Goal: Communication & Community: Answer question/provide support

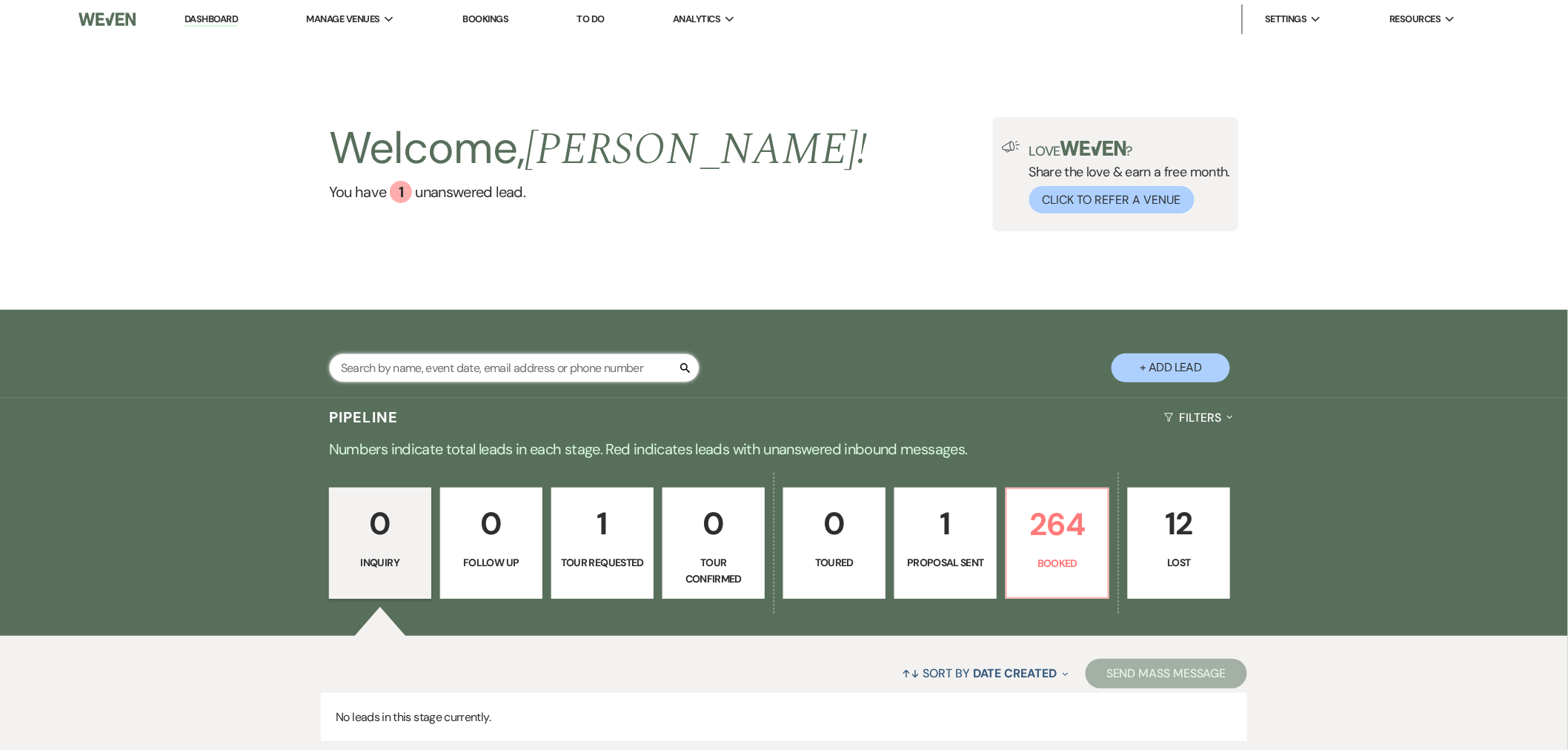
click at [522, 364] on input "text" at bounding box center [514, 368] width 371 height 29
type input "omolo"
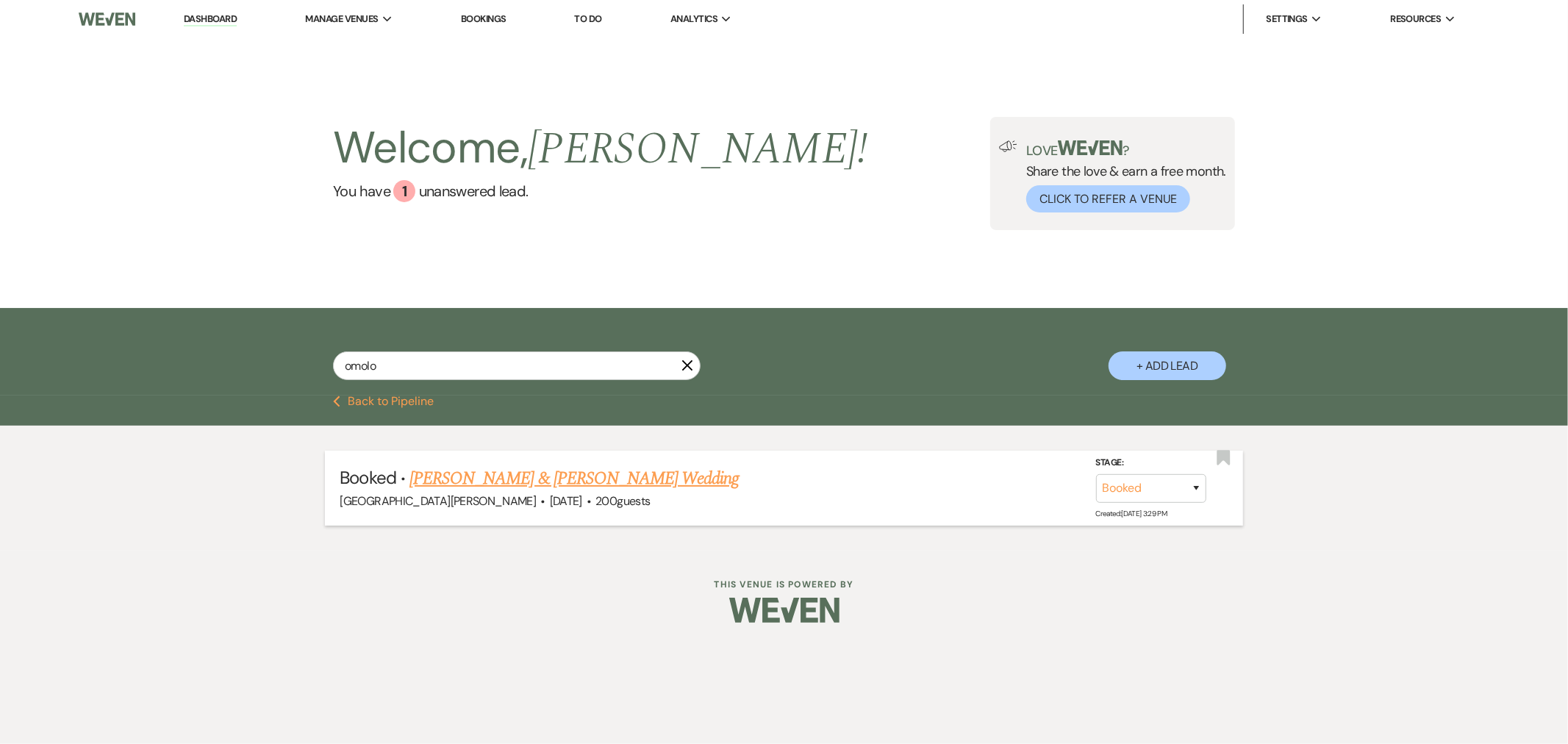
click at [647, 485] on link "Natalie Thomas & Jardon Omolo's Wedding" at bounding box center [574, 478] width 330 height 26
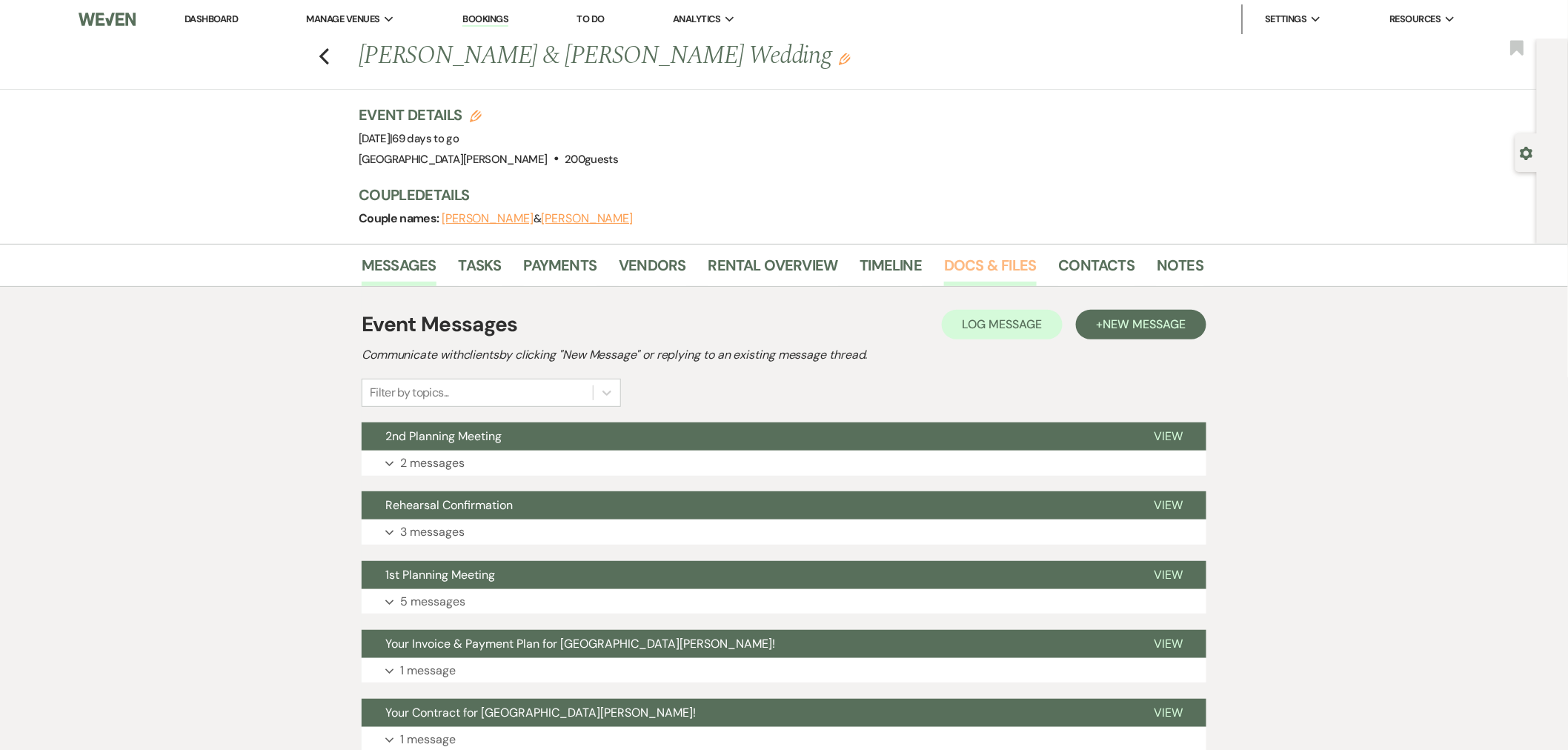
click at [982, 268] on link "Docs & Files" at bounding box center [990, 269] width 92 height 33
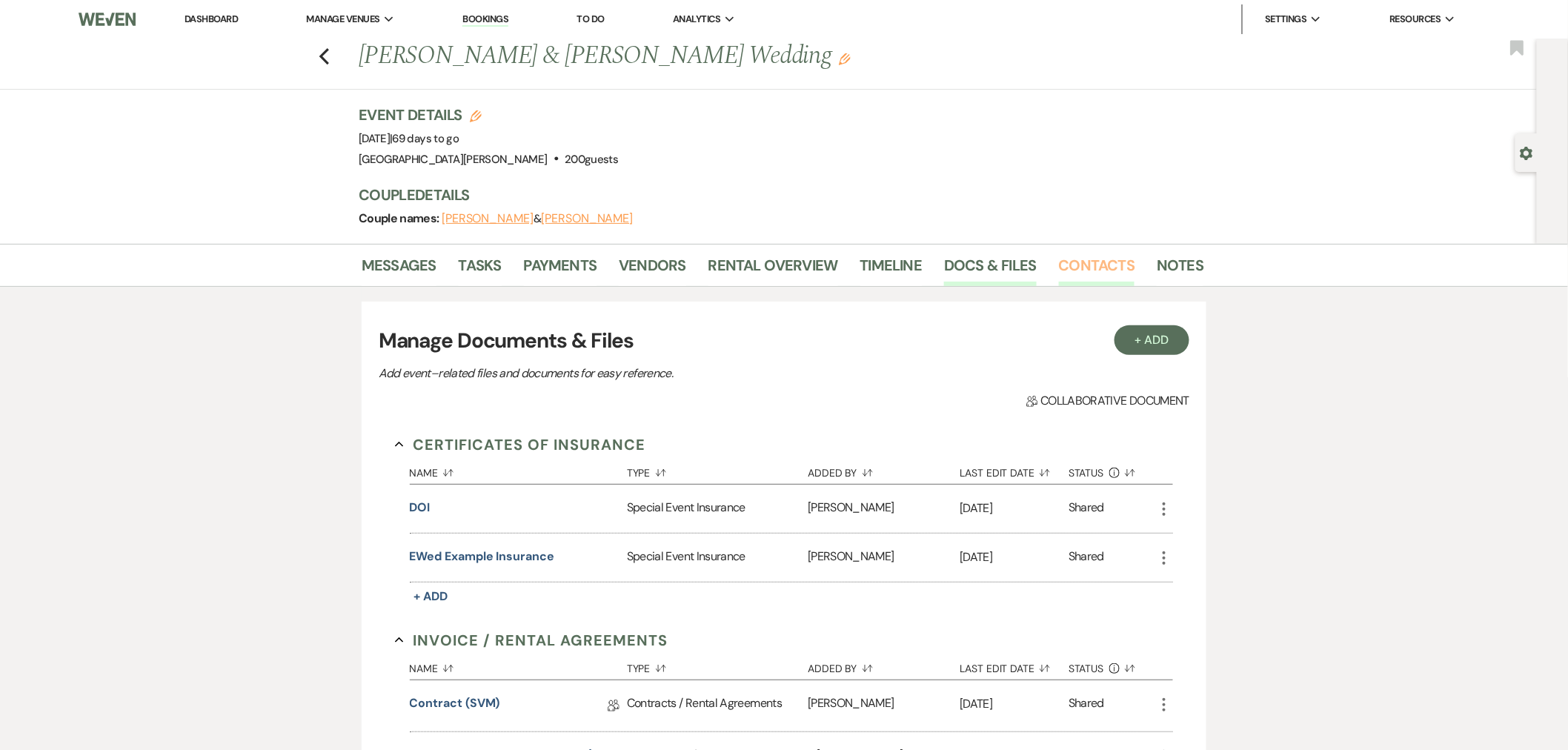
click at [1098, 263] on link "Contacts" at bounding box center [1098, 269] width 77 height 33
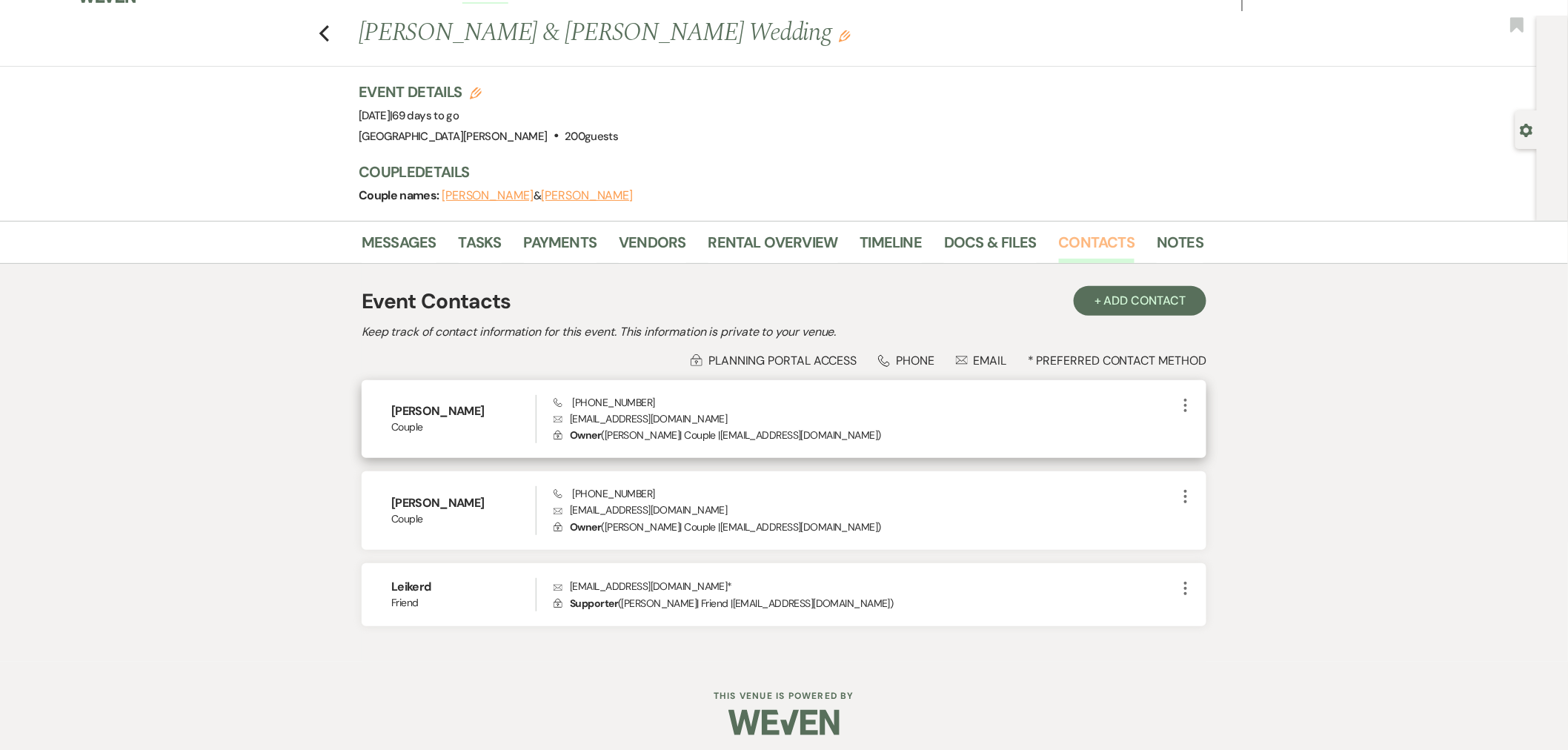
scroll to position [30, 0]
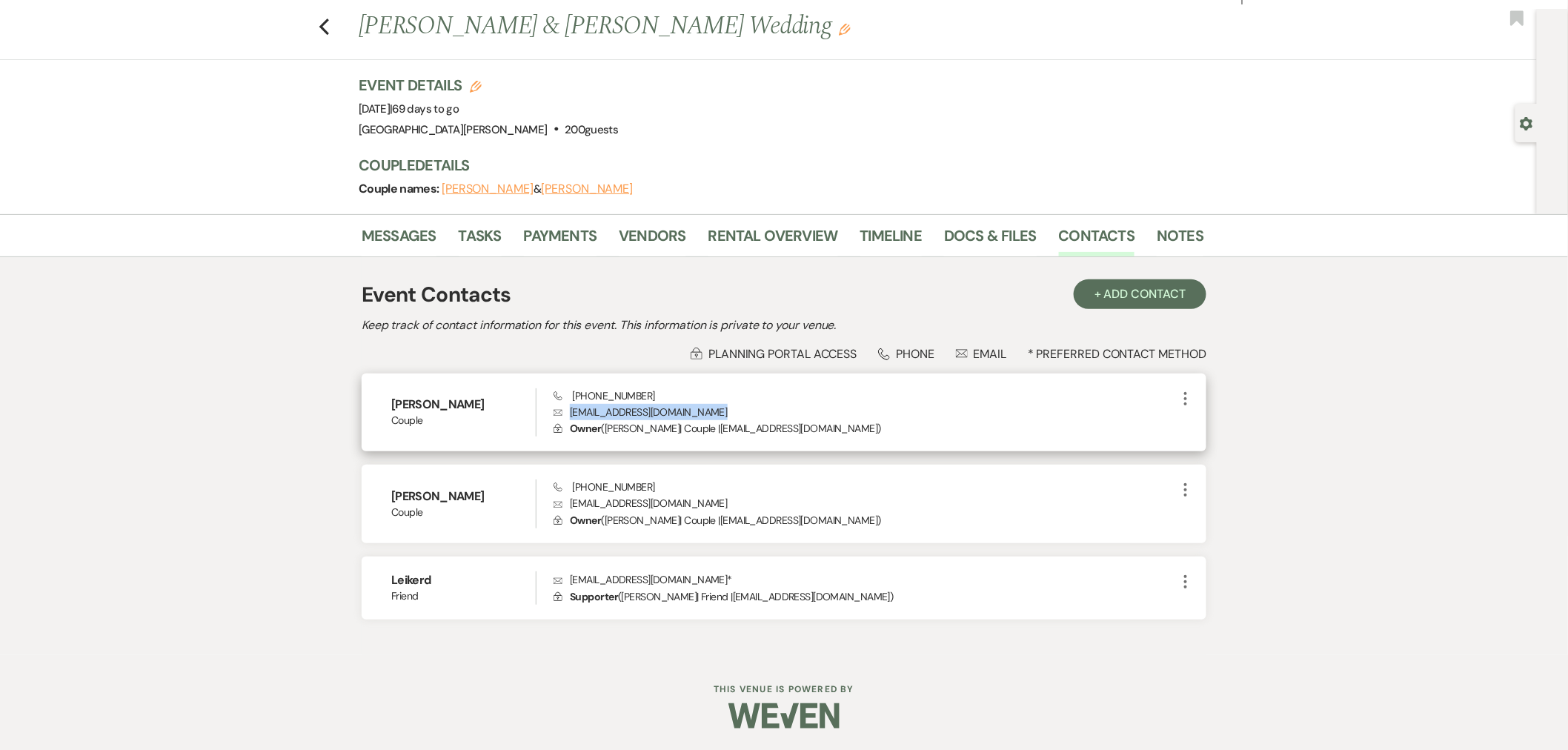
drag, startPoint x: 724, startPoint y: 410, endPoint x: 570, endPoint y: 411, distance: 154.0
click at [572, 413] on p "Envelope Nataliethomas96731@gmail.com" at bounding box center [865, 412] width 623 height 16
copy p "Nataliethomas96731@gmail.com"
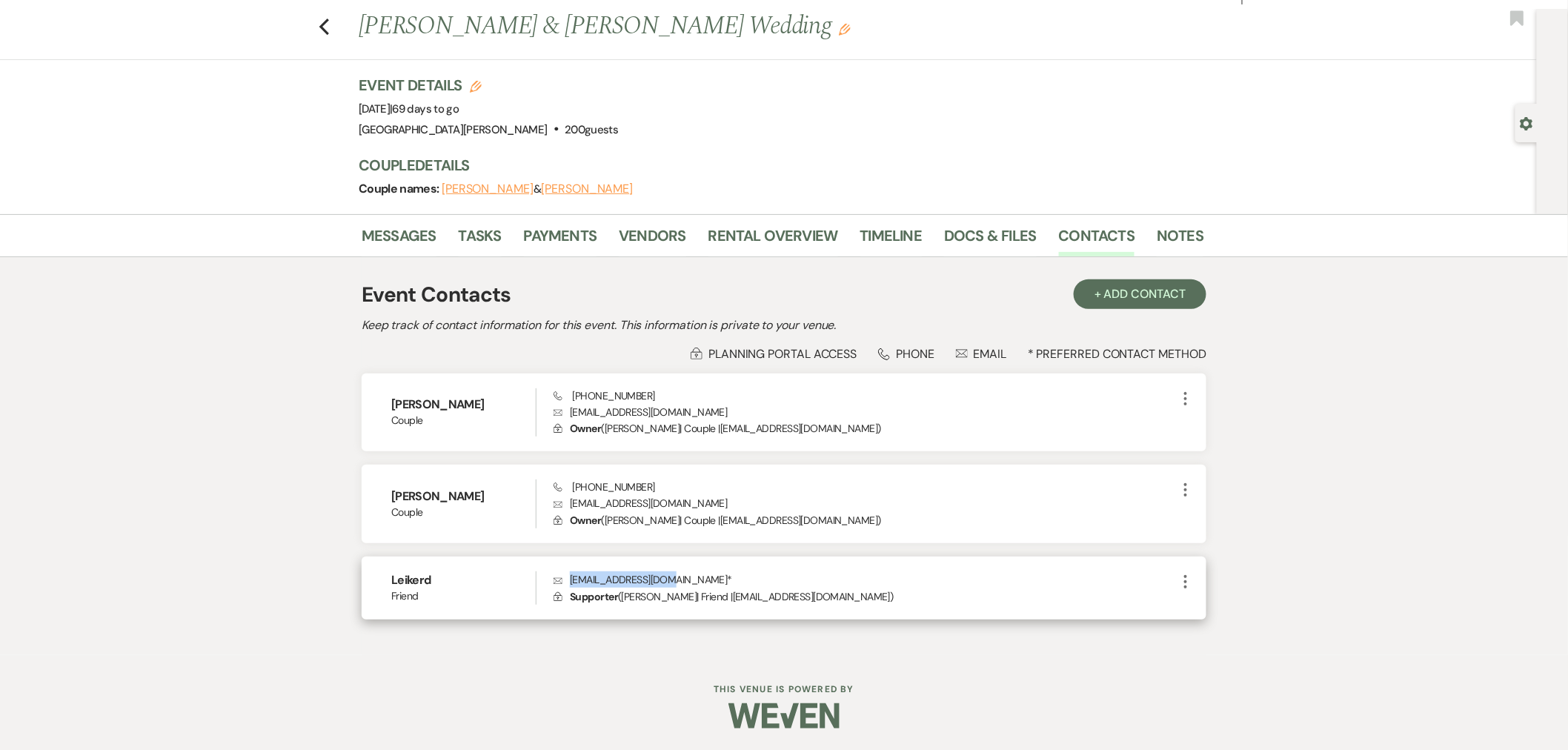
drag, startPoint x: 663, startPoint y: 576, endPoint x: 570, endPoint y: 585, distance: 93.4
click at [570, 585] on p "Envelope leikerd14@gmail.com *" at bounding box center [865, 579] width 623 height 16
copy p "leikerd14@gmail.com"
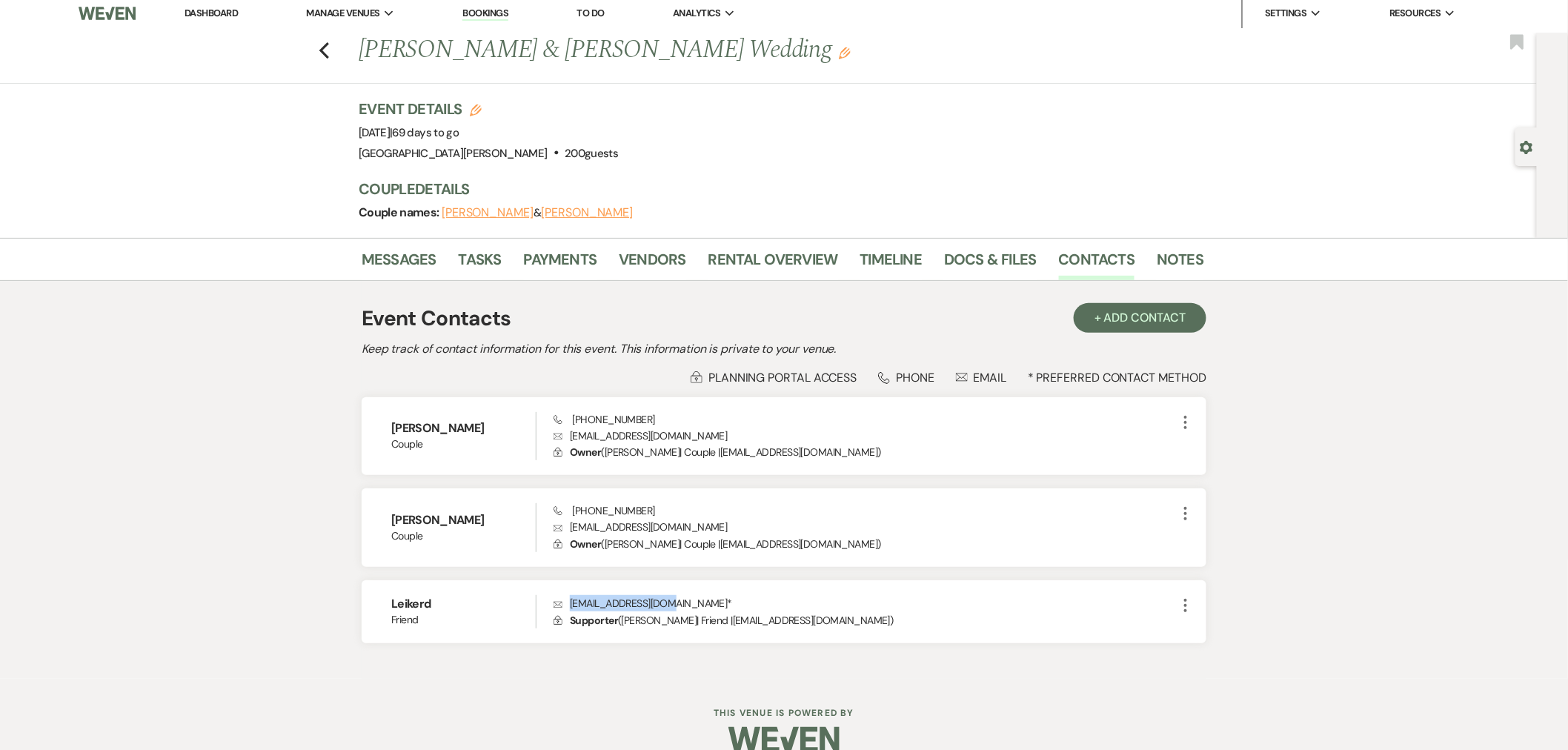
scroll to position [0, 0]
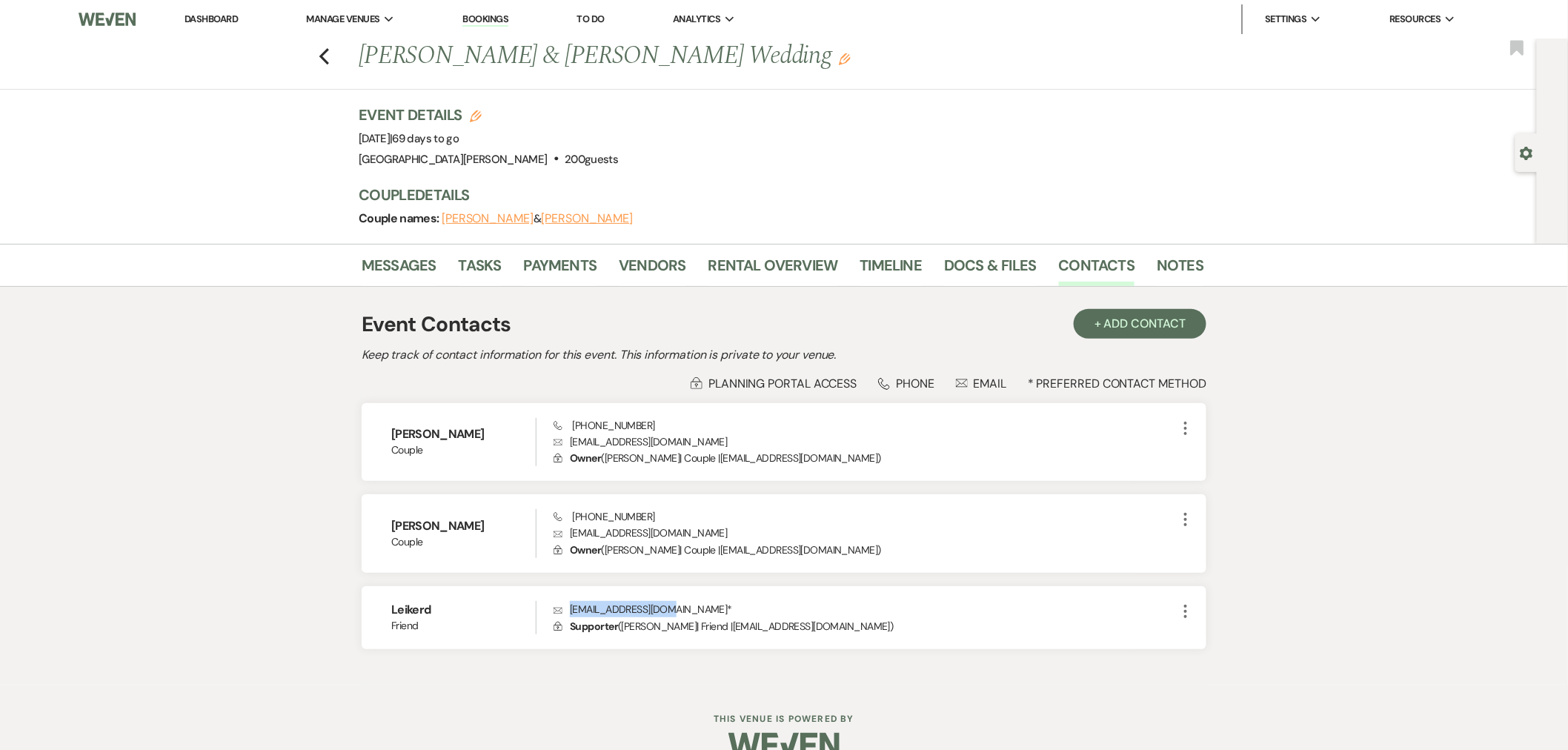
click at [196, 20] on link "Dashboard" at bounding box center [211, 19] width 54 height 13
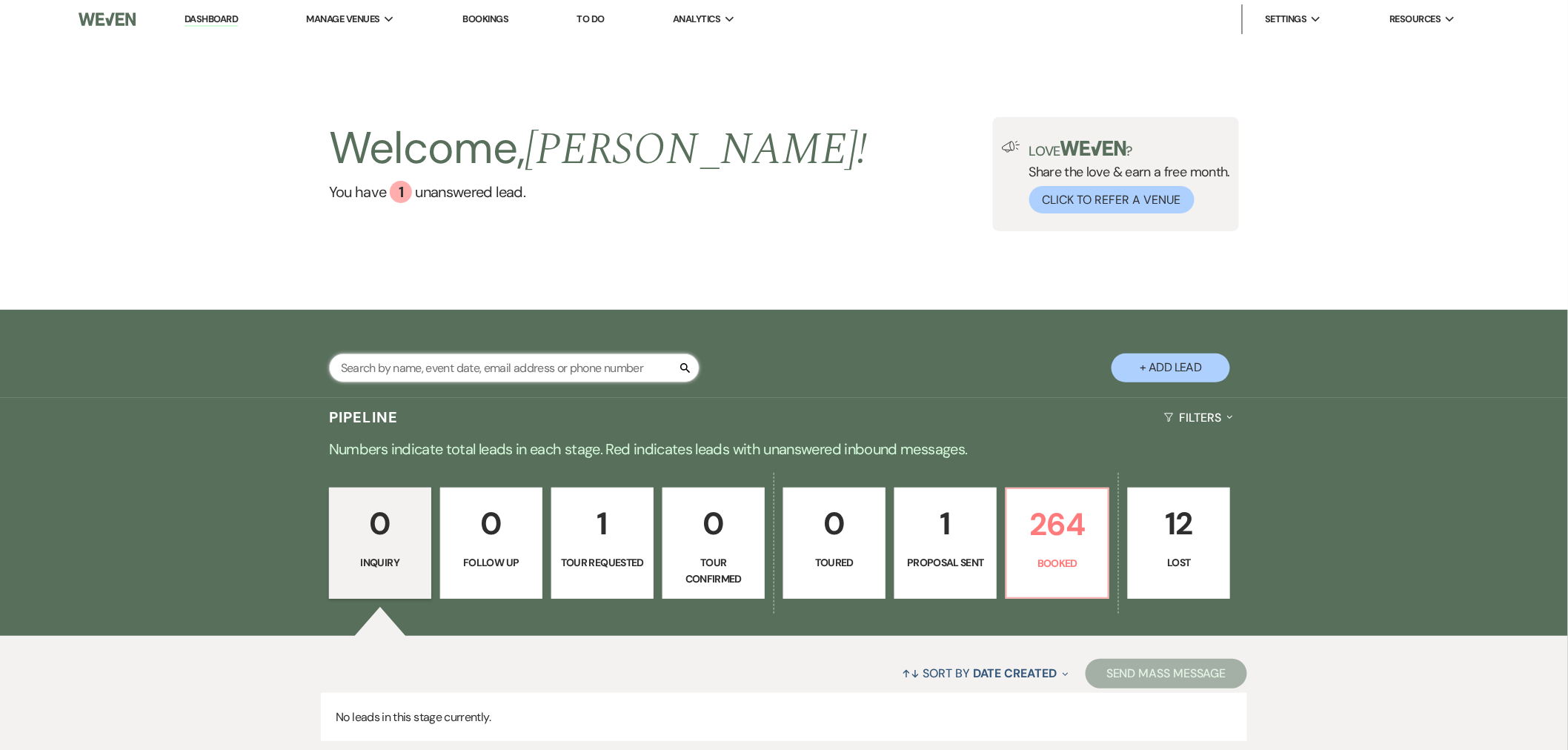
click at [406, 375] on input "text" at bounding box center [514, 368] width 371 height 29
type input "o"
type input "omolo"
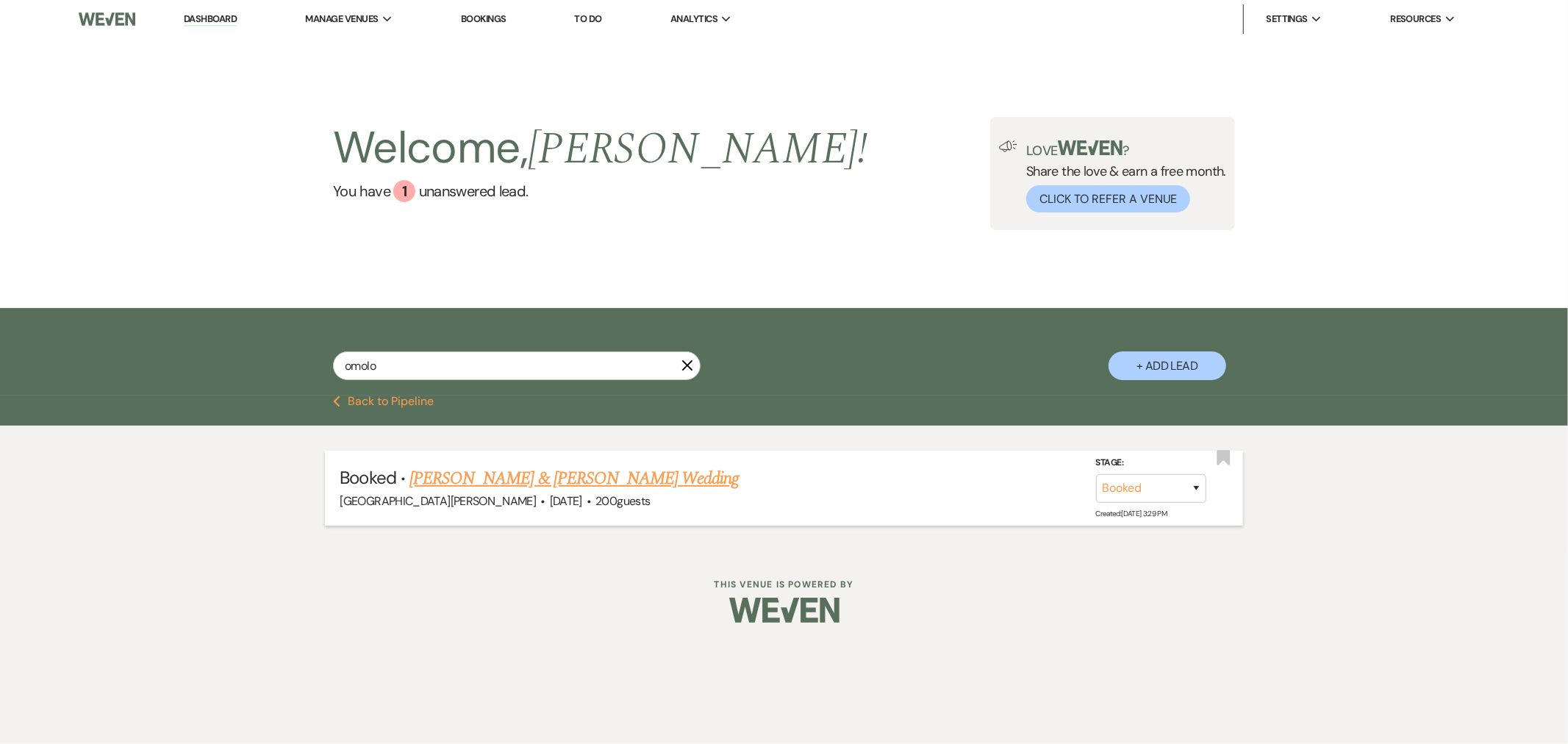
click at [456, 474] on link "[PERSON_NAME] & [PERSON_NAME] Wedding" at bounding box center [574, 478] width 330 height 26
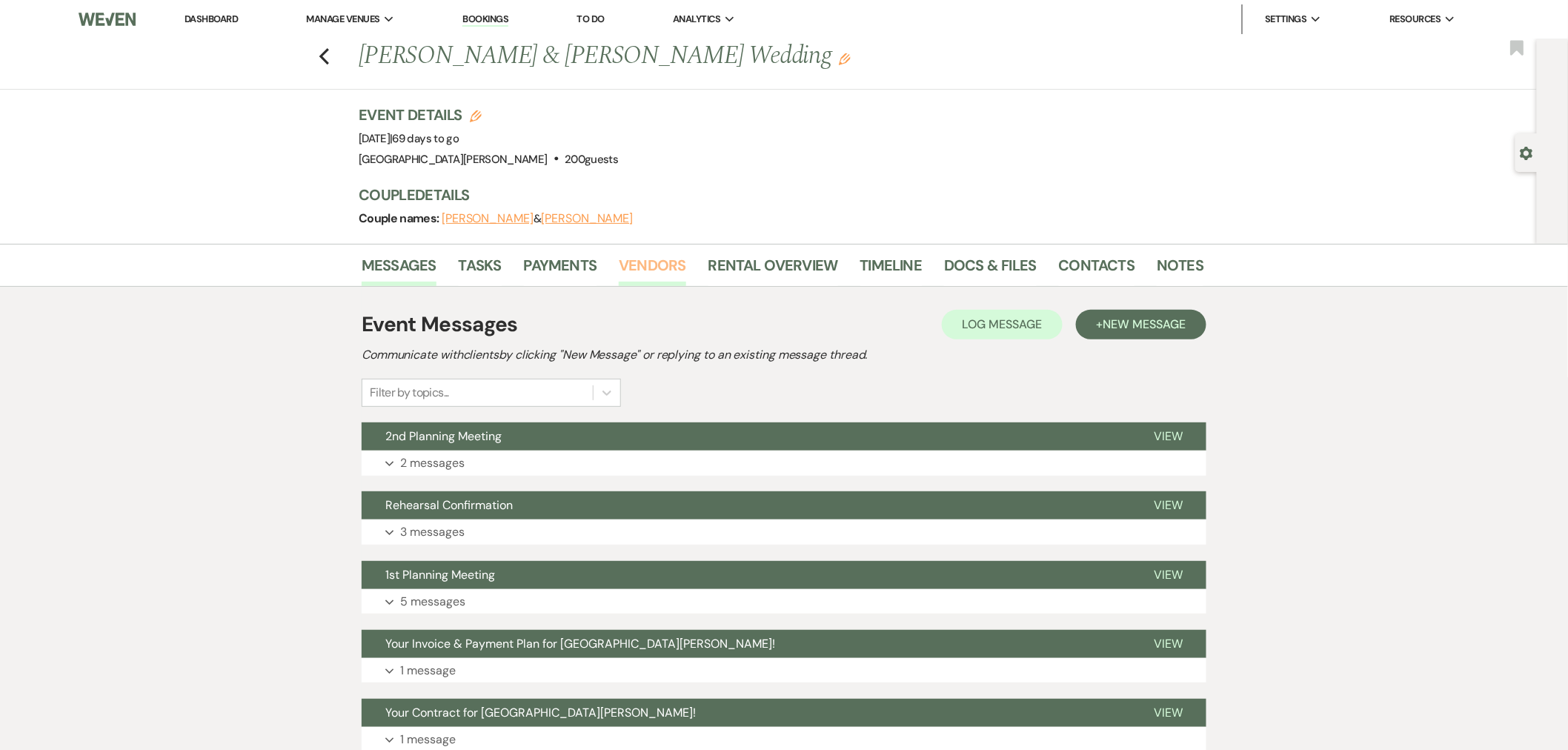
click at [647, 267] on link "Vendors" at bounding box center [653, 269] width 67 height 33
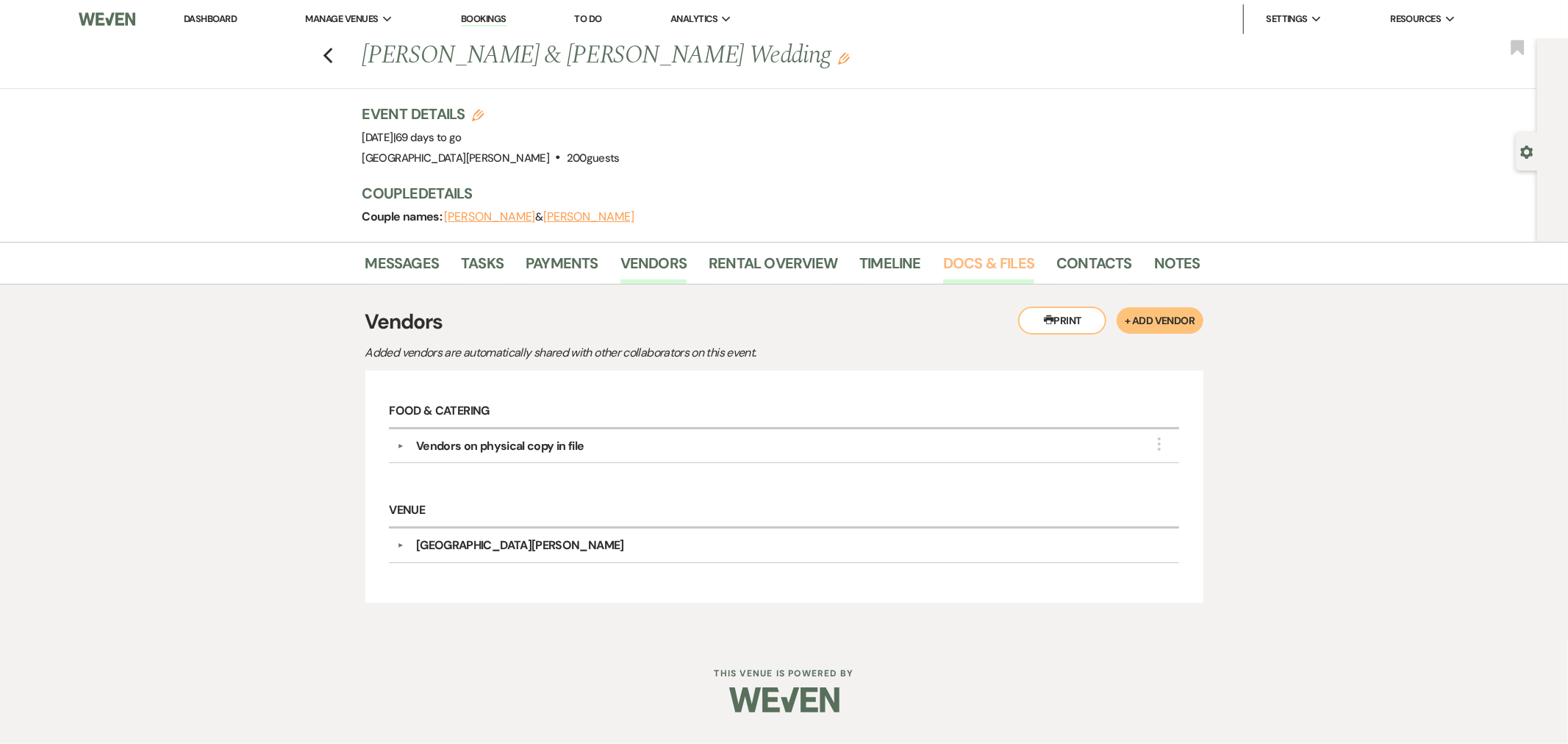
click at [982, 262] on link "Docs & Files" at bounding box center [989, 267] width 91 height 32
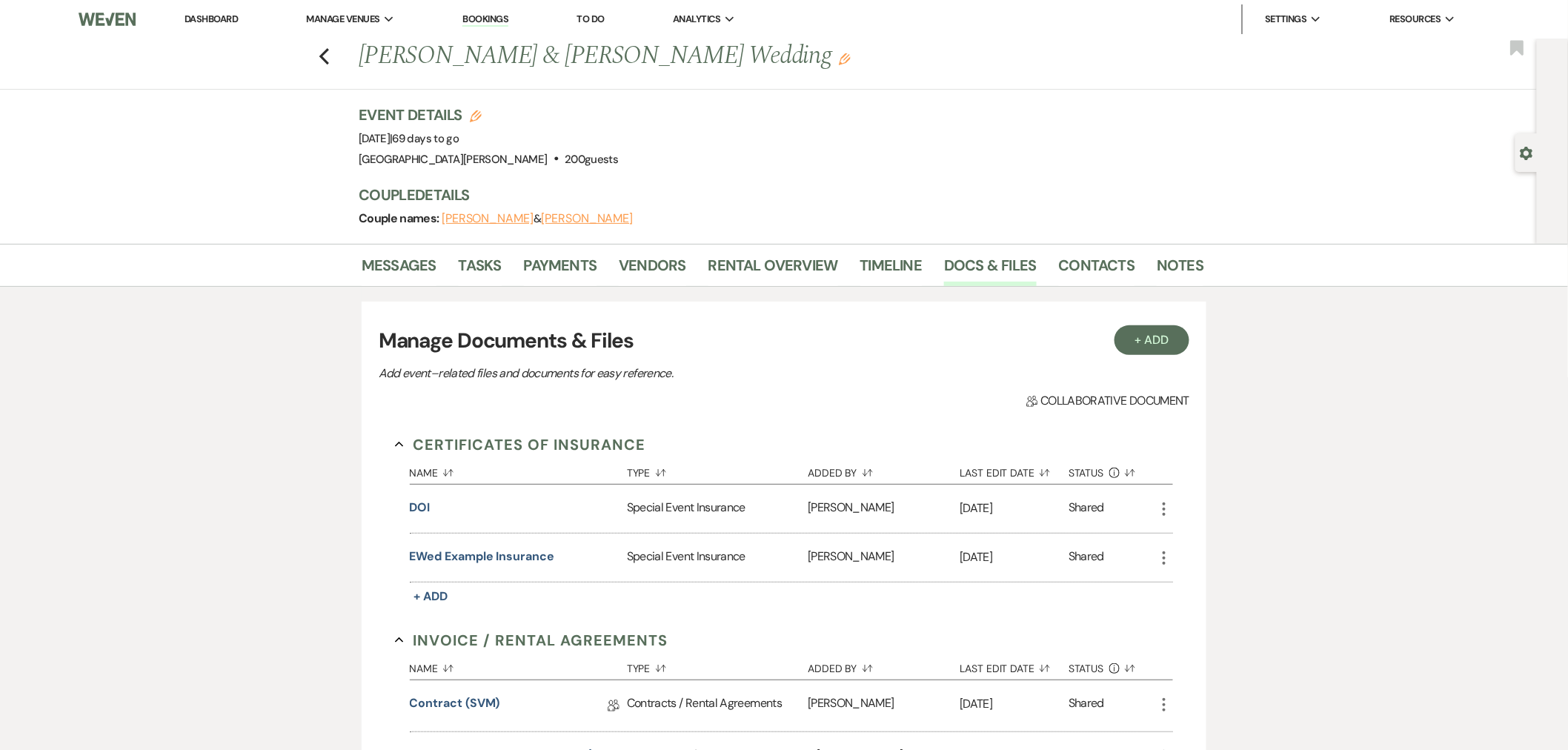
click at [225, 24] on link "Dashboard" at bounding box center [211, 19] width 54 height 13
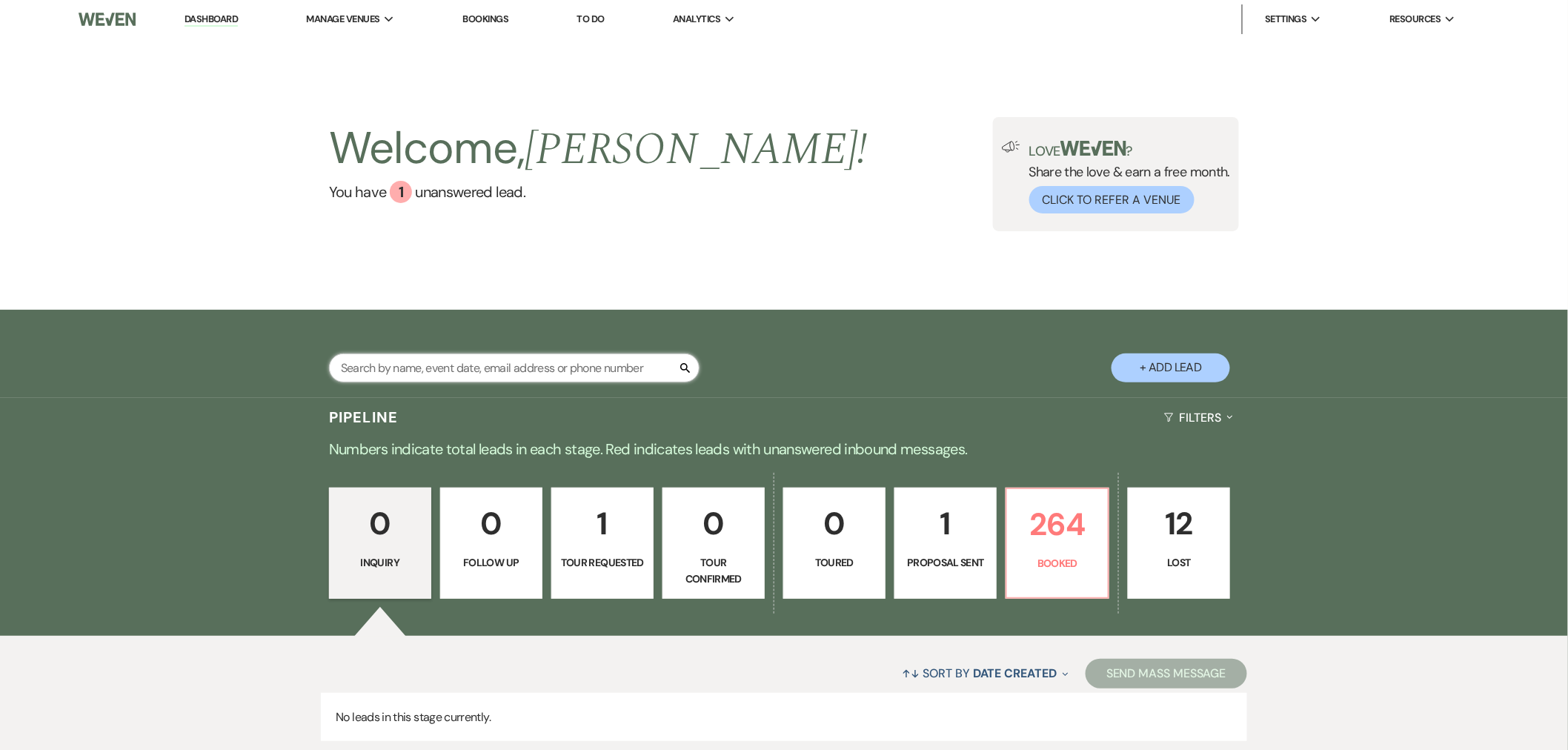
click at [574, 375] on input "text" at bounding box center [514, 368] width 371 height 29
type input "omolo"
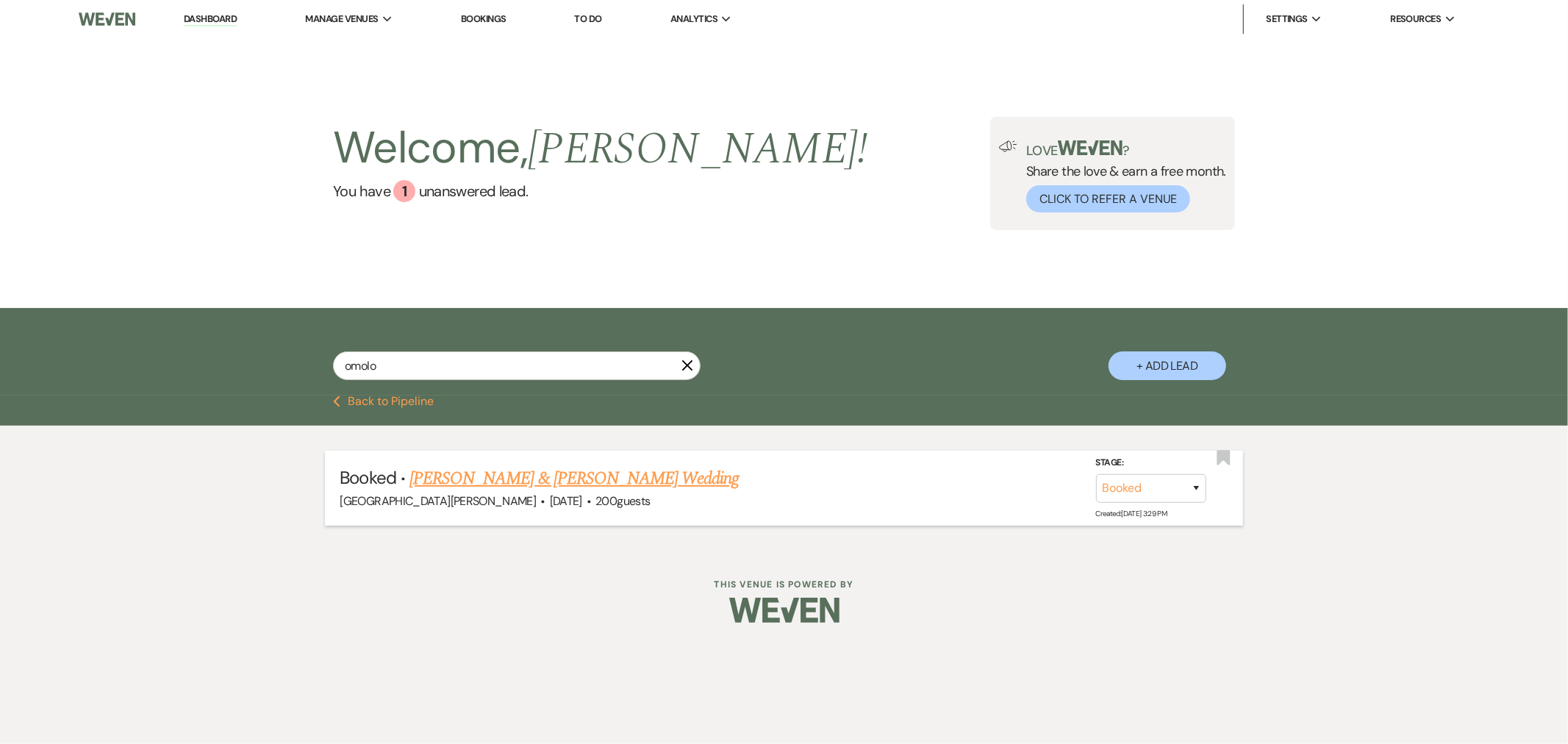
click at [616, 478] on link "[PERSON_NAME] & [PERSON_NAME] Wedding" at bounding box center [574, 478] width 330 height 26
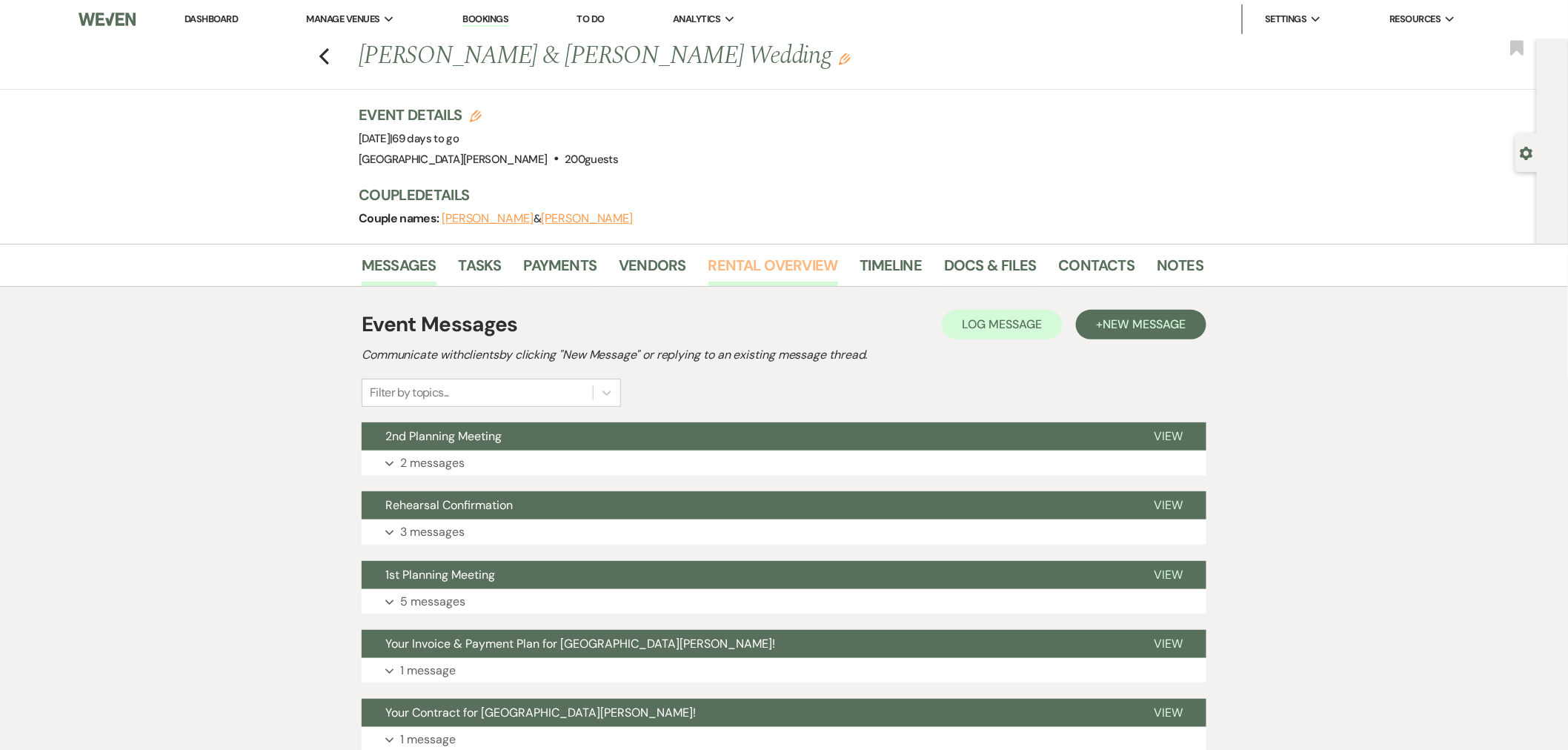
click at [729, 258] on link "Rental Overview" at bounding box center [773, 269] width 129 height 33
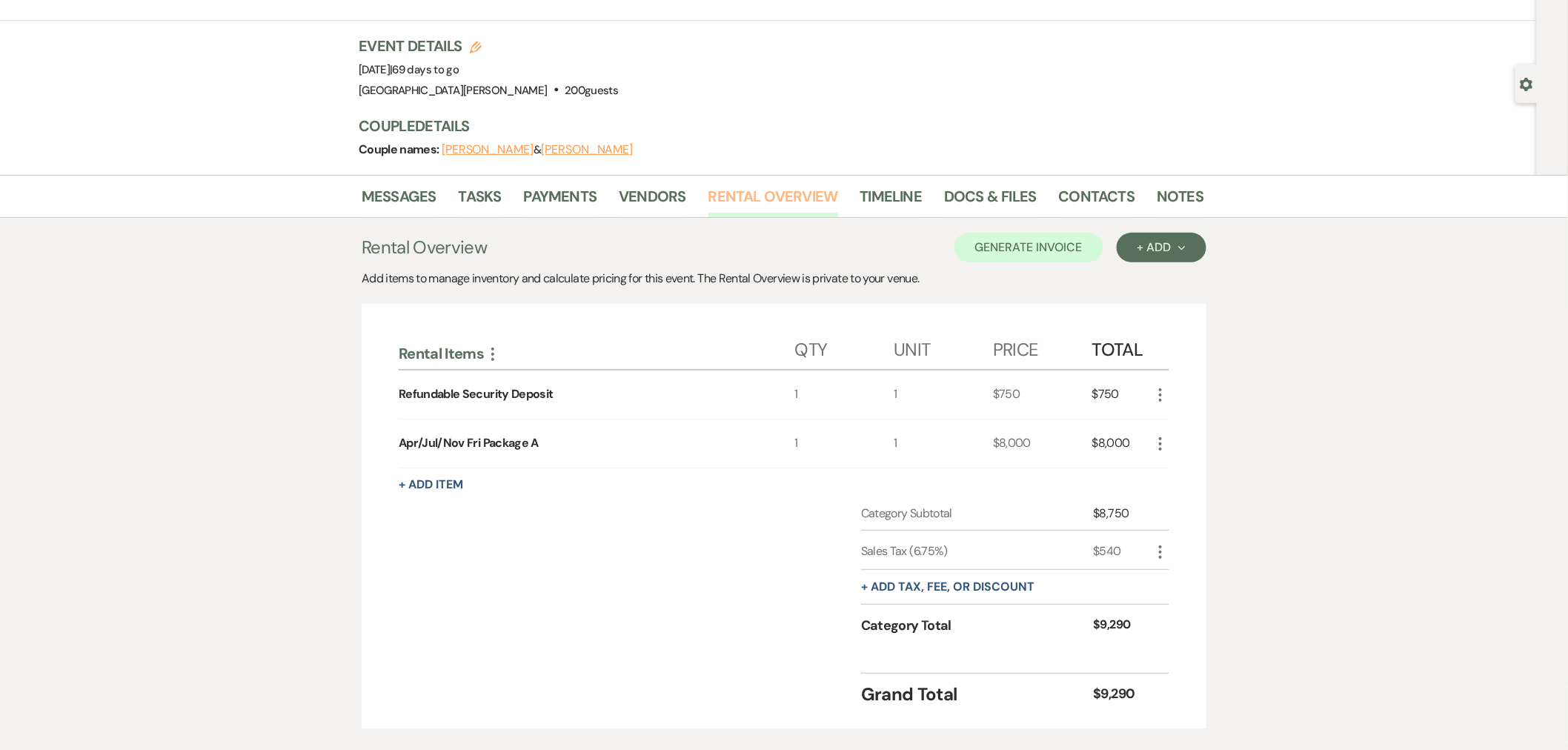
scroll to position [154, 0]
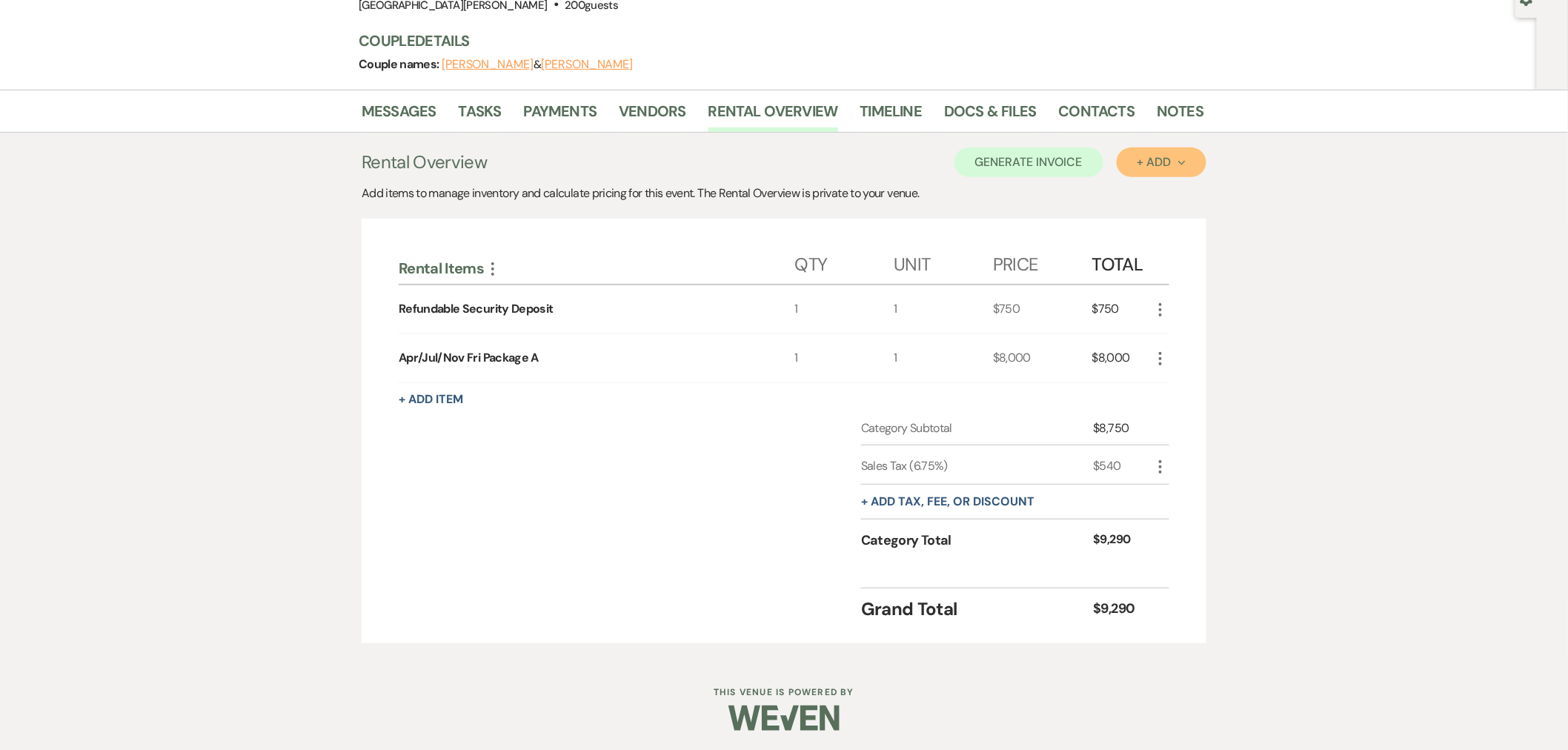
click at [1166, 165] on div "+ Add Next" at bounding box center [1161, 162] width 48 height 12
click at [1130, 192] on button "Item" at bounding box center [1154, 196] width 75 height 23
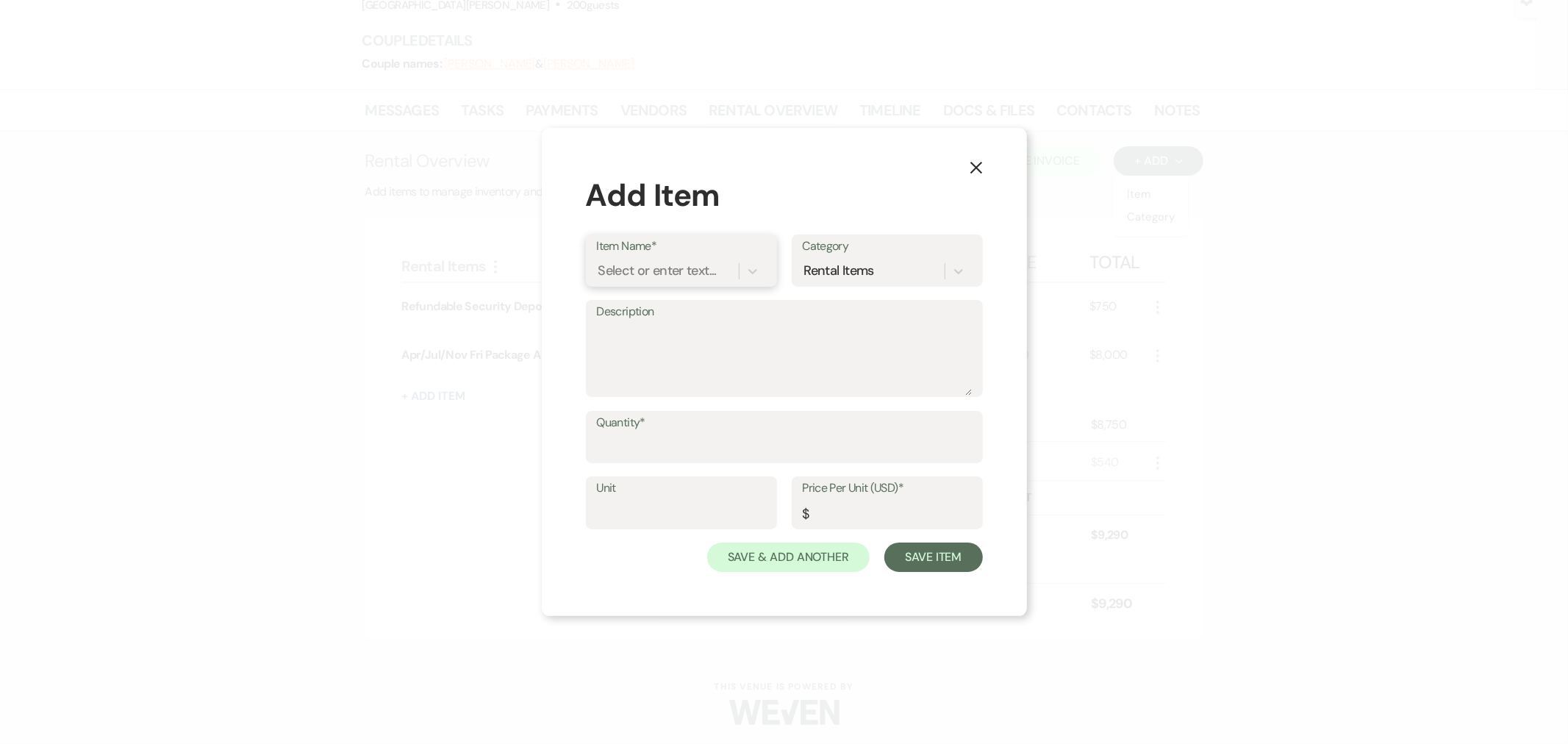
click at [681, 273] on div "Select or enter text..." at bounding box center [657, 270] width 118 height 20
type input "charger"
click at [673, 311] on div "Charger Cleaning Fee" at bounding box center [681, 308] width 169 height 29
type textarea "Cleaning fee if using SVM chargers from the Decor Closet. Any missing or broken…"
type input "1"
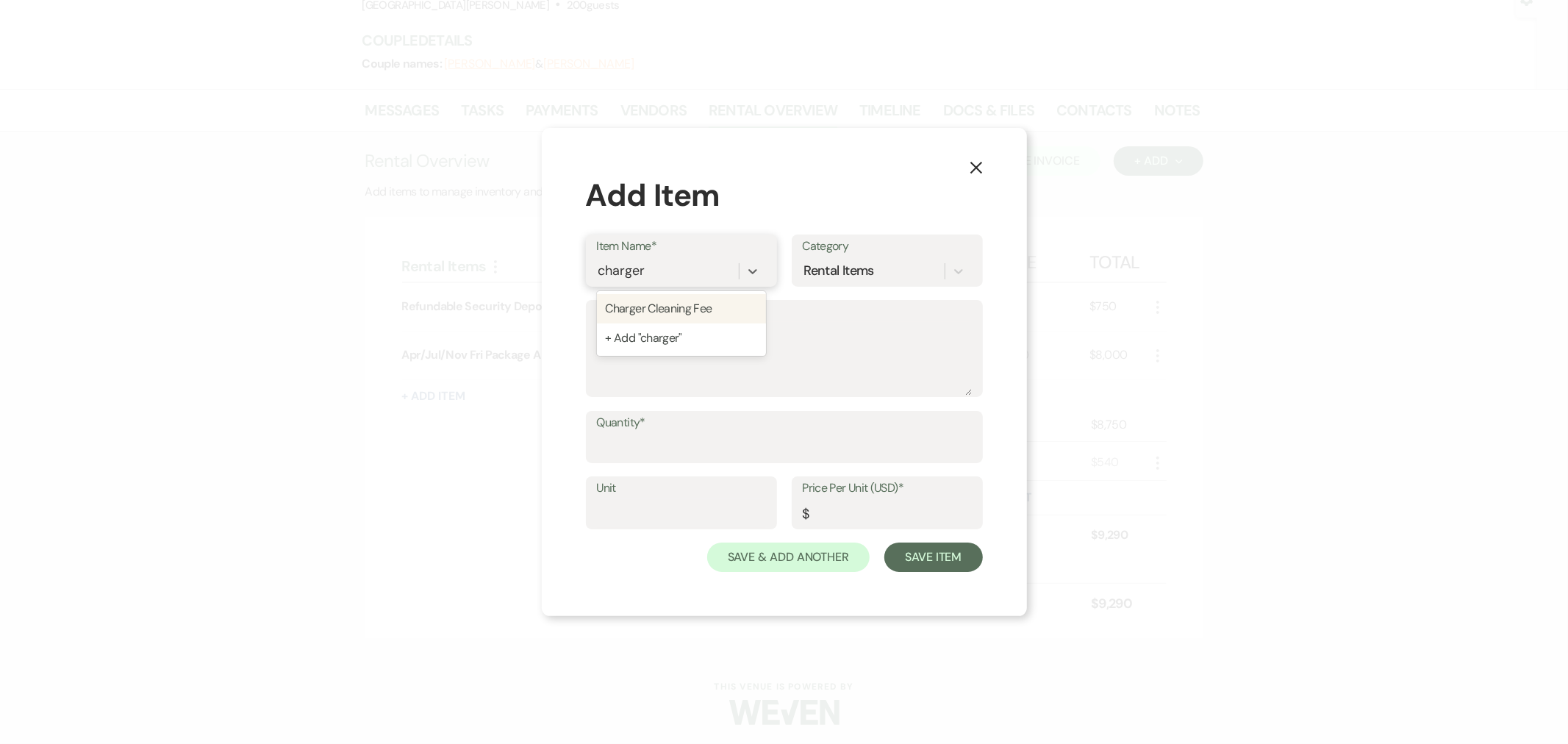
type input "50"
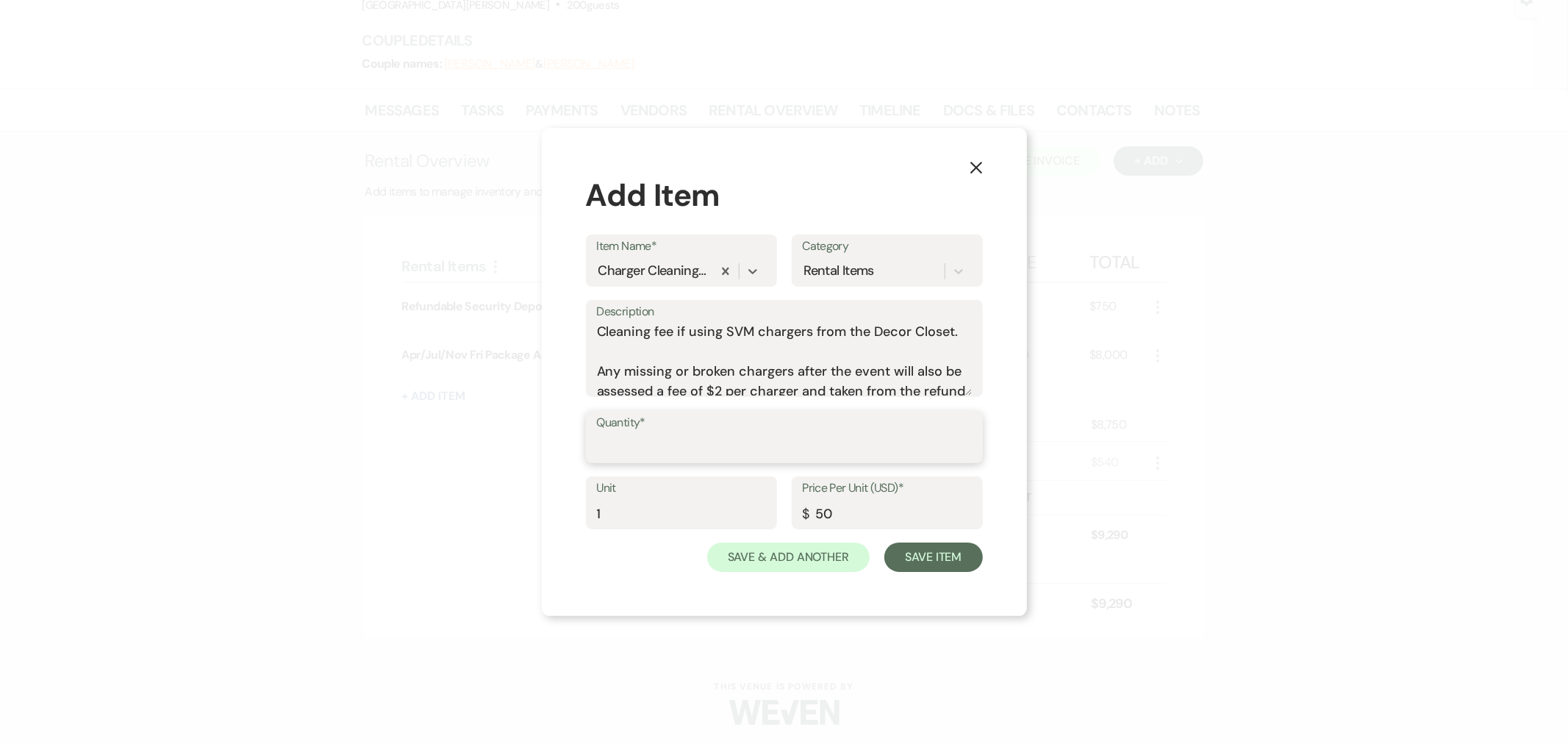
click at [665, 449] on input "Quantity*" at bounding box center [784, 448] width 375 height 29
type input "1"
click at [895, 556] on button "Save Item" at bounding box center [933, 557] width 97 height 29
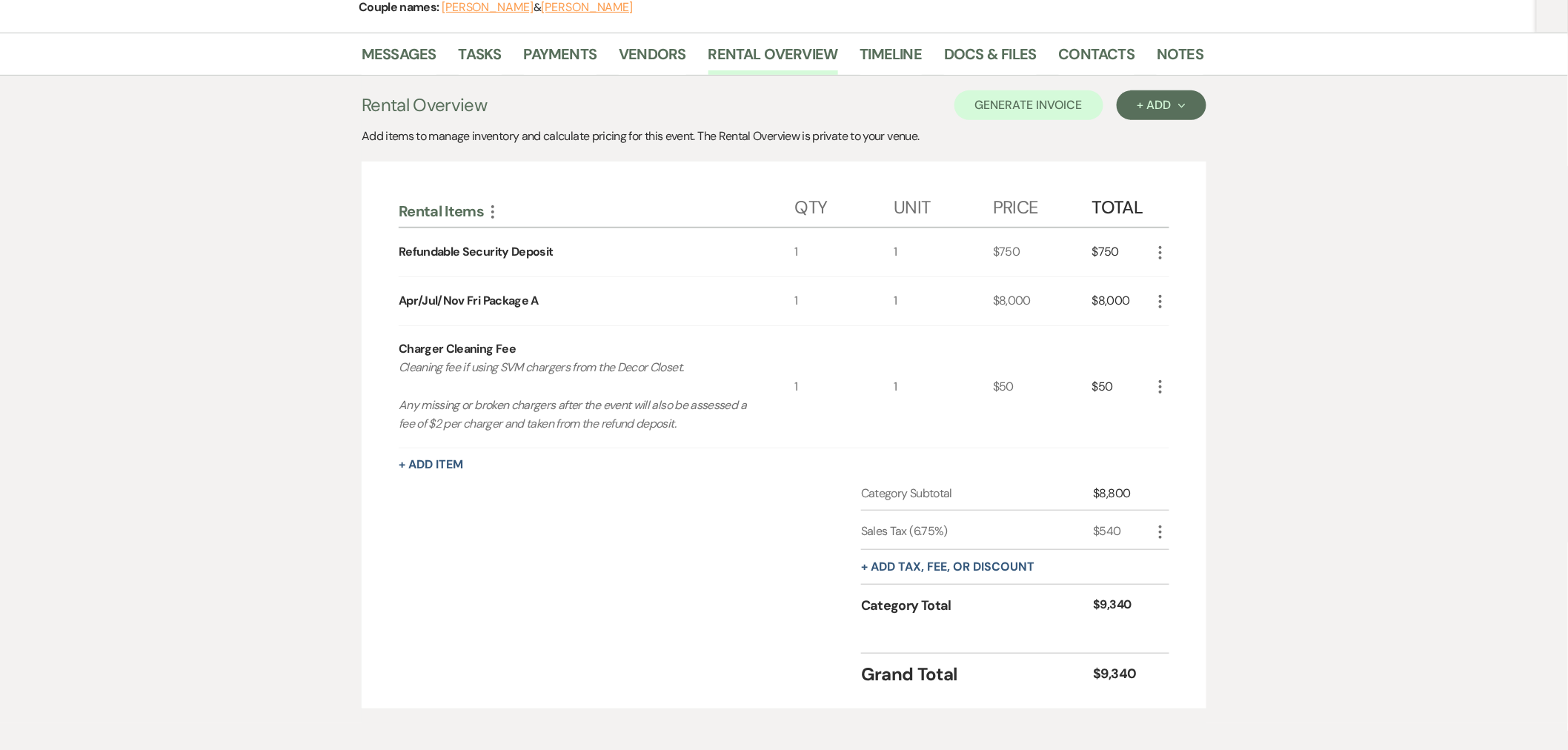
scroll to position [237, 0]
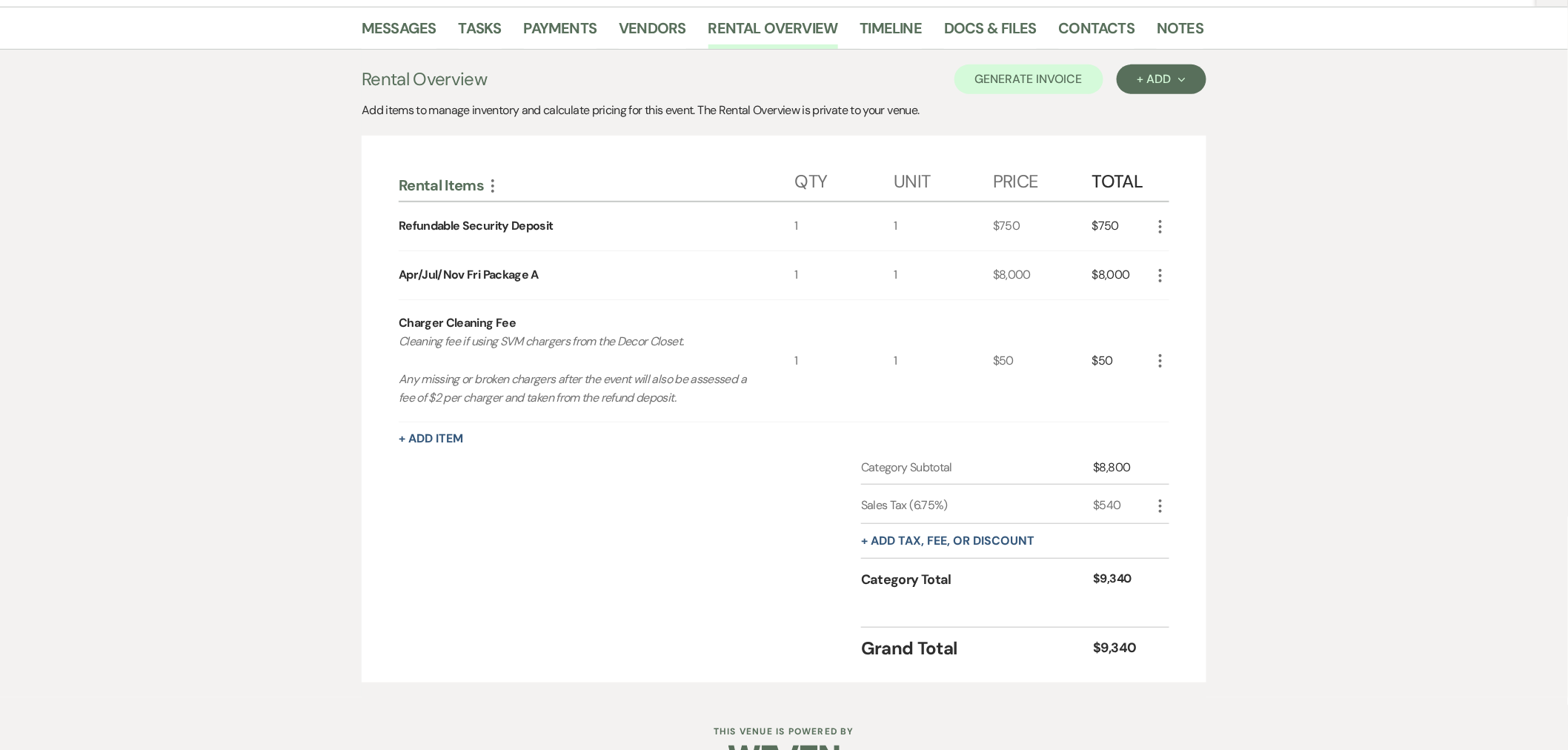
click at [1165, 502] on icon "More" at bounding box center [1161, 506] width 18 height 18
click at [1184, 530] on button "Pencil Edit" at bounding box center [1190, 535] width 77 height 24
select select "3"
select select "false"
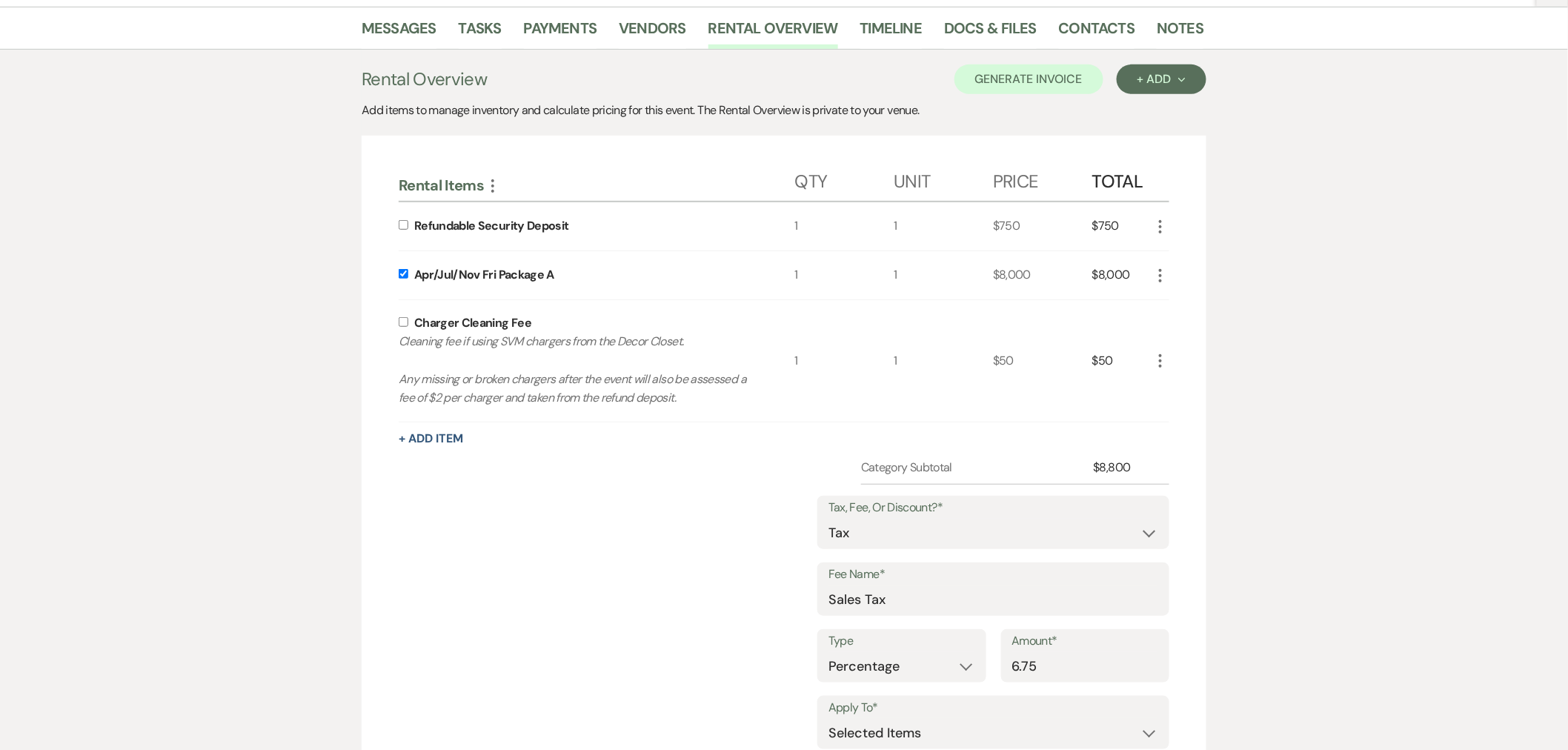
click at [402, 320] on input "checkbox" at bounding box center [403, 322] width 10 height 10
checkbox input "true"
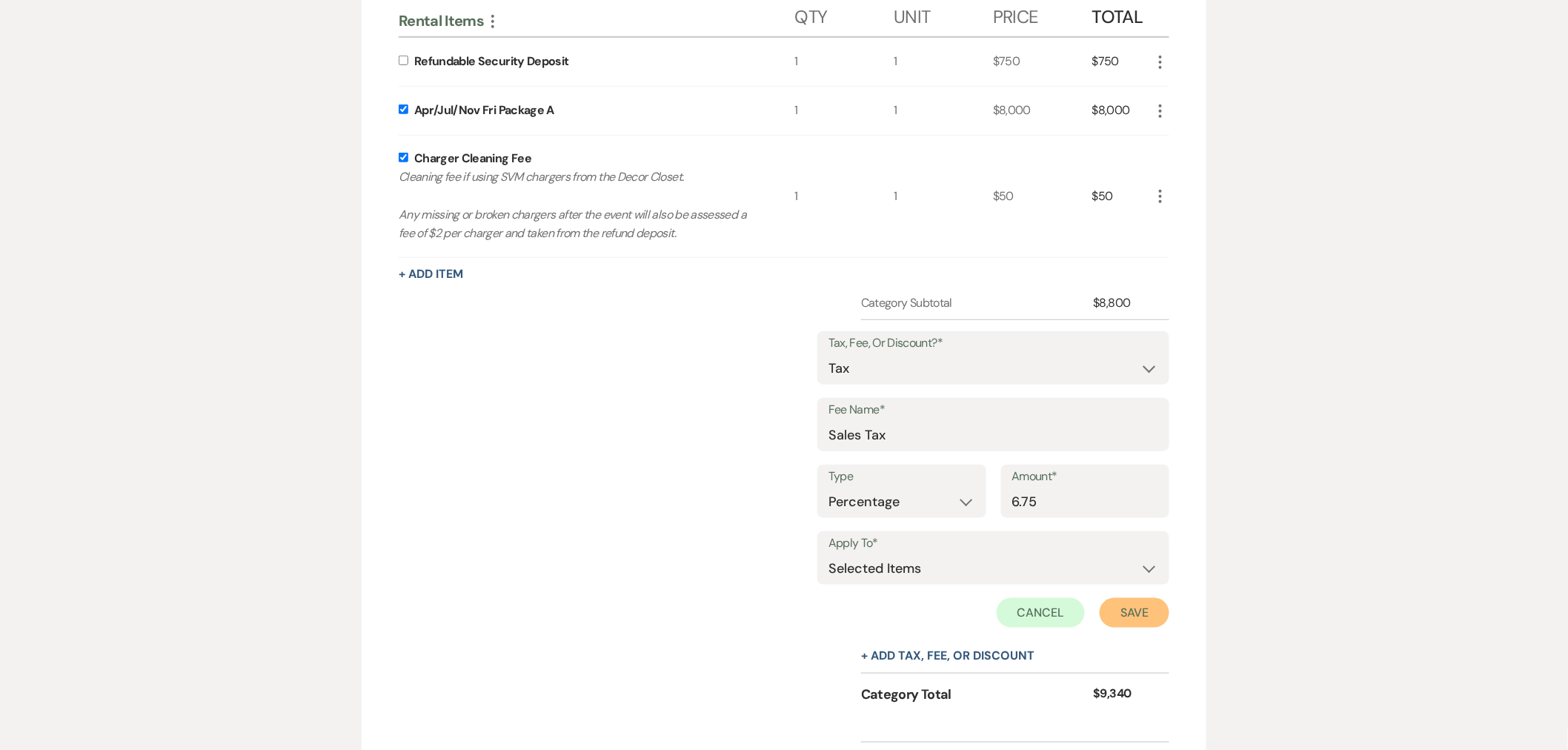
click at [1117, 603] on button "Save" at bounding box center [1134, 613] width 69 height 30
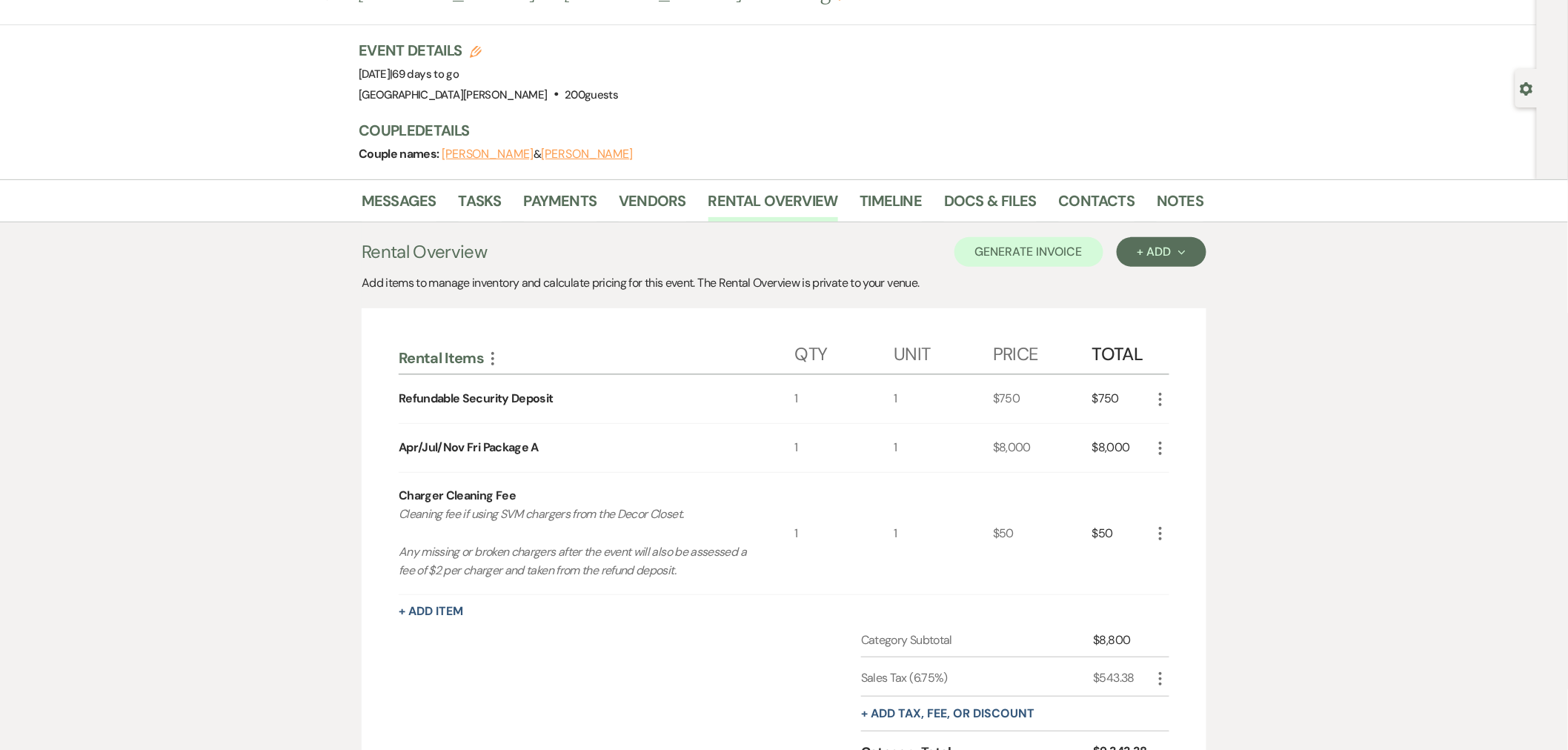
scroll to position [0, 0]
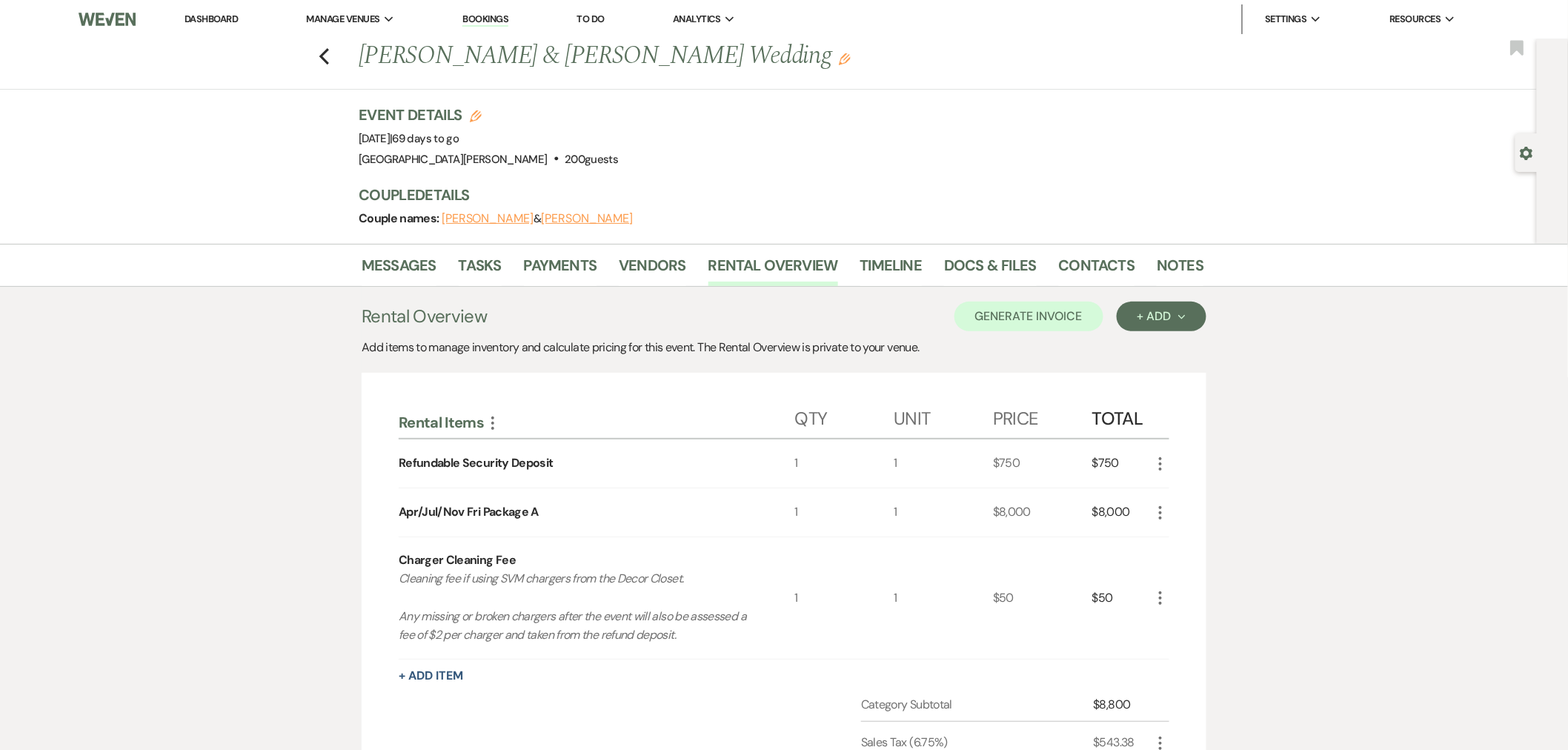
click at [216, 15] on link "Dashboard" at bounding box center [211, 19] width 54 height 13
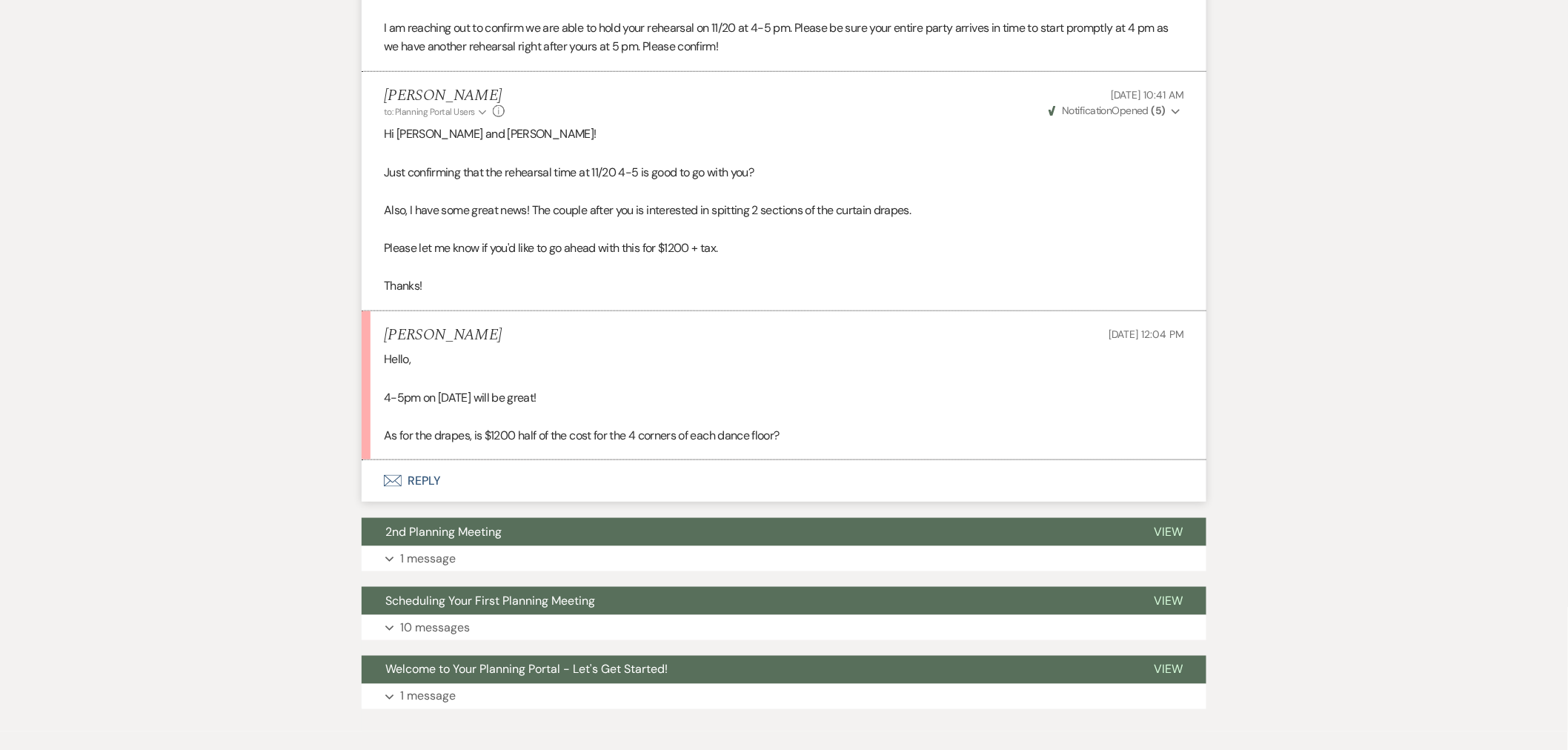
scroll to position [441, 0]
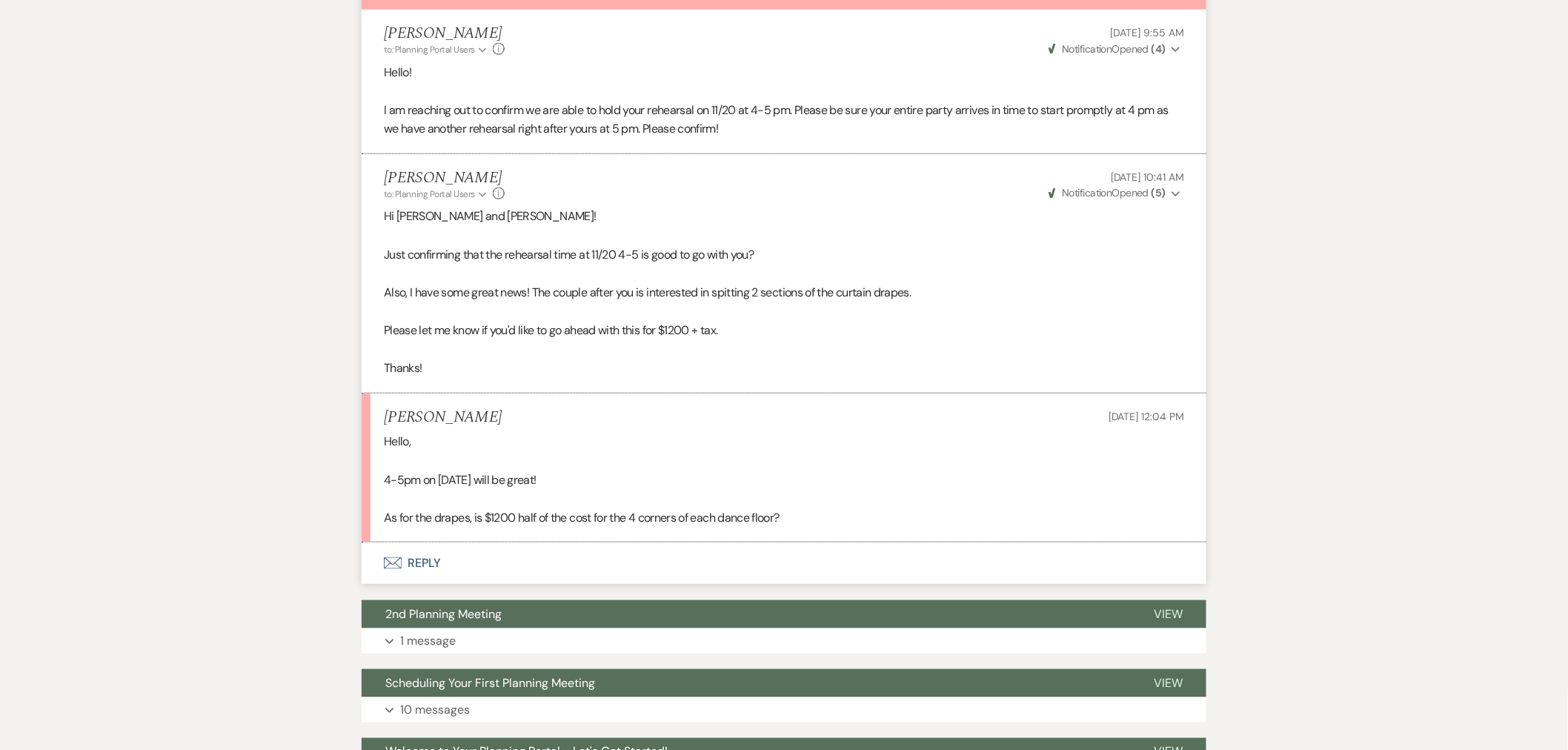
click at [484, 559] on button "Envelope Reply" at bounding box center [784, 563] width 845 height 42
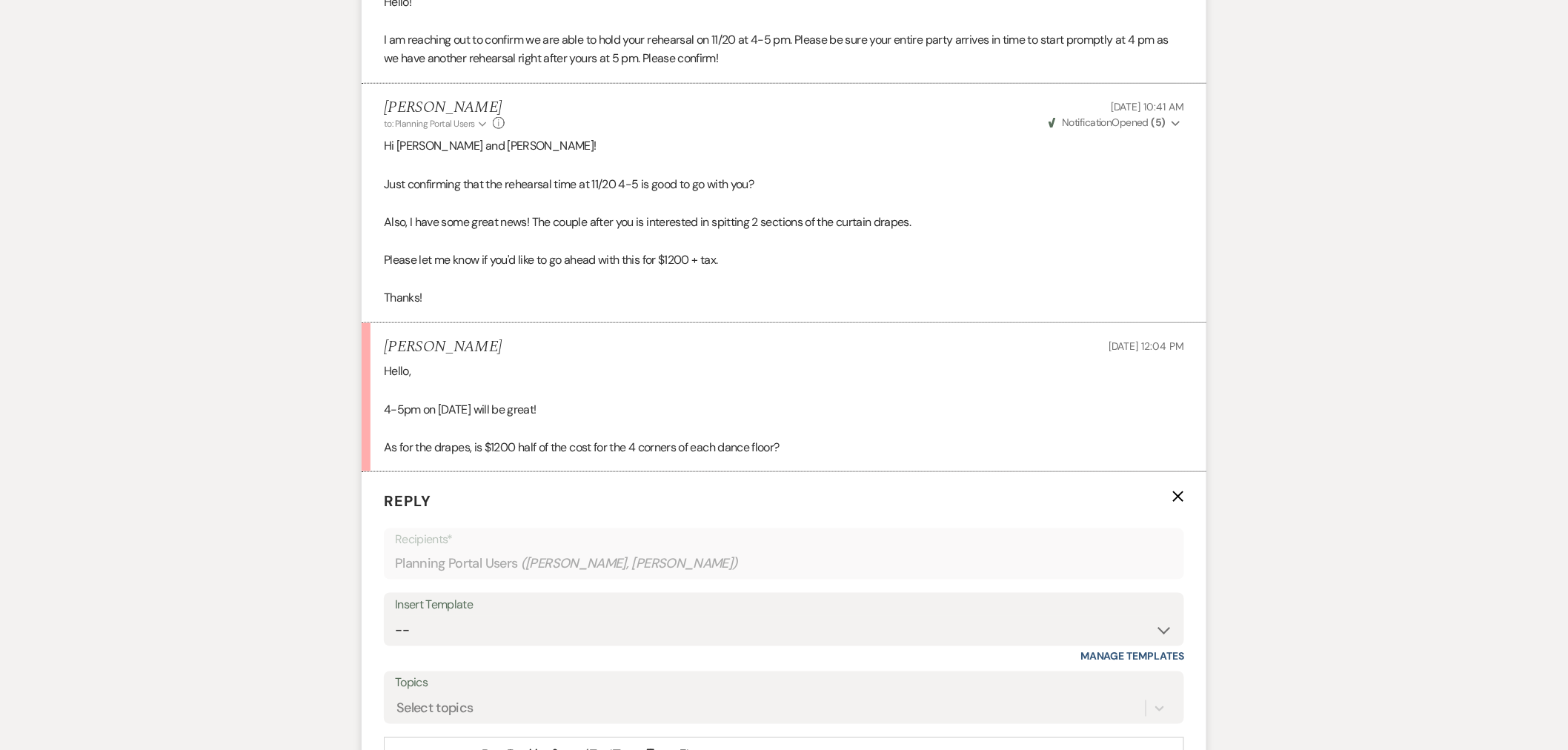
scroll to position [605, 0]
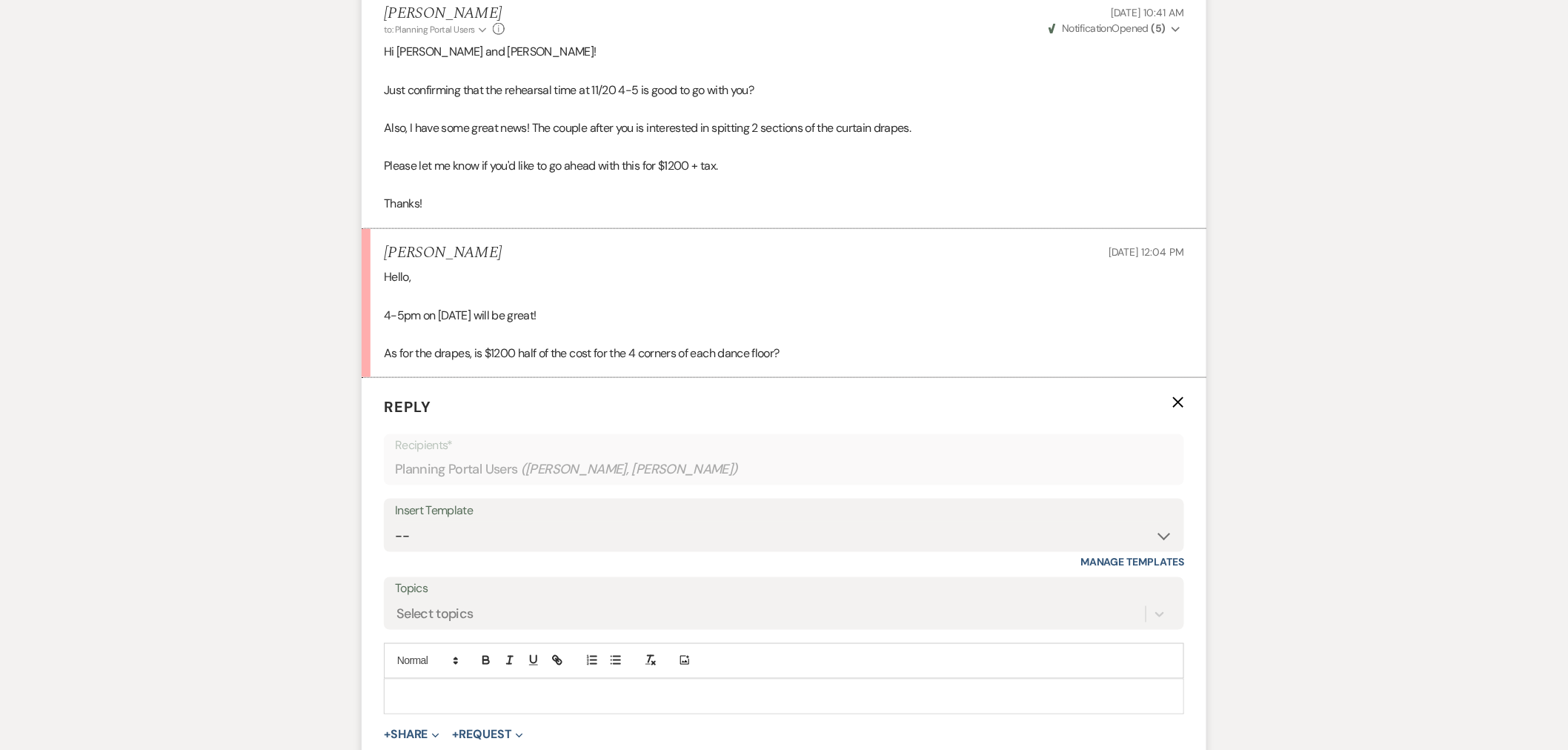
click at [517, 701] on p at bounding box center [784, 696] width 776 height 16
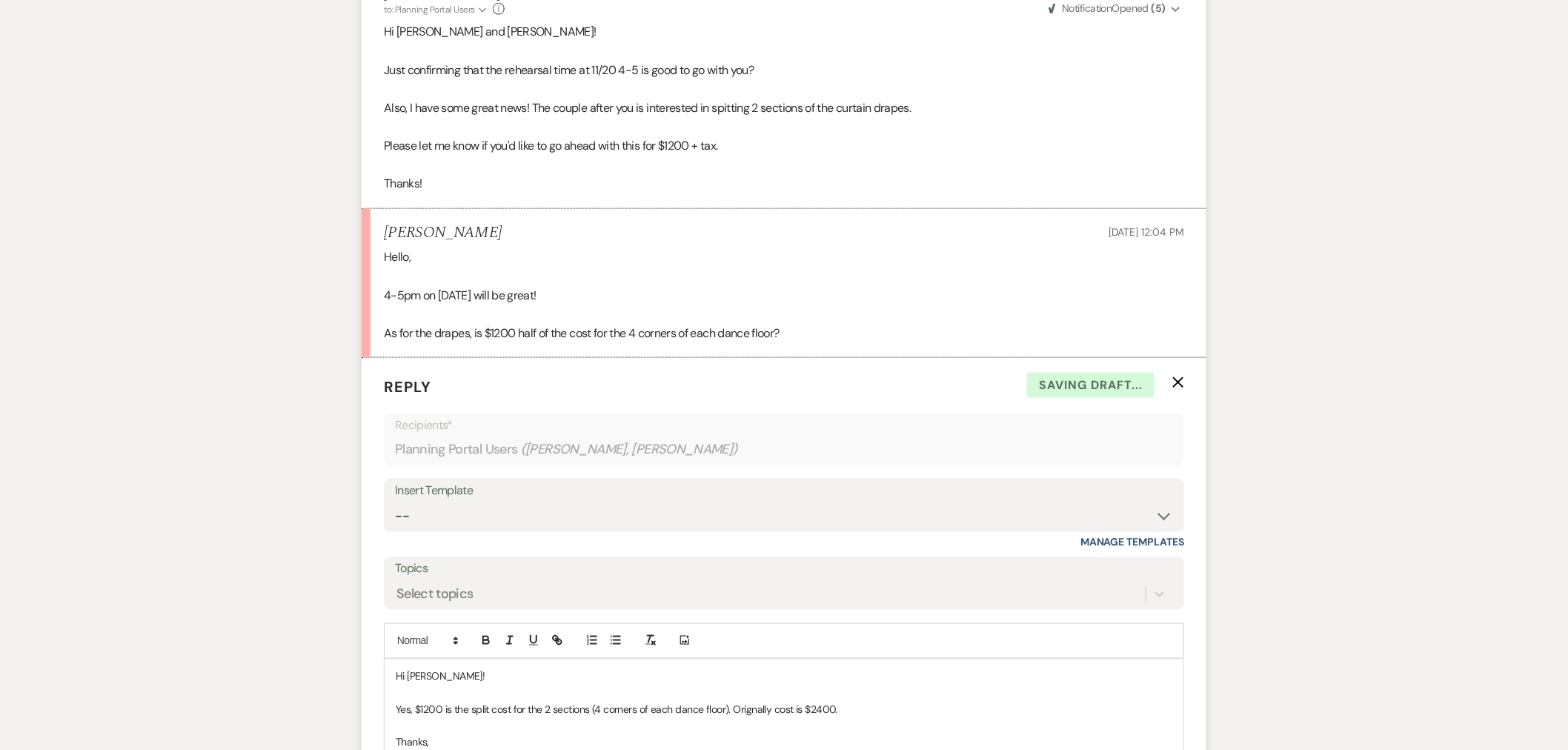
click at [750, 706] on p "Yes, $1200 is the split cost for the 2 sections (4 corners of each dance floor)…" at bounding box center [784, 710] width 776 height 16
drag, startPoint x: 750, startPoint y: 706, endPoint x: 746, endPoint y: 691, distance: 15.5
click at [737, 677] on p "Hi Andrea!" at bounding box center [784, 677] width 776 height 16
click at [771, 715] on p "Yes, $1200 is the split cost for the 2 sections (4 corners of each dance floor)…" at bounding box center [784, 710] width 776 height 16
click at [841, 706] on p "Yes, $1200 is the split cost for the 2 sections (4 corners of each dance floor)…" at bounding box center [784, 710] width 776 height 16
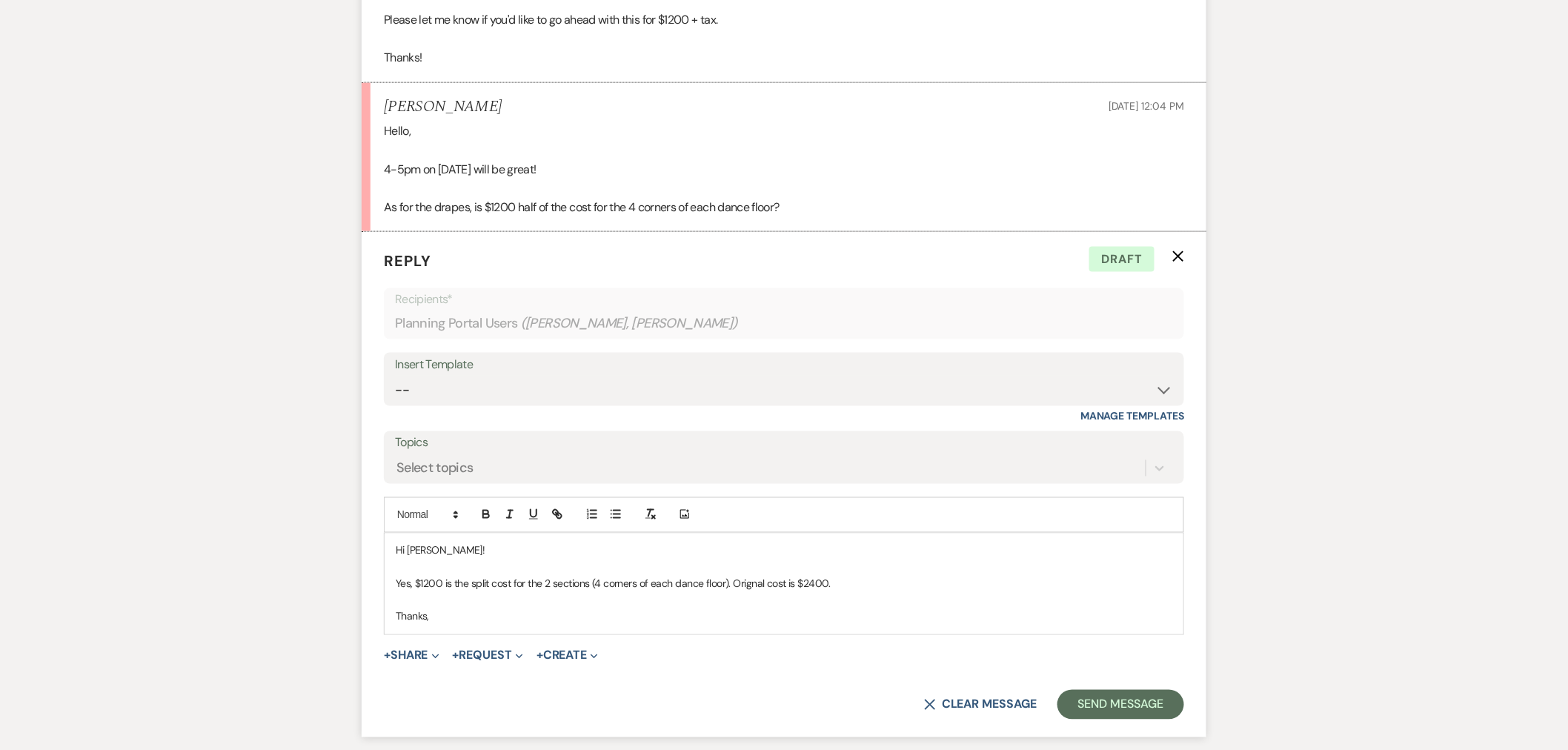
scroll to position [790, 0]
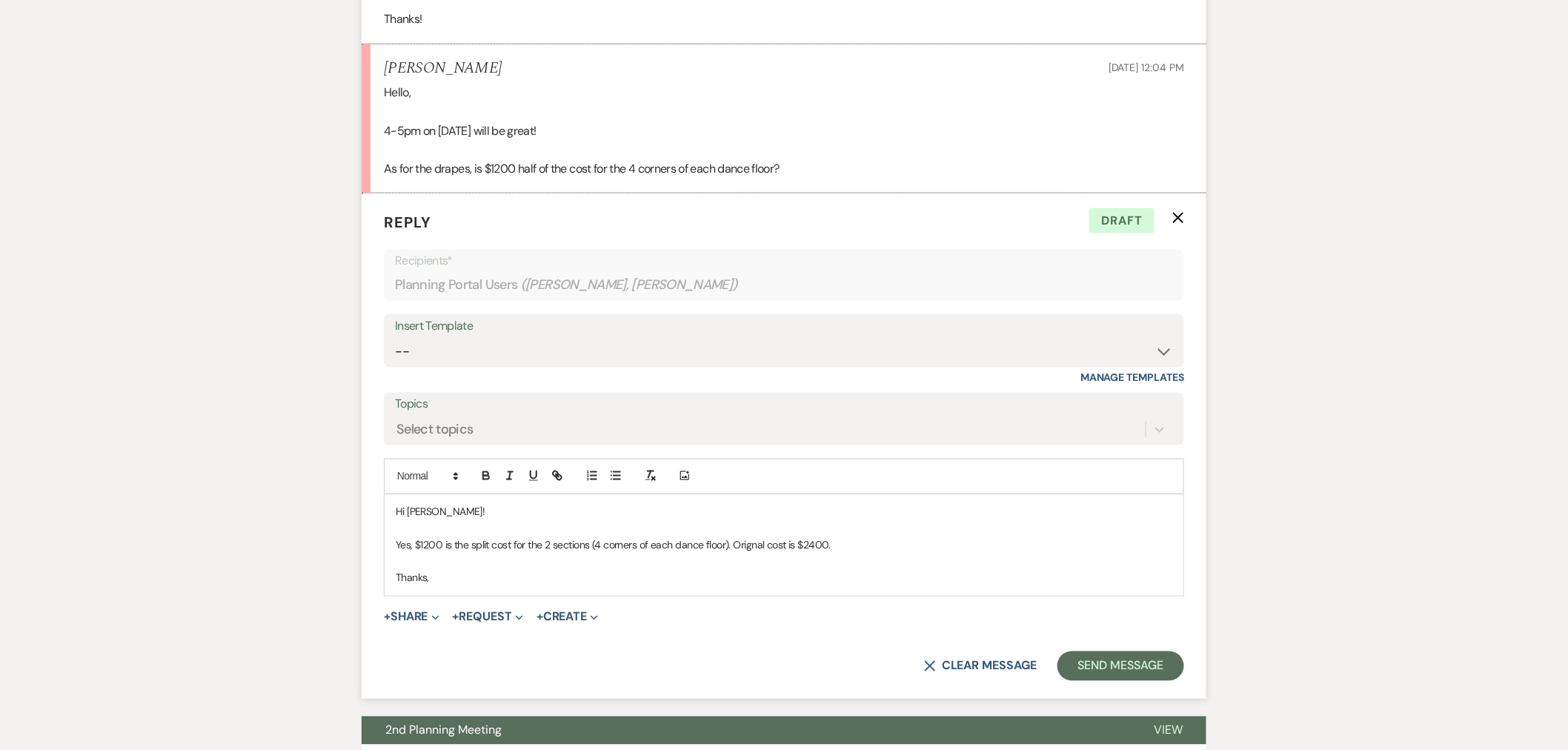
click at [758, 546] on p "Yes, $1200 is the split cost for the 2 sections (4 corners of each dance floor)…" at bounding box center [784, 546] width 776 height 16
click at [844, 544] on p "Yes, $1200 is the split cost for the 2 sections (4 corners of each dance floor)…" at bounding box center [784, 546] width 776 height 16
drag, startPoint x: 914, startPoint y: 547, endPoint x: 903, endPoint y: 550, distance: 11.4
click at [903, 550] on p "Yes, $1200 is the split cost for the 2 sections (4 corners of each dance floor)…" at bounding box center [784, 546] width 776 height 16
drag, startPoint x: 940, startPoint y: 545, endPoint x: 920, endPoint y: 550, distance: 20.6
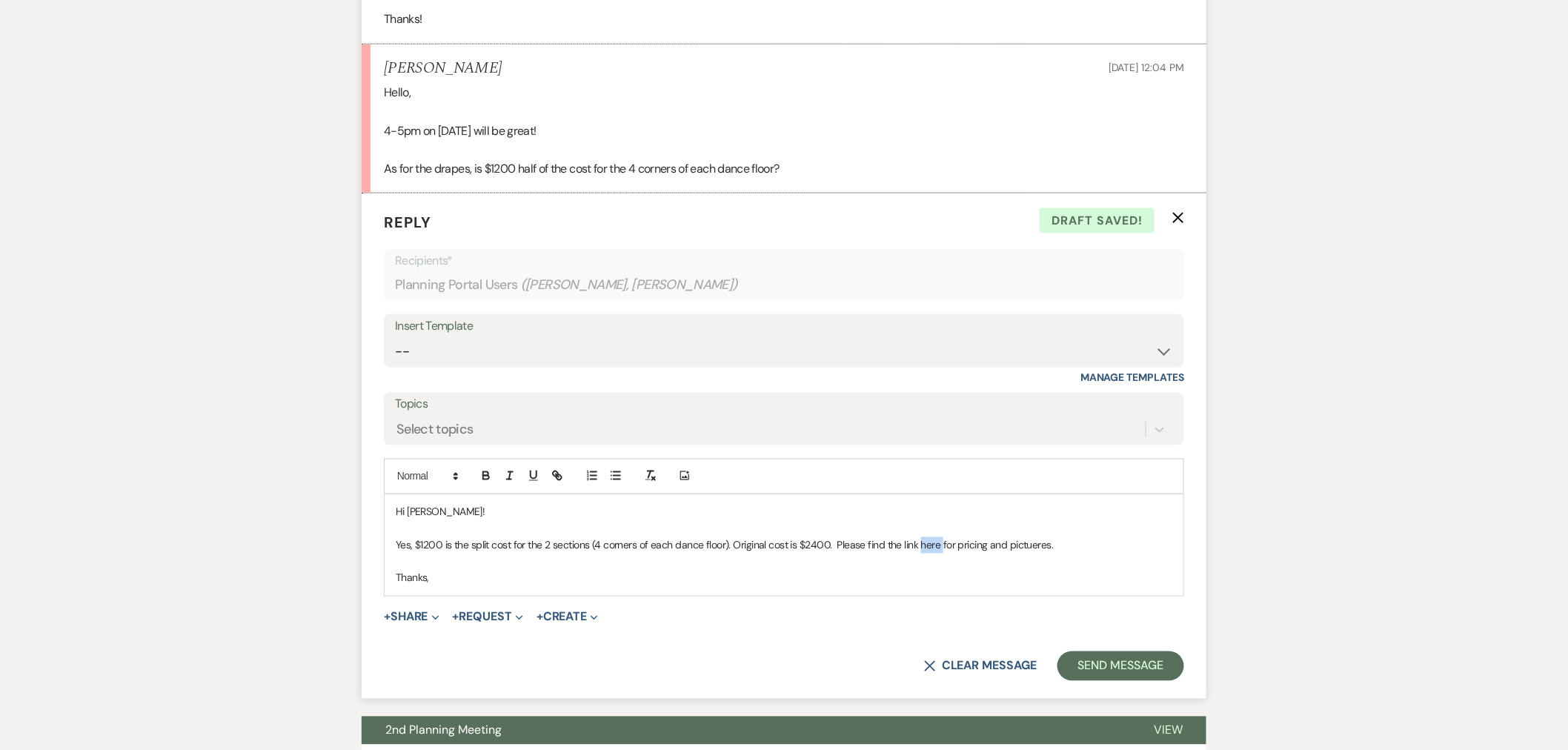
click at [920, 550] on p "Yes, $1200 is the split cost for the 2 sections (4 corners of each dance floor)…" at bounding box center [784, 546] width 776 height 16
click at [554, 482] on icon "button" at bounding box center [557, 475] width 14 height 14
paste input "ttps://docs.google.com/document/d/1c-ktPyrHOJfKgi4IeXn7B6sfBJagUz0h/edit?usp=sh…"
type input "https://docs.google.com/document/d/1c-ktPyrHOJfKgi4IeXn7B6sfBJagUz0h/edit?usp=s…"
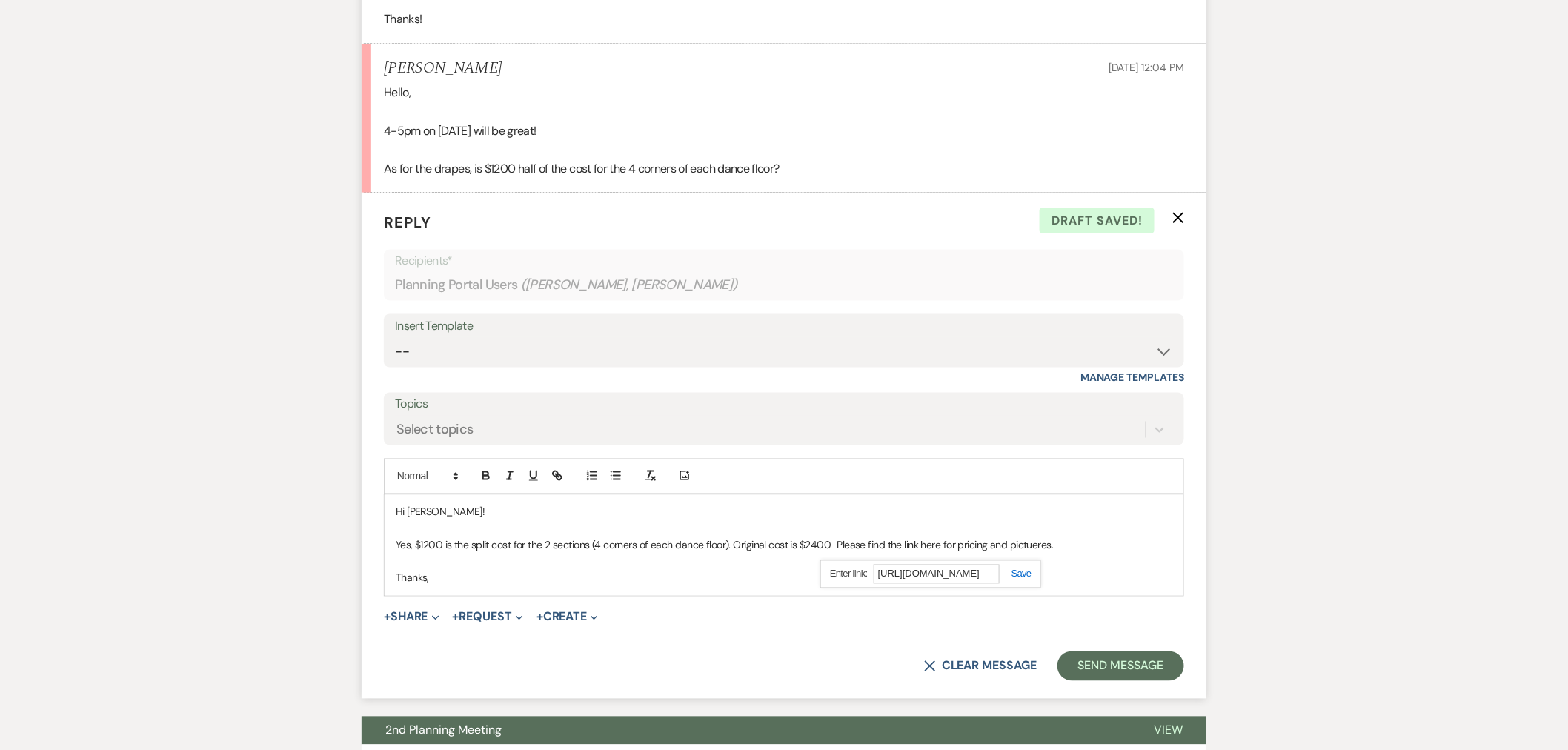
click at [1026, 580] on link at bounding box center [1016, 574] width 32 height 11
click at [1032, 545] on p "Yes, $1200 is the split cost for the 2 sections (4 corners of each dance floor)…" at bounding box center [784, 546] width 776 height 16
click at [1056, 543] on p "Yes, $1200 is the split cost for the 2 sections (4 corners of each dance floor)…" at bounding box center [784, 546] width 776 height 16
click at [1041, 544] on p "Yes, $1200 is the split cost for the 2 sections (4 corners of each dance floor)…" at bounding box center [784, 546] width 776 height 16
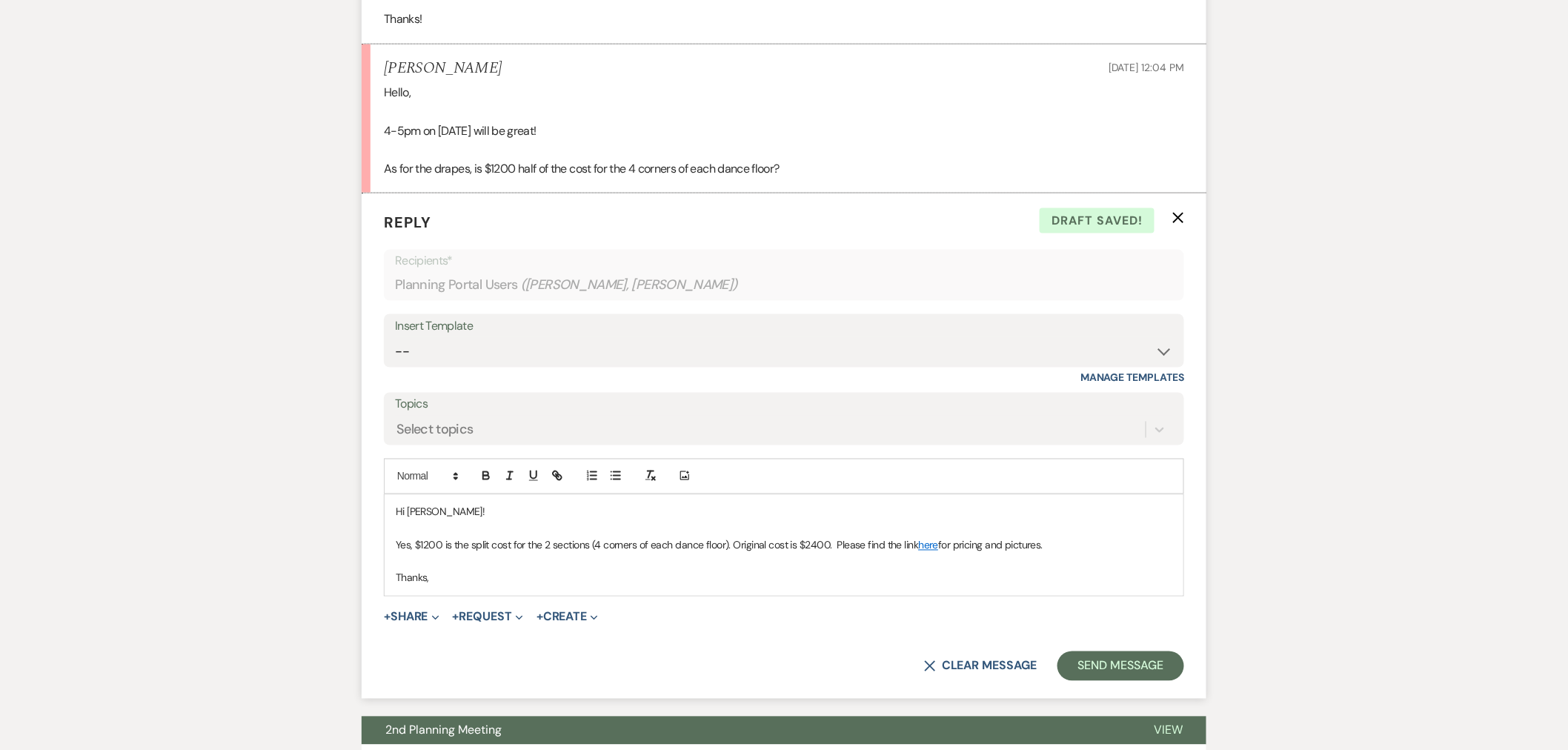
click at [1074, 576] on p "Thanks," at bounding box center [784, 578] width 776 height 16
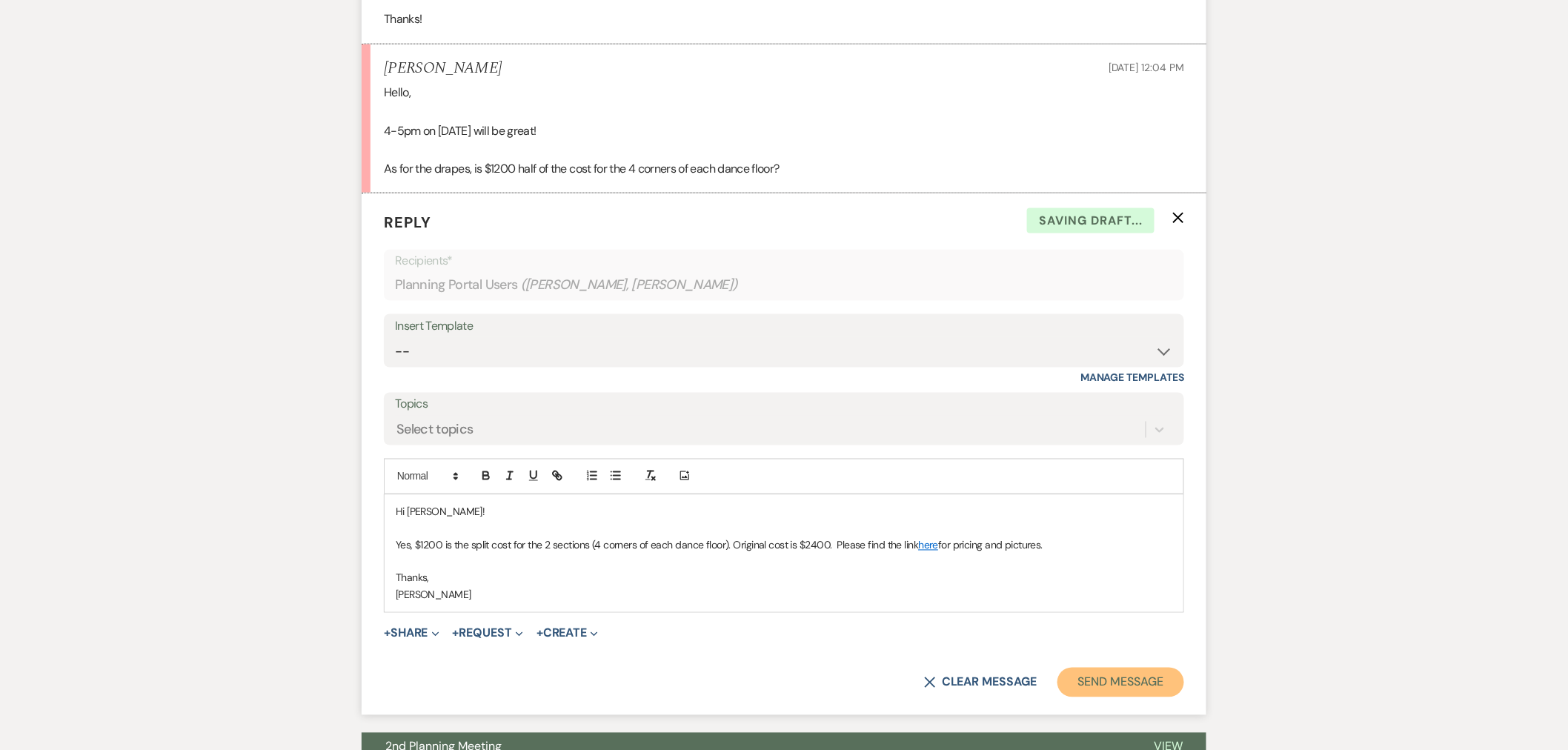
click at [1091, 683] on button "Send Message" at bounding box center [1121, 682] width 127 height 30
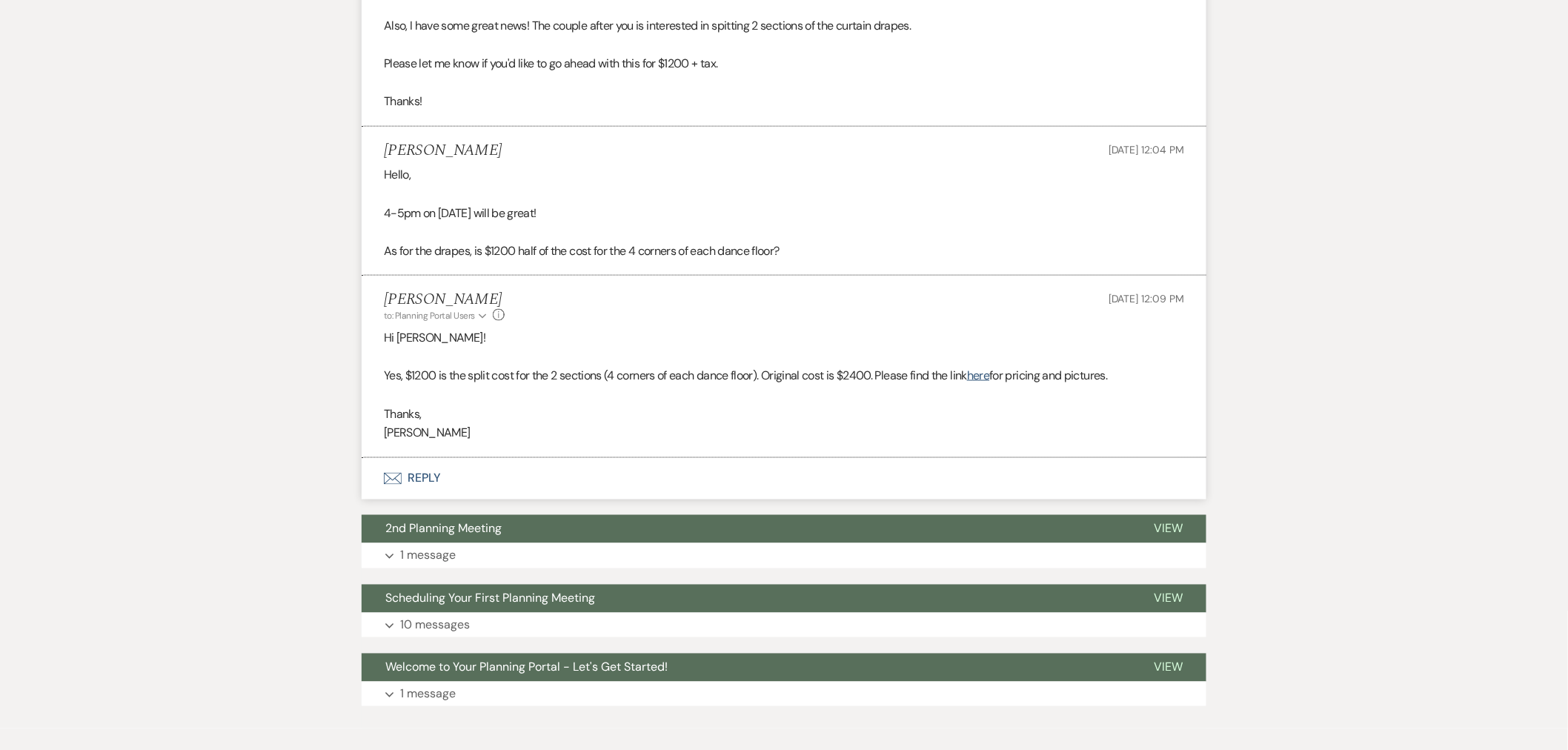
scroll to position [625, 0]
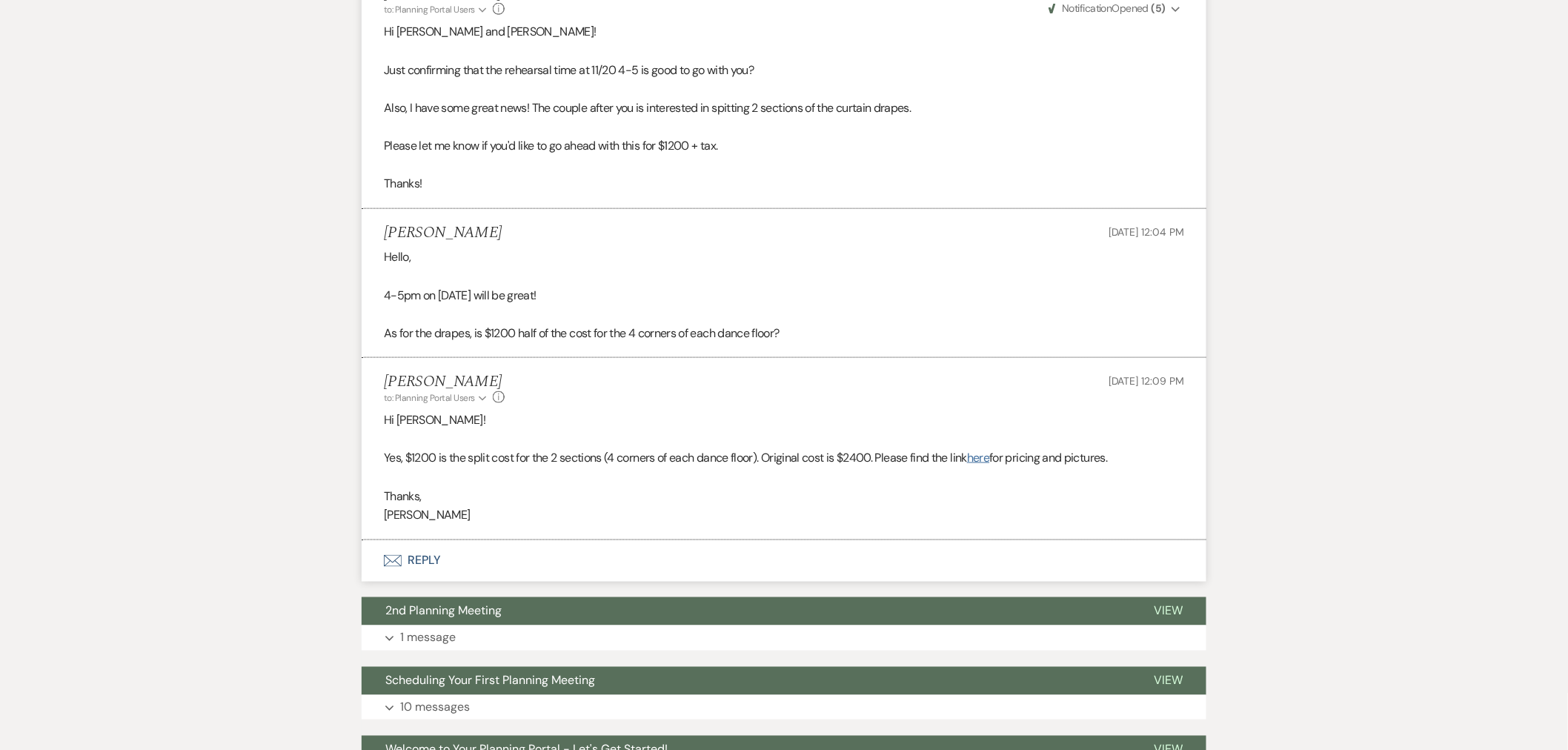
click at [990, 462] on link "here" at bounding box center [979, 457] width 22 height 15
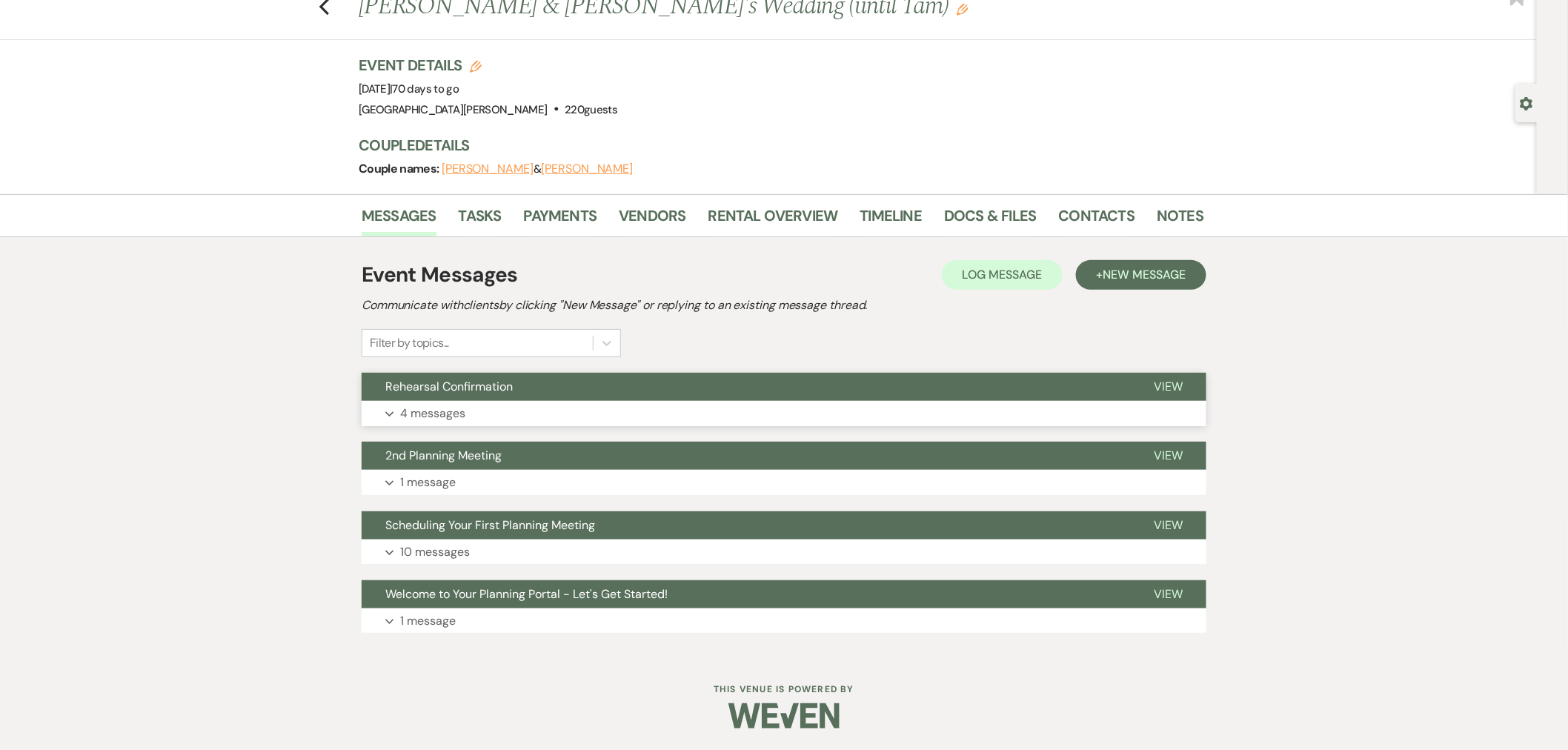
click at [717, 403] on button "Expand 4 messages" at bounding box center [784, 414] width 845 height 26
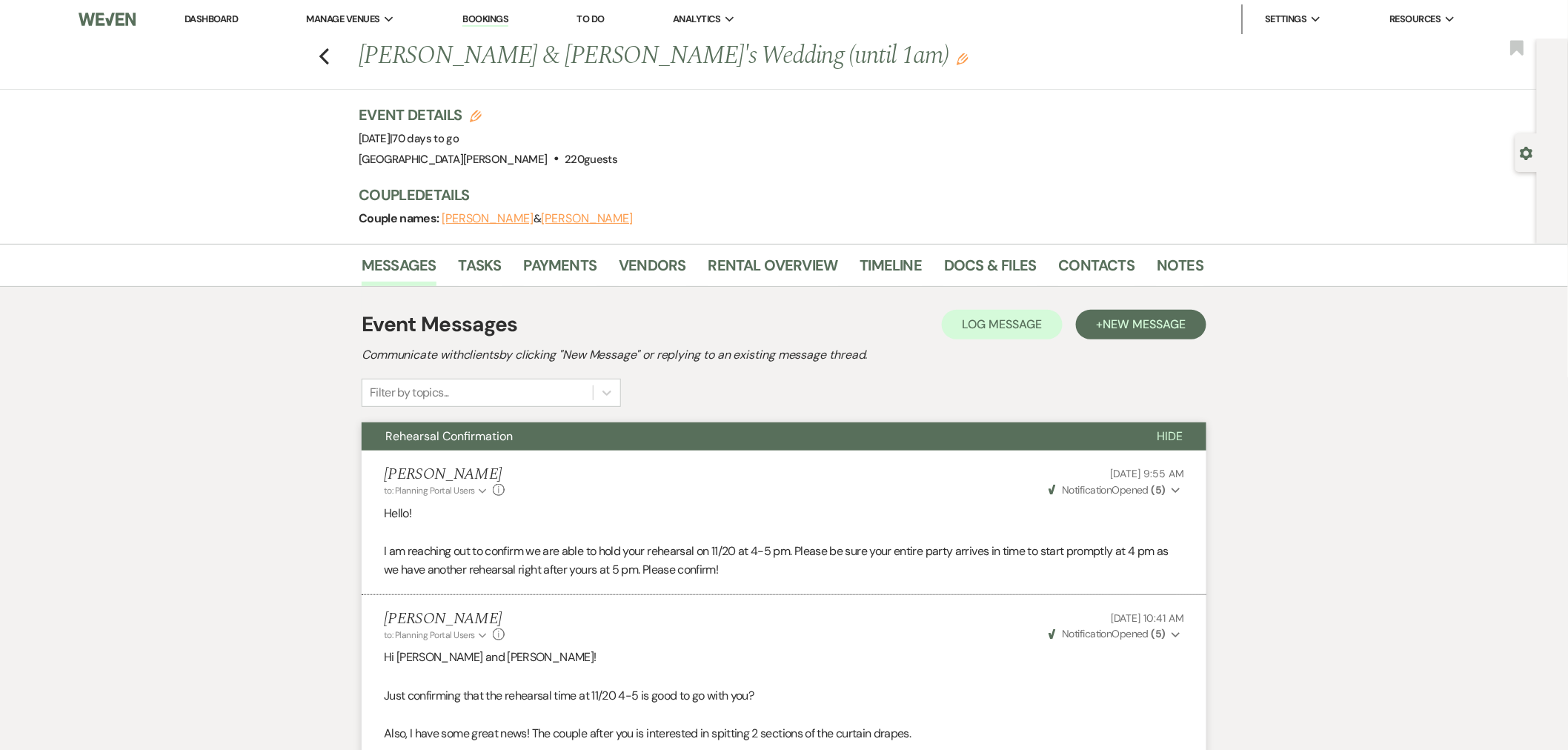
click at [204, 17] on link "Dashboard" at bounding box center [211, 19] width 54 height 13
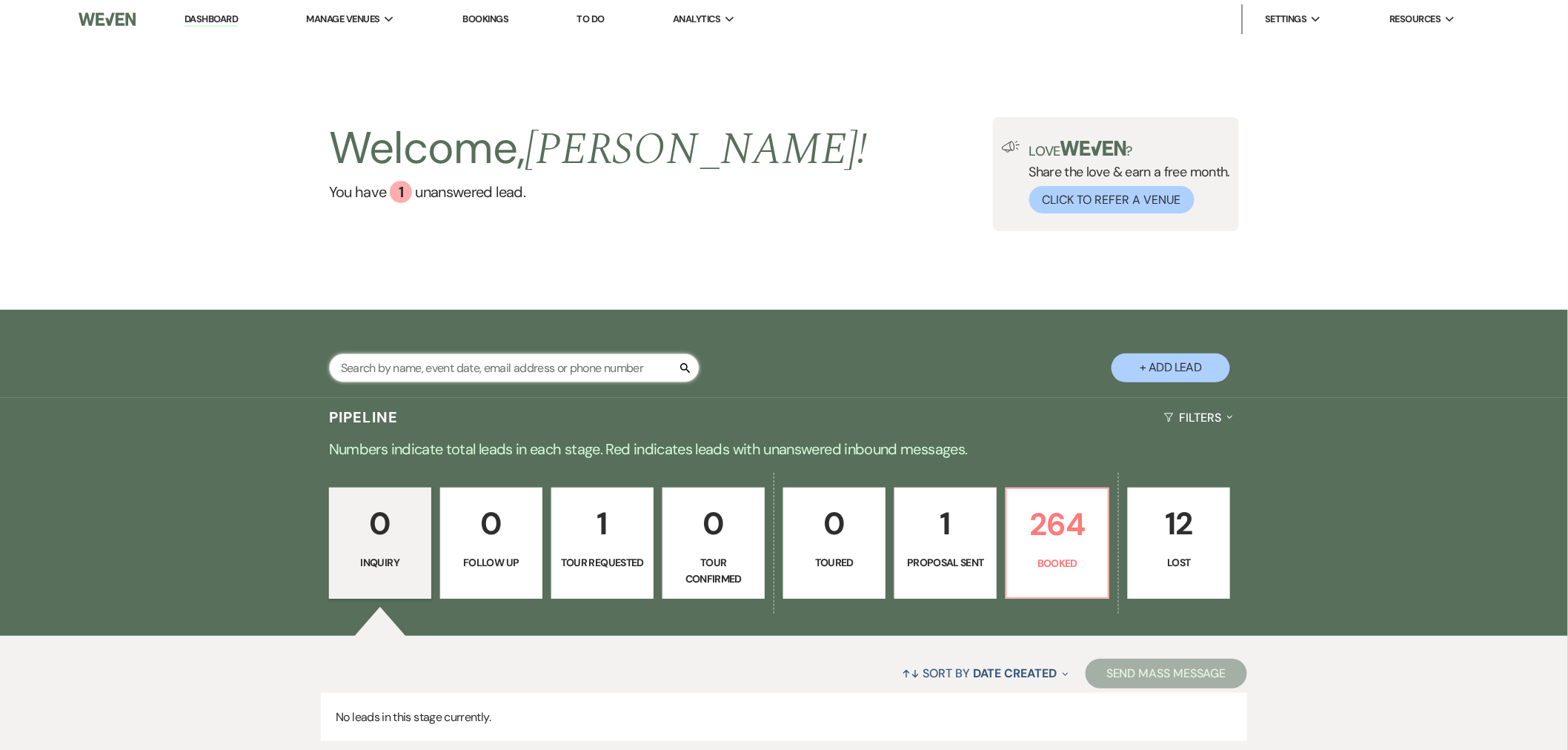
click at [454, 364] on input "text" at bounding box center [514, 368] width 371 height 29
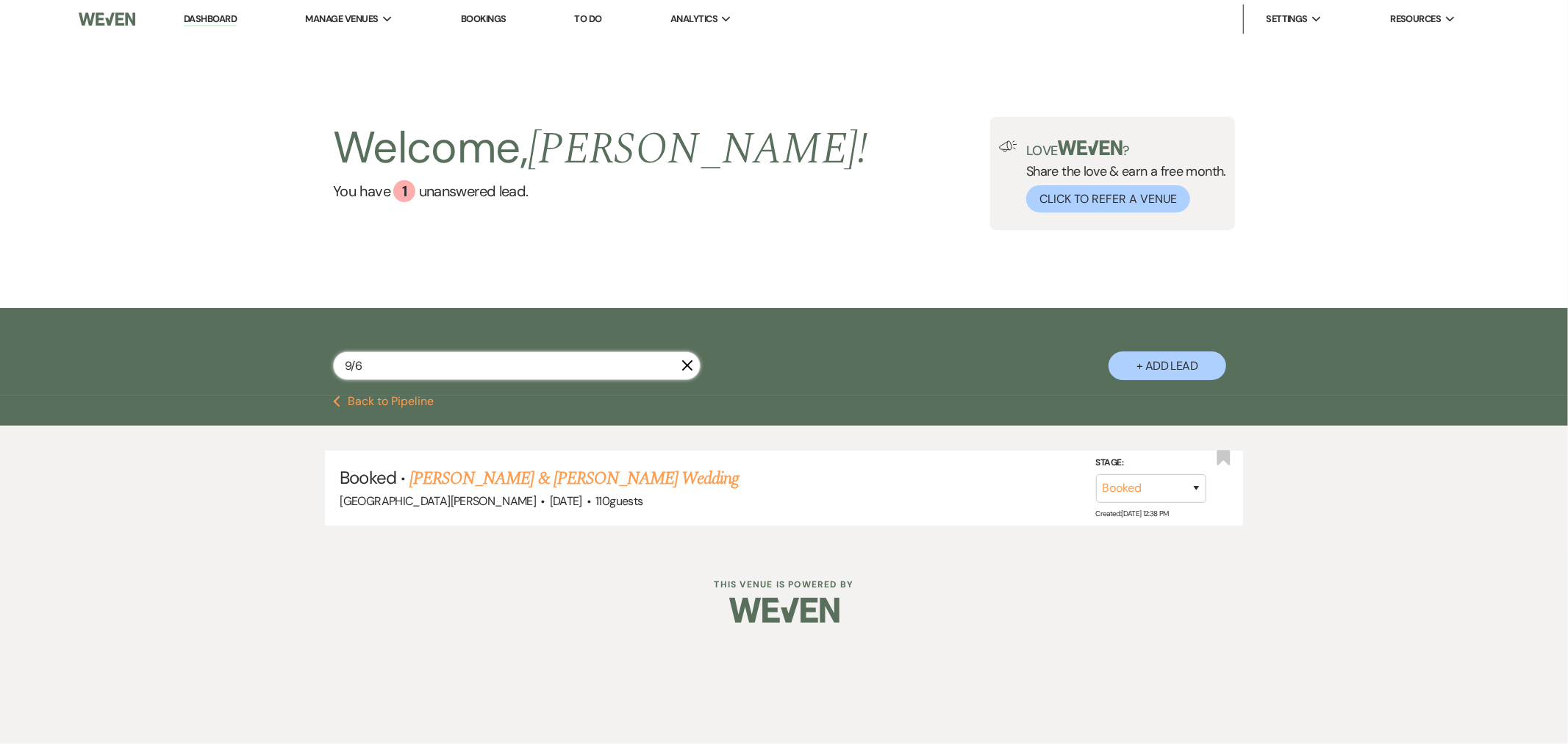
type input "9/6"
drag, startPoint x: 615, startPoint y: 372, endPoint x: 354, endPoint y: 359, distance: 261.3
click at [356, 359] on input "9/6" at bounding box center [517, 366] width 368 height 29
click at [578, 475] on link "[PERSON_NAME] & [PERSON_NAME] Wedding" at bounding box center [574, 478] width 330 height 26
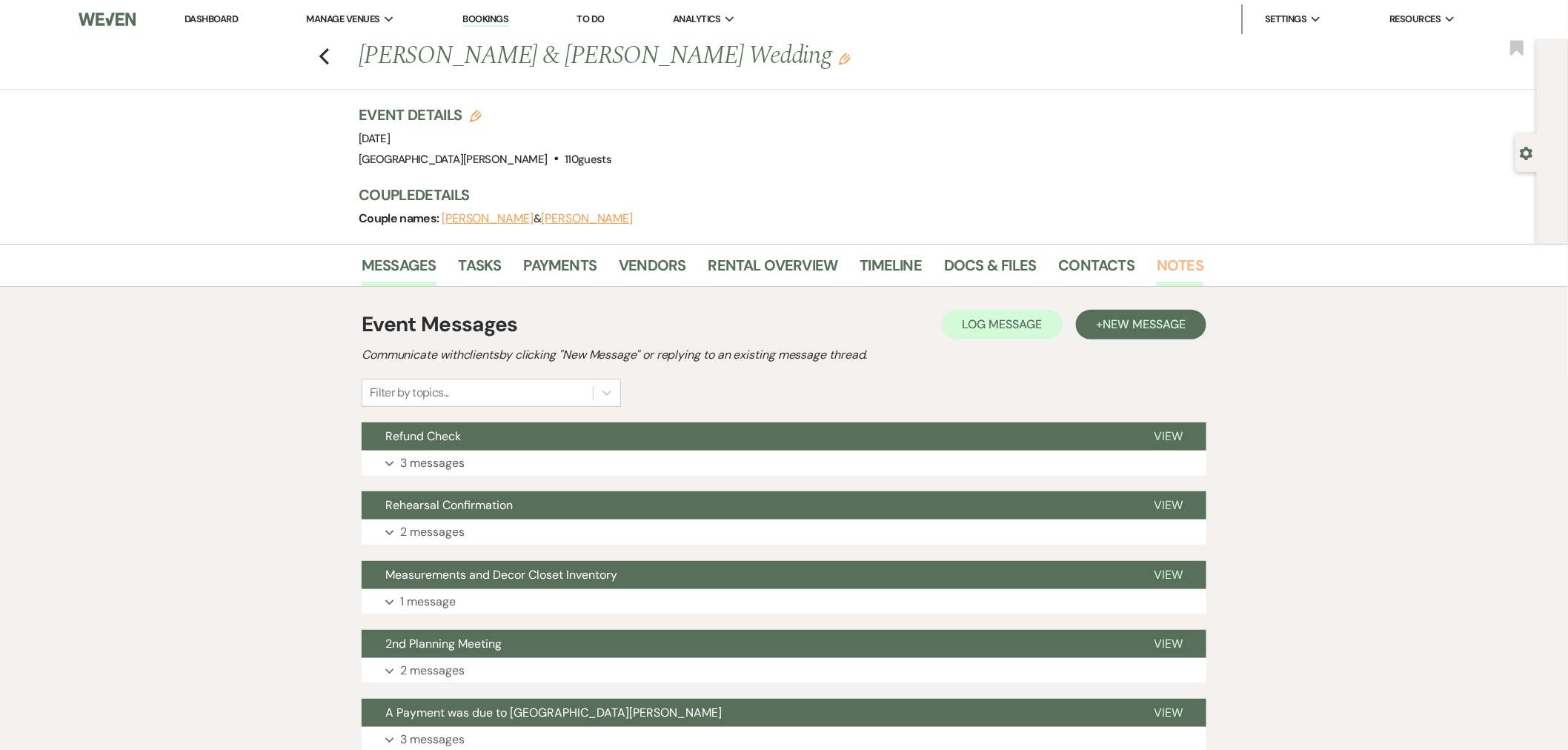
click at [1188, 267] on link "Notes" at bounding box center [1180, 269] width 46 height 33
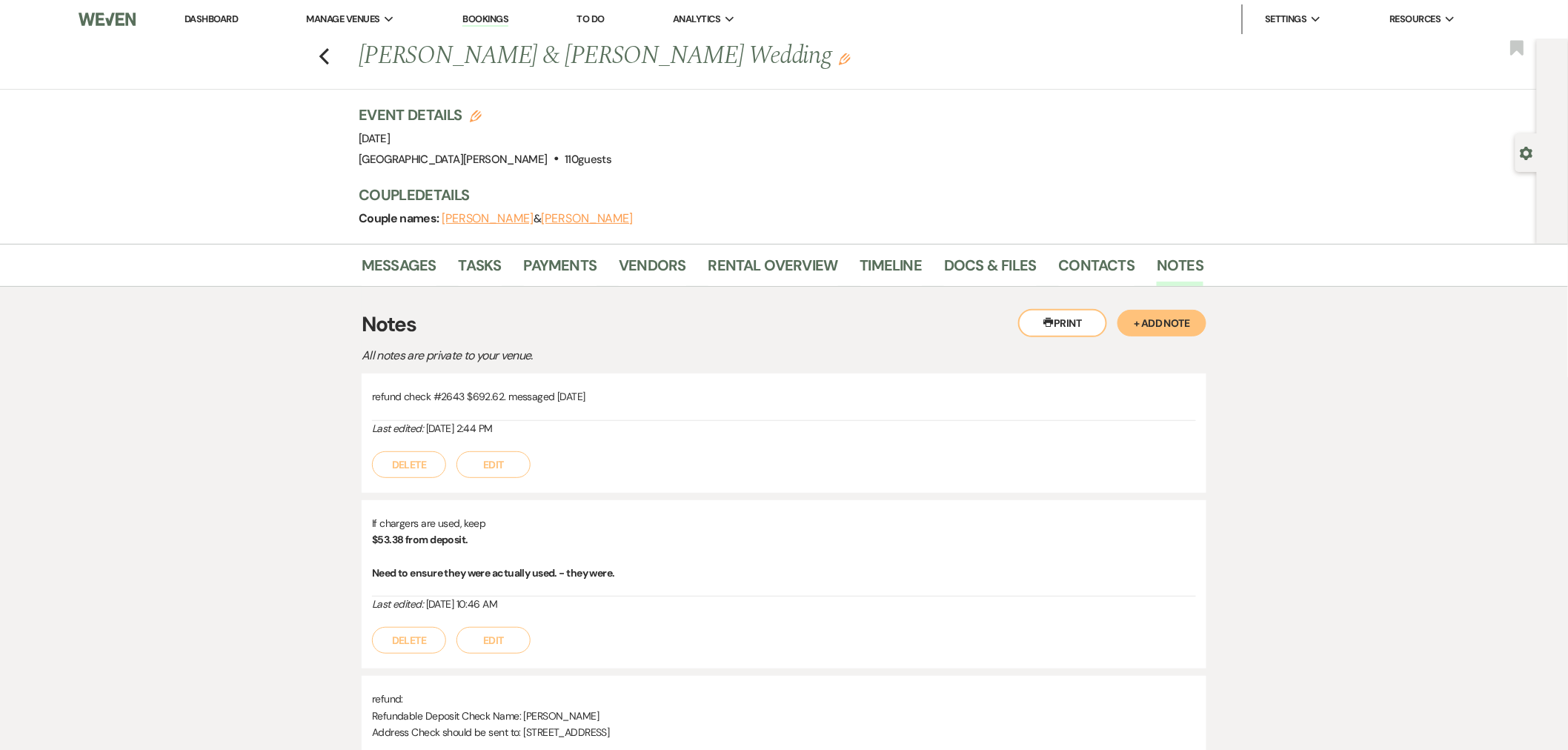
click at [504, 467] on button "Edit" at bounding box center [494, 464] width 74 height 26
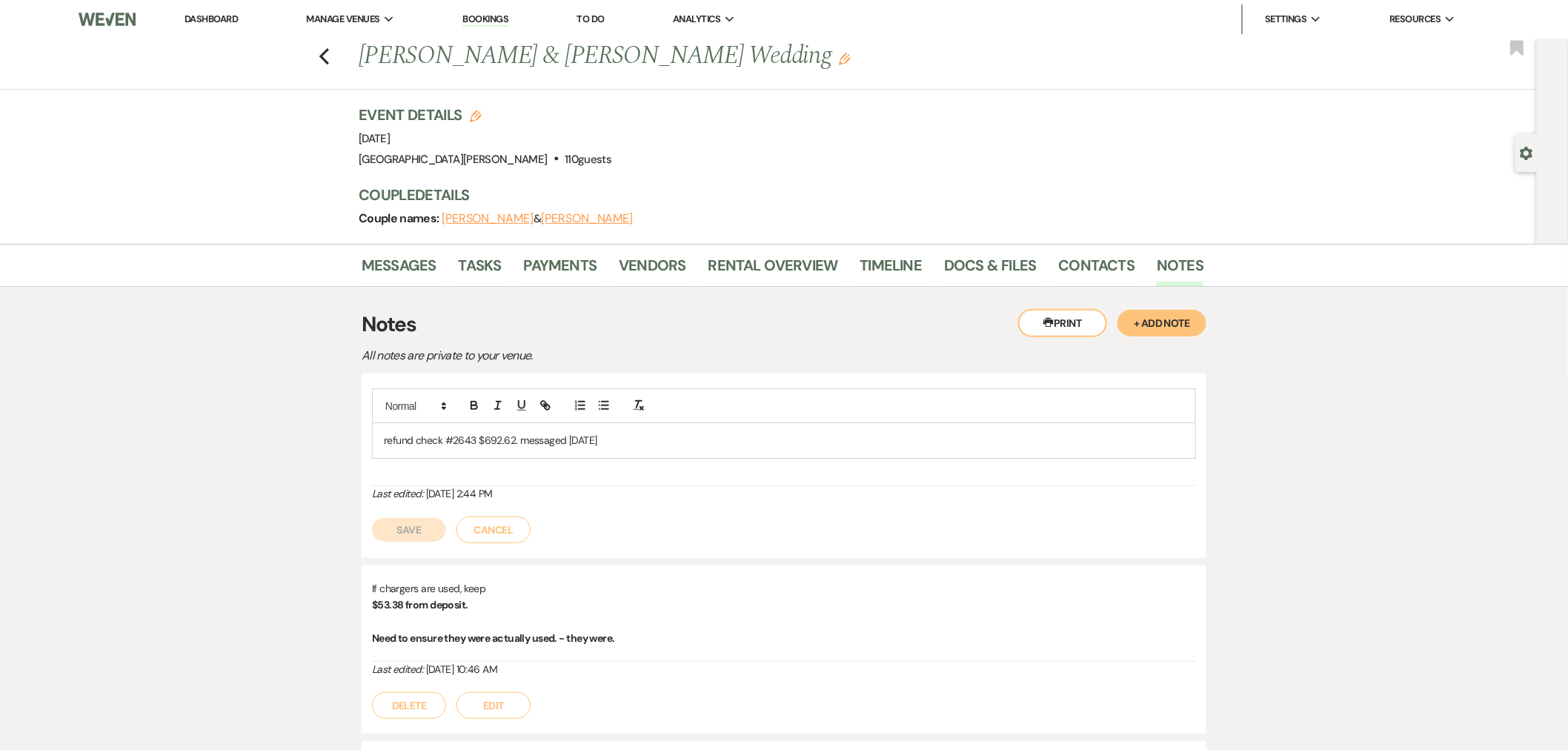
click at [636, 437] on p "refund check #2643 $692.62. messaged 9/11/25" at bounding box center [784, 440] width 800 height 16
click at [633, 442] on p "refund check #2643 $692.62. messaged 9/11/25-- Janey picked up on 9/12" at bounding box center [784, 440] width 800 height 16
click at [411, 529] on button "Save" at bounding box center [409, 530] width 74 height 24
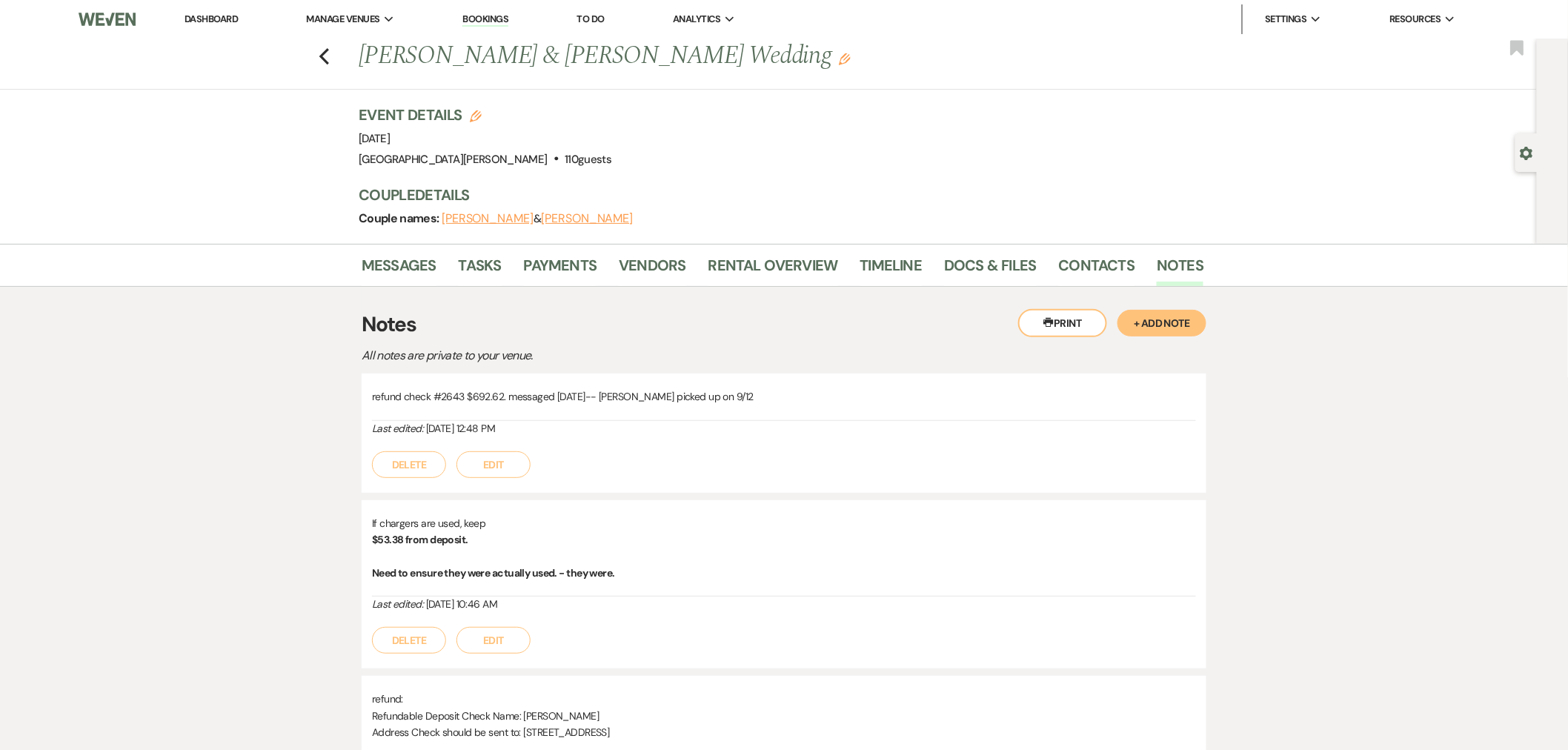
click at [208, 16] on link "Dashboard" at bounding box center [211, 19] width 54 height 13
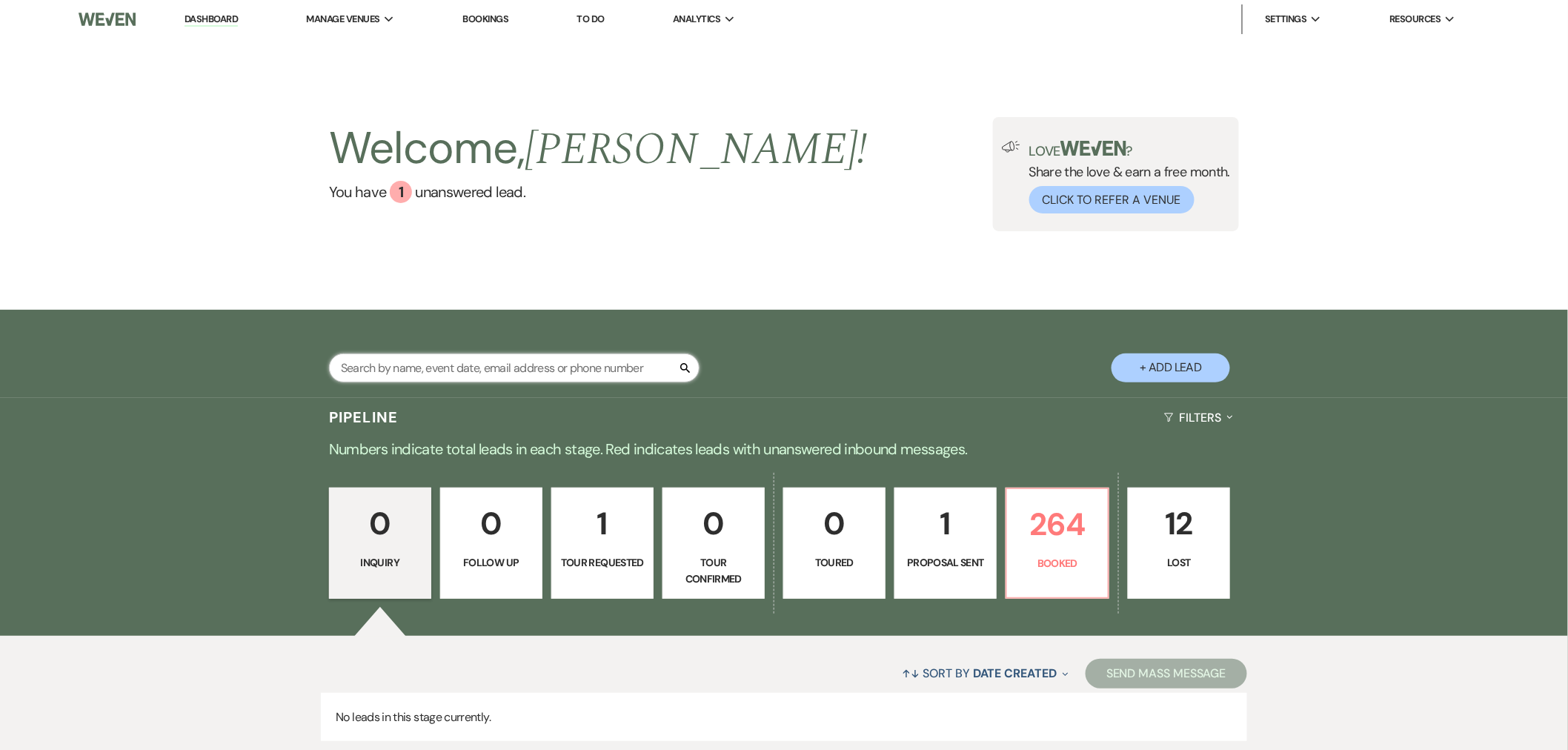
click at [435, 355] on input "text" at bounding box center [514, 368] width 371 height 29
type input "deck"
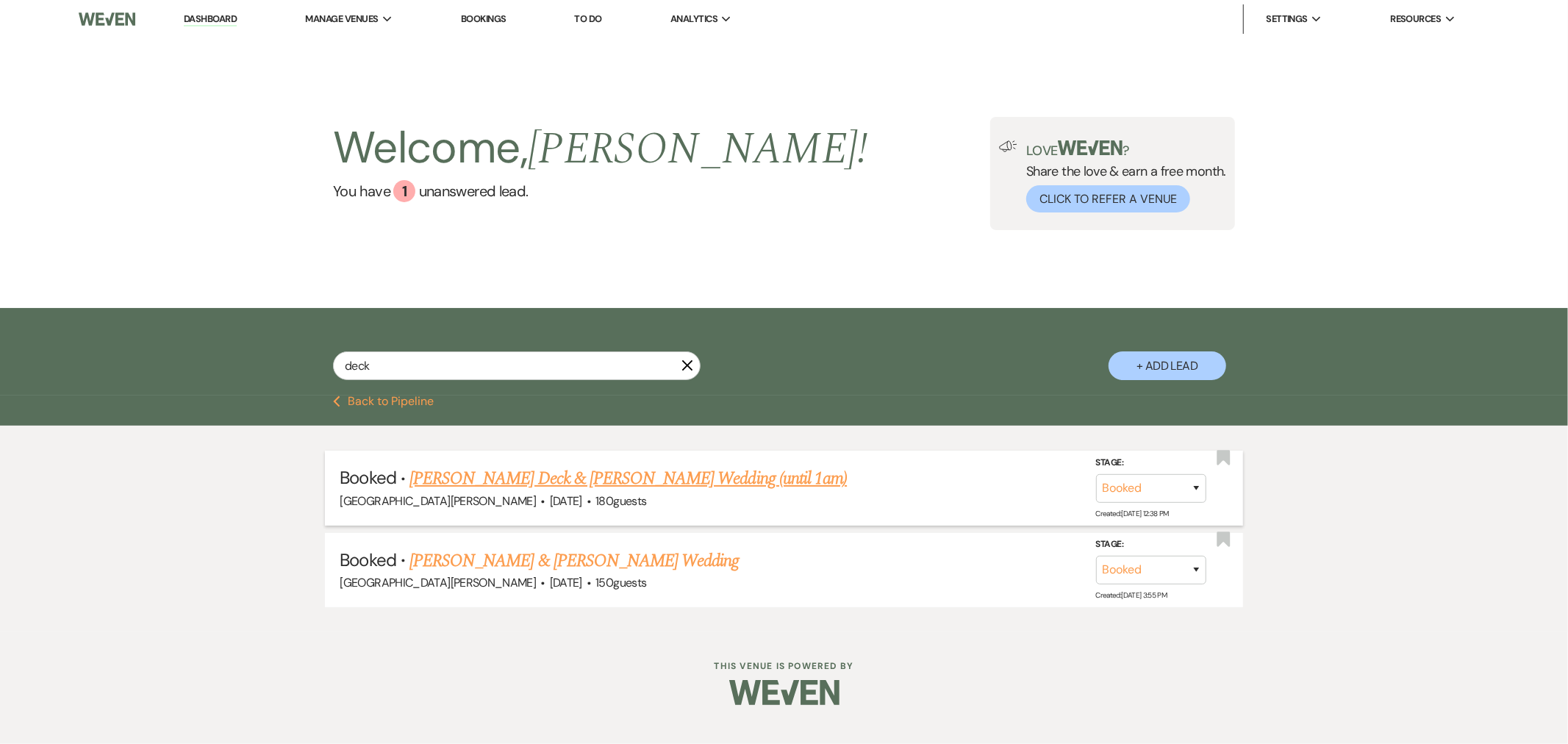
click at [611, 486] on link "[PERSON_NAME] Deck & [PERSON_NAME] Wedding (until 1am)" at bounding box center [628, 478] width 437 height 26
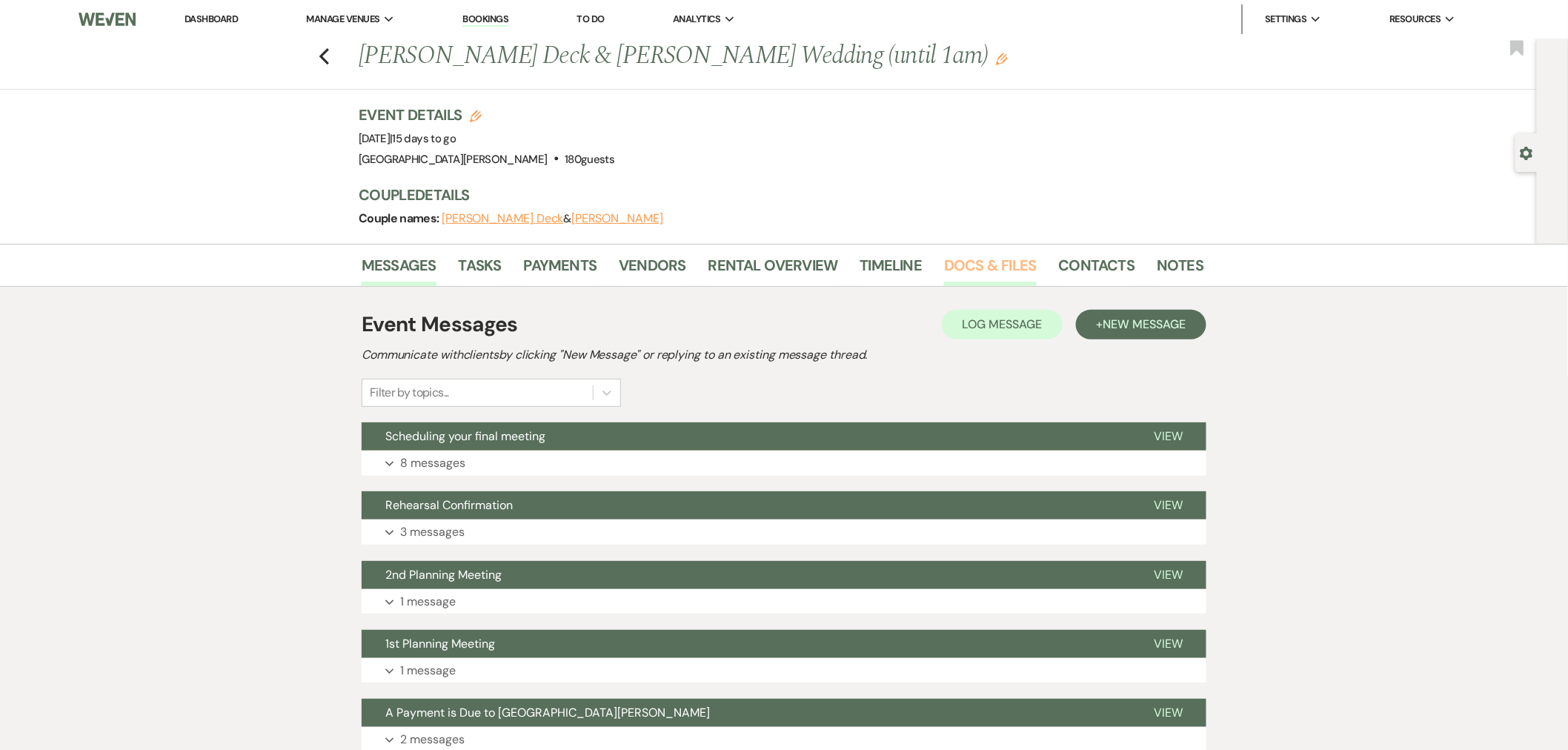
click at [1017, 274] on link "Docs & Files" at bounding box center [990, 269] width 92 height 33
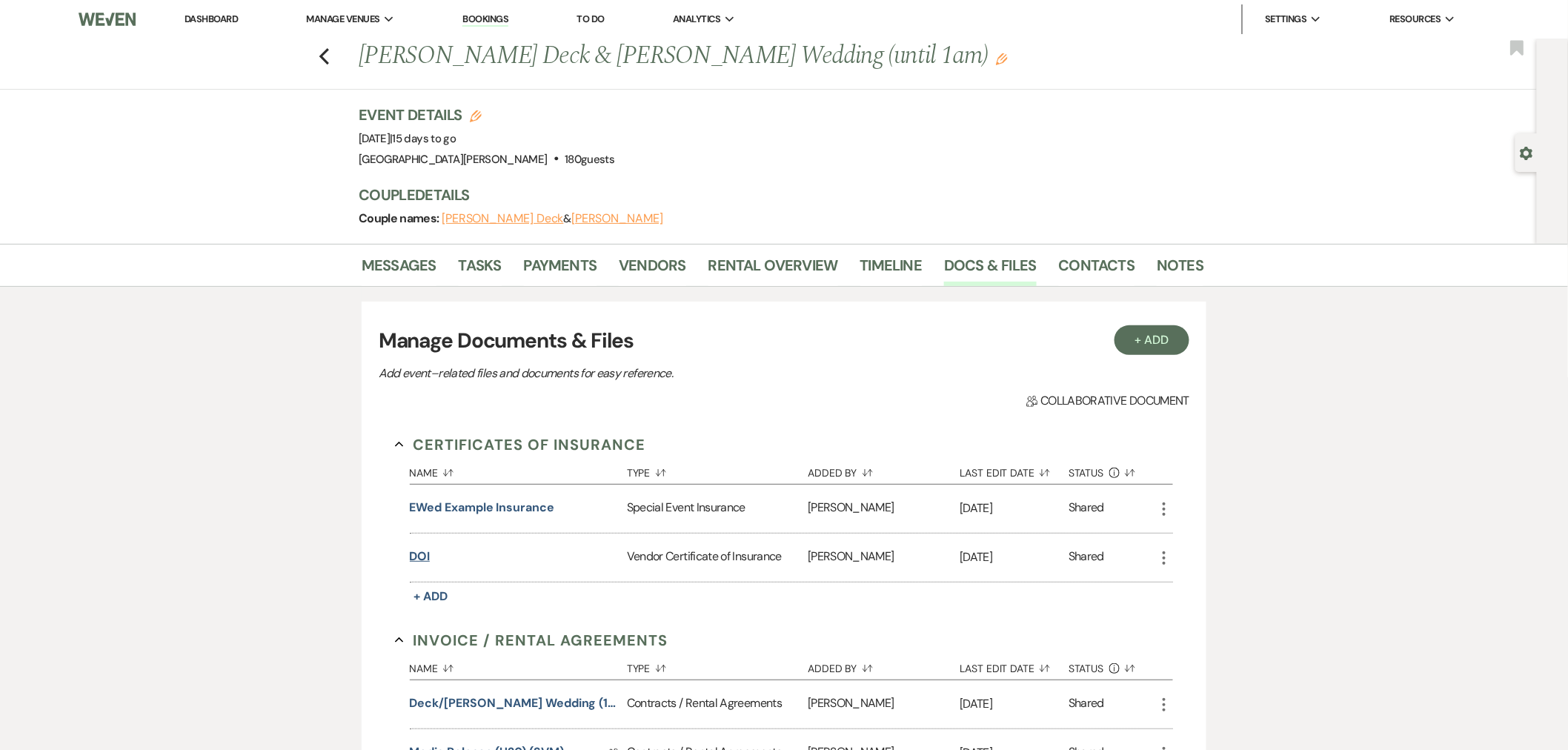
click at [425, 558] on button "DOI" at bounding box center [420, 557] width 21 height 18
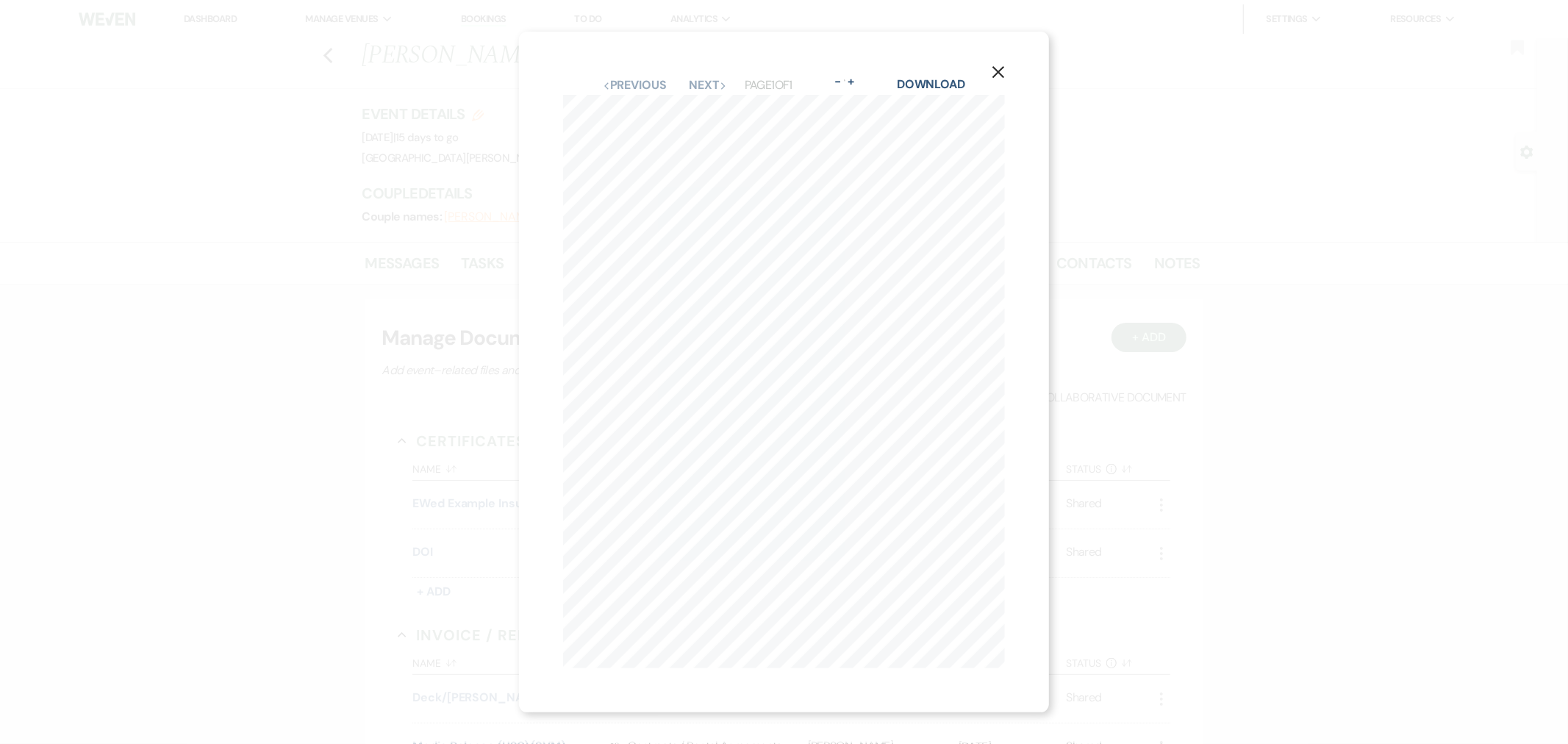
click at [997, 58] on button "X" at bounding box center [998, 71] width 22 height 25
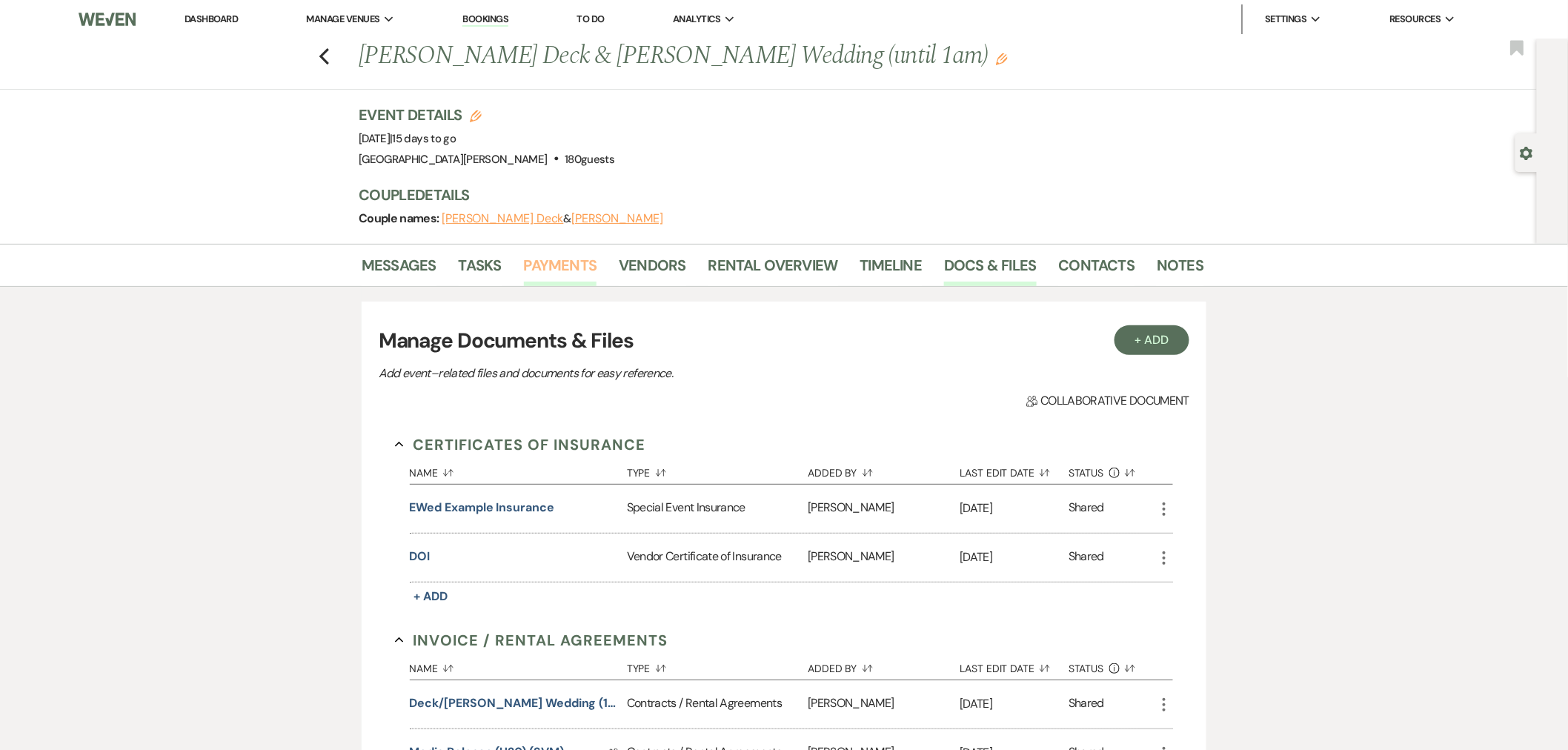
click at [538, 262] on link "Payments" at bounding box center [561, 269] width 73 height 33
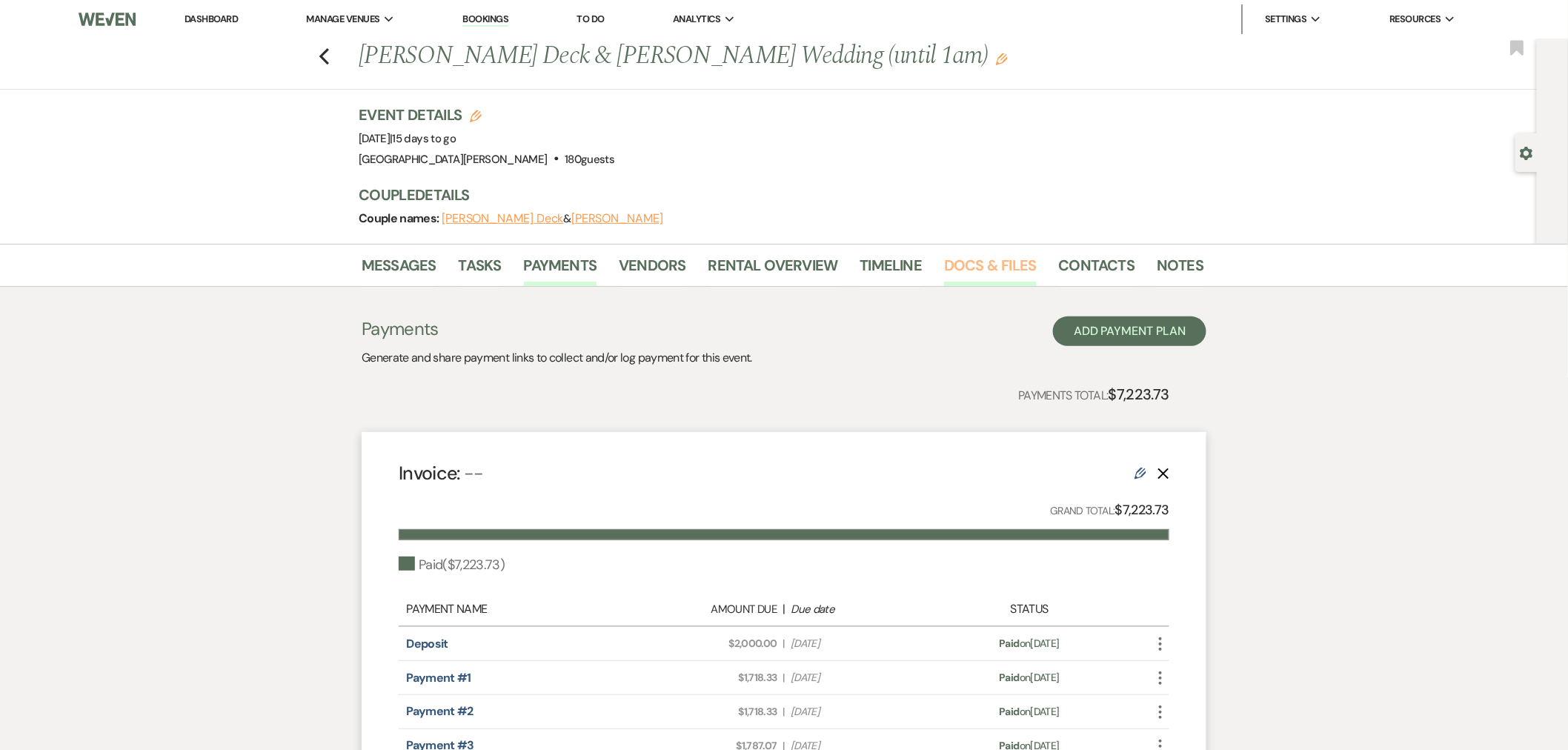
click at [957, 272] on link "Docs & Files" at bounding box center [990, 269] width 92 height 33
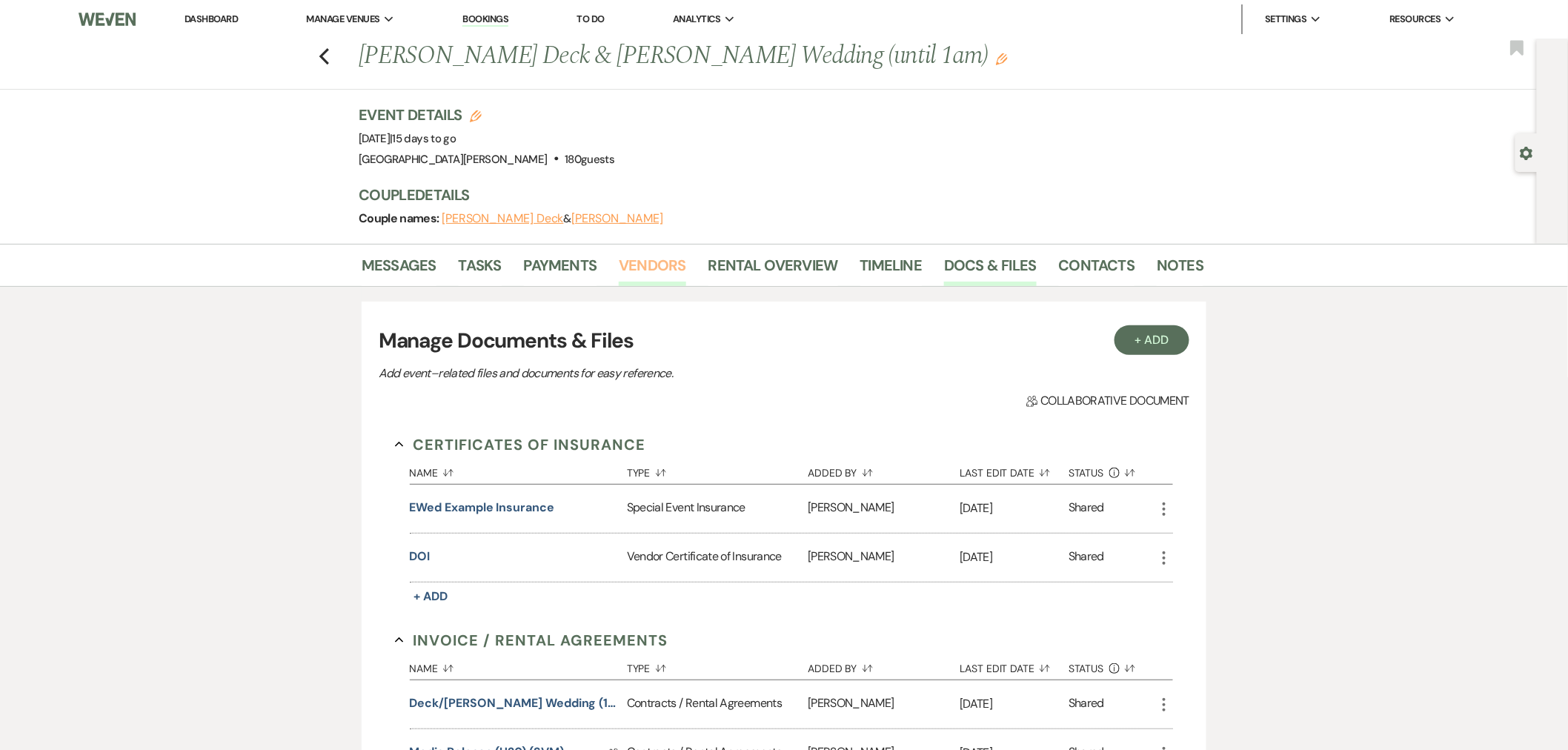
click at [649, 277] on link "Vendors" at bounding box center [653, 269] width 67 height 33
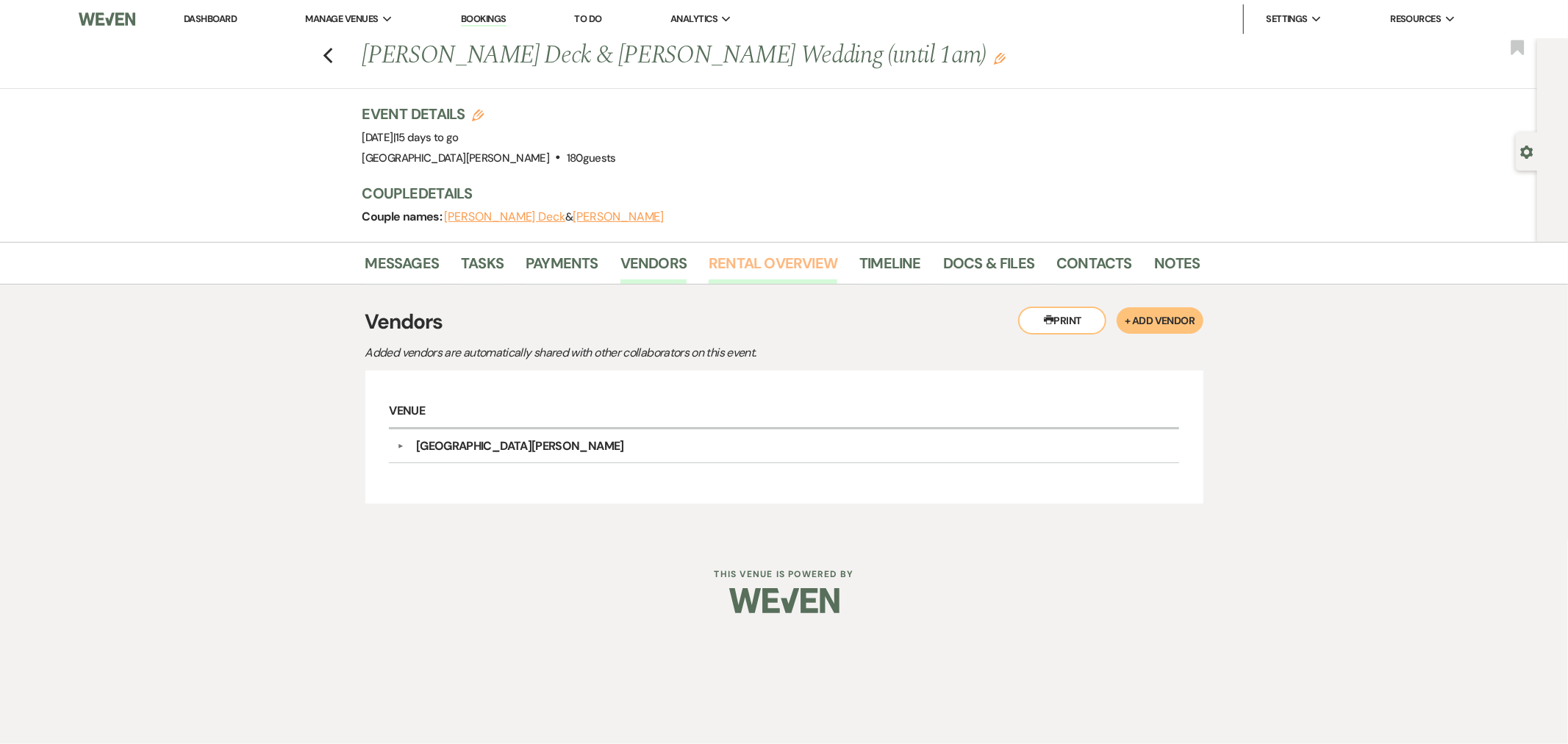
click at [767, 258] on link "Rental Overview" at bounding box center [773, 267] width 128 height 32
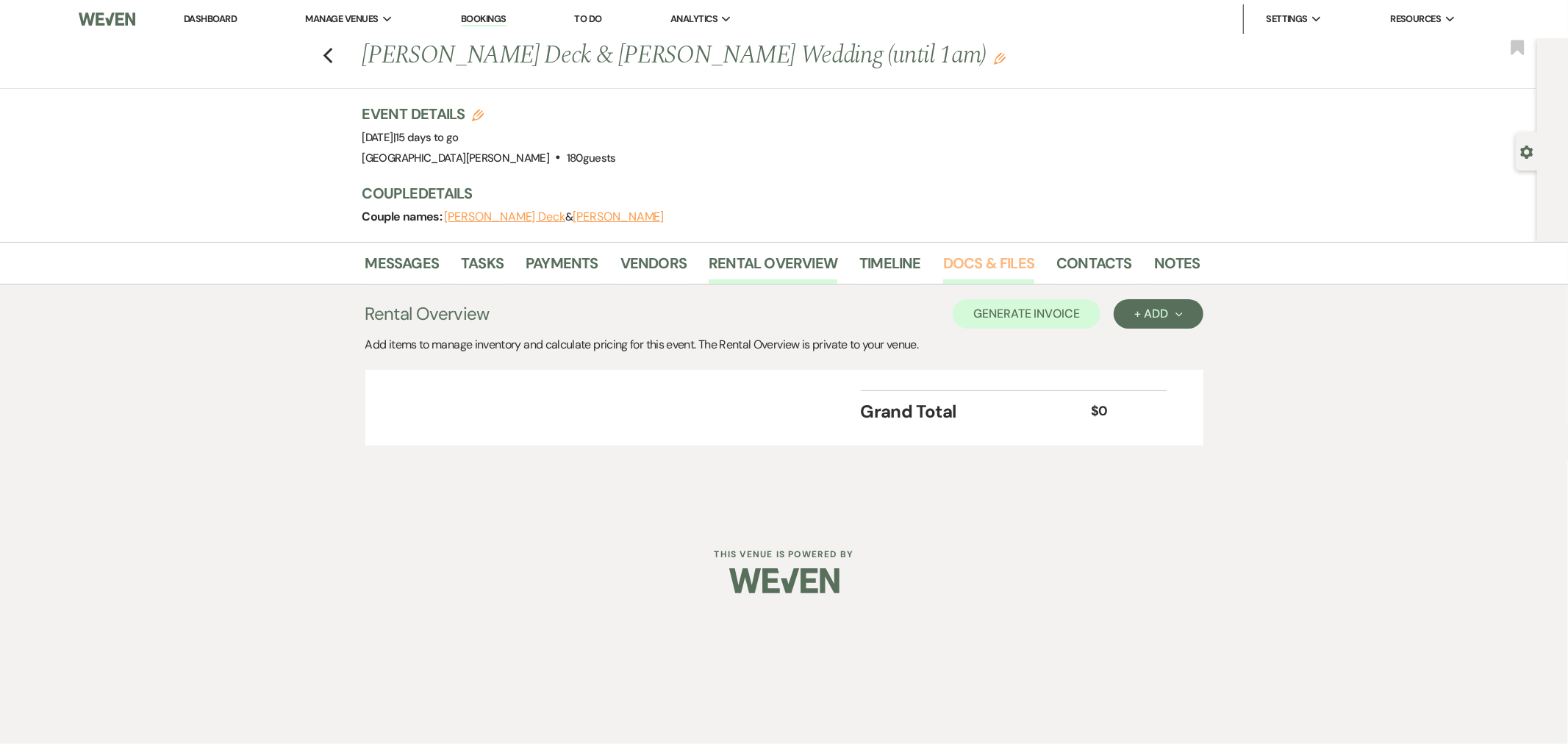
click at [989, 263] on link "Docs & Files" at bounding box center [989, 267] width 91 height 32
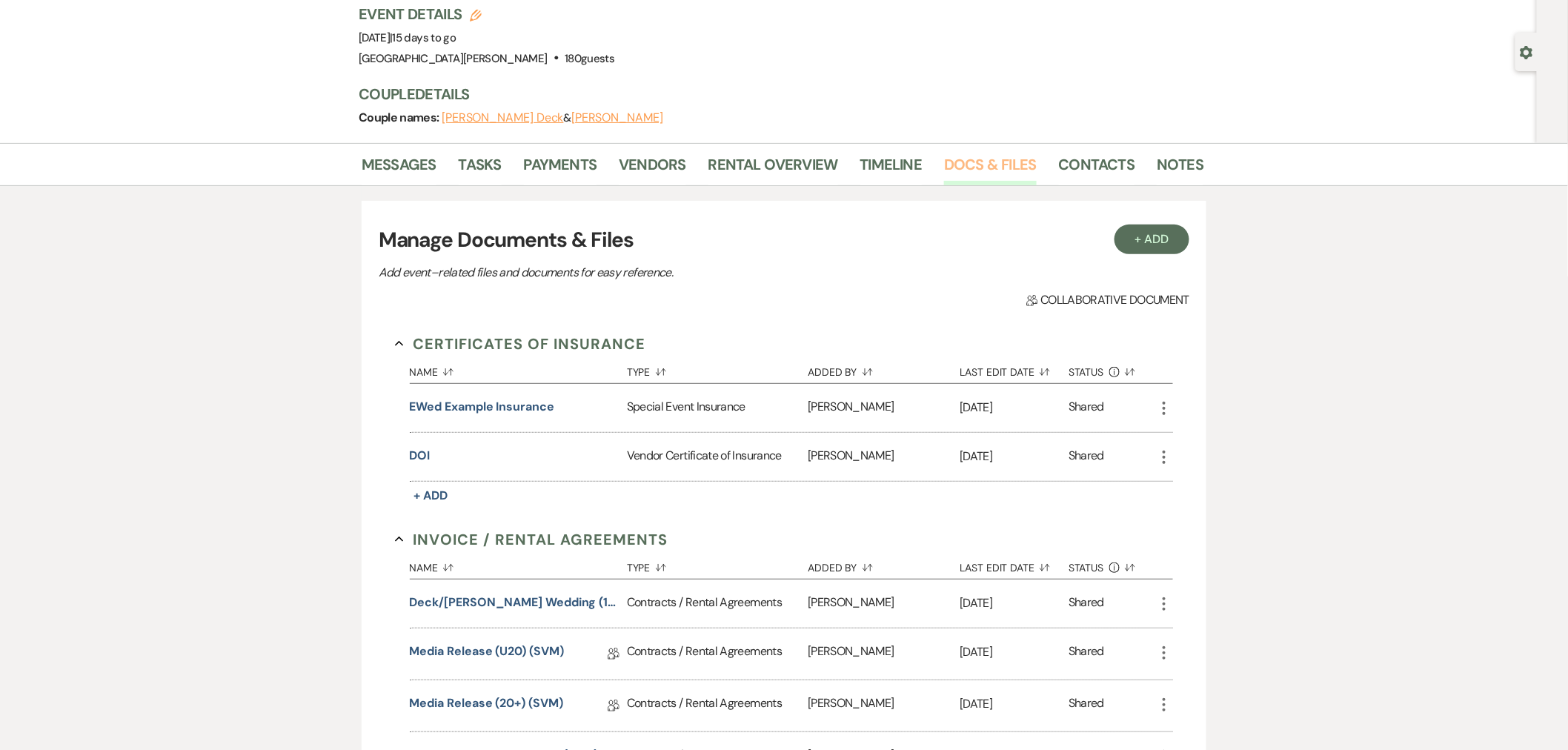
scroll to position [329, 0]
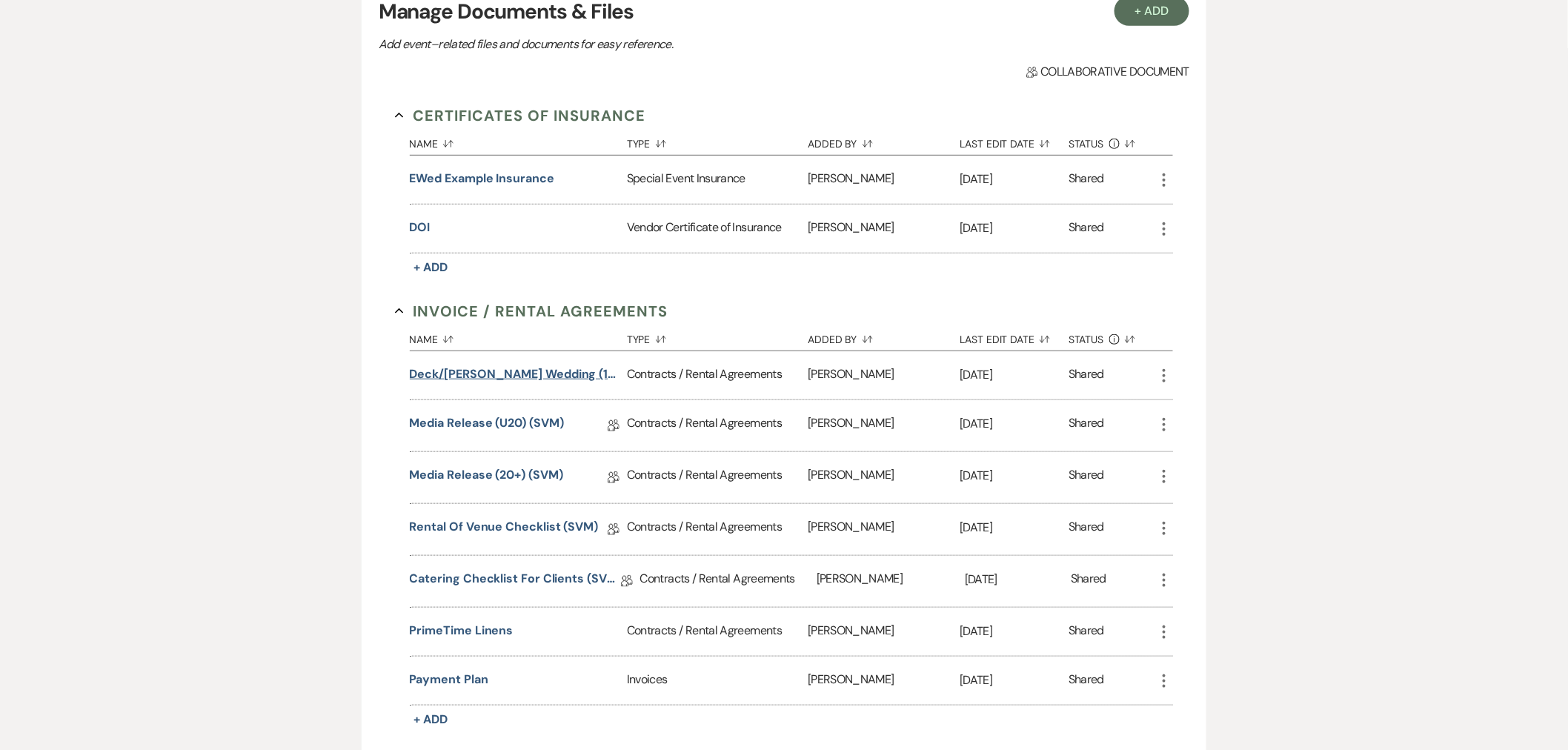
click at [522, 374] on button "Deck/Smith Wedding (1am end)" at bounding box center [515, 374] width 211 height 18
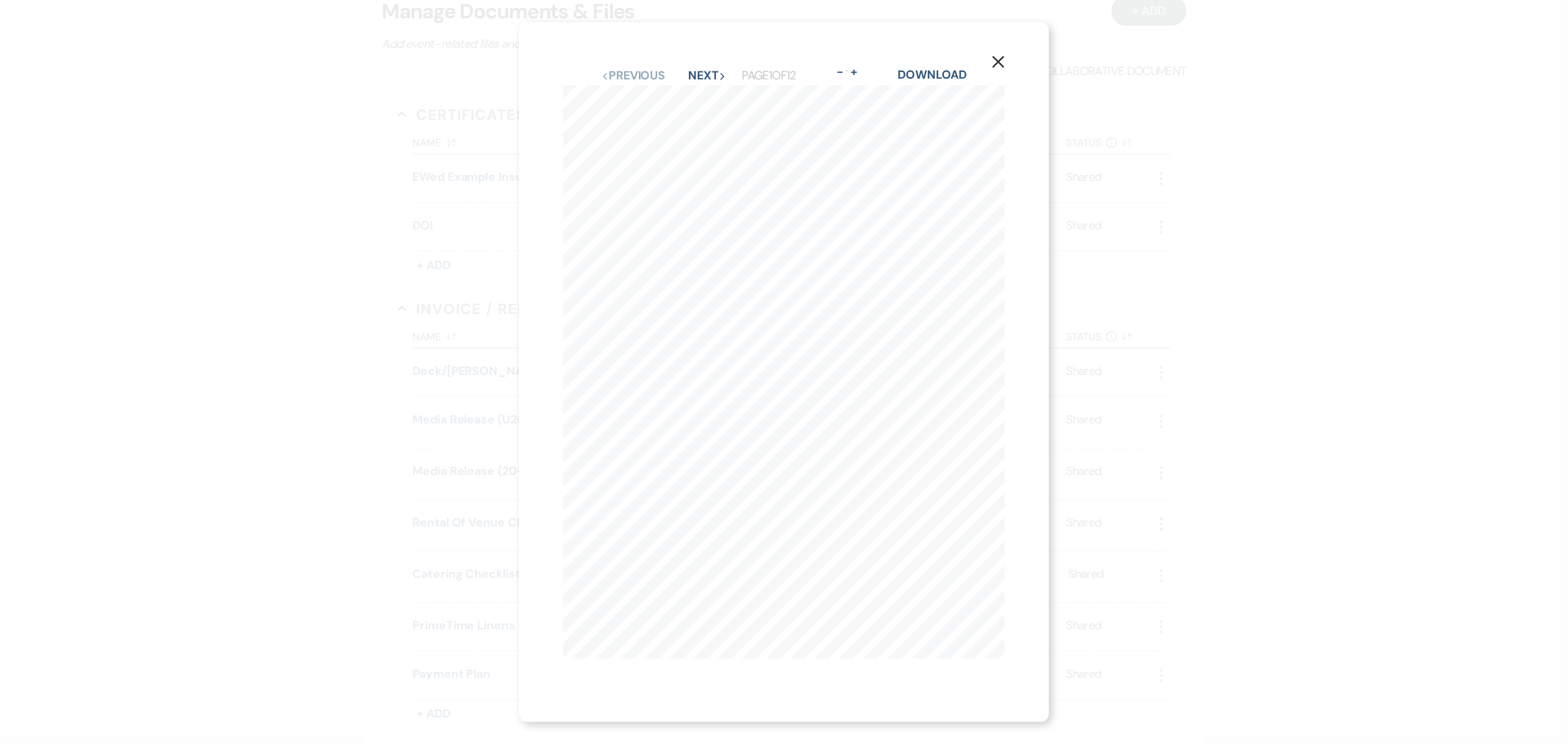
click at [1003, 55] on icon "X" at bounding box center [998, 62] width 13 height 13
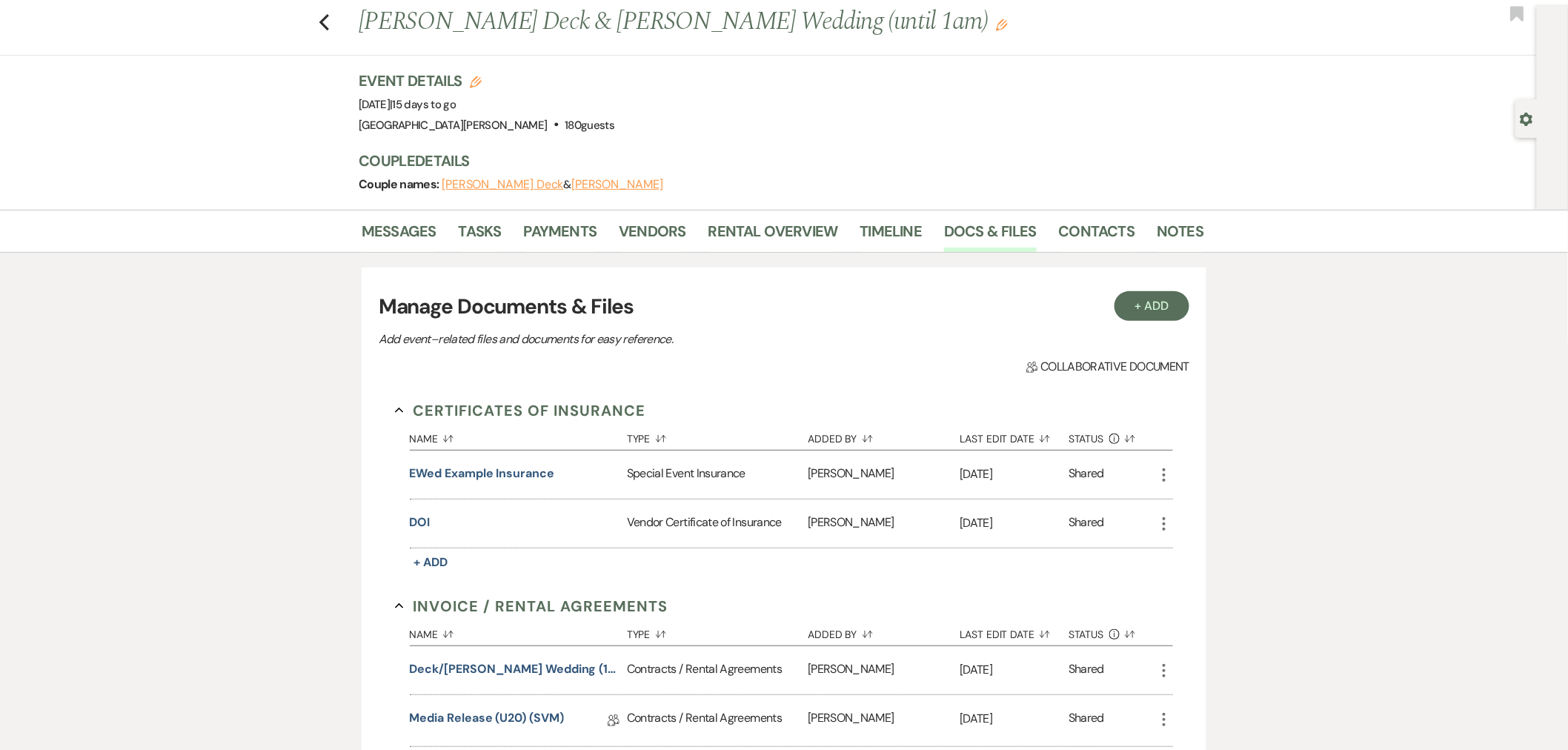
scroll to position [0, 0]
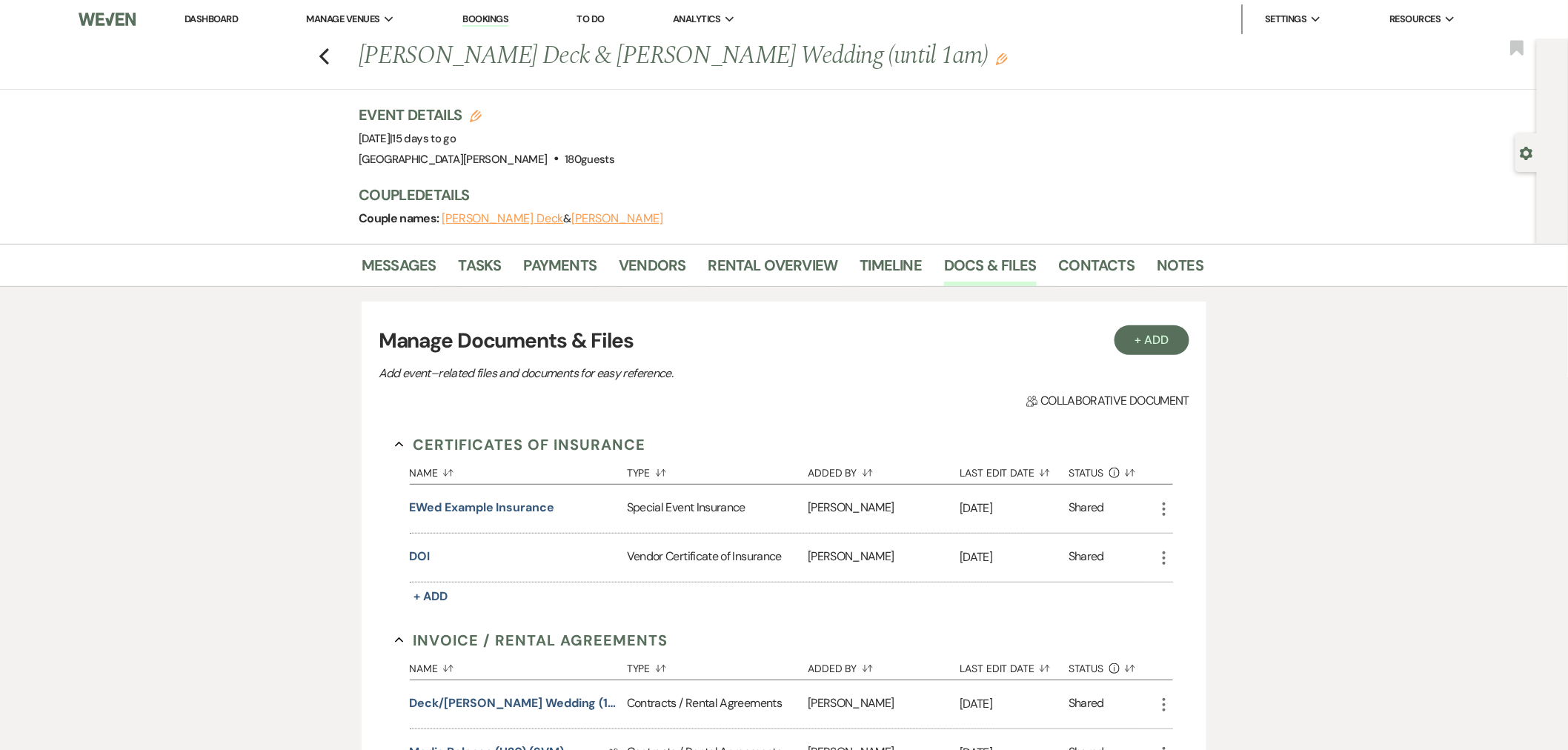
click at [224, 24] on link "Dashboard" at bounding box center [211, 19] width 54 height 13
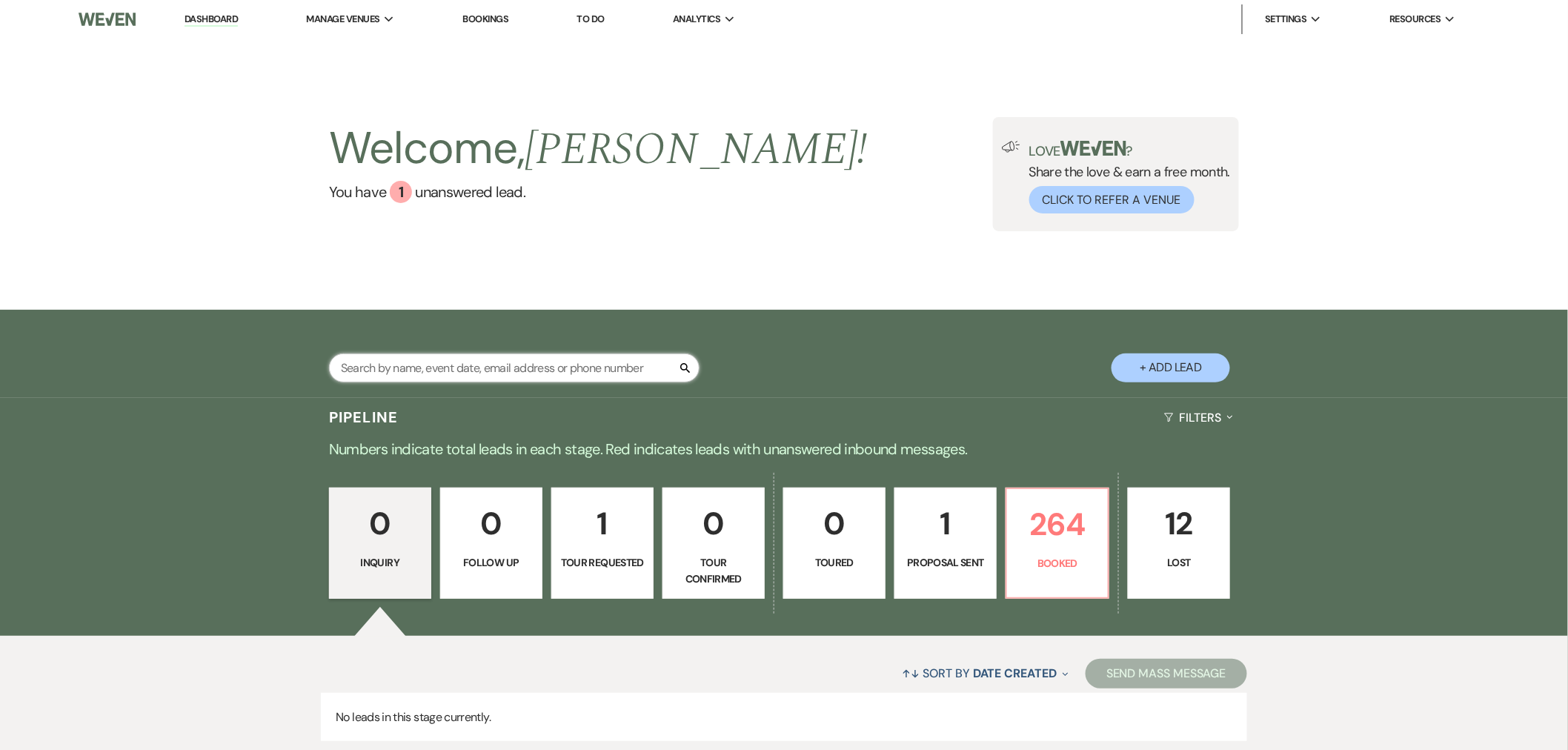
click at [455, 379] on input "text" at bounding box center [514, 368] width 371 height 29
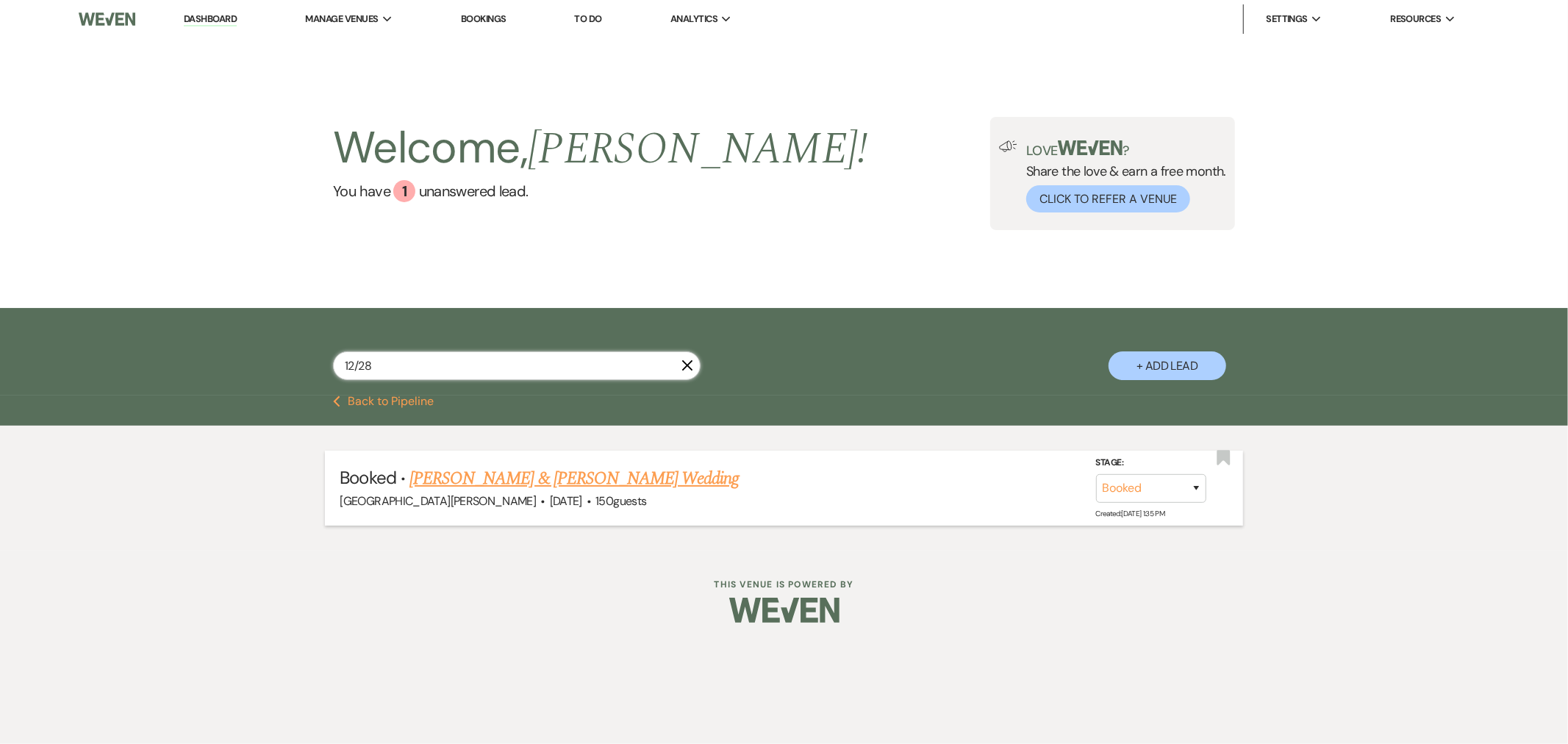
type input "12/28"
click at [458, 483] on link "[PERSON_NAME] & [PERSON_NAME] Wedding" at bounding box center [574, 478] width 330 height 26
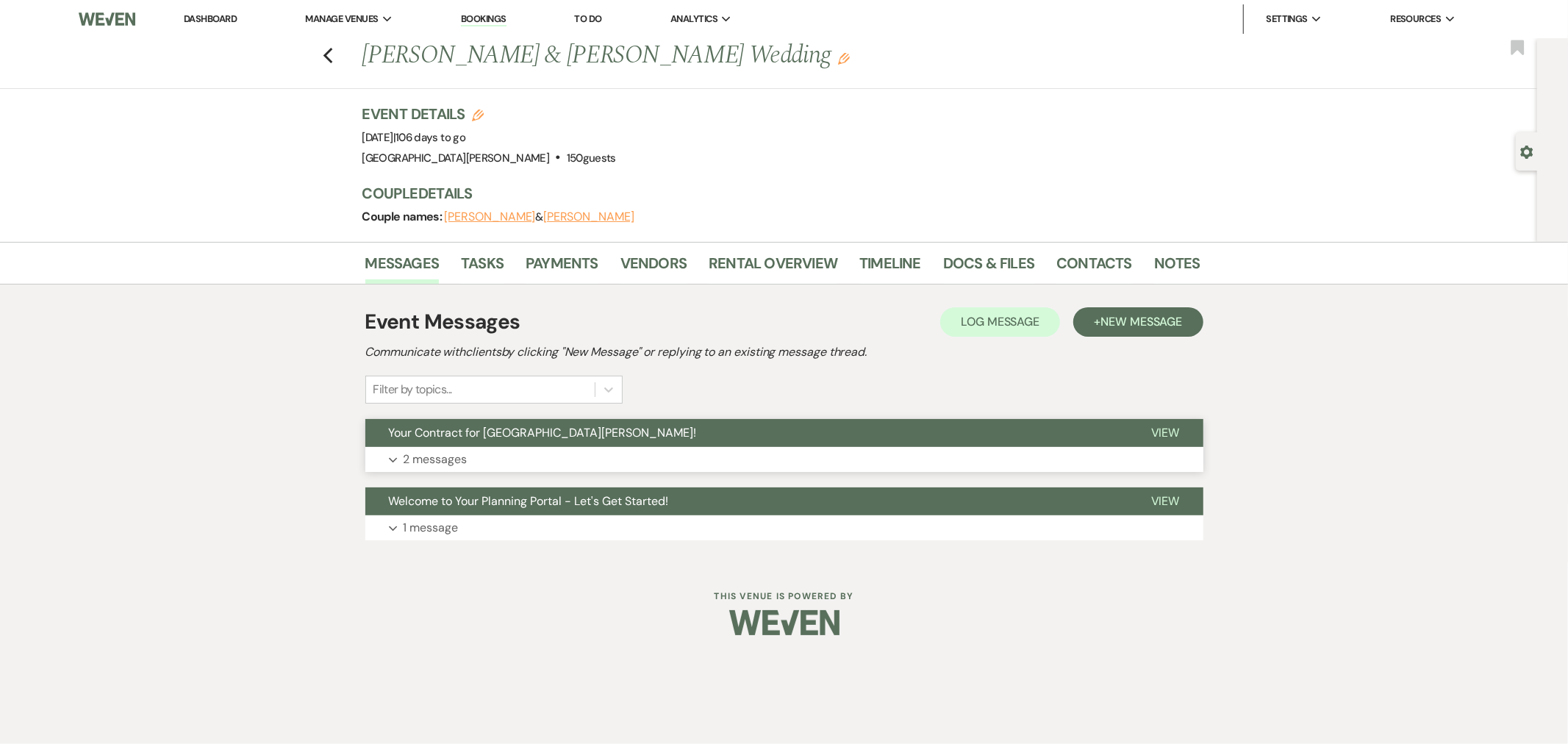
click at [552, 467] on button "Expand 2 messages" at bounding box center [784, 460] width 838 height 25
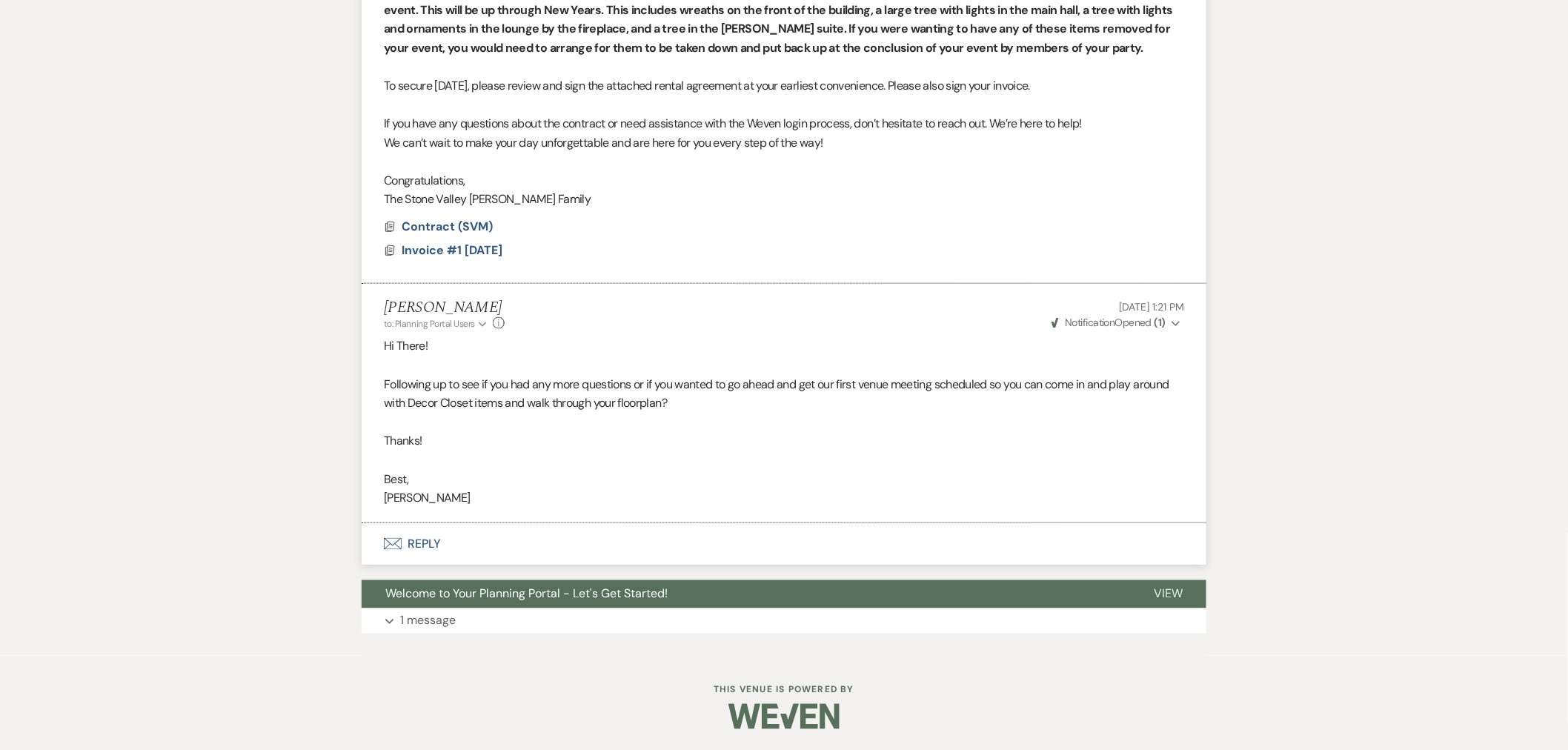
scroll to position [599, 0]
click at [457, 544] on button "Envelope Reply" at bounding box center [784, 543] width 845 height 42
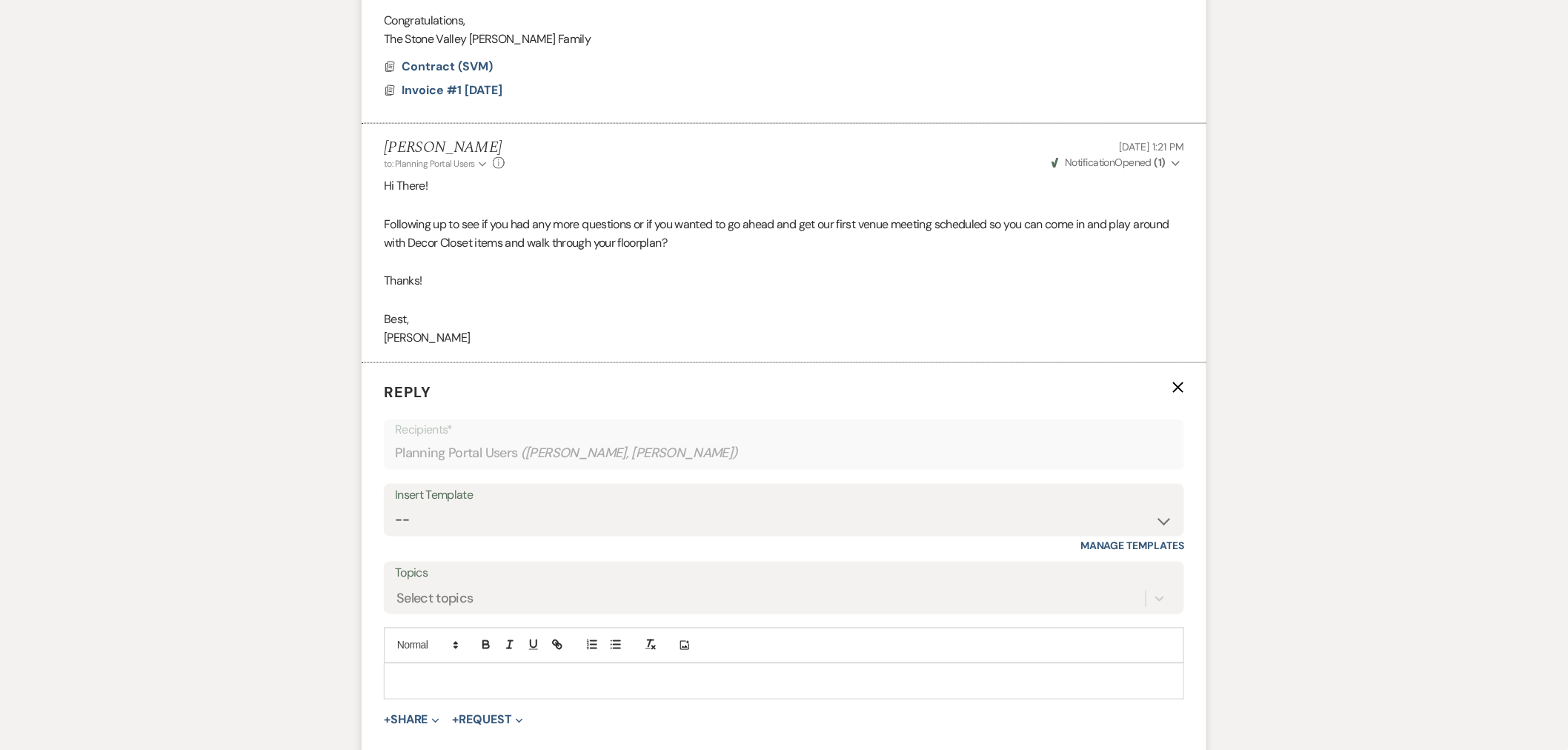
scroll to position [929, 0]
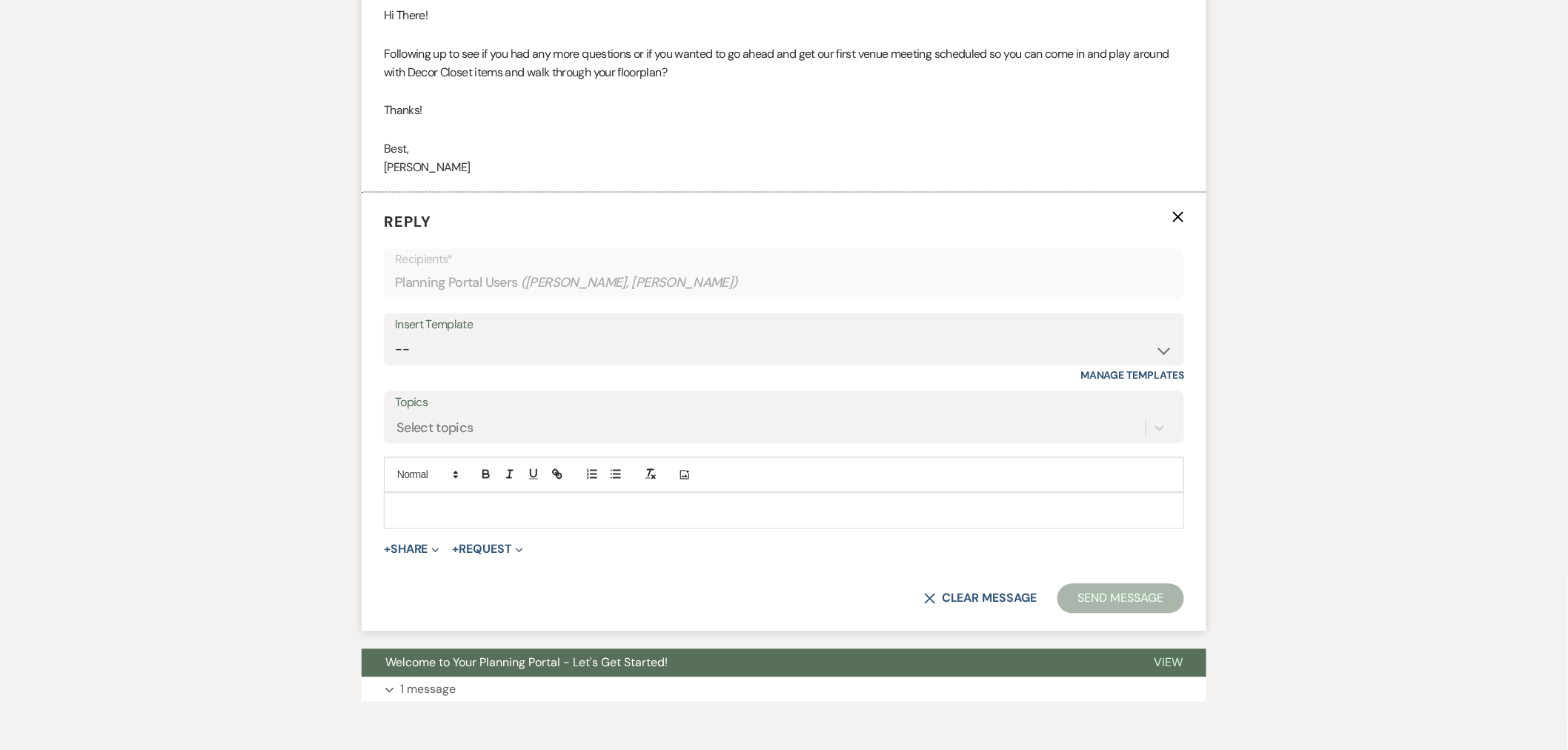
click at [526, 520] on div at bounding box center [784, 510] width 799 height 34
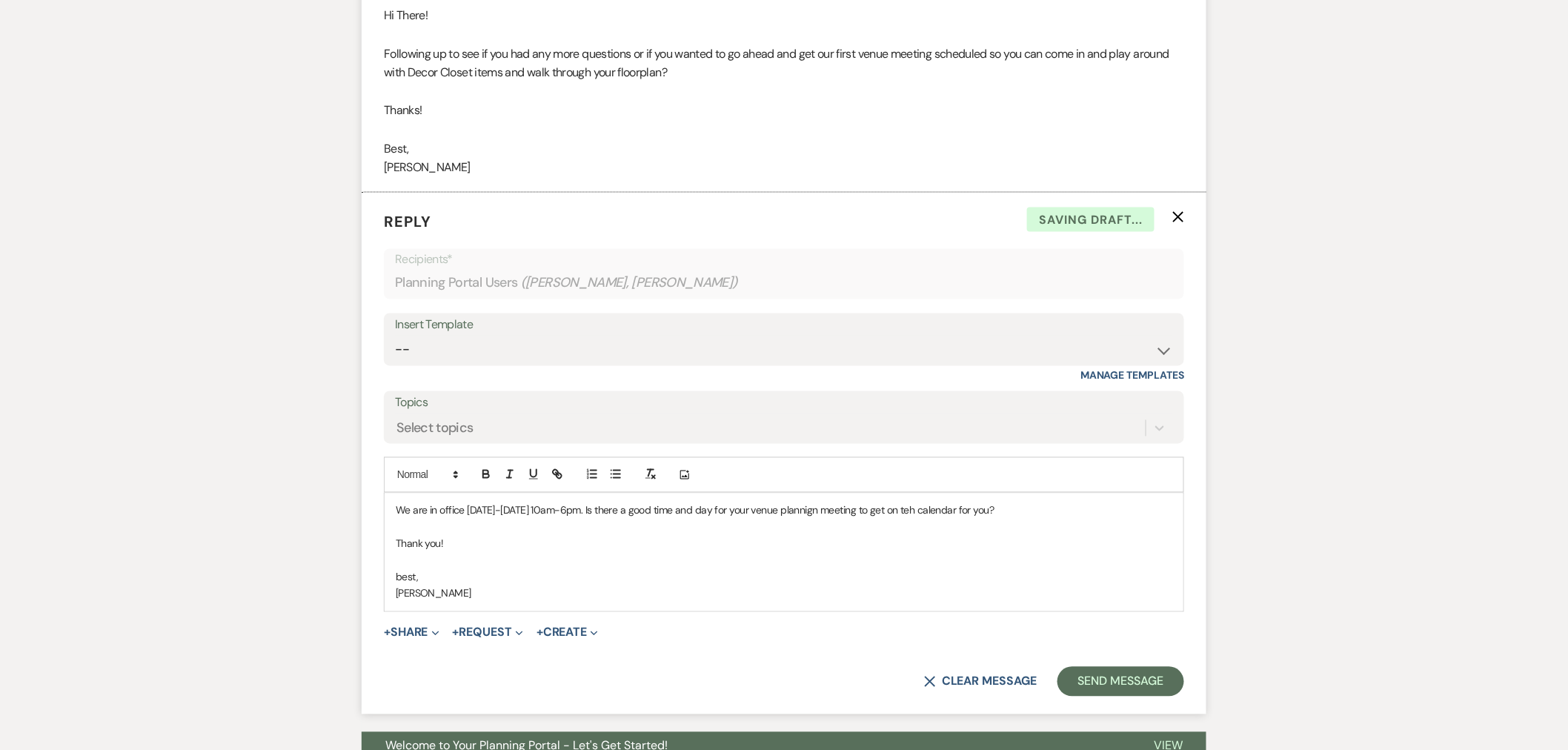
click at [402, 574] on p "best," at bounding box center [784, 577] width 776 height 16
click at [835, 512] on p "We are in office Tuesday-Thursday 10am-6pm. Is there a good time and day for yo…" at bounding box center [784, 510] width 776 height 16
click at [830, 512] on p "We are in office Tuesday-Thursday 10am-6pm. Is there a good time and day for yo…" at bounding box center [784, 510] width 776 height 16
click at [931, 511] on p "We are in office Tuesday-Thursday 10am-6pm. Is there a good time and day for yo…" at bounding box center [784, 510] width 776 height 16
click at [734, 514] on p "We are in office Tuesday-Thursday 10am-6pm. Is there a good time and day for yo…" at bounding box center [784, 510] width 776 height 16
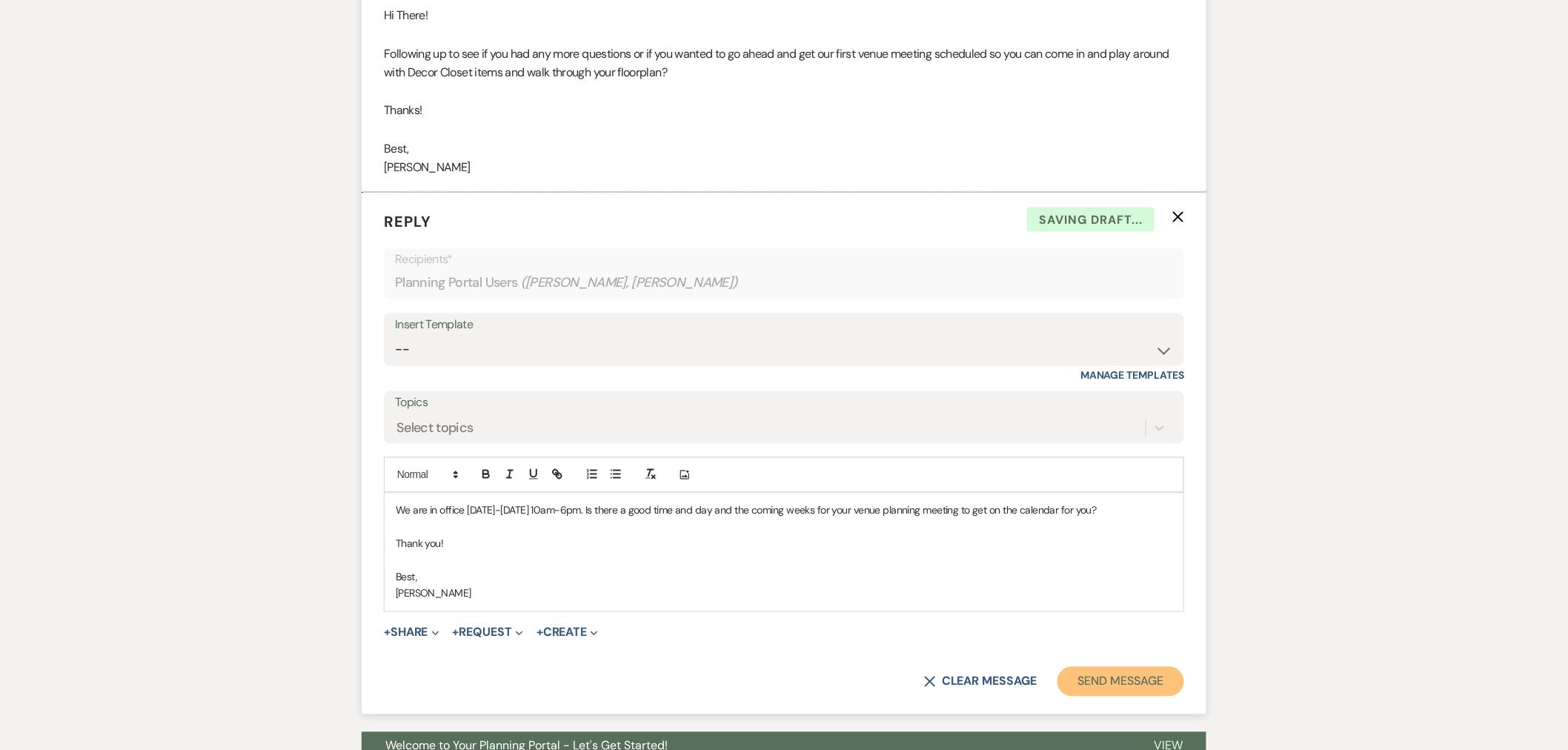
click at [1116, 674] on button "Send Message" at bounding box center [1121, 681] width 127 height 30
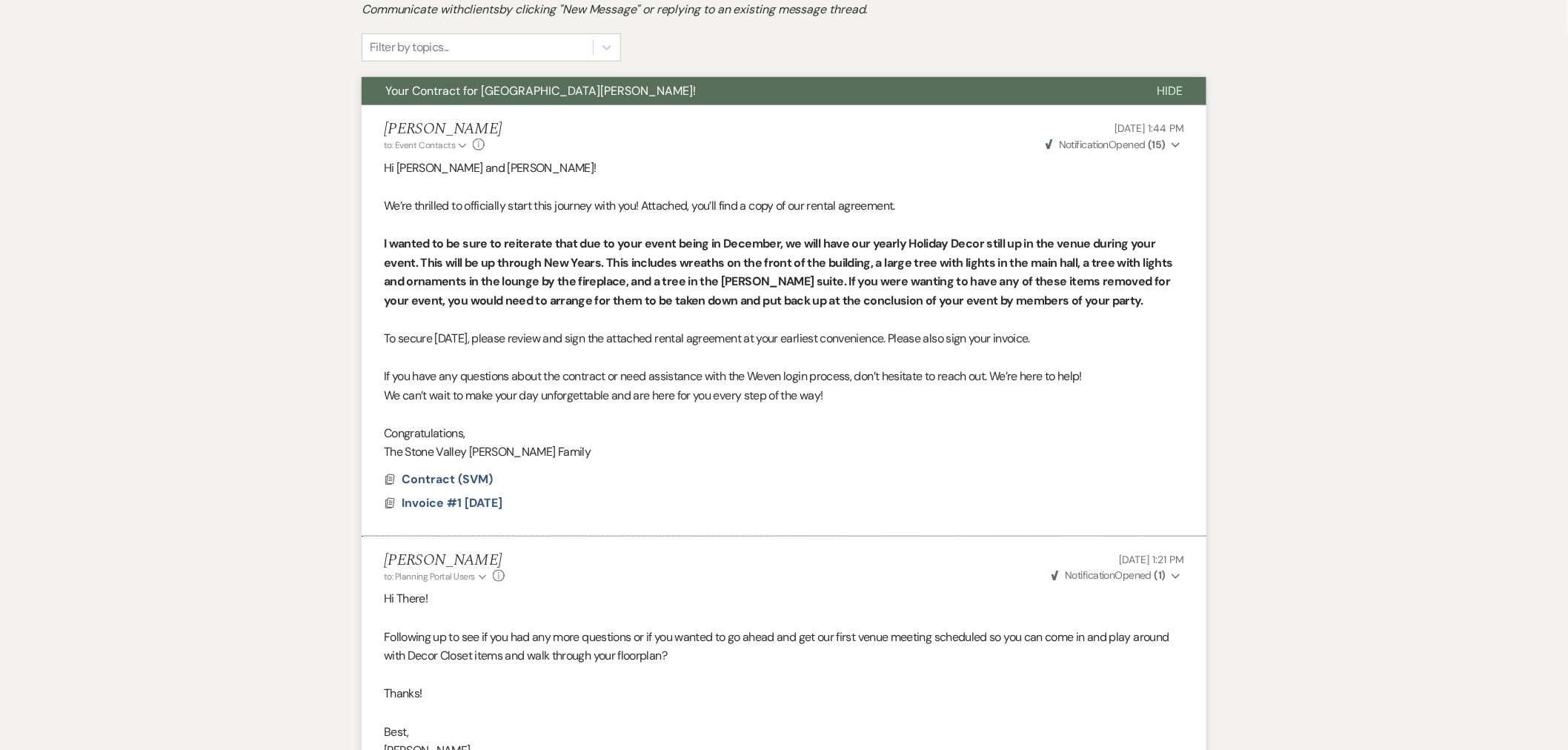
scroll to position [90, 0]
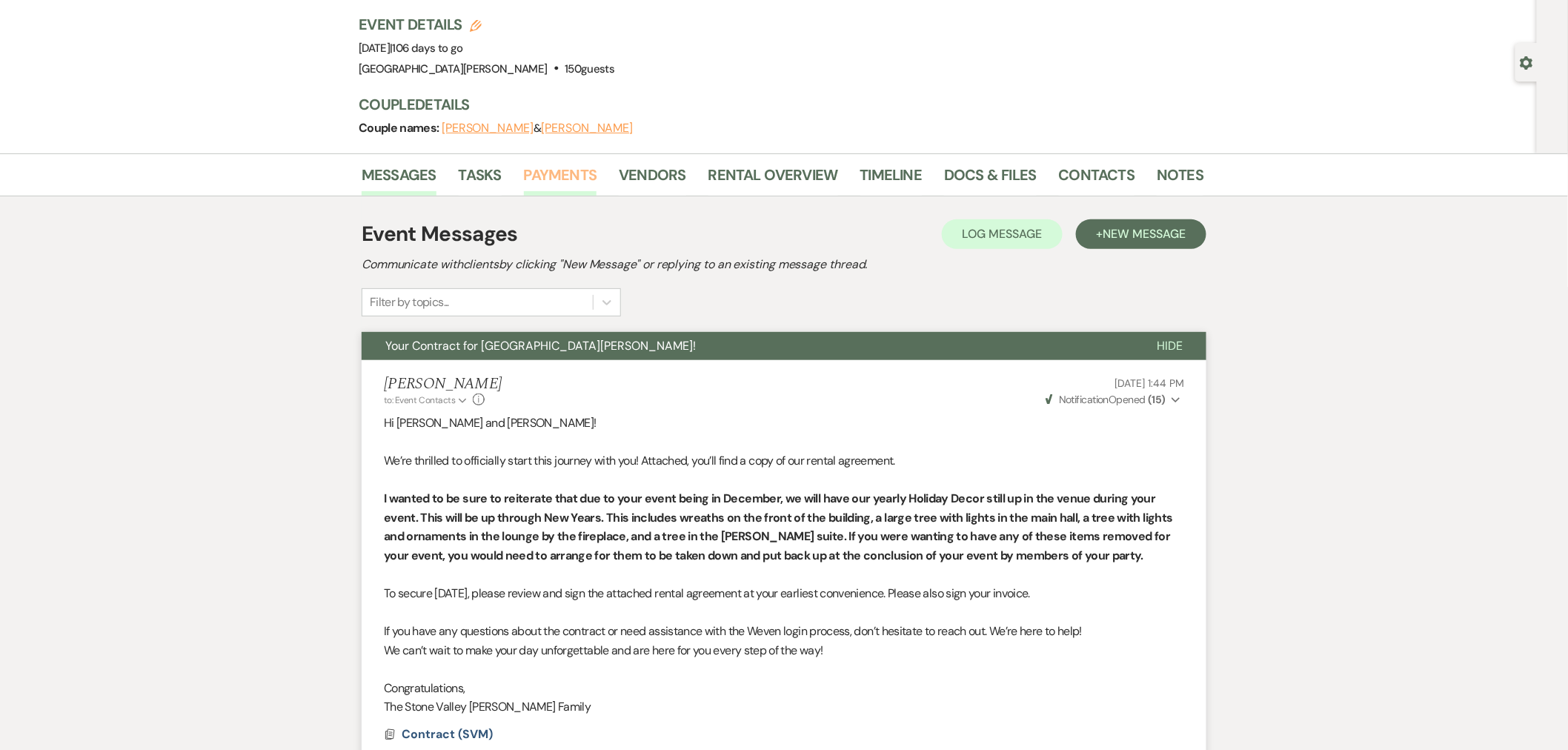
click at [541, 180] on link "Payments" at bounding box center [561, 179] width 73 height 33
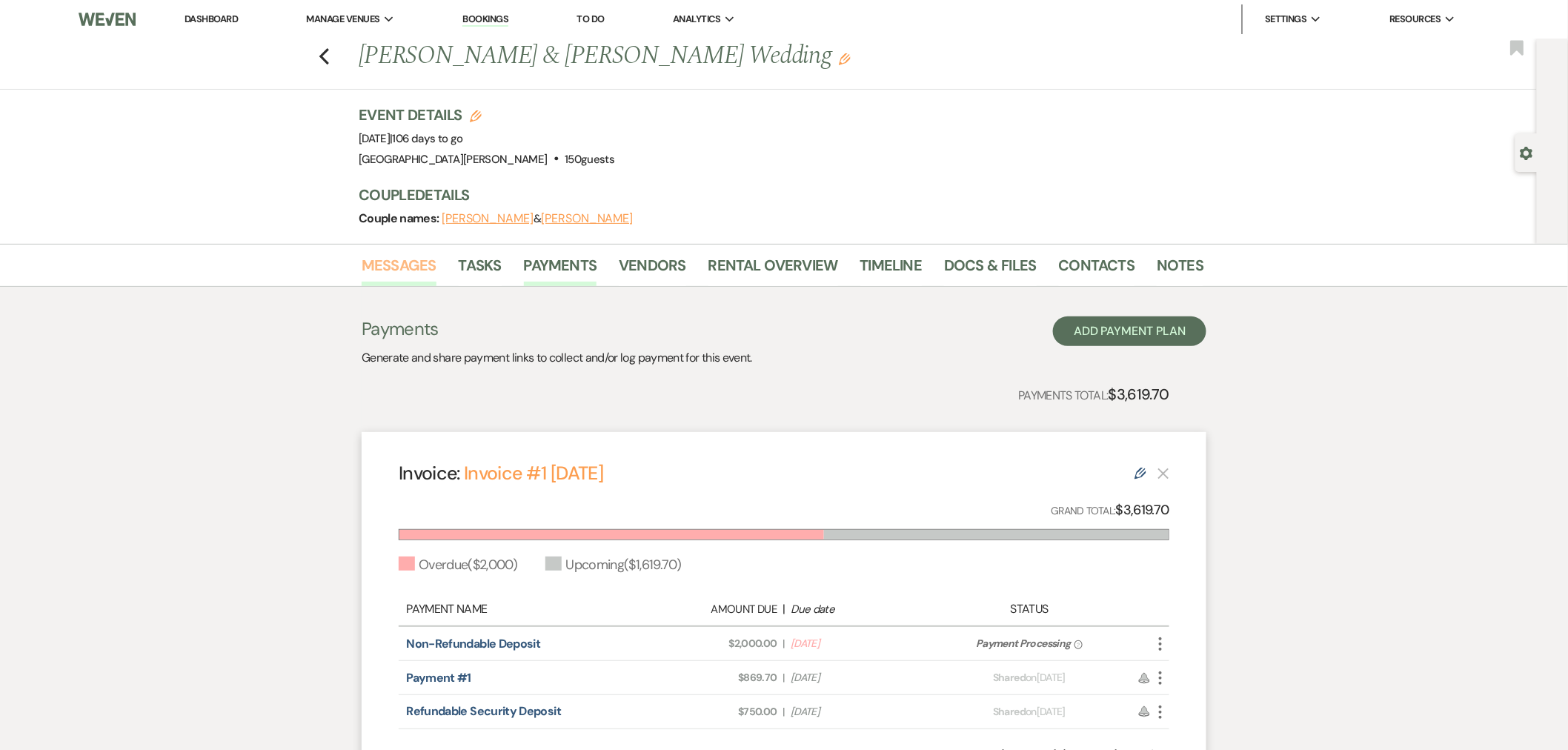
click at [409, 260] on link "Messages" at bounding box center [399, 269] width 75 height 33
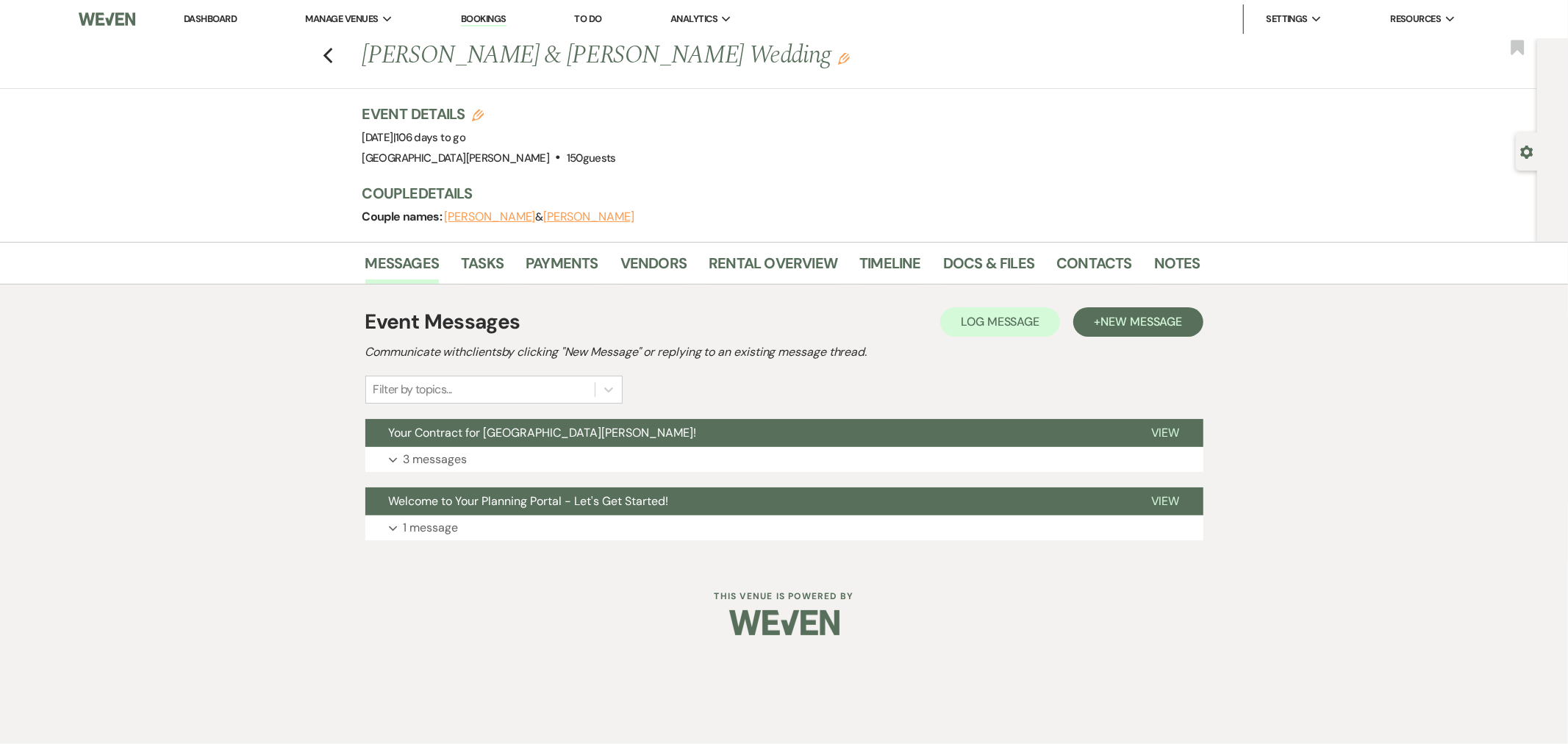
click at [224, 20] on link "Dashboard" at bounding box center [210, 19] width 53 height 13
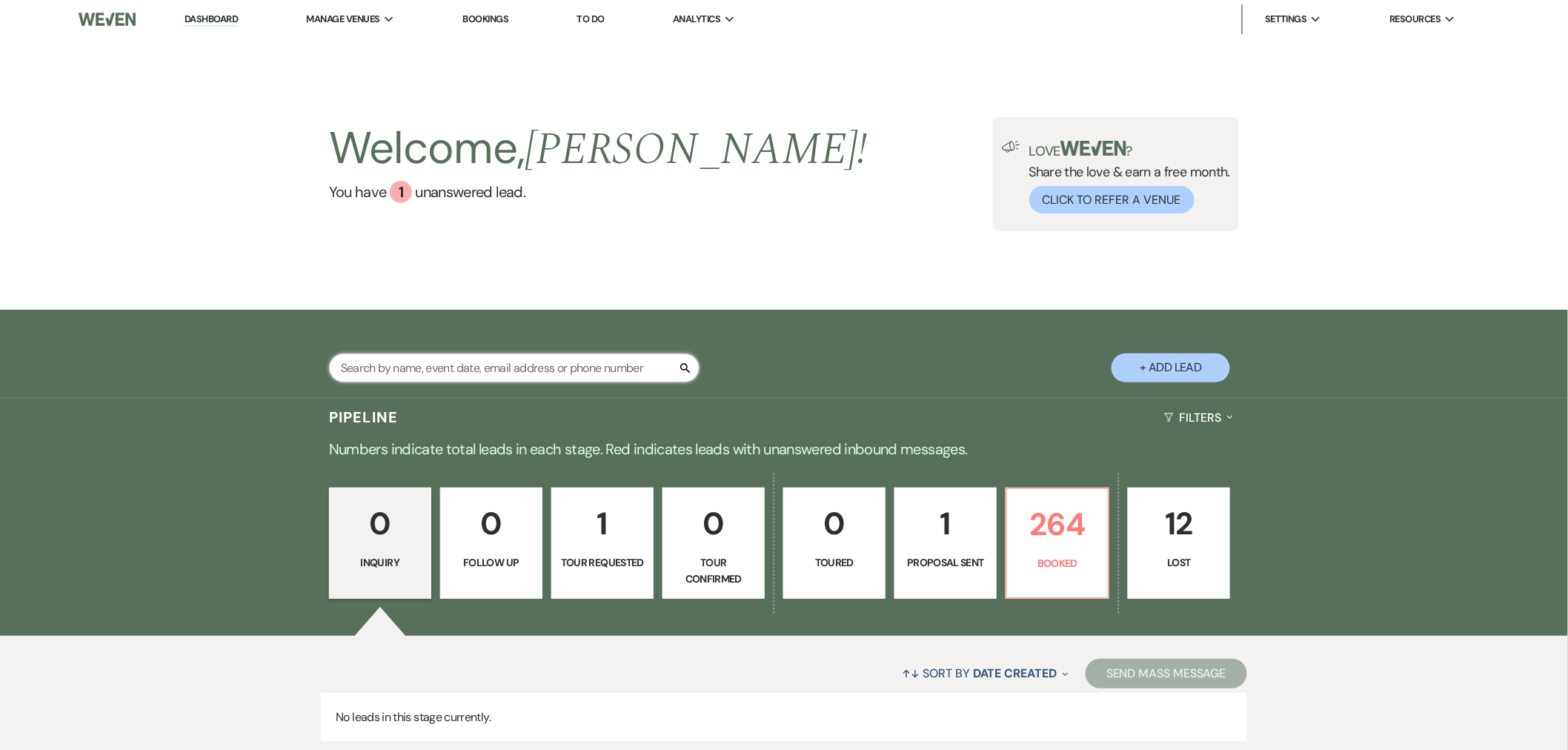
click at [508, 360] on input "text" at bounding box center [514, 368] width 371 height 29
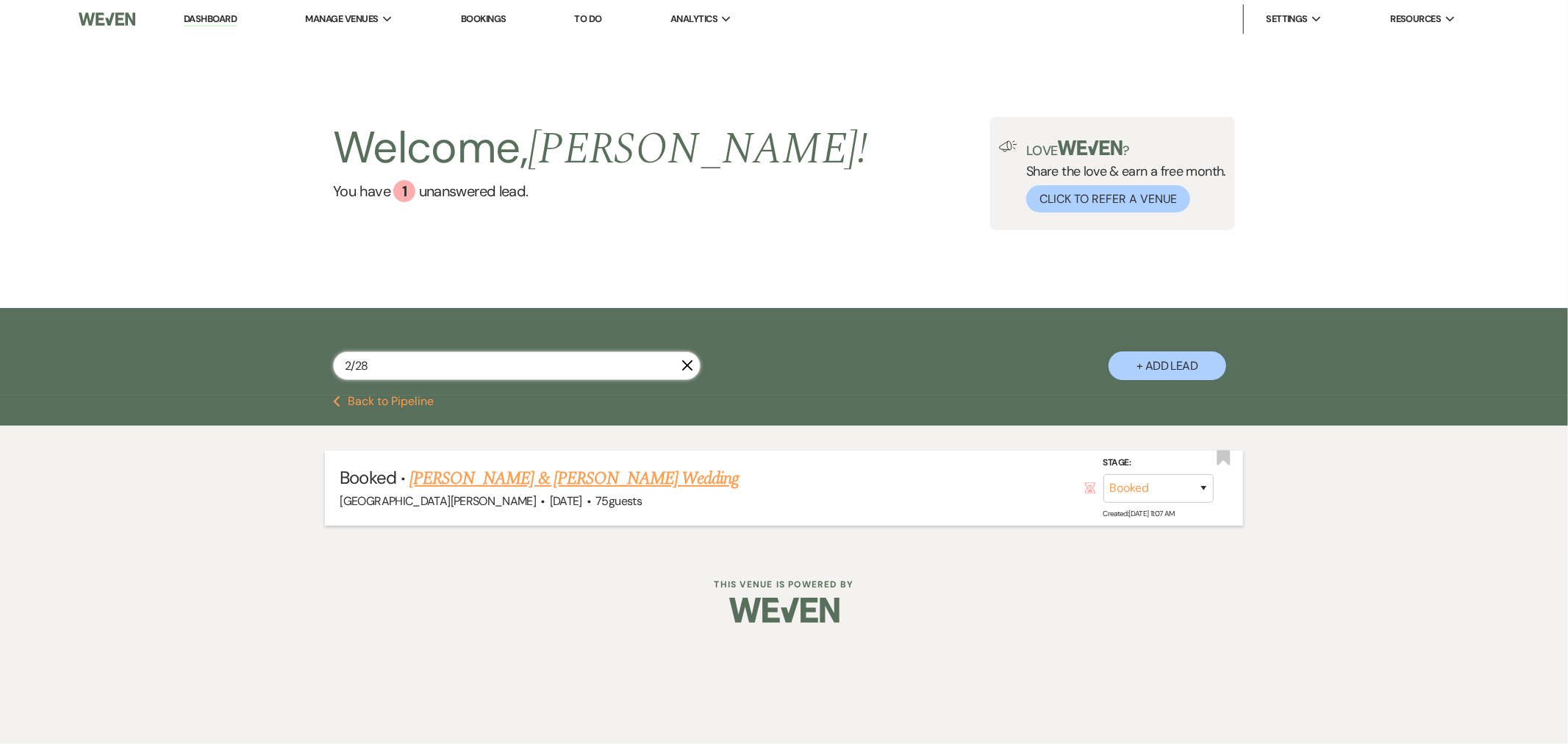
type input "2/28"
click at [555, 479] on link "[PERSON_NAME] & [PERSON_NAME] Wedding" at bounding box center [574, 478] width 330 height 26
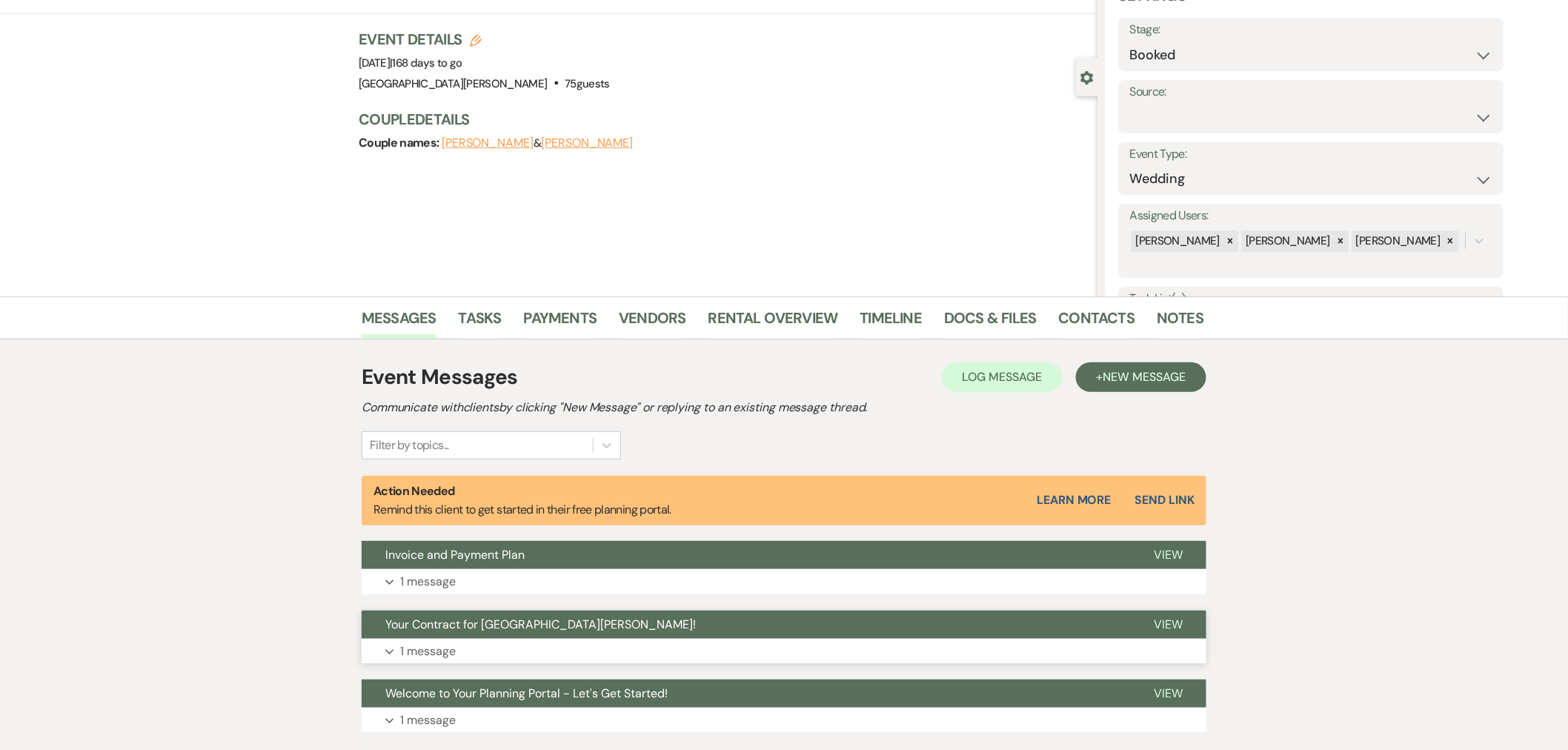
scroll to position [175, 0]
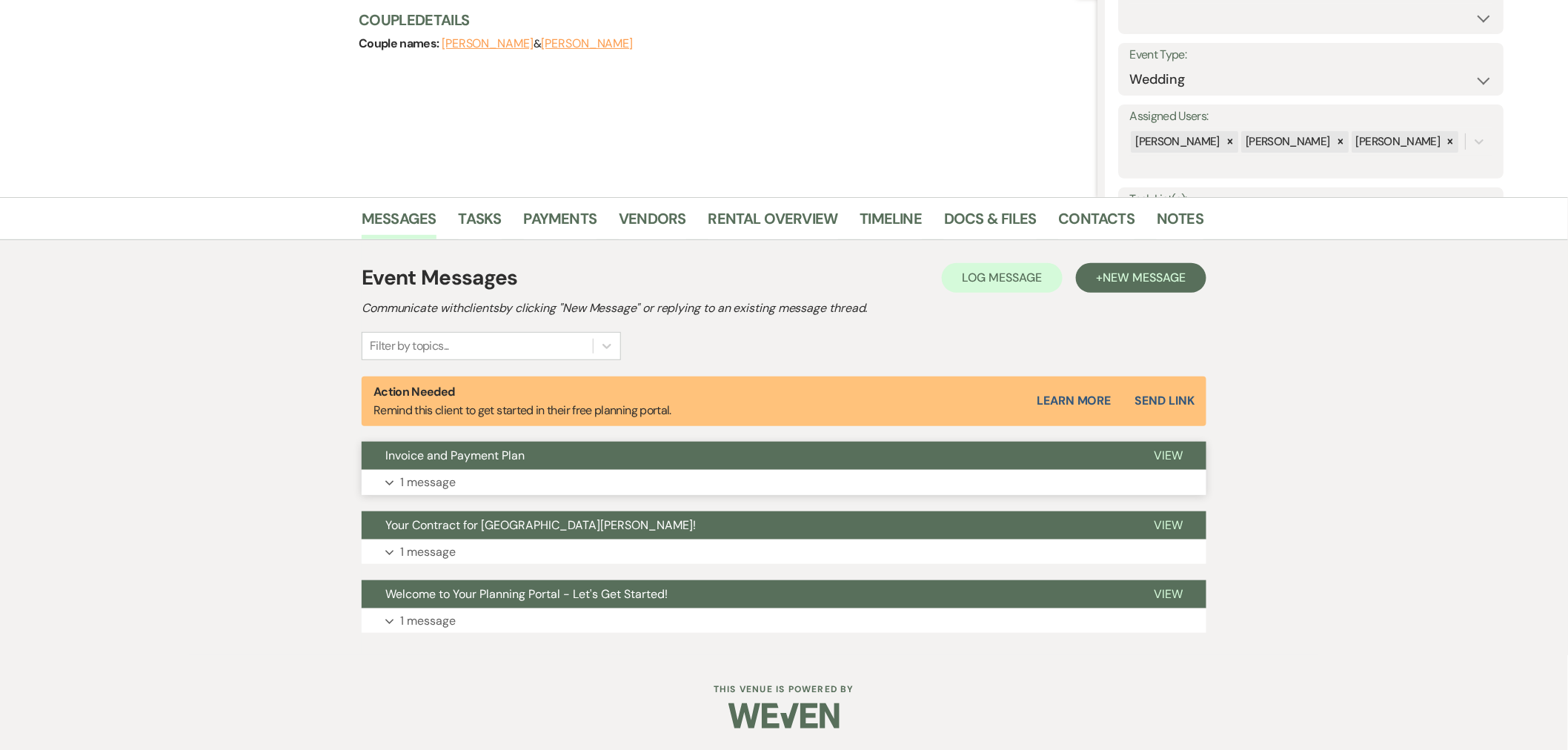
click at [634, 456] on button "Invoice and Payment Plan" at bounding box center [746, 455] width 768 height 28
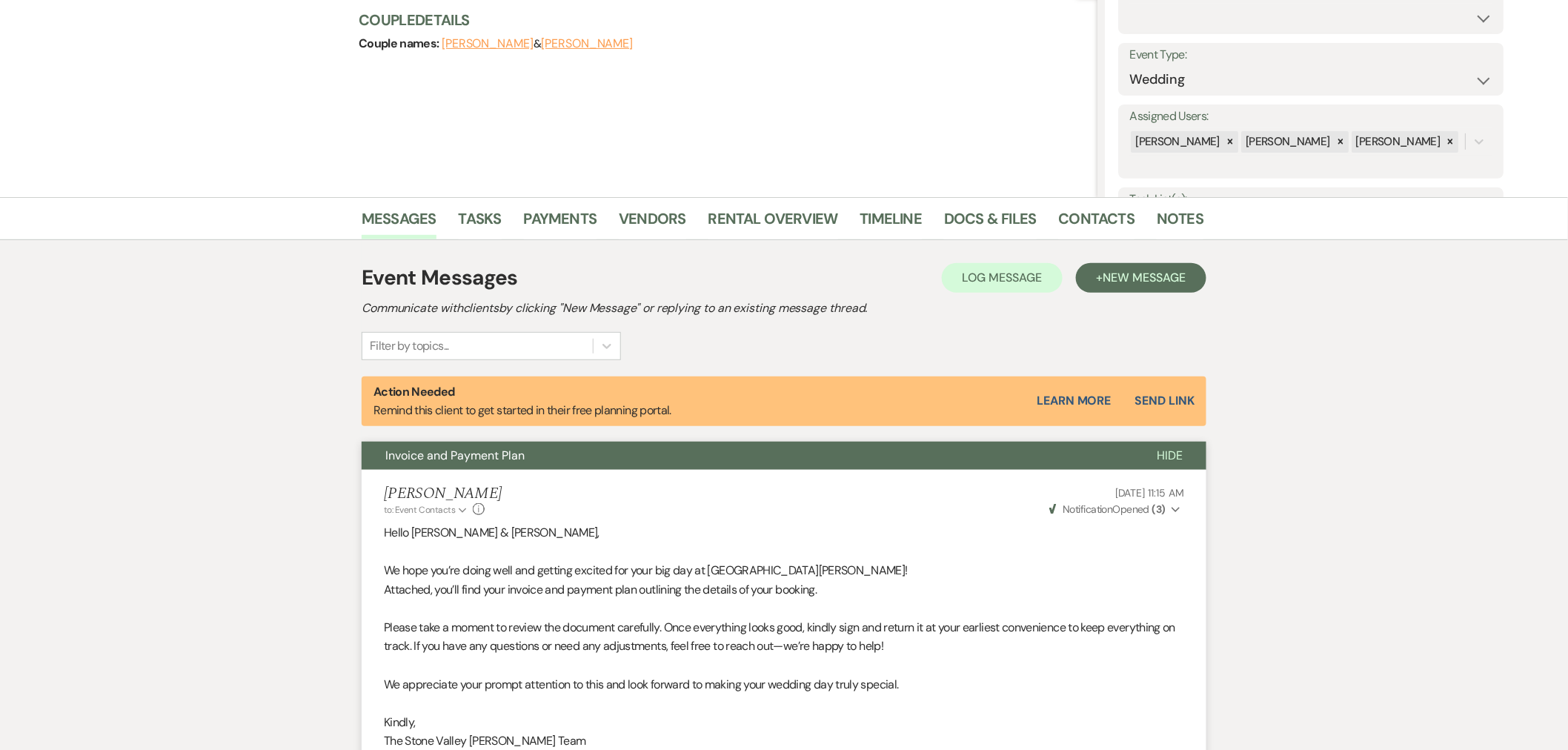
scroll to position [523, 0]
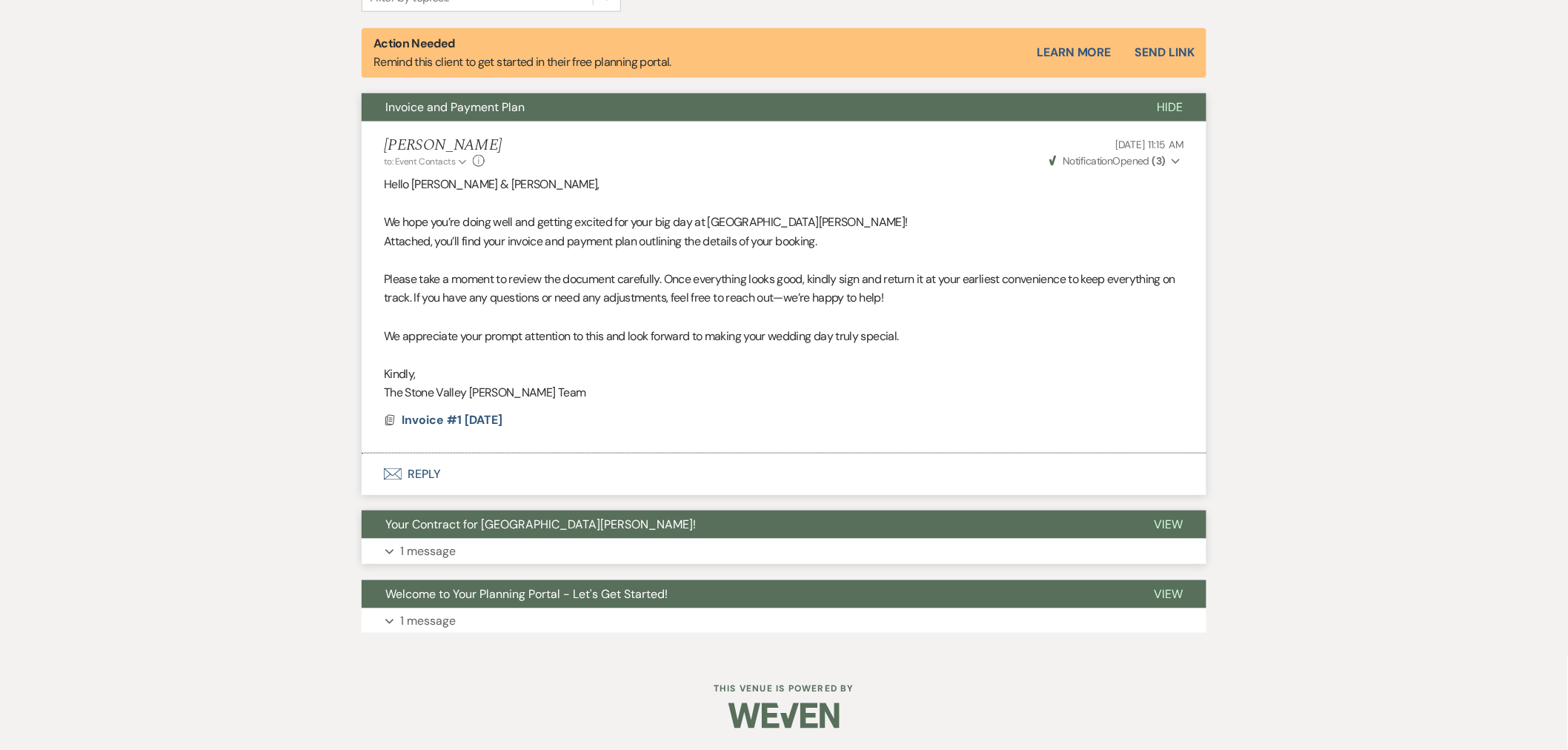
click at [574, 540] on button "Expand 1 message" at bounding box center [784, 552] width 845 height 26
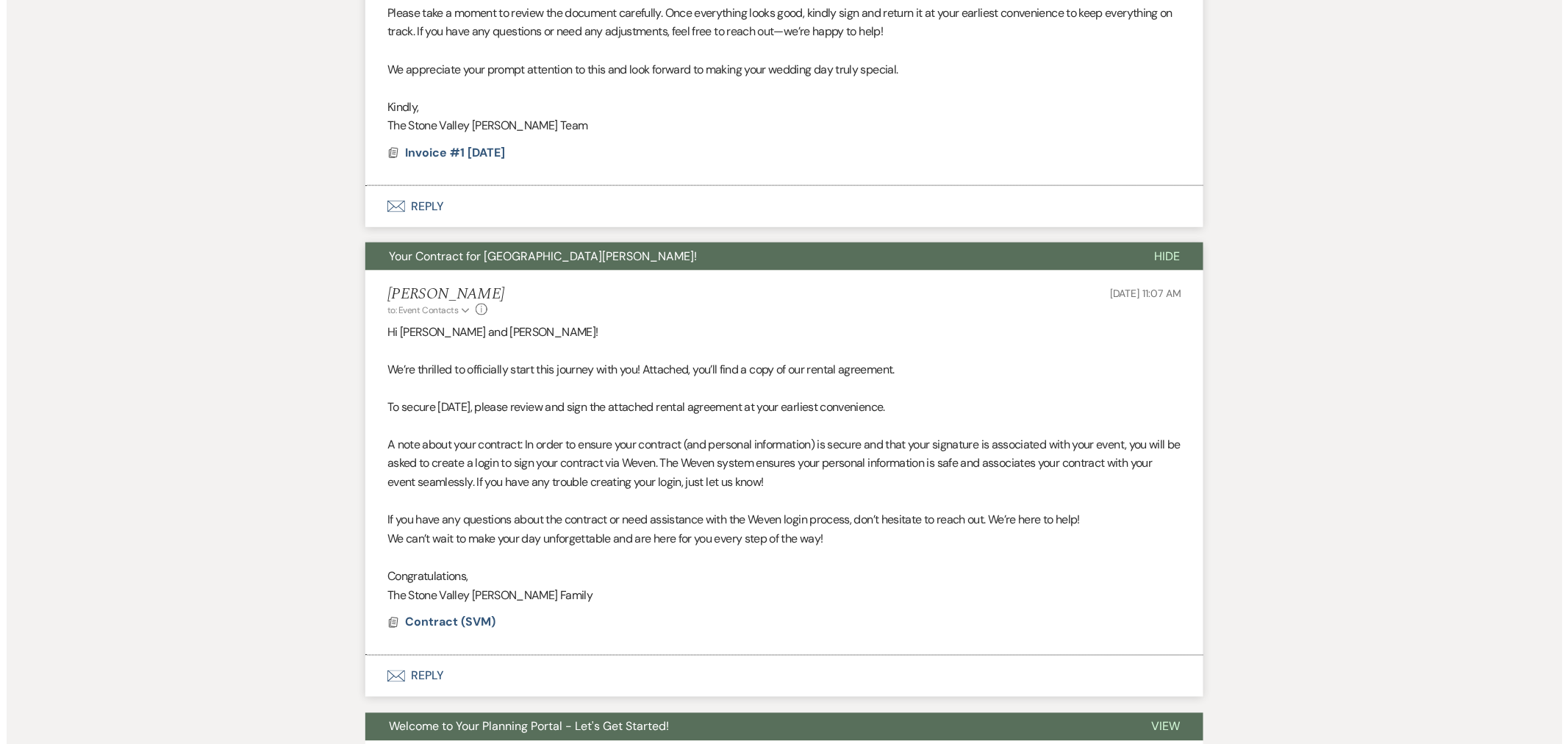
scroll to position [846, 0]
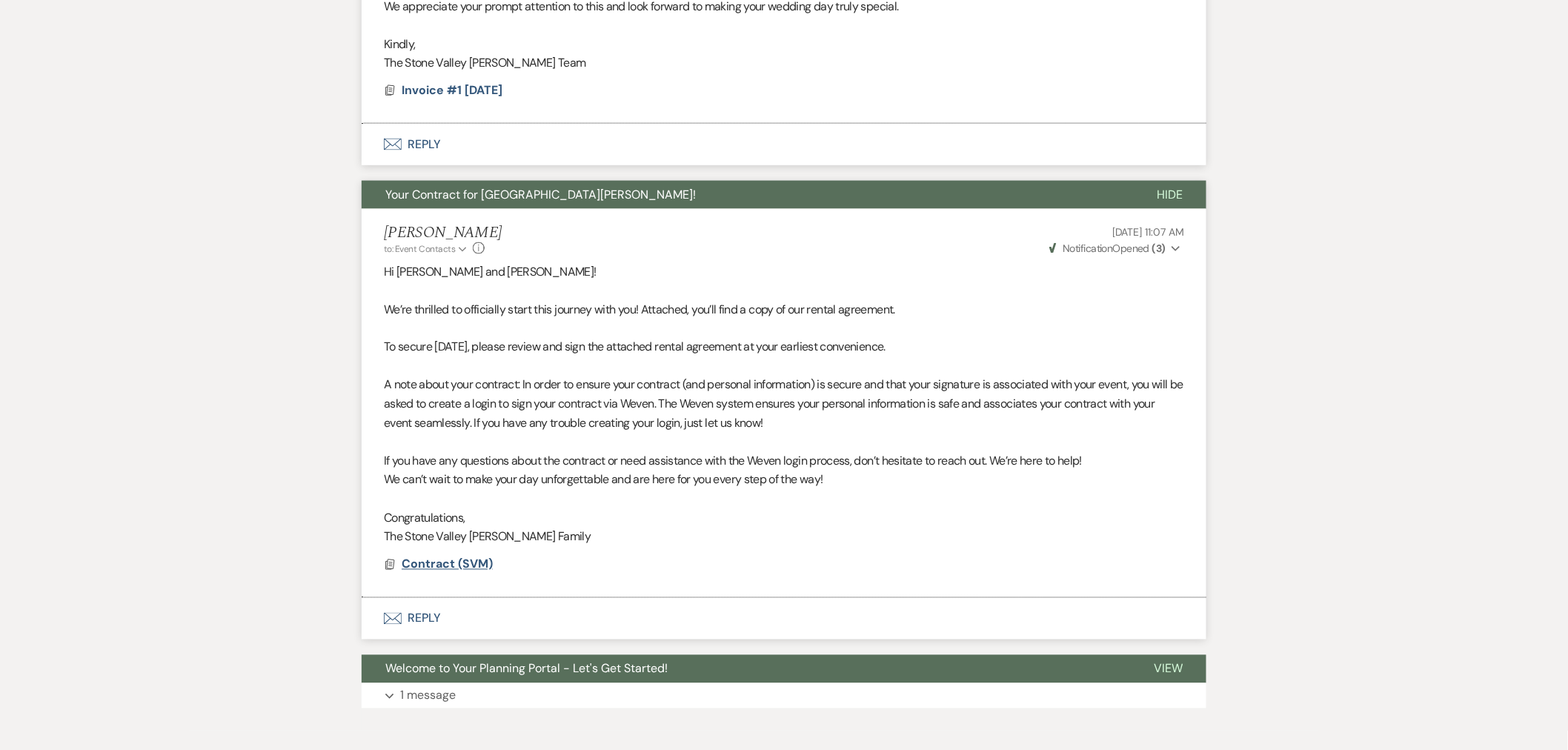
click at [458, 561] on span "Contract (SVM)" at bounding box center [447, 564] width 91 height 15
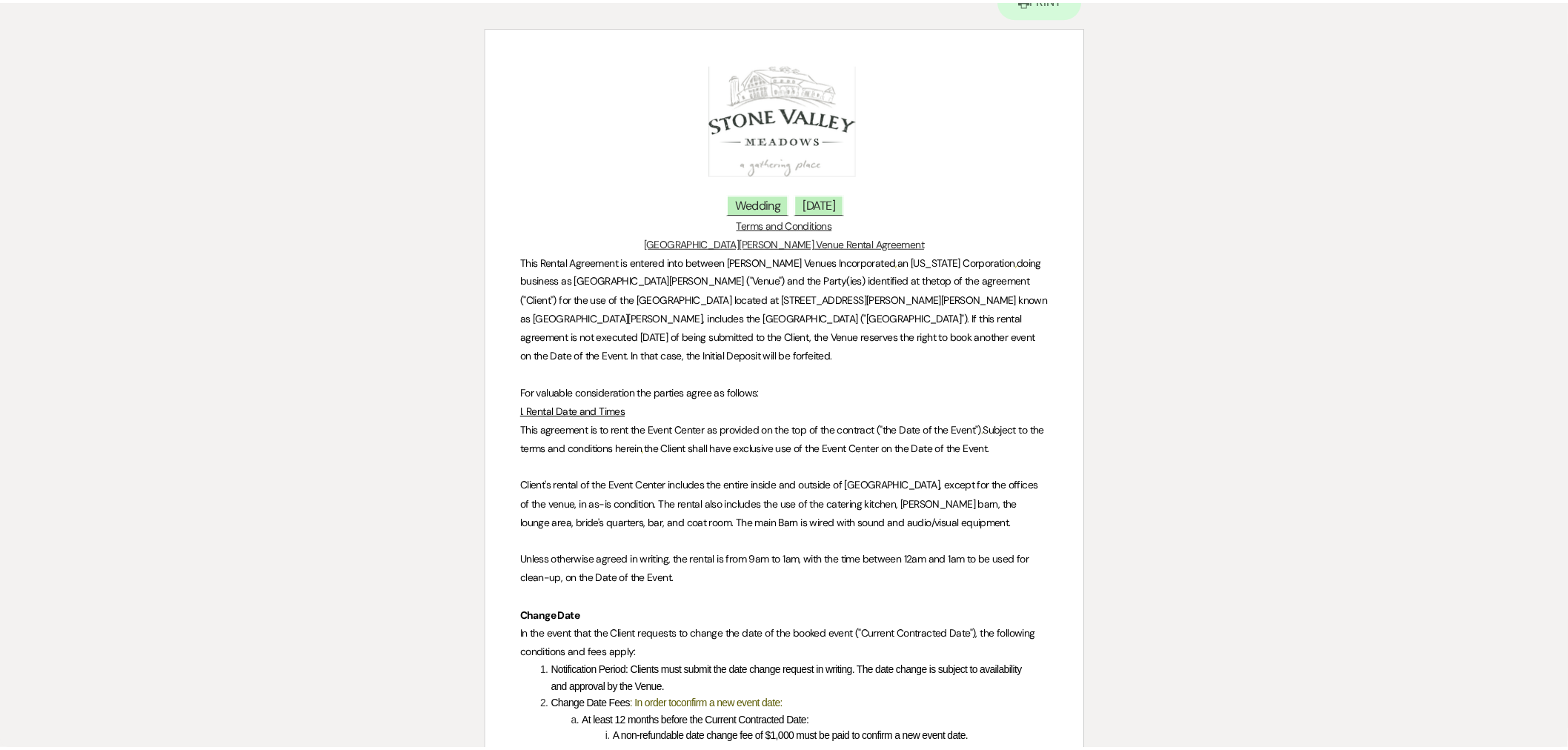
scroll to position [0, 0]
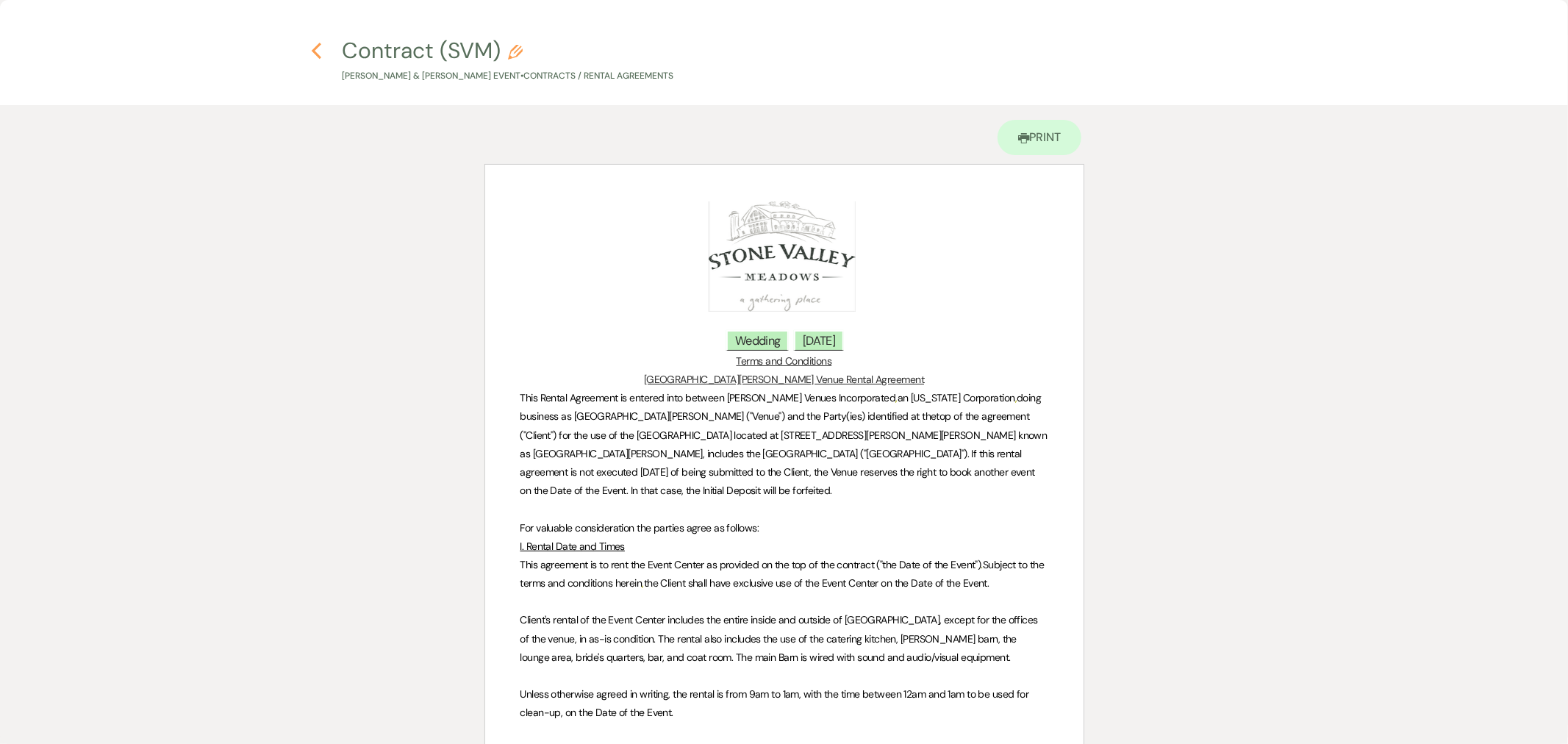
click at [318, 46] on use "button" at bounding box center [316, 51] width 10 height 16
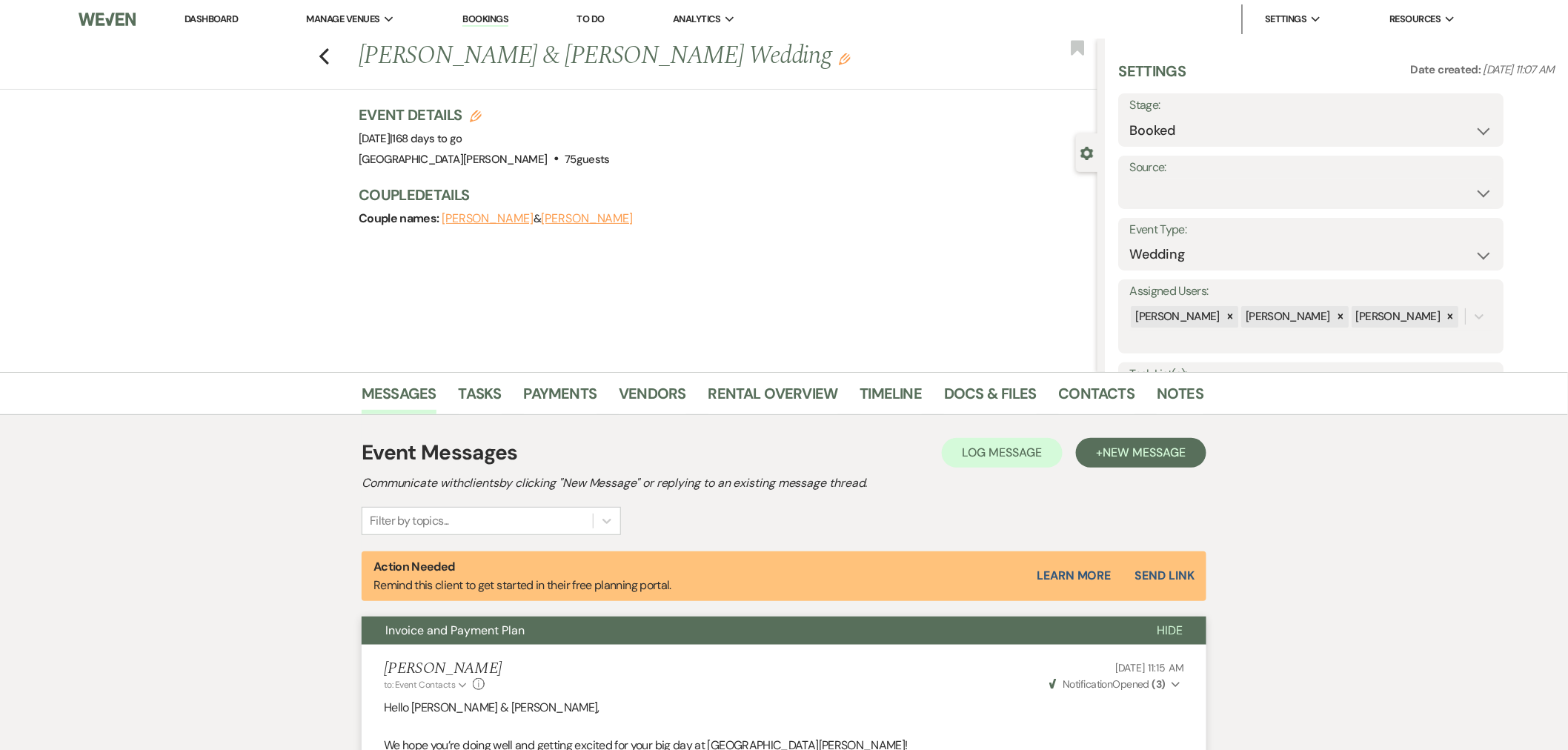
click at [226, 15] on link "Dashboard" at bounding box center [211, 19] width 54 height 13
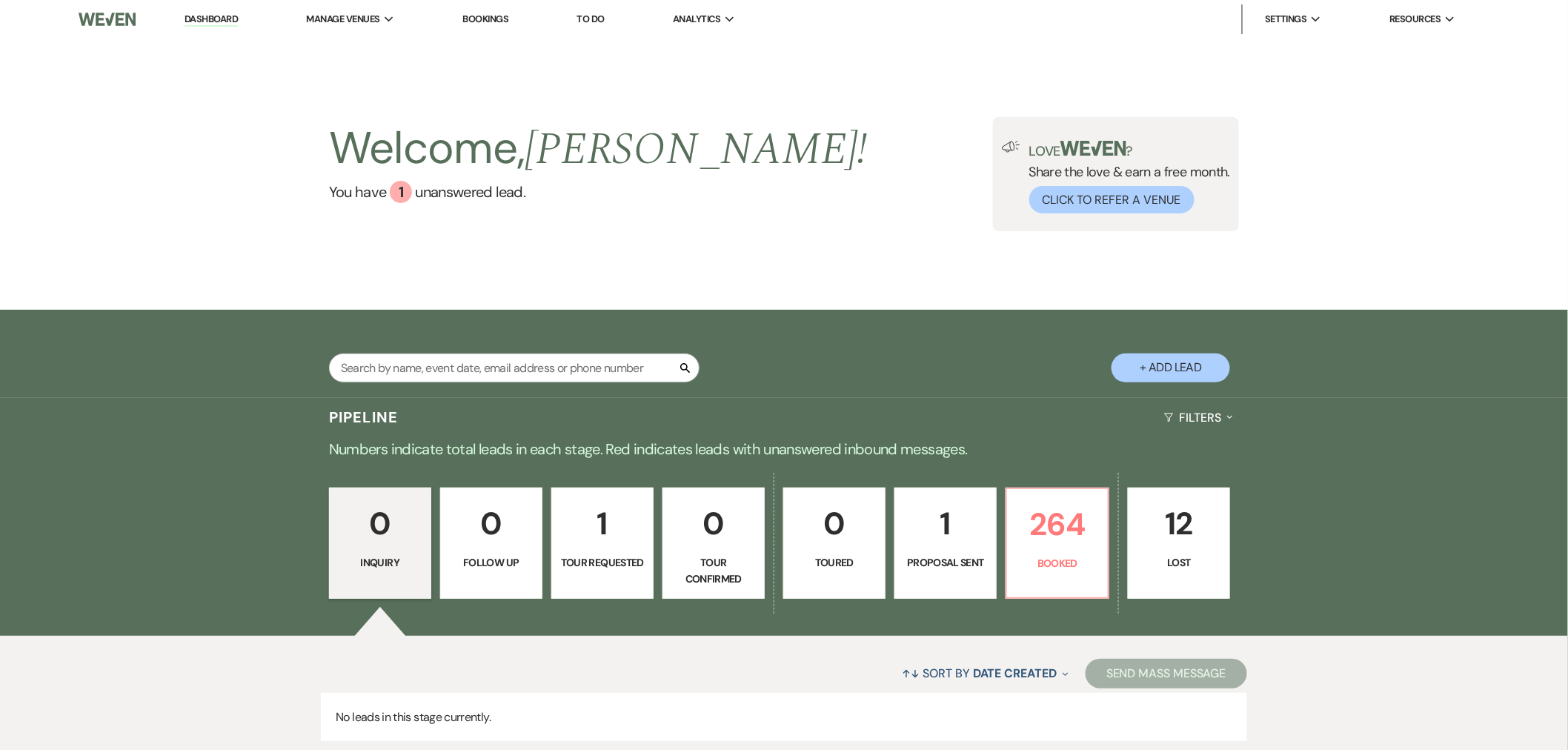
click at [185, 13] on link "Dashboard" at bounding box center [211, 20] width 54 height 14
type input "t"
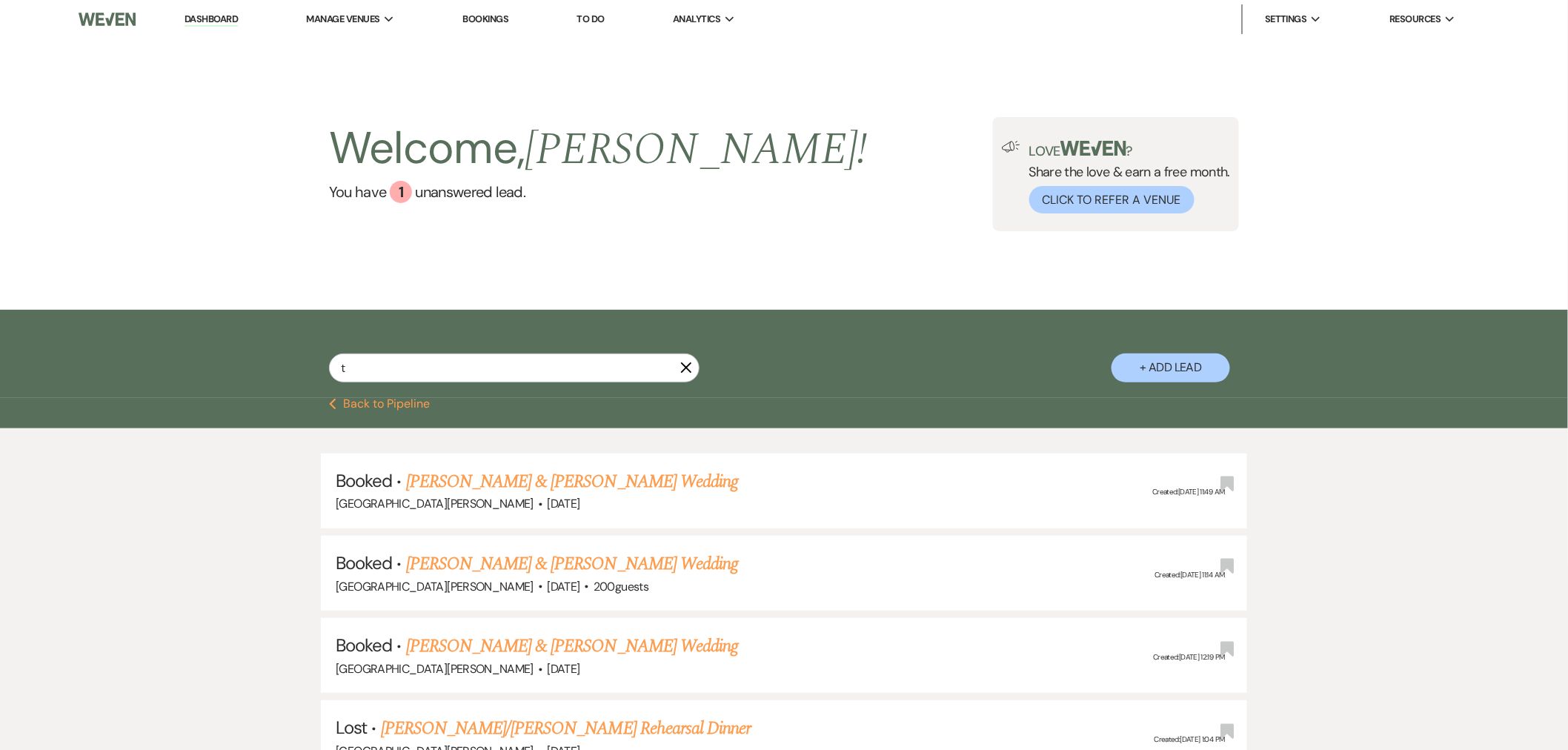
select select "8"
select select "4"
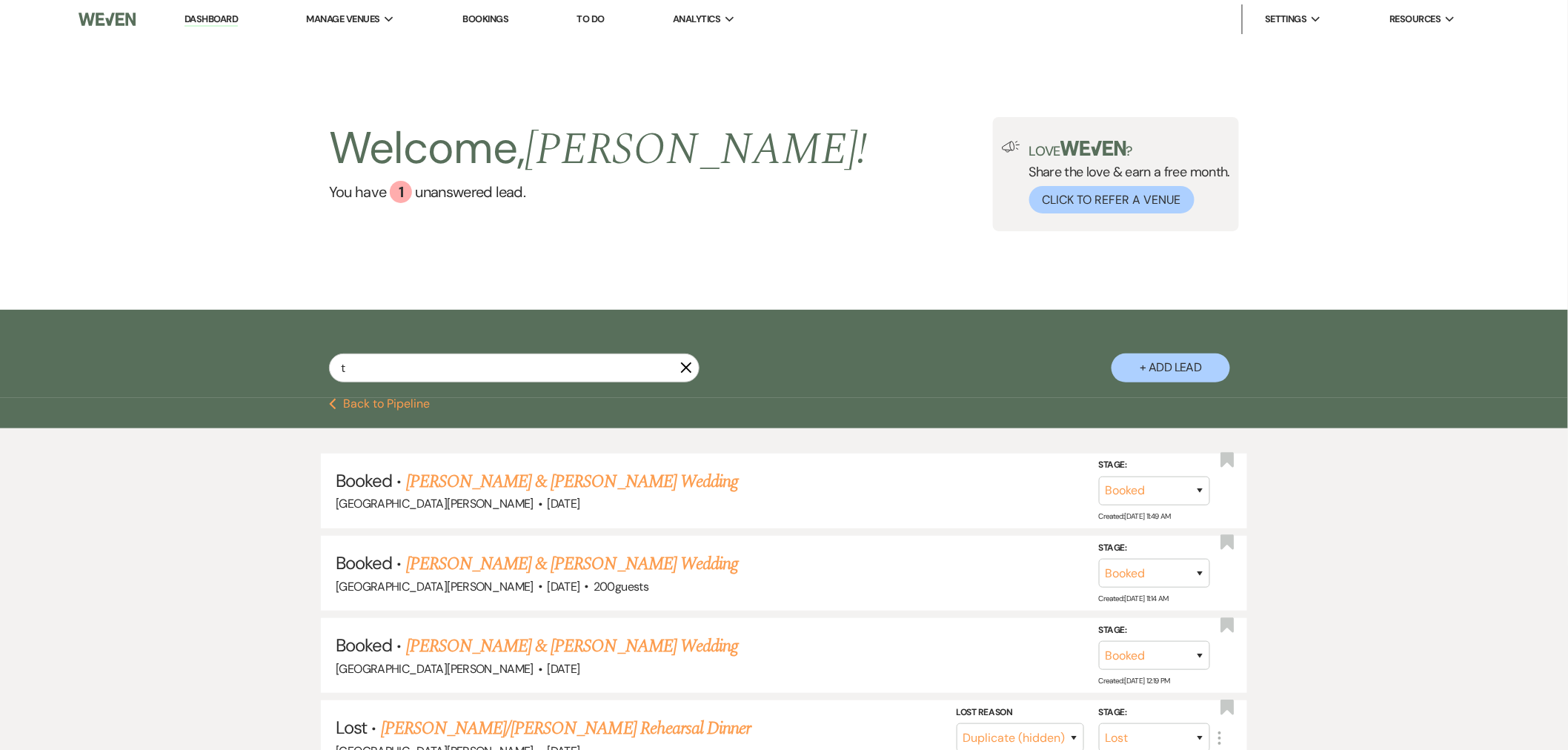
type input "to"
select select "6"
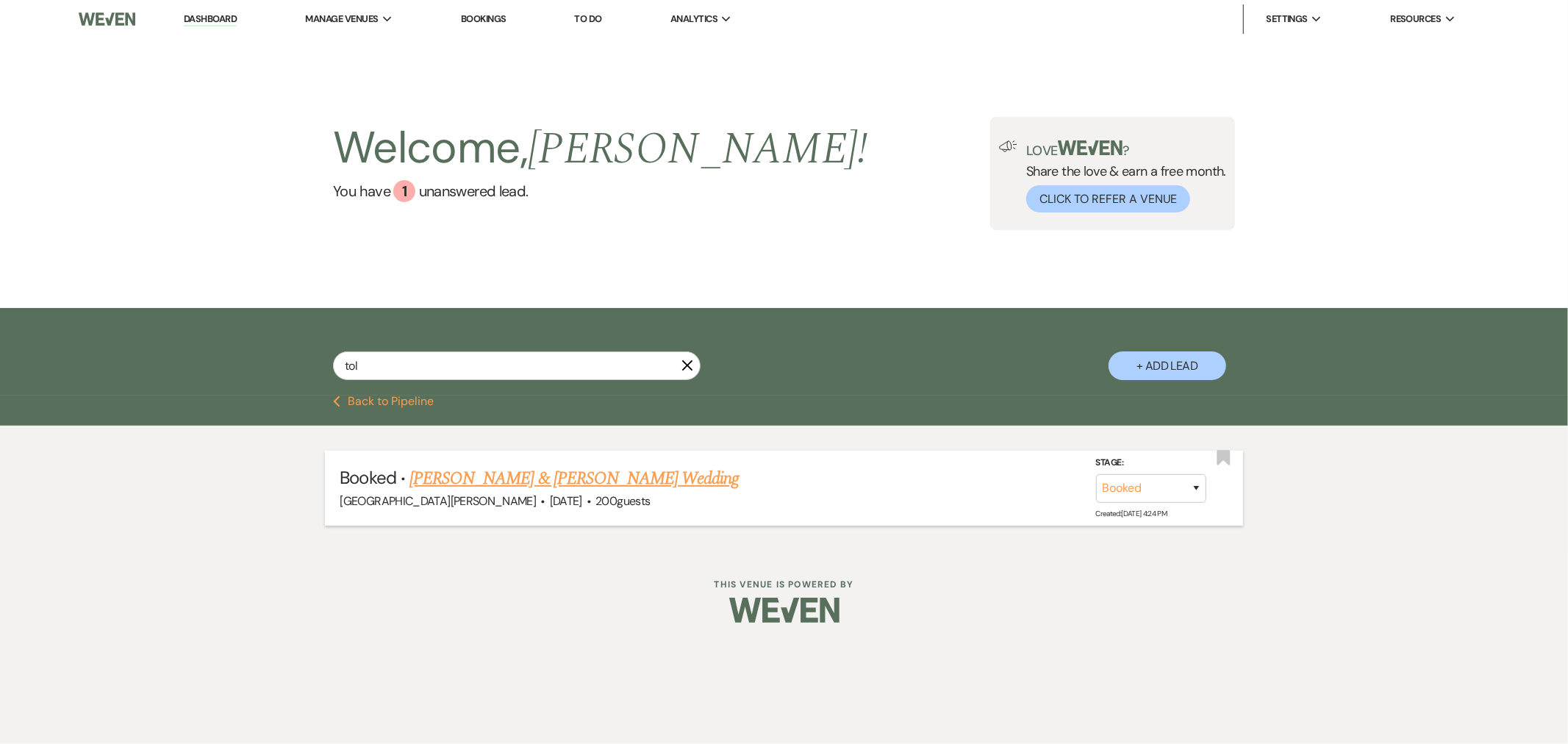
type input "tol"
click at [494, 486] on link "Torrance Tolle & Lindsey Young's Wedding" at bounding box center [574, 478] width 330 height 26
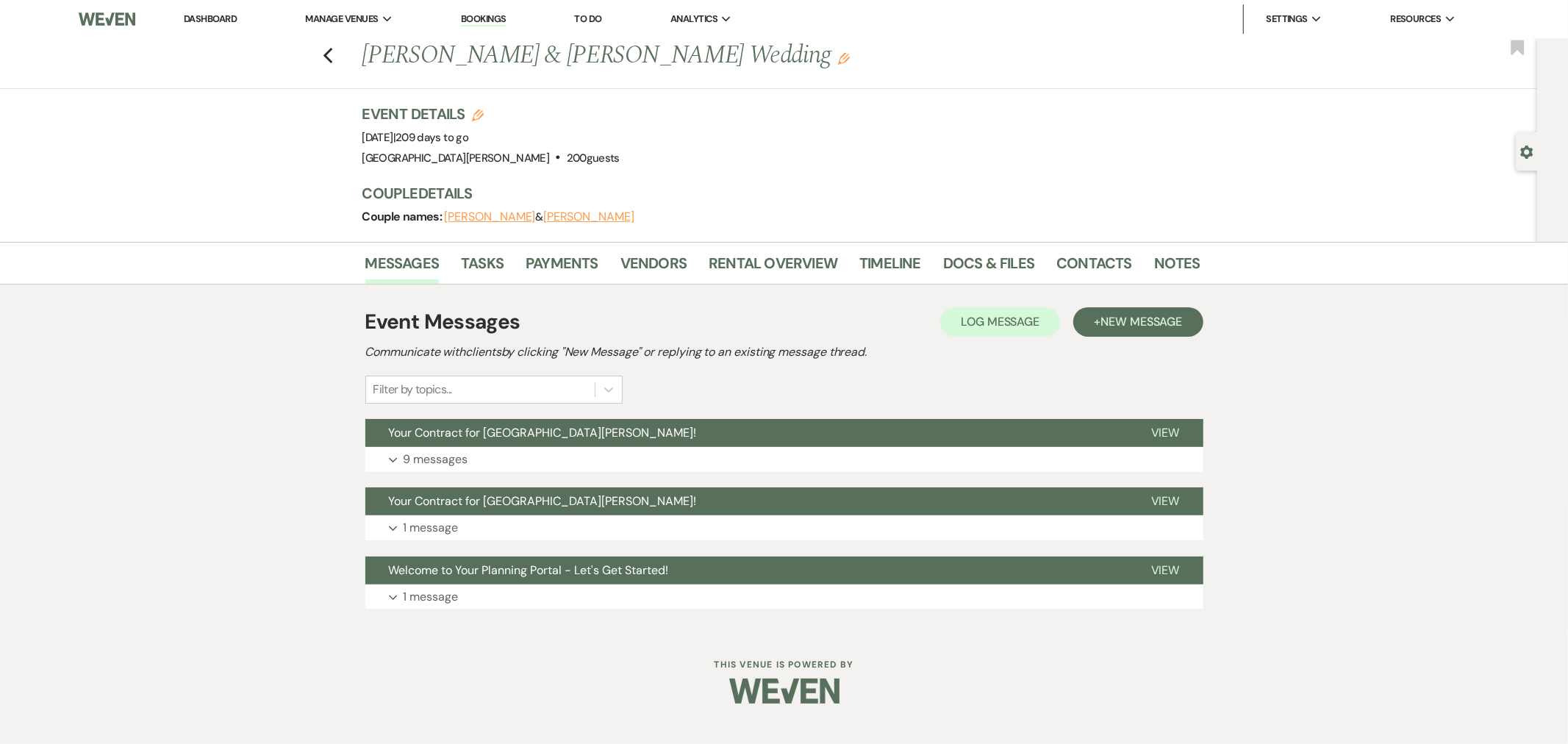
click at [1520, 158] on icon "Gear" at bounding box center [1527, 152] width 13 height 13
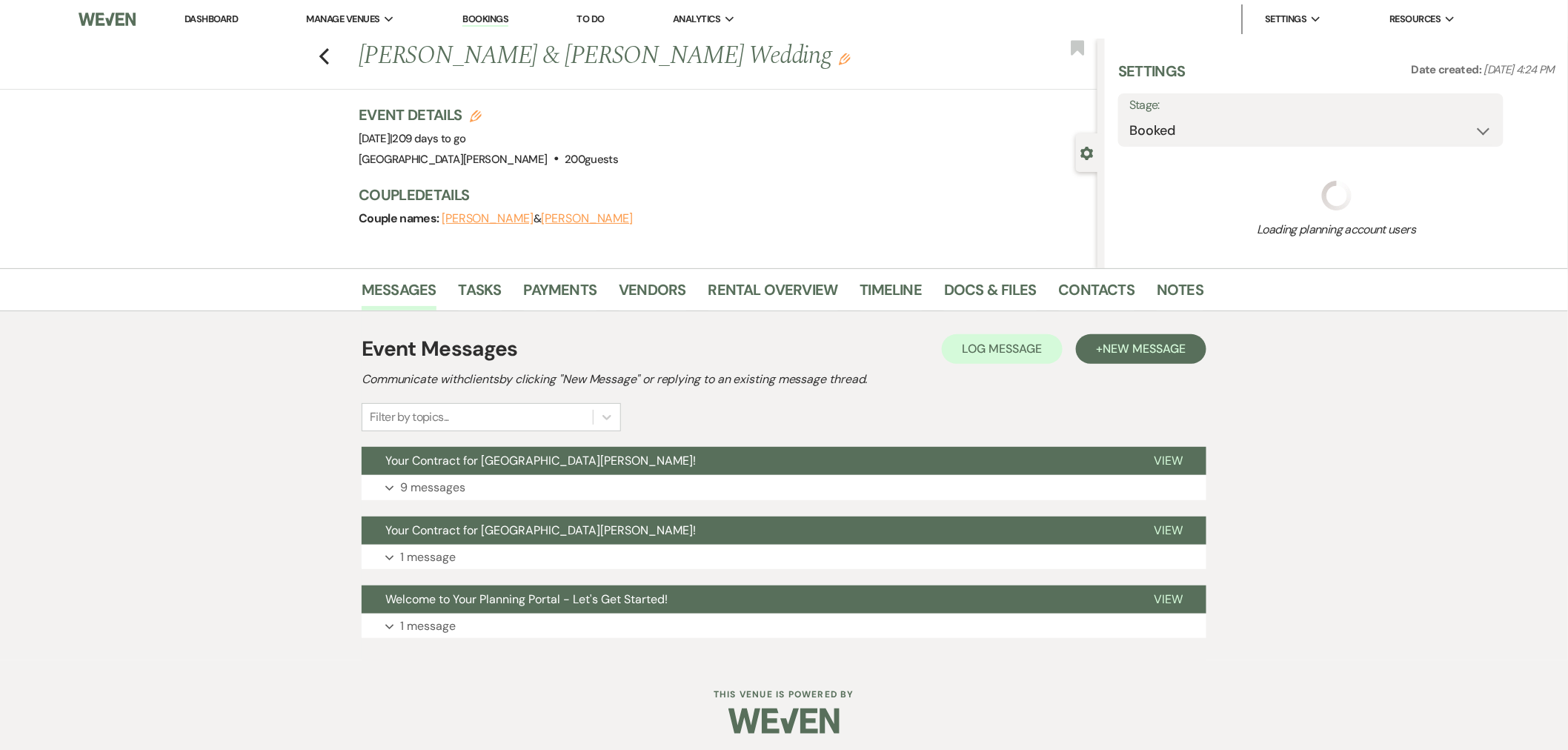
select select "2"
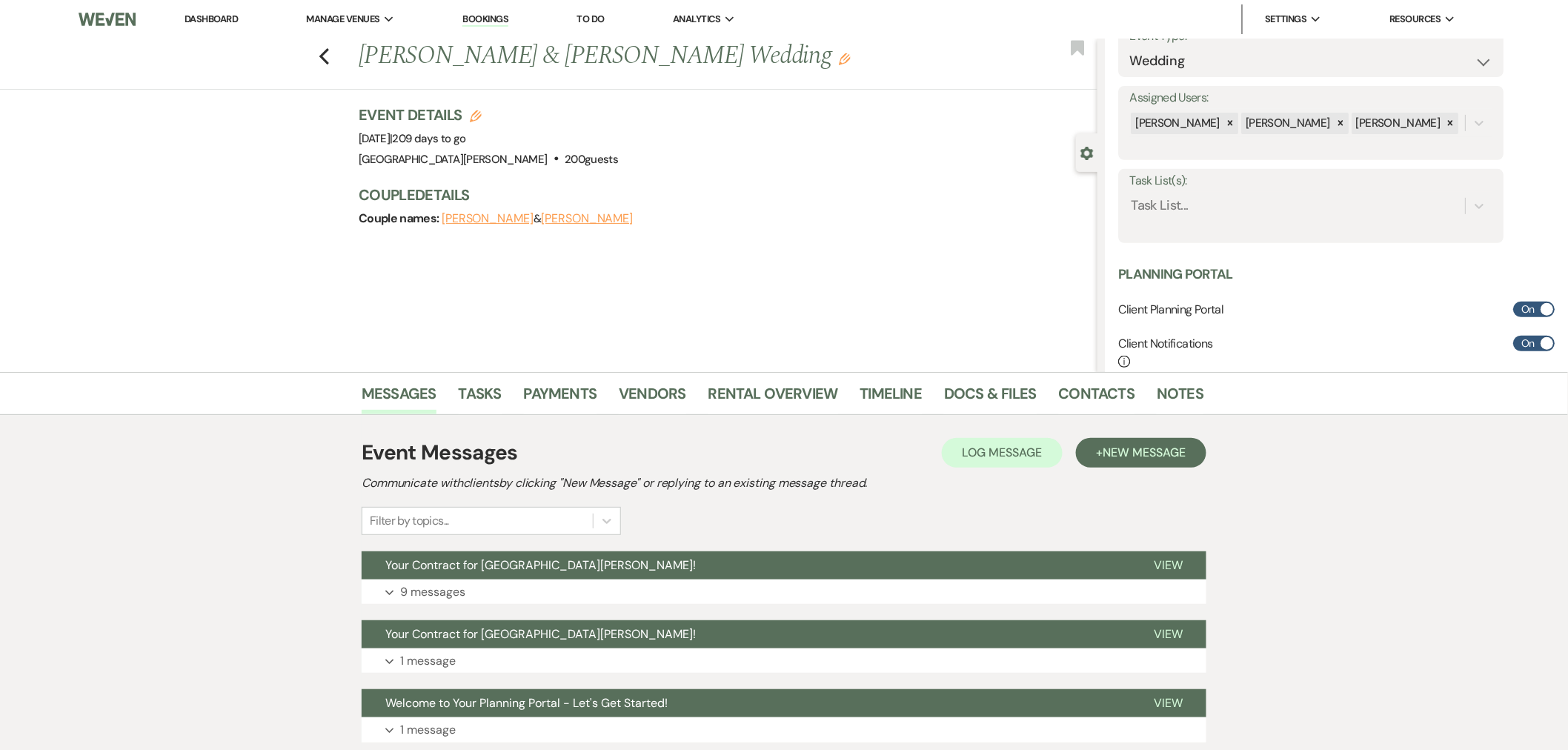
scroll to position [165, 0]
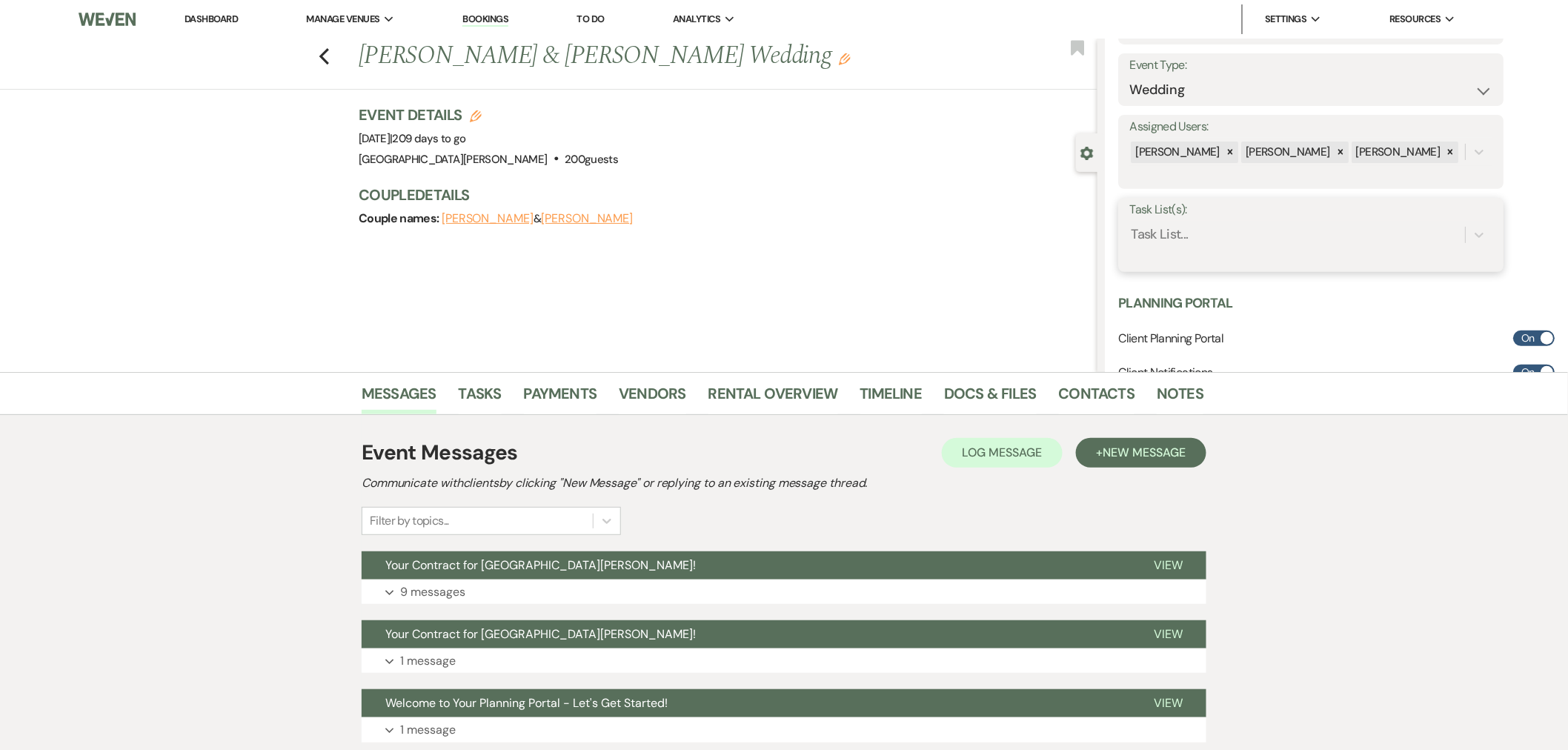
click at [1233, 248] on div "Task List..." at bounding box center [1311, 235] width 363 height 28
click at [1240, 272] on div "Package A Client Tasks" at bounding box center [1311, 272] width 363 height 30
click at [1446, 158] on div "Ashley Norman Alison Beaulieu Margaret Turner" at bounding box center [1297, 152] width 335 height 26
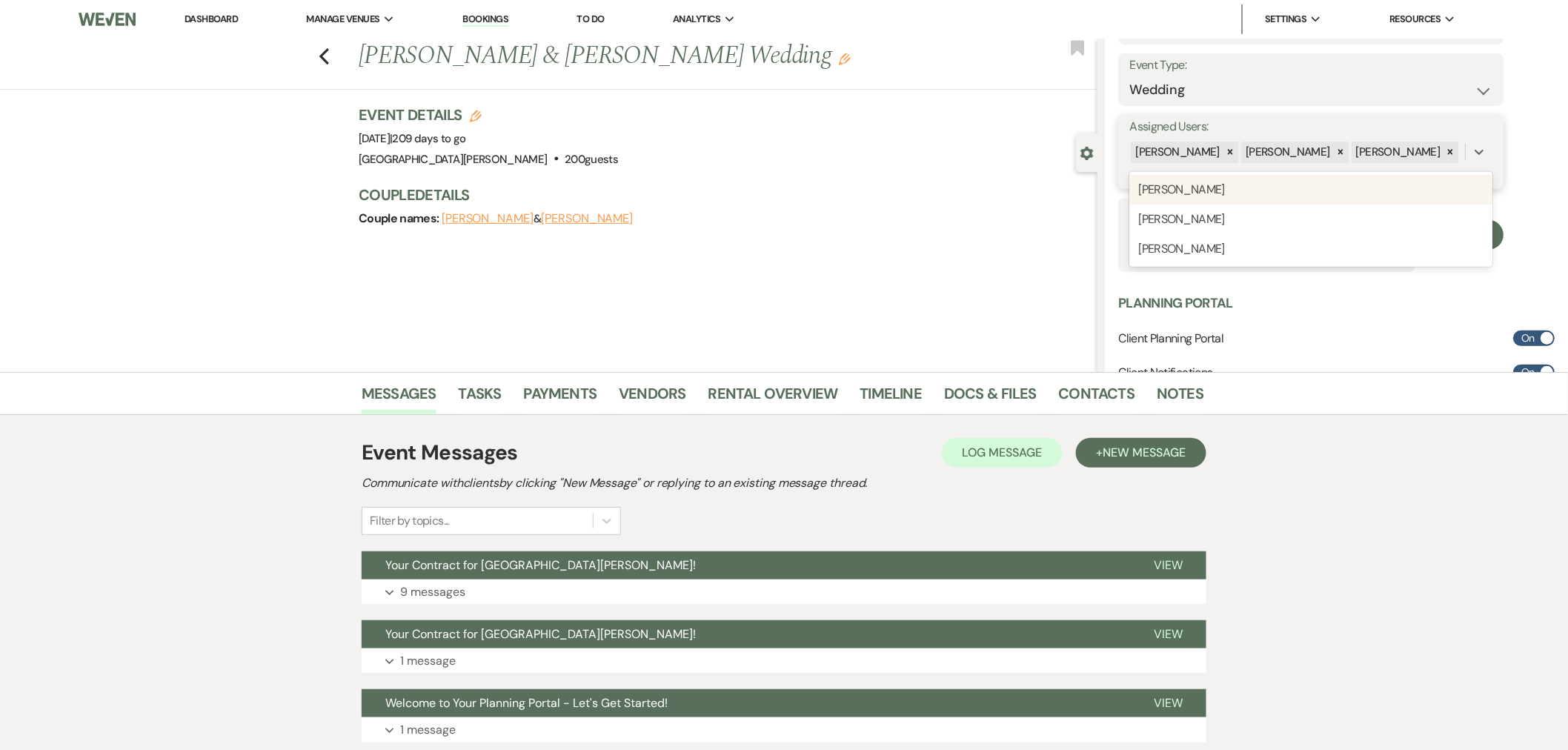
click at [1446, 158] on div "Ashley Norman Alison Beaulieu Margaret Turner" at bounding box center [1297, 152] width 335 height 26
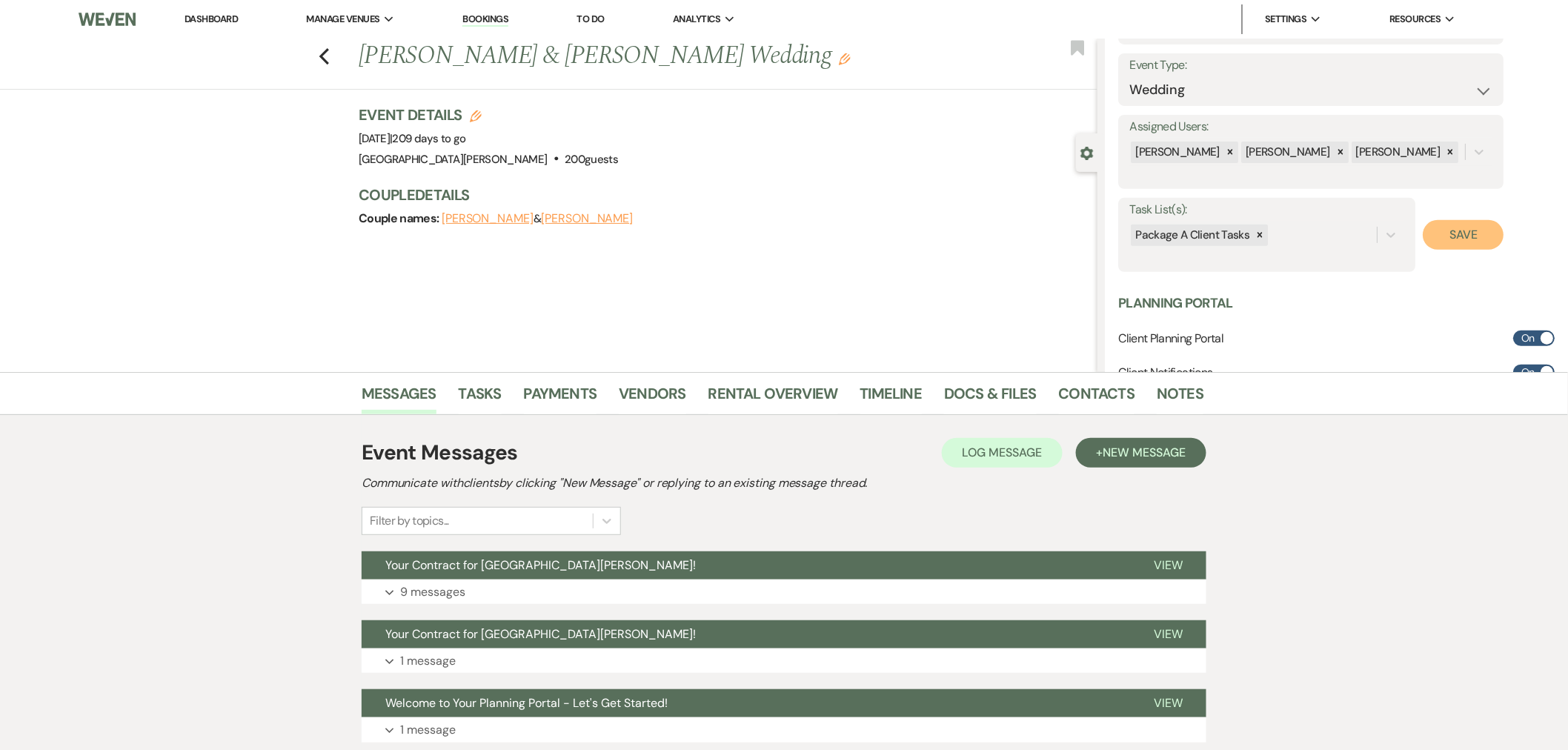
click at [1470, 233] on button "Save" at bounding box center [1463, 235] width 81 height 30
drag, startPoint x: 648, startPoint y: 395, endPoint x: 647, endPoint y: 407, distance: 12.0
click at [648, 395] on link "Vendors" at bounding box center [653, 398] width 67 height 33
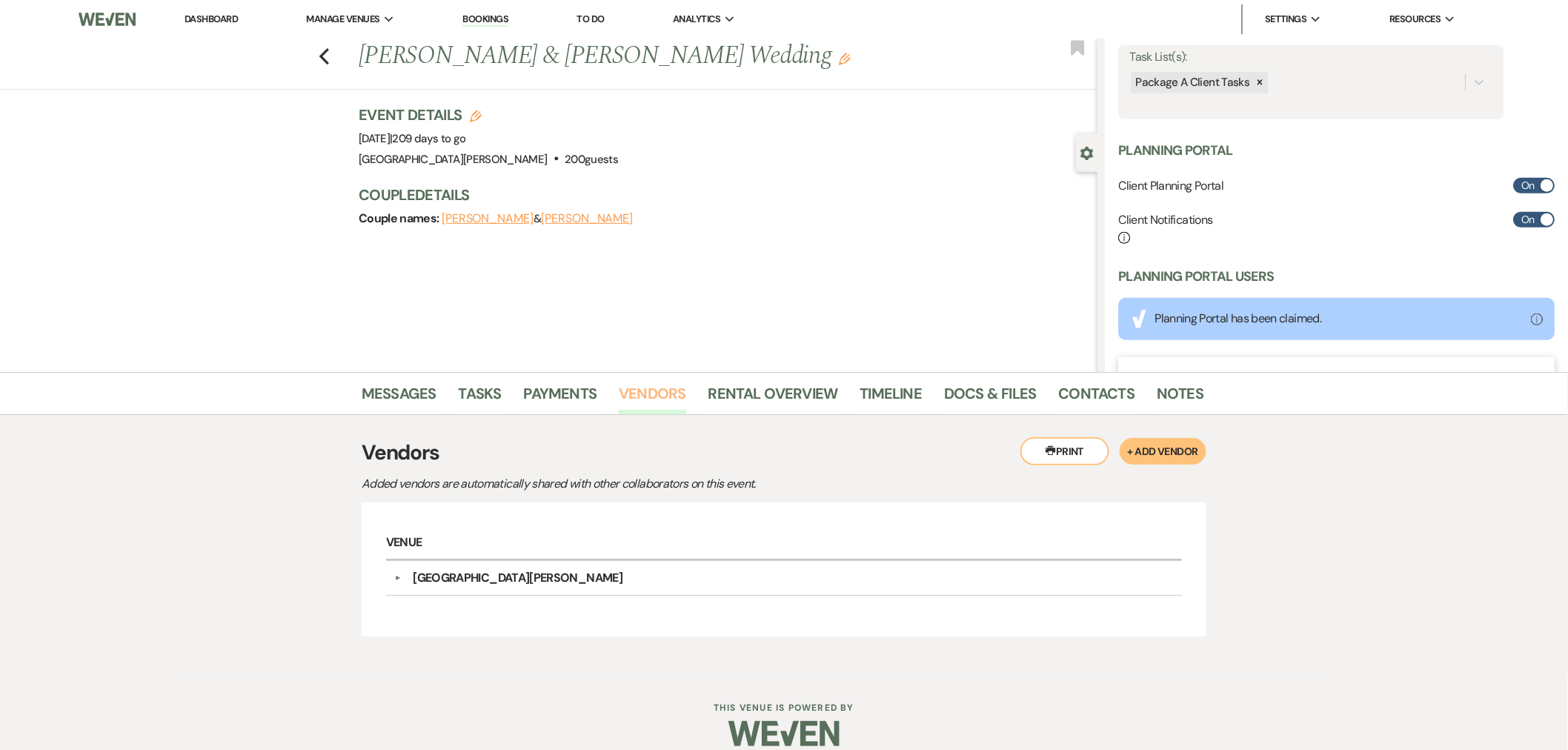
scroll to position [411, 0]
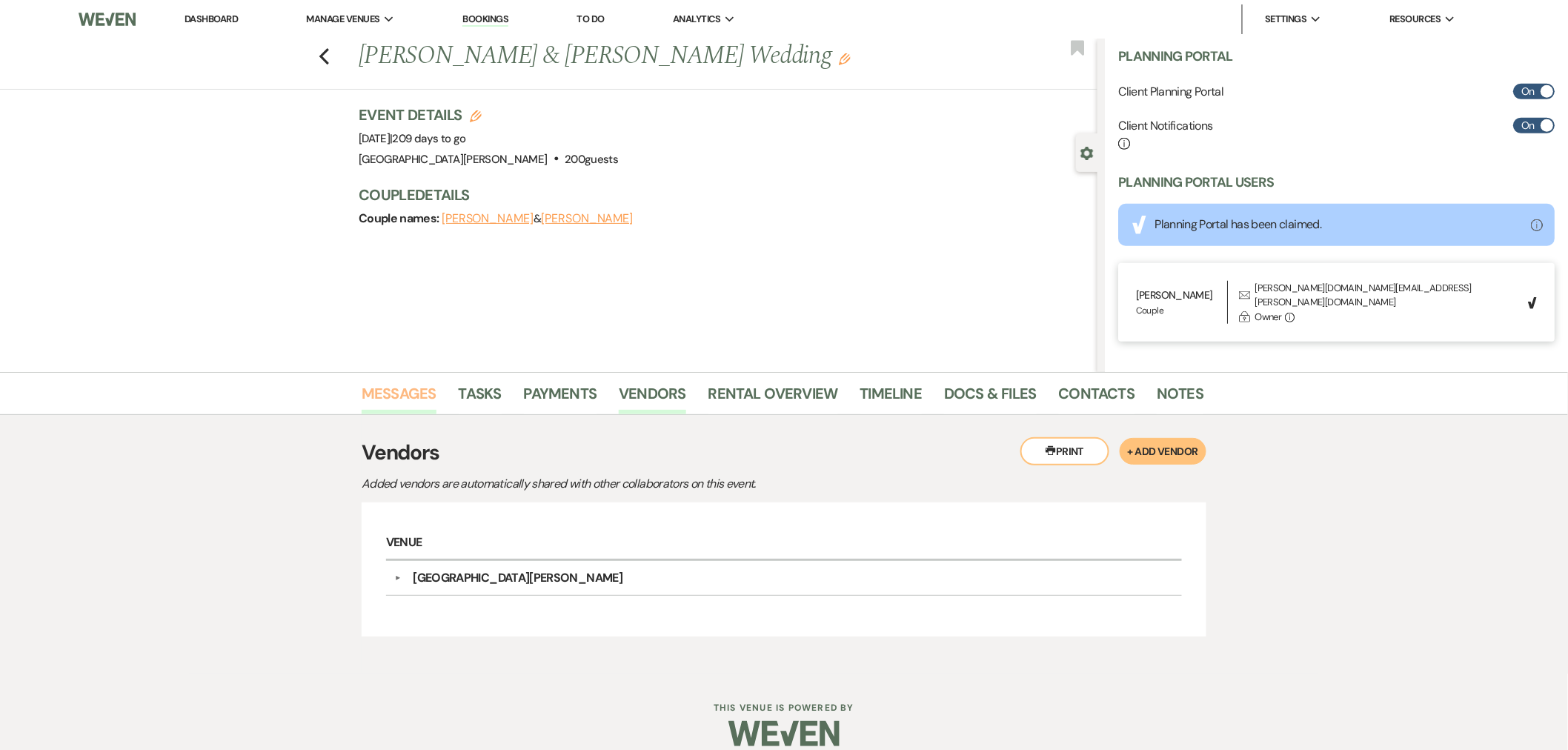
click at [412, 398] on link "Messages" at bounding box center [399, 398] width 75 height 33
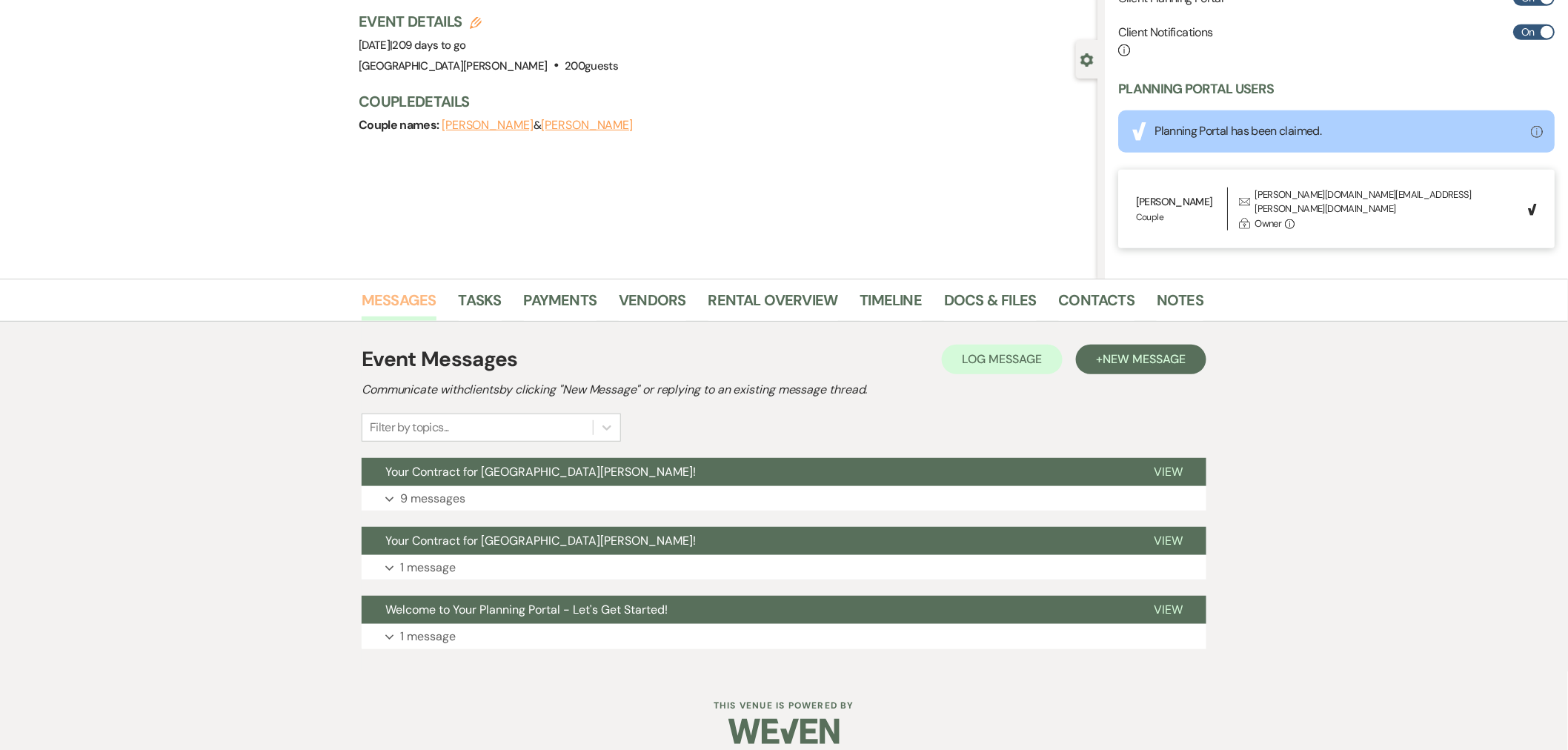
scroll to position [109, 0]
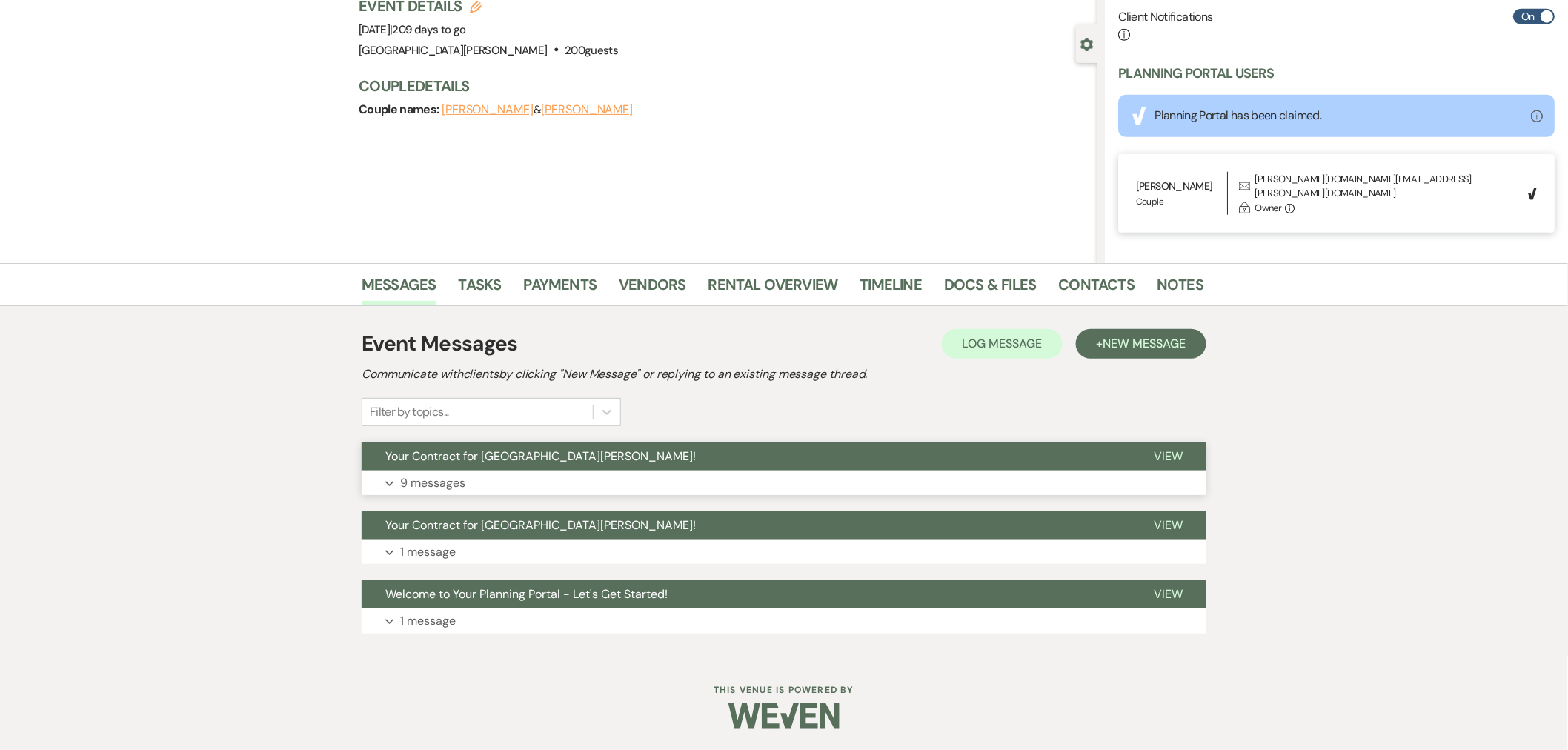
click at [670, 459] on button "Your Contract for [GEOGRAPHIC_DATA][PERSON_NAME]!" at bounding box center [746, 456] width 768 height 28
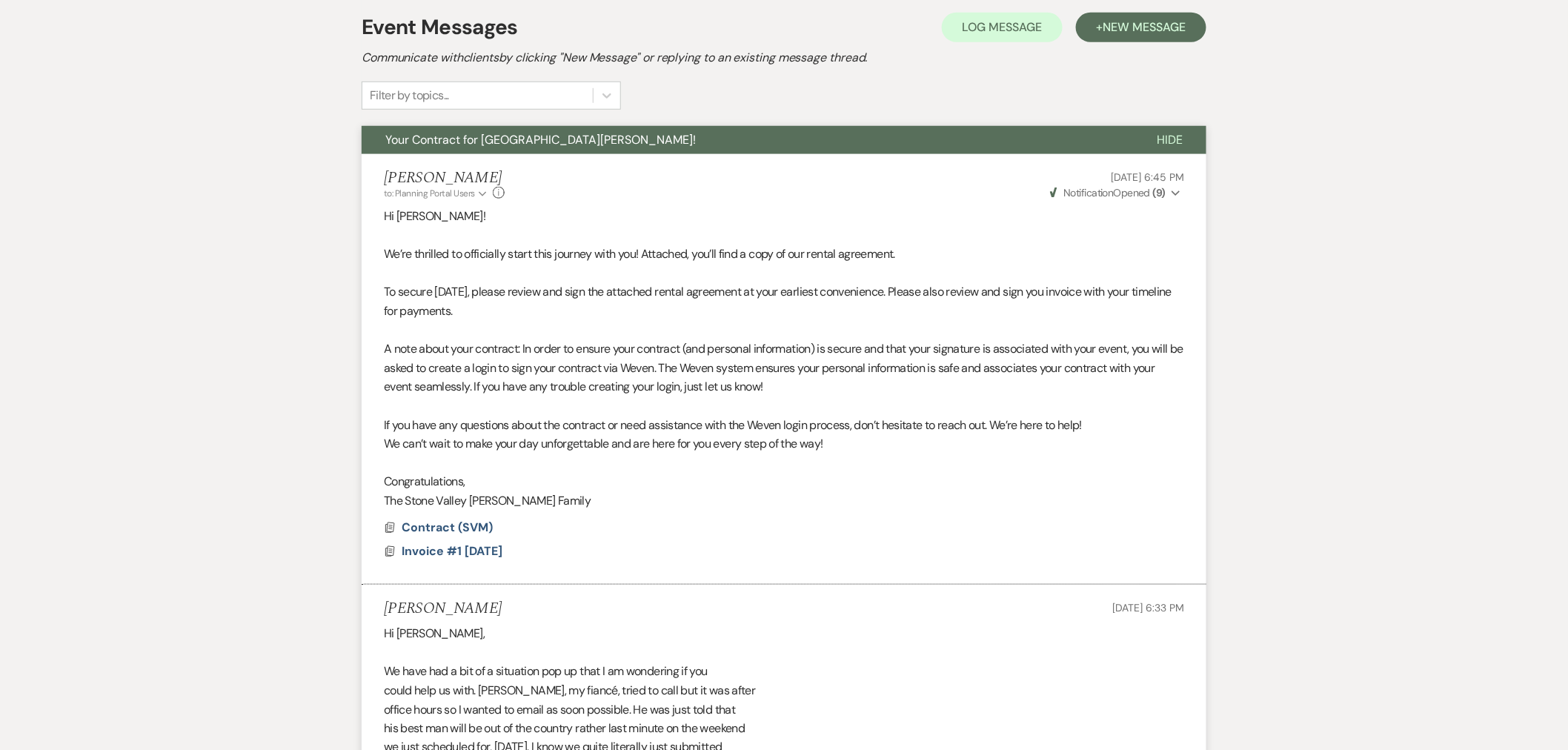
scroll to position [438, 0]
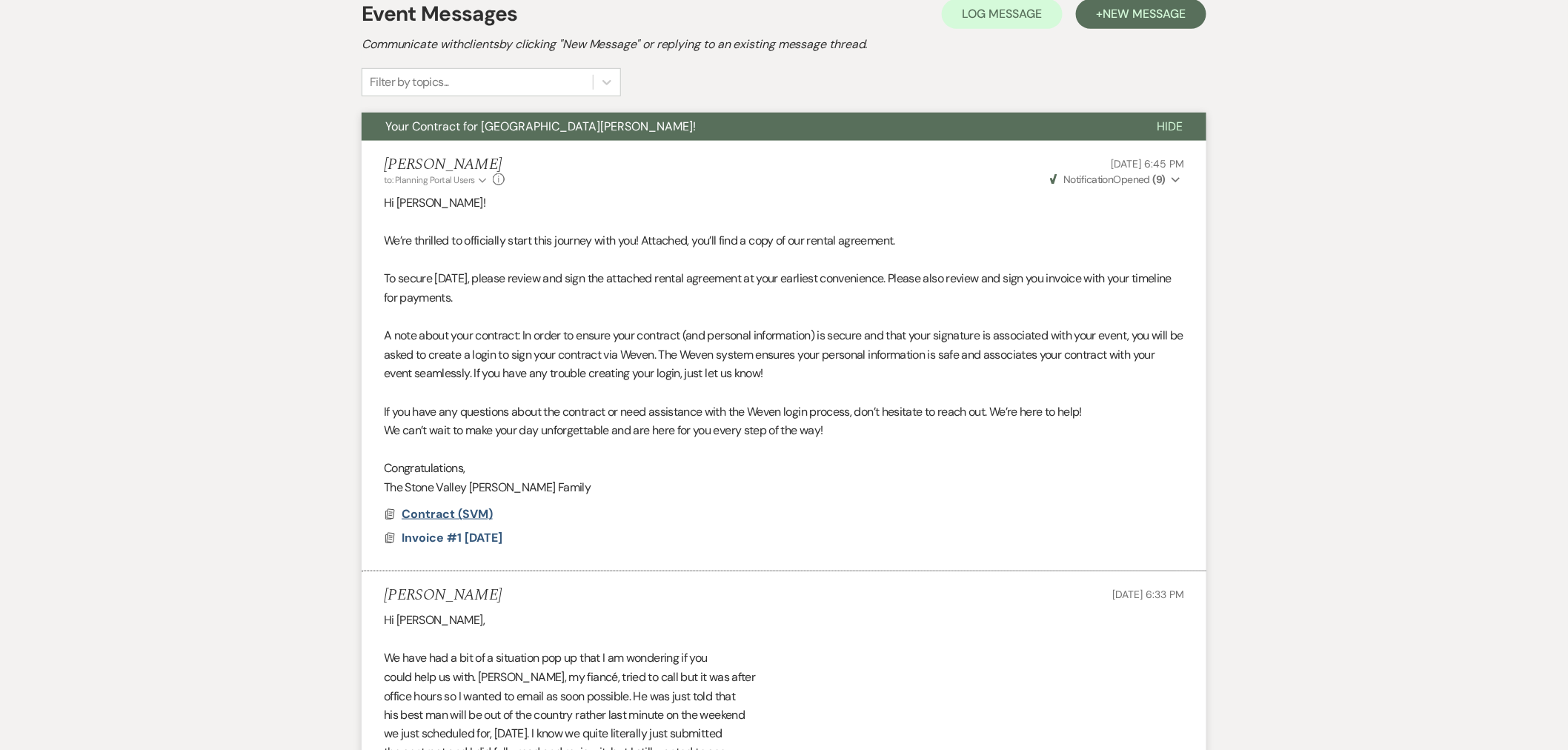
click at [457, 518] on span "Contract (SVM)" at bounding box center [447, 514] width 91 height 15
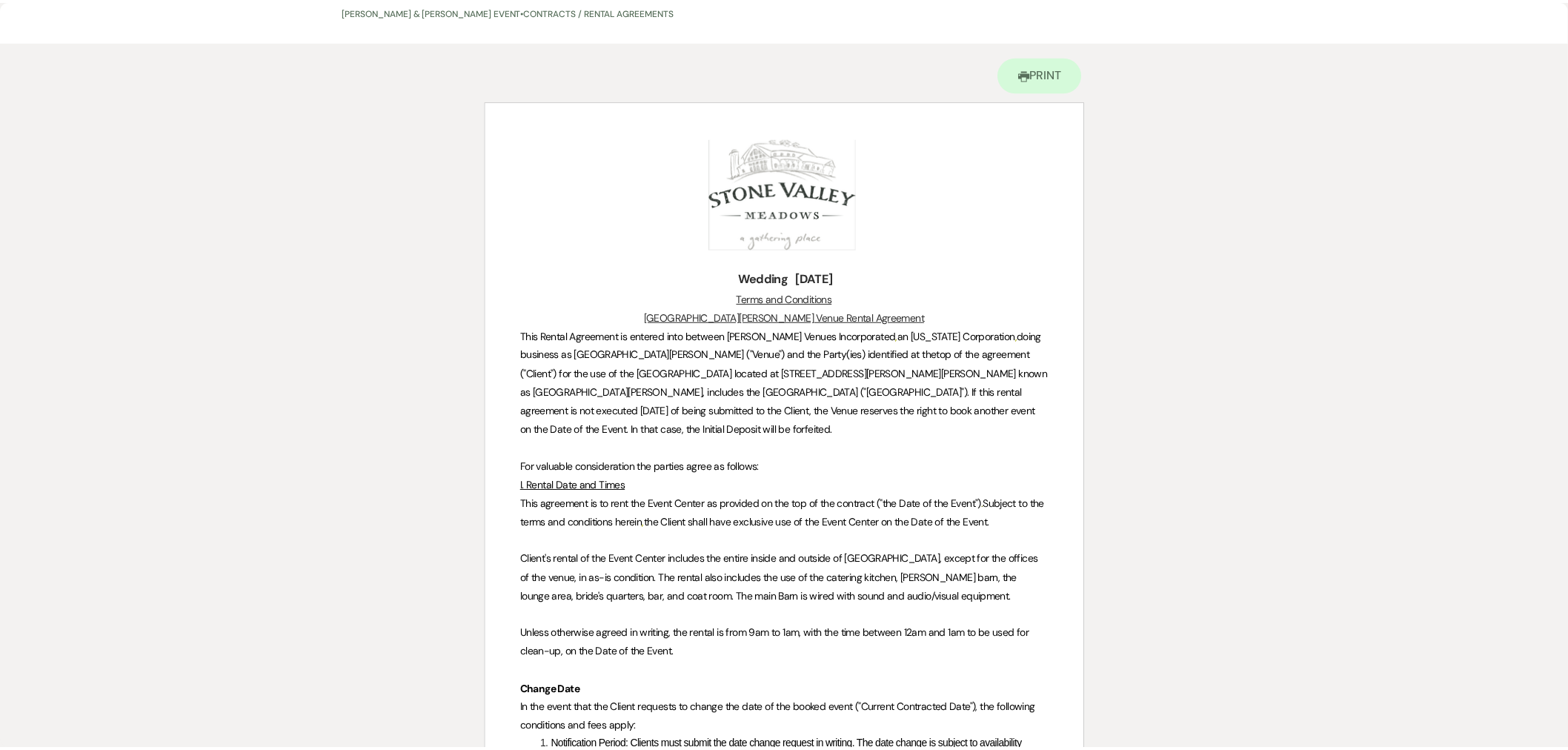
scroll to position [0, 0]
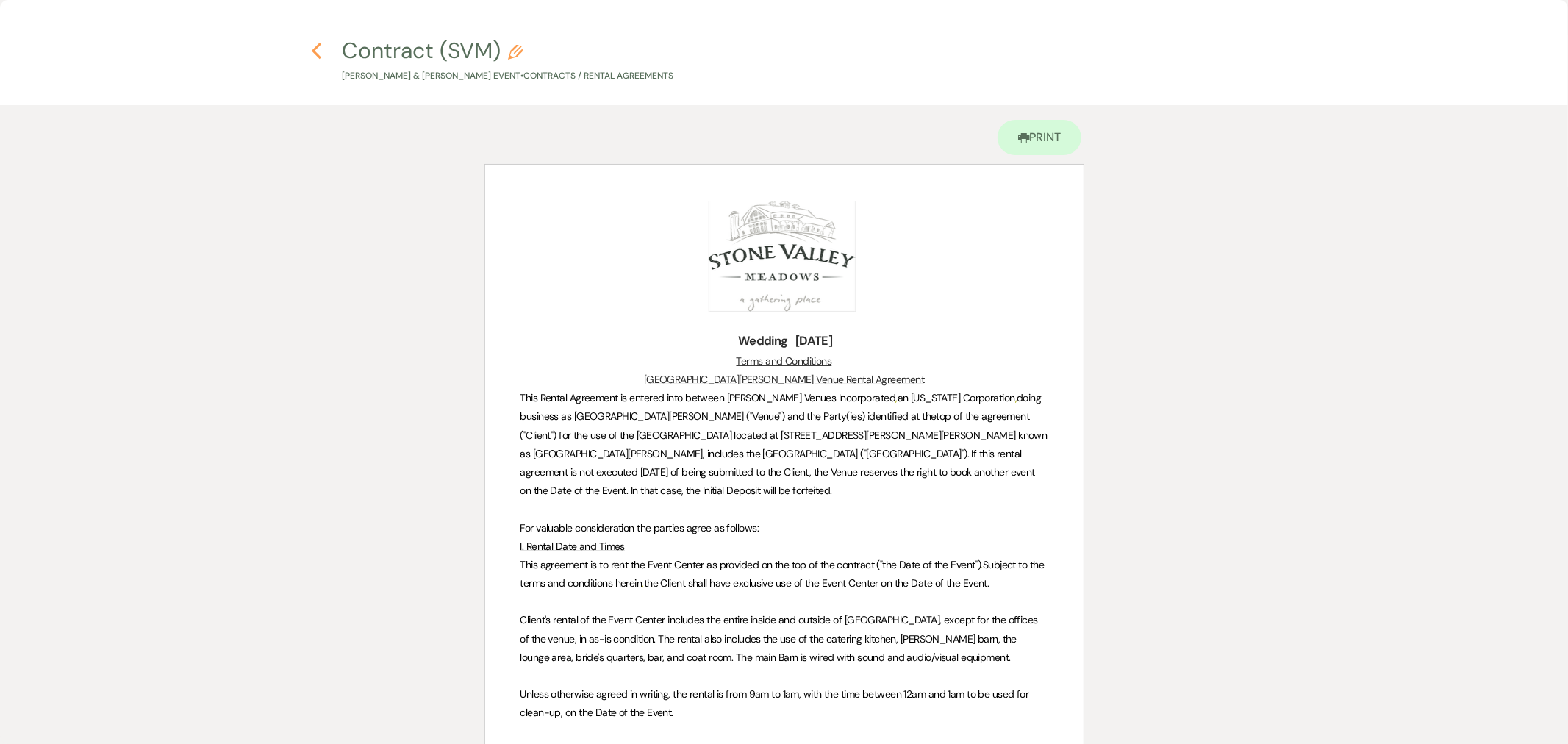
click at [315, 46] on use "button" at bounding box center [316, 51] width 10 height 16
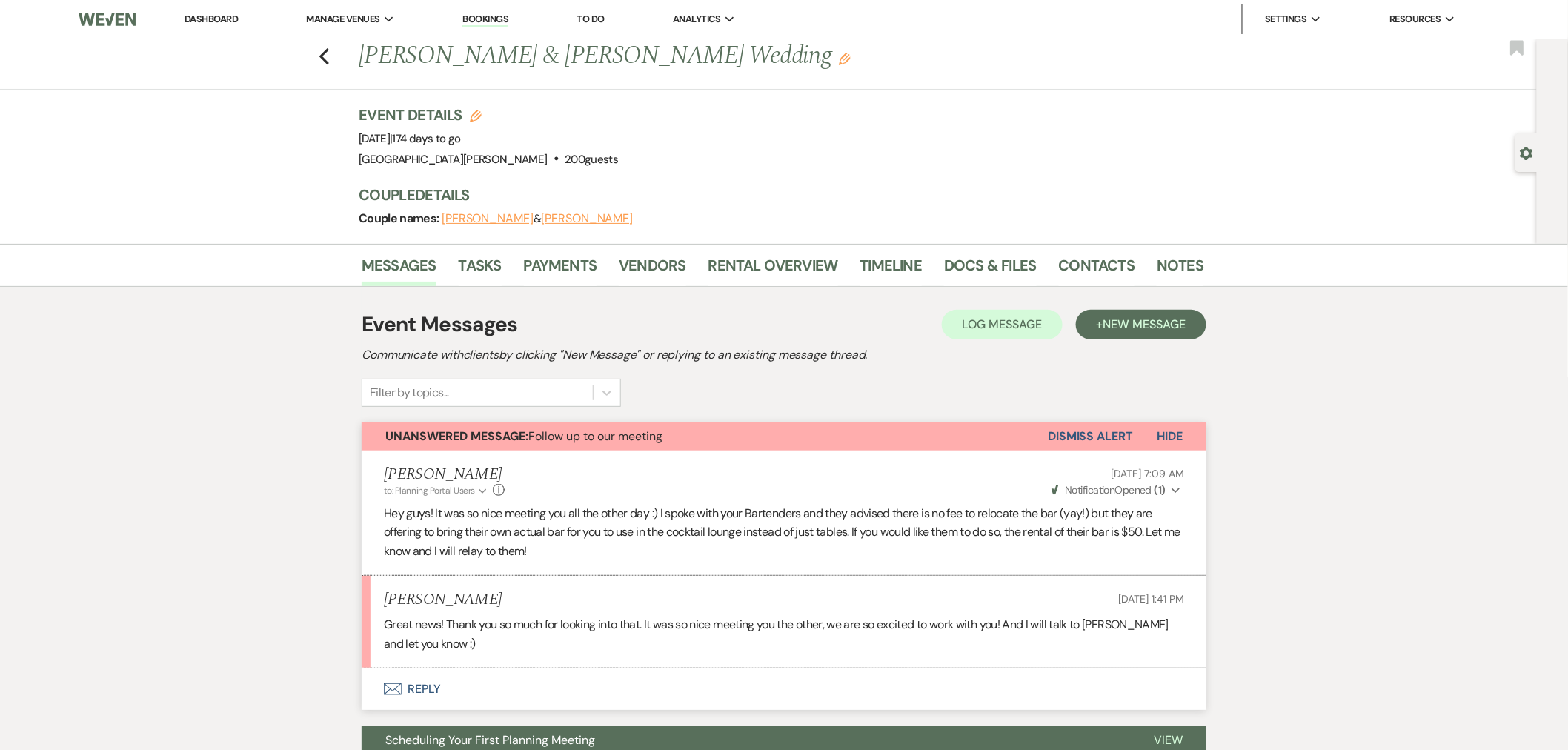
click at [211, 18] on link "Dashboard" at bounding box center [211, 19] width 54 height 13
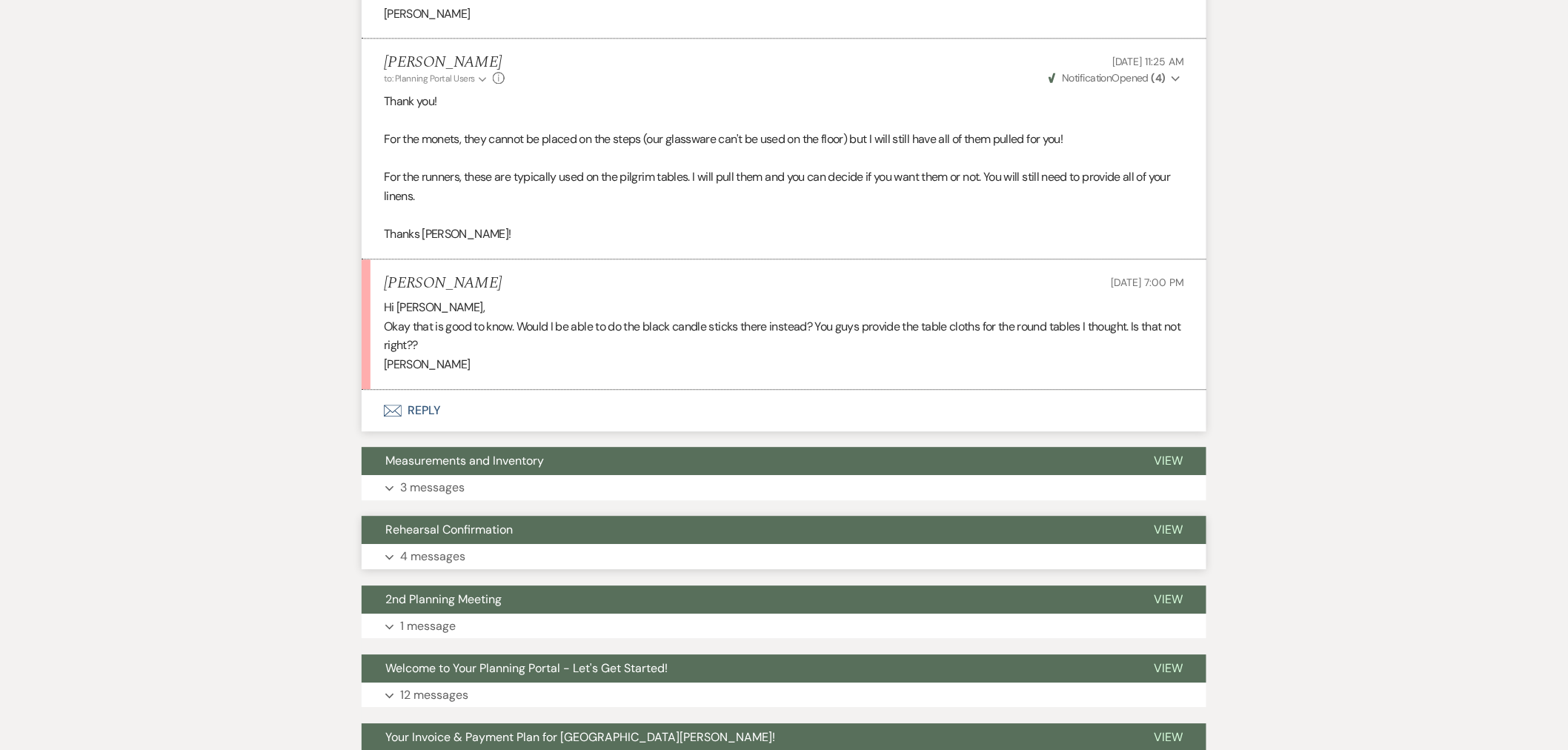
scroll to position [1318, 0]
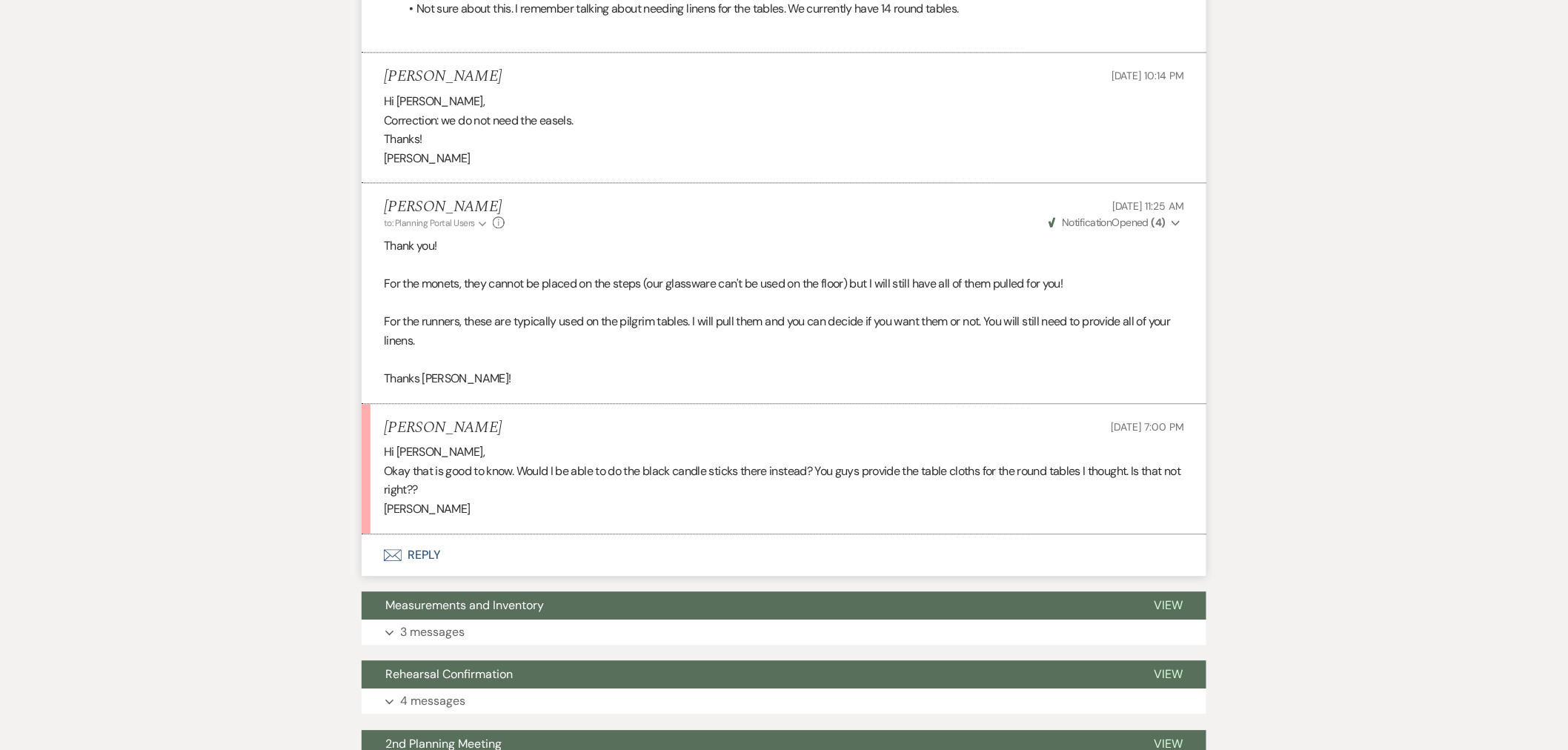
click at [692, 558] on button "Envelope Reply" at bounding box center [784, 555] width 845 height 42
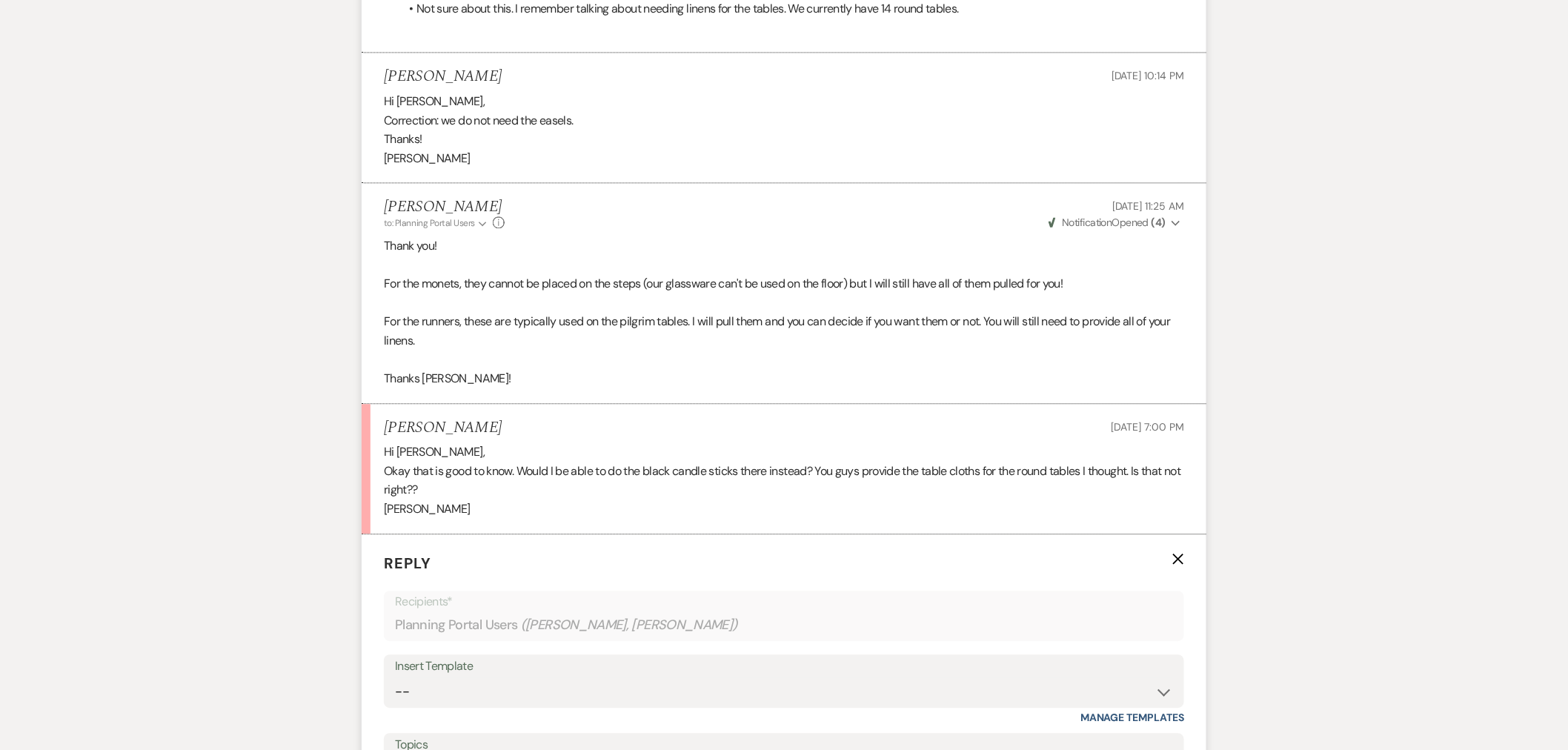
scroll to position [1565, 0]
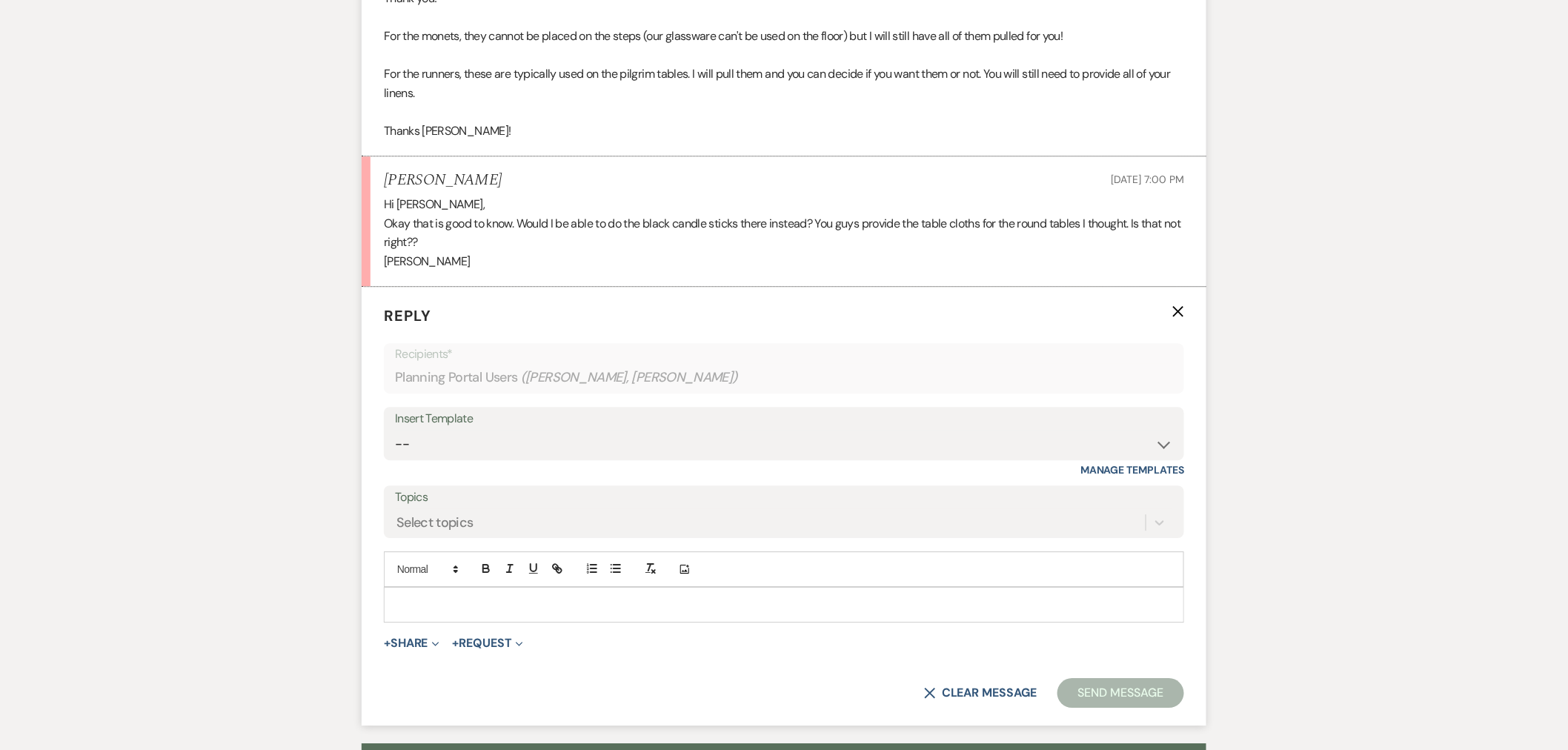
click at [670, 604] on p at bounding box center [784, 605] width 776 height 16
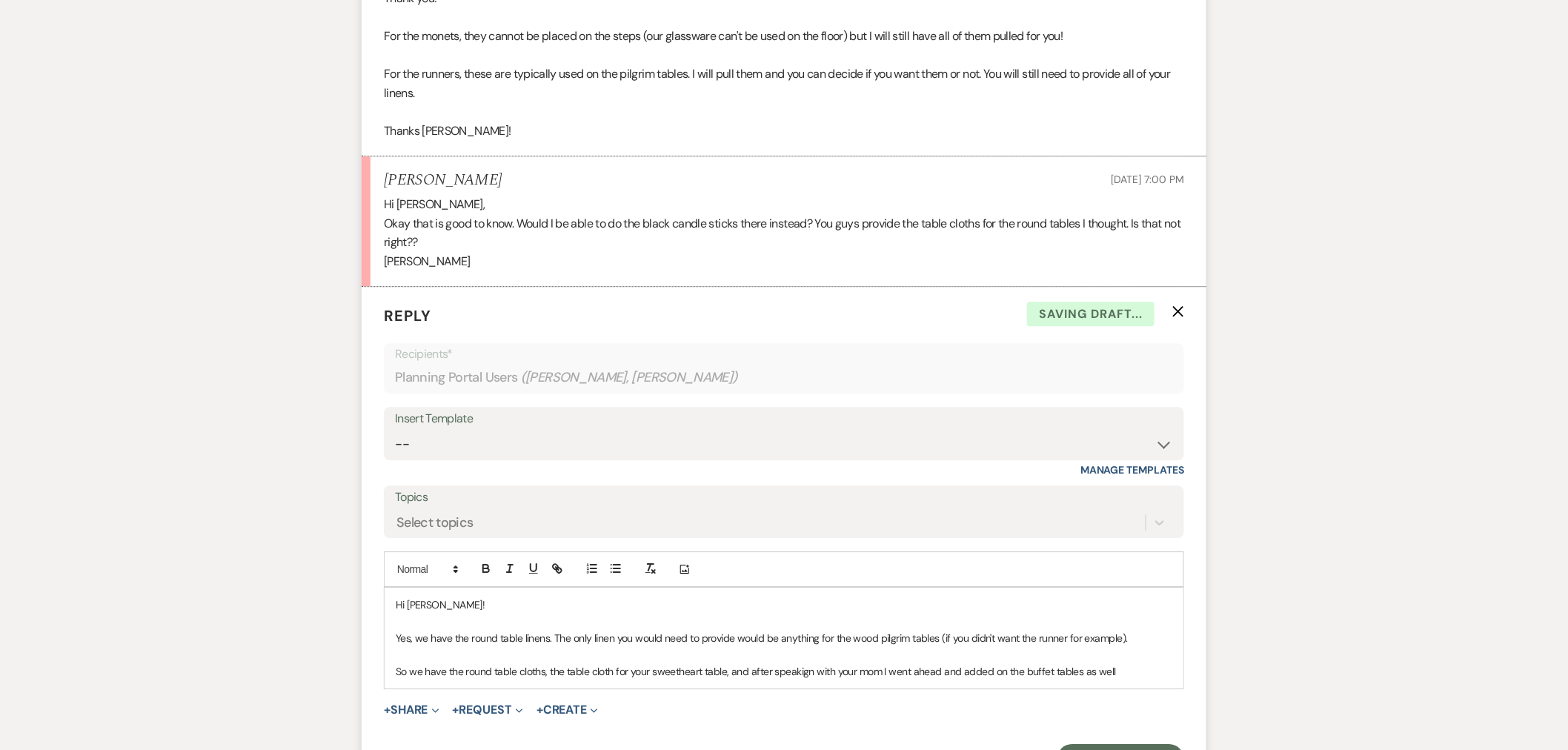
click at [1021, 677] on p "So we have the round table cloths, the table cloth for your sweetheart table, a…" at bounding box center [784, 671] width 776 height 16
click at [1123, 669] on p "So we have the round table cloths, the table cloth for your sweetheart table, a…" at bounding box center [784, 671] width 776 height 16
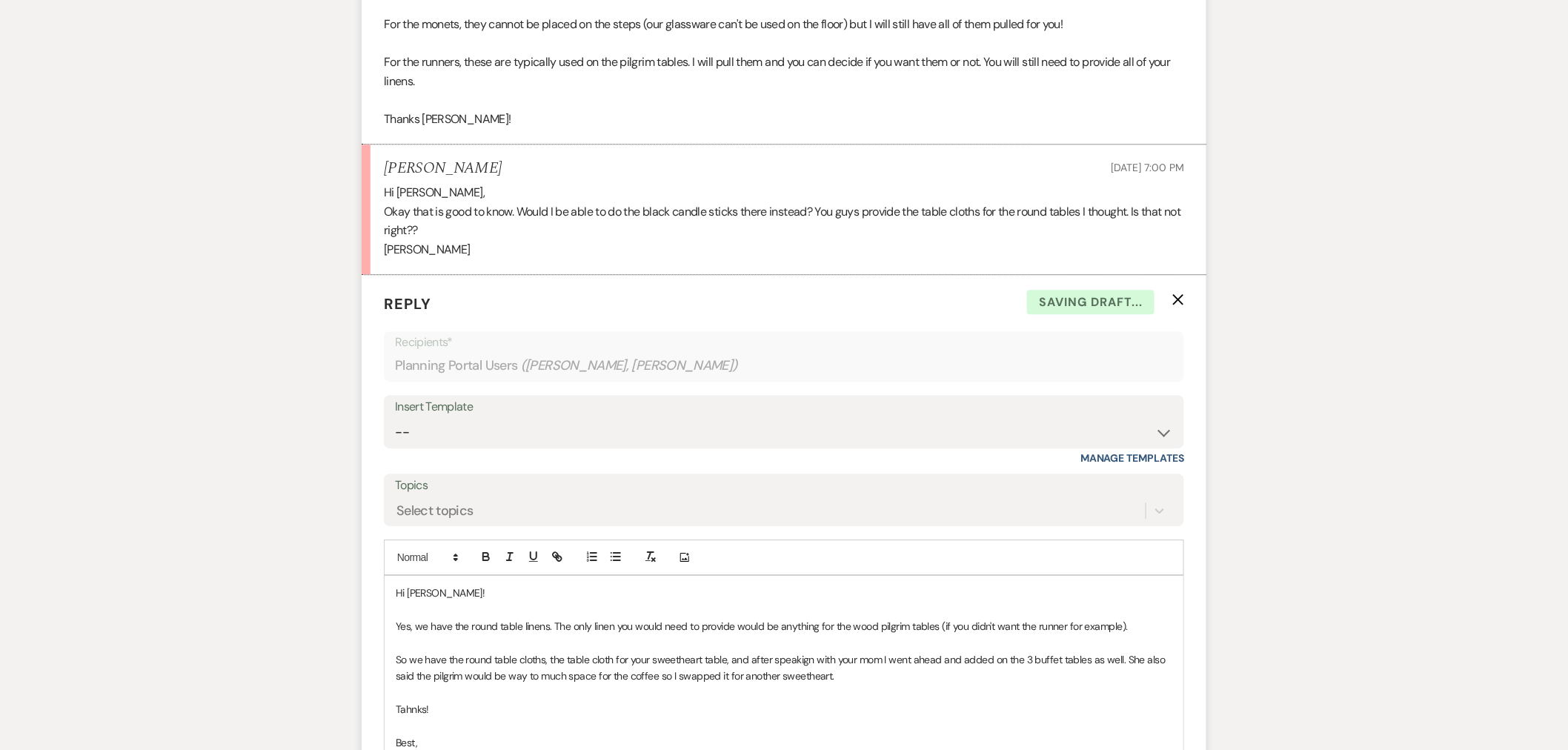
scroll to position [1594, 0]
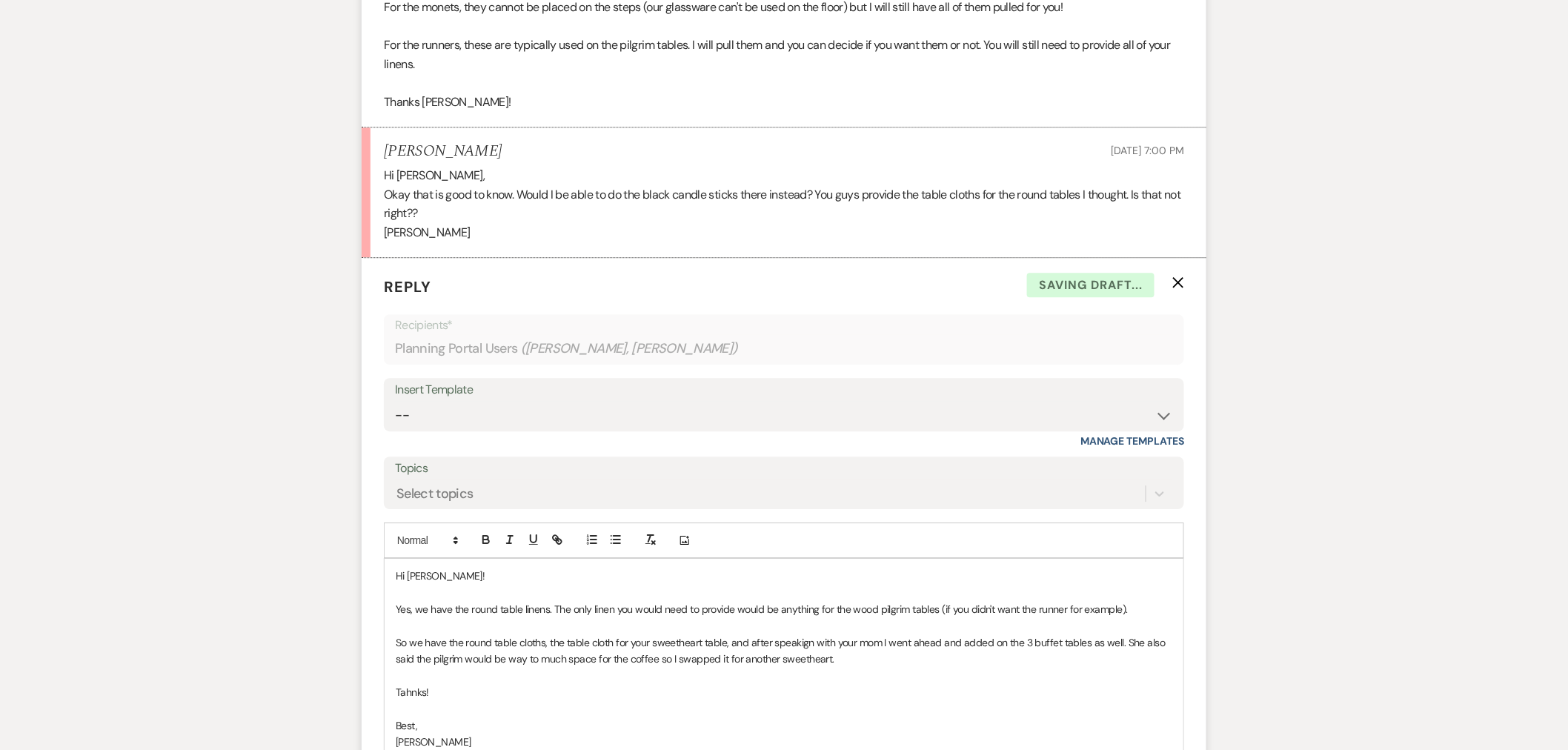
click at [419, 700] on p "Tahnks!" at bounding box center [784, 692] width 776 height 16
click at [804, 641] on p "So we have the round table cloths, the table cloth for your sweetheart table, a…" at bounding box center [784, 651] width 776 height 34
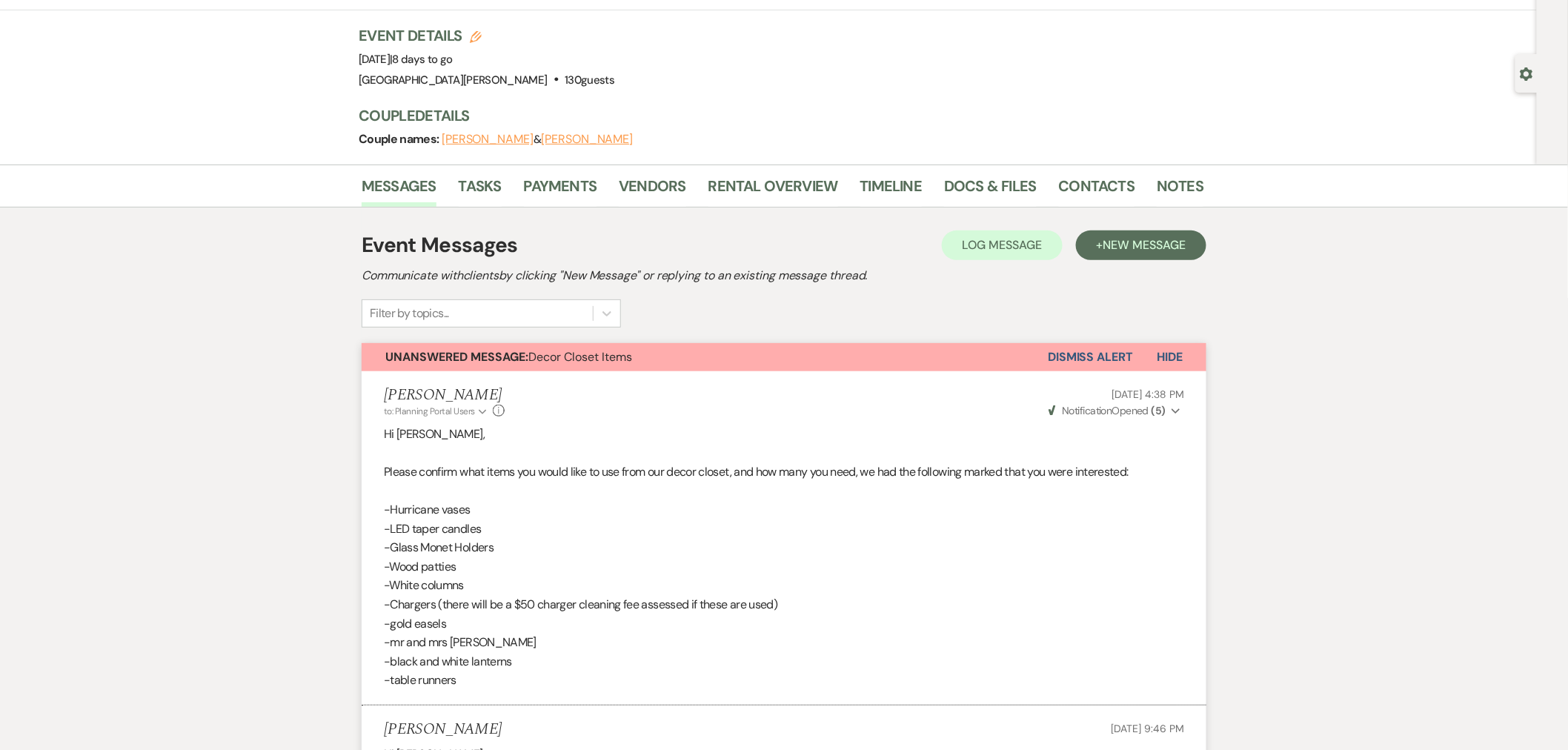
scroll to position [0, 0]
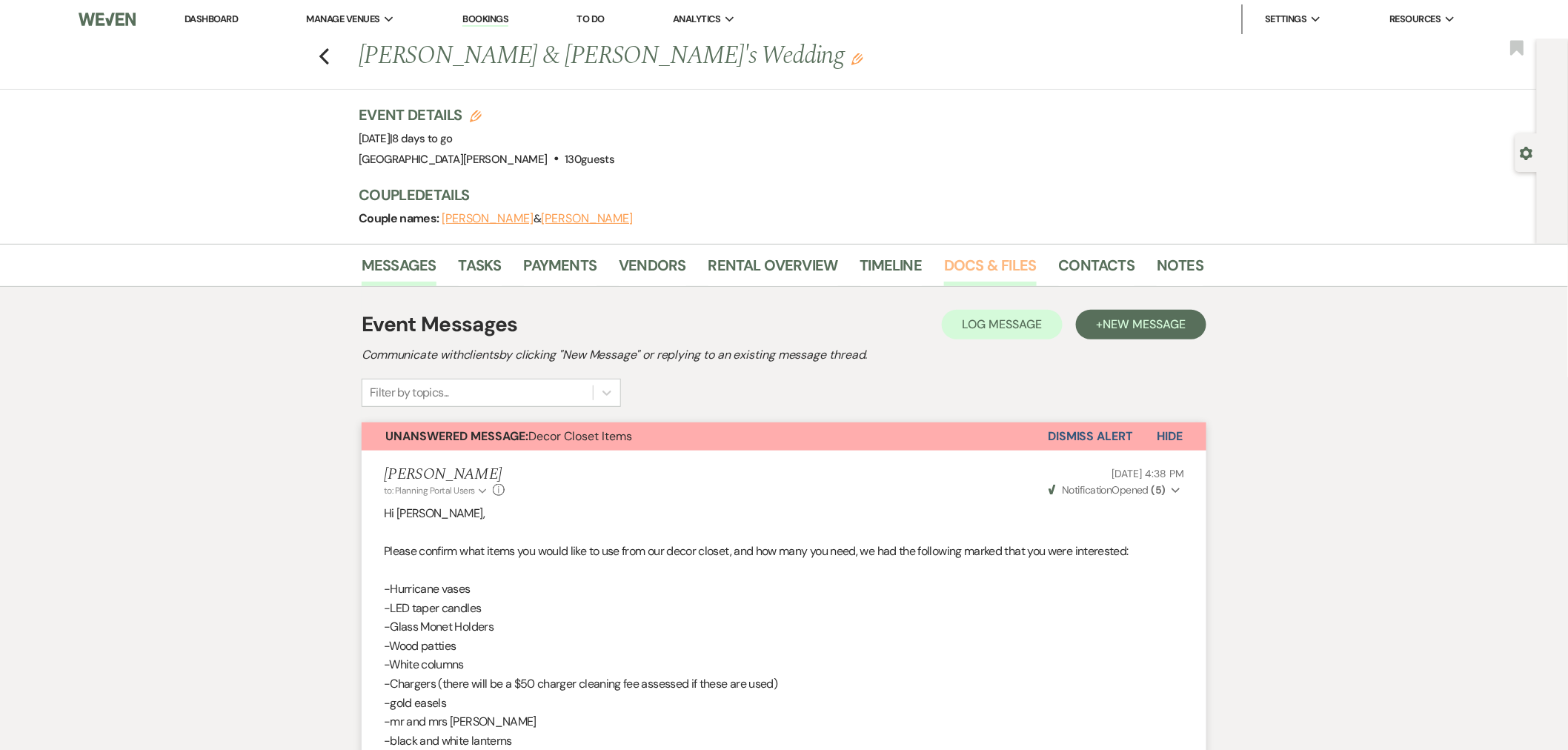
click at [1002, 267] on link "Docs & Files" at bounding box center [990, 269] width 92 height 33
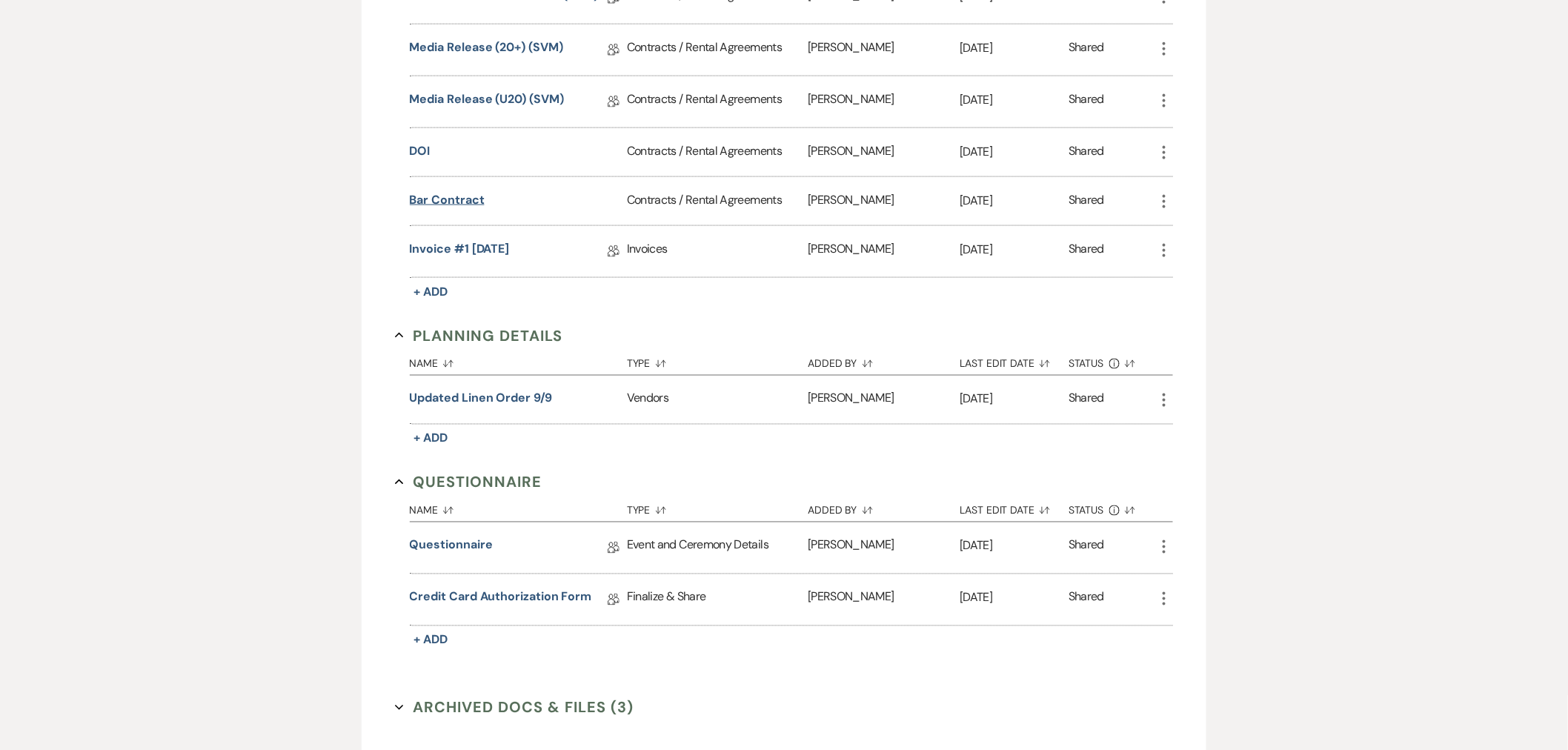
scroll to position [823, 0]
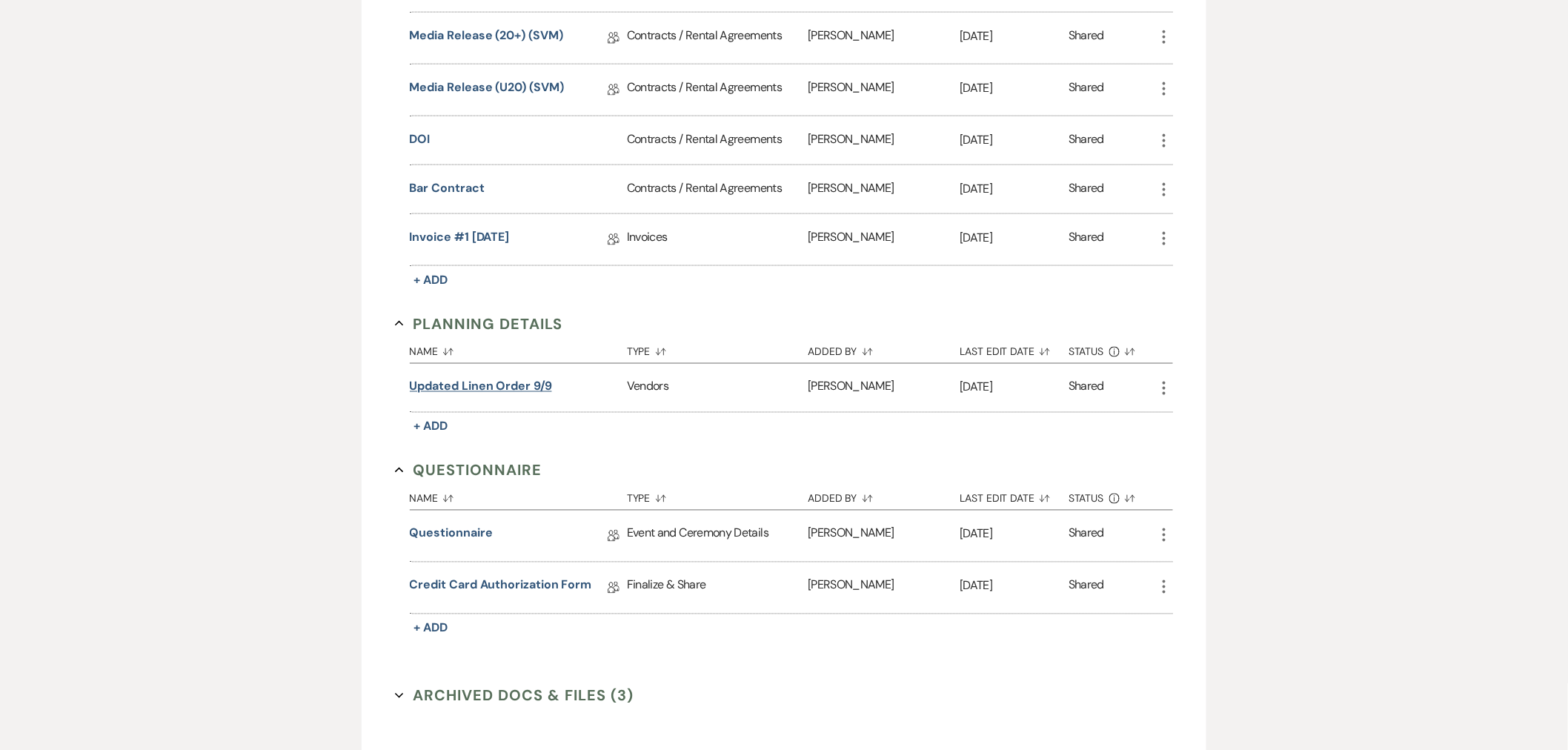
click at [511, 388] on button "updated linen order 9/9" at bounding box center [481, 387] width 142 height 18
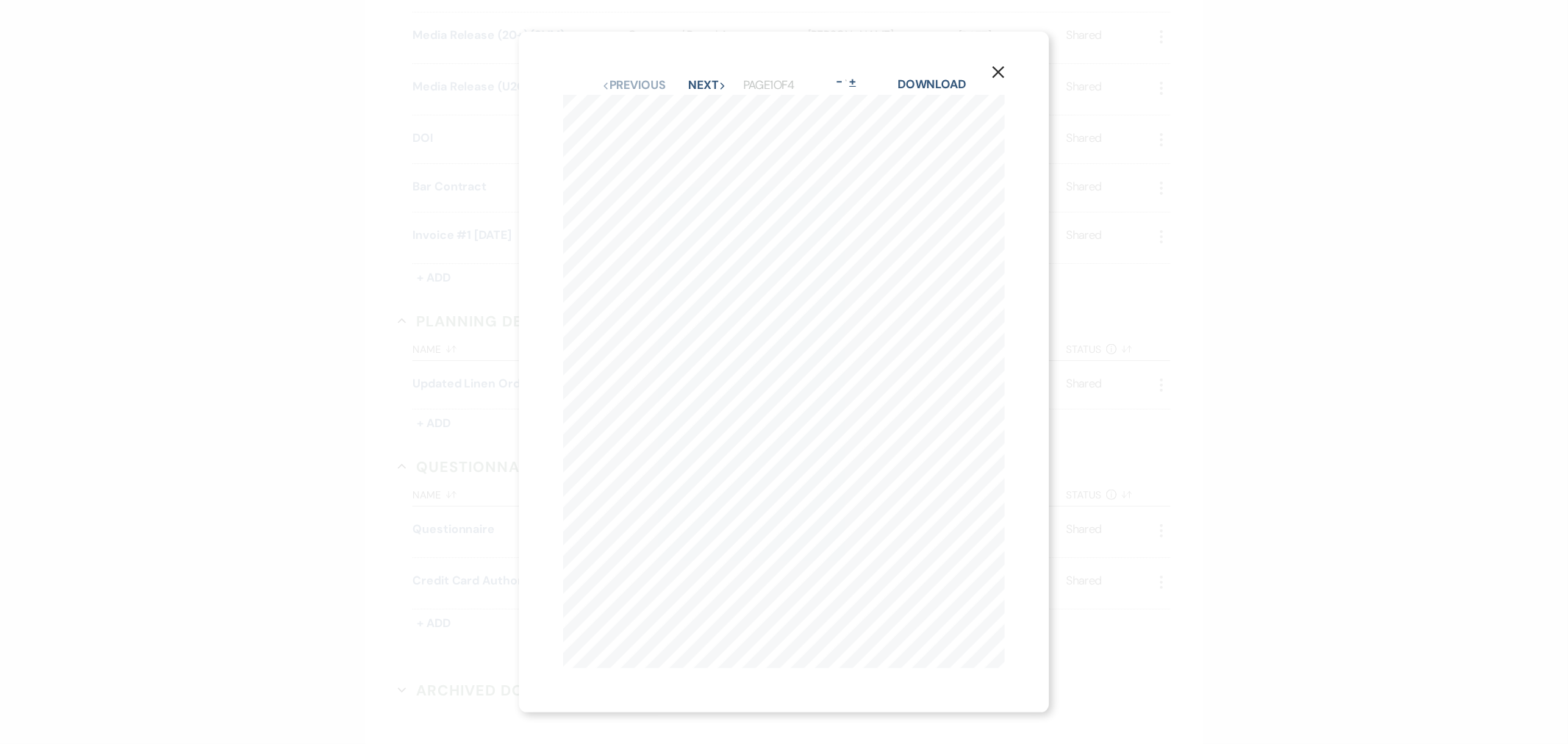
click at [859, 78] on button "+" at bounding box center [853, 82] width 12 height 12
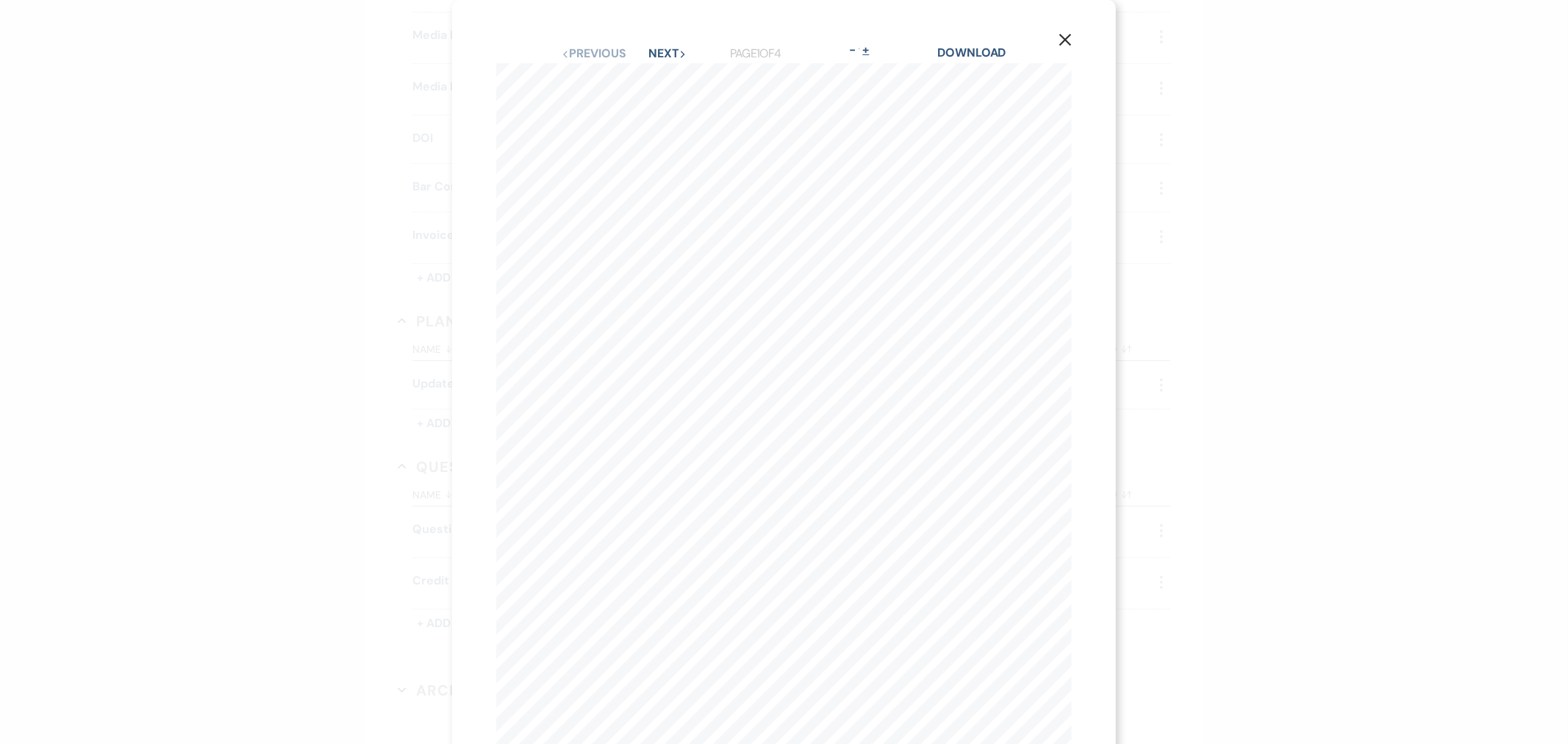
click at [871, 53] on button "+" at bounding box center [866, 50] width 12 height 12
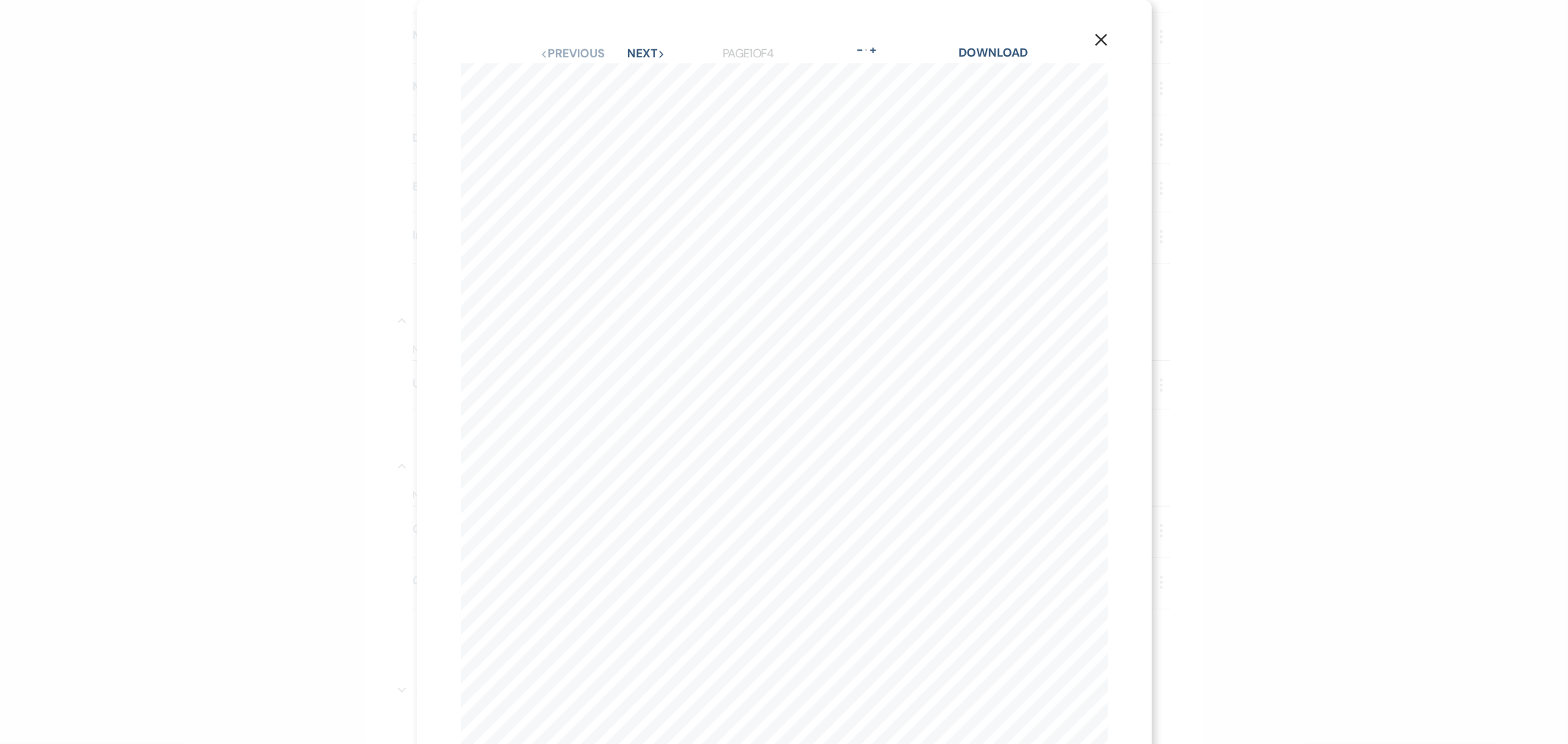
click at [1095, 33] on icon "X" at bounding box center [1101, 40] width 13 height 13
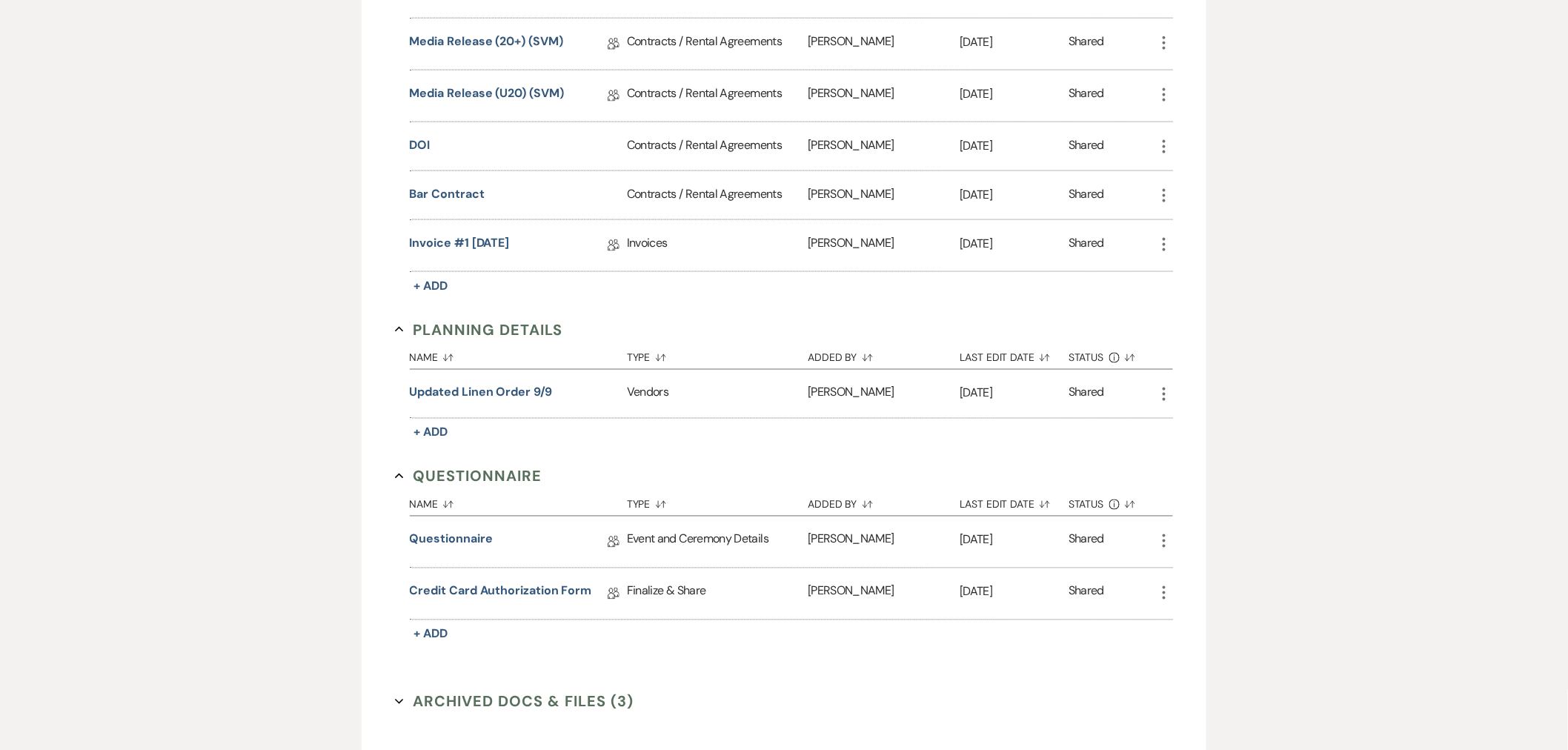
scroll to position [165, 0]
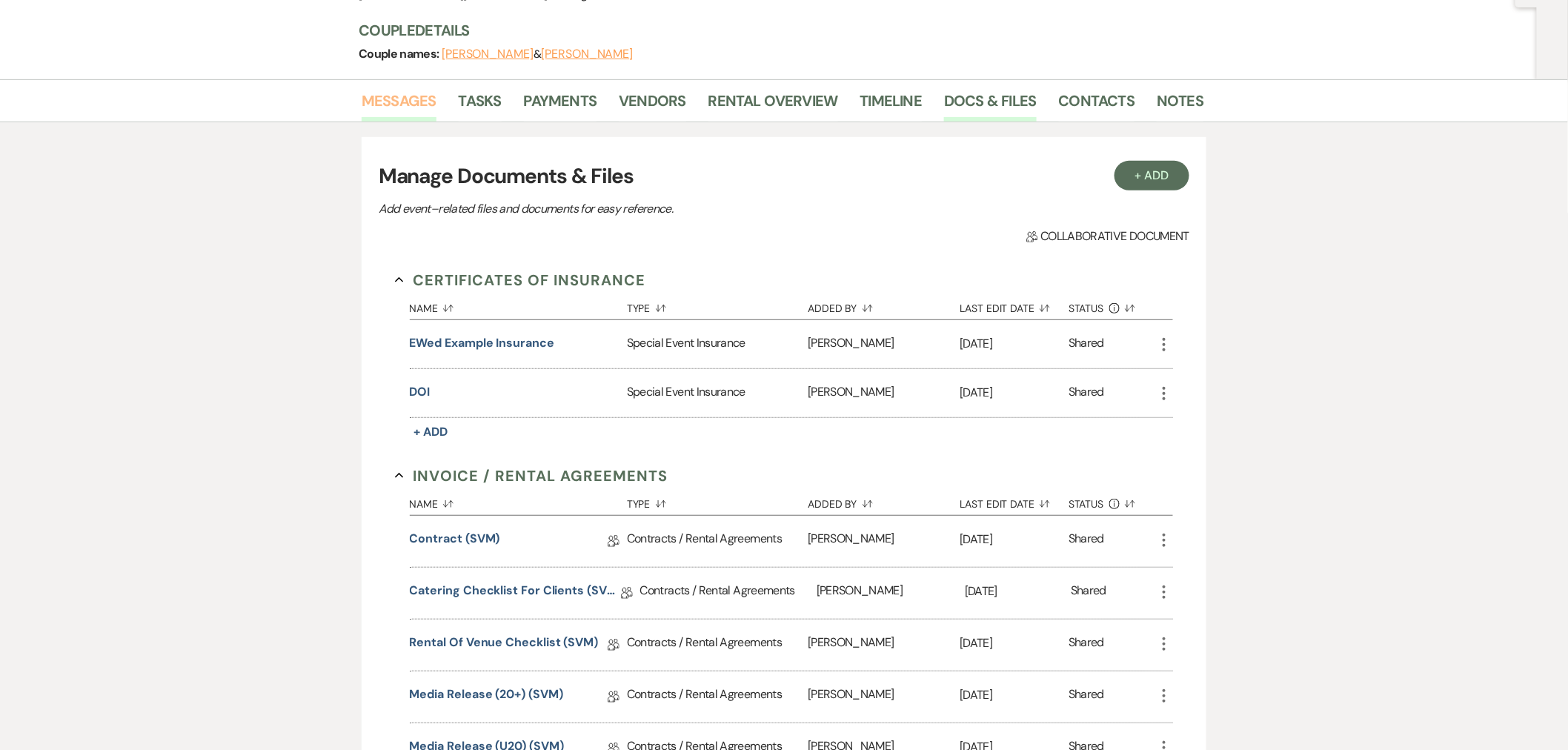
click at [415, 106] on link "Messages" at bounding box center [399, 105] width 75 height 33
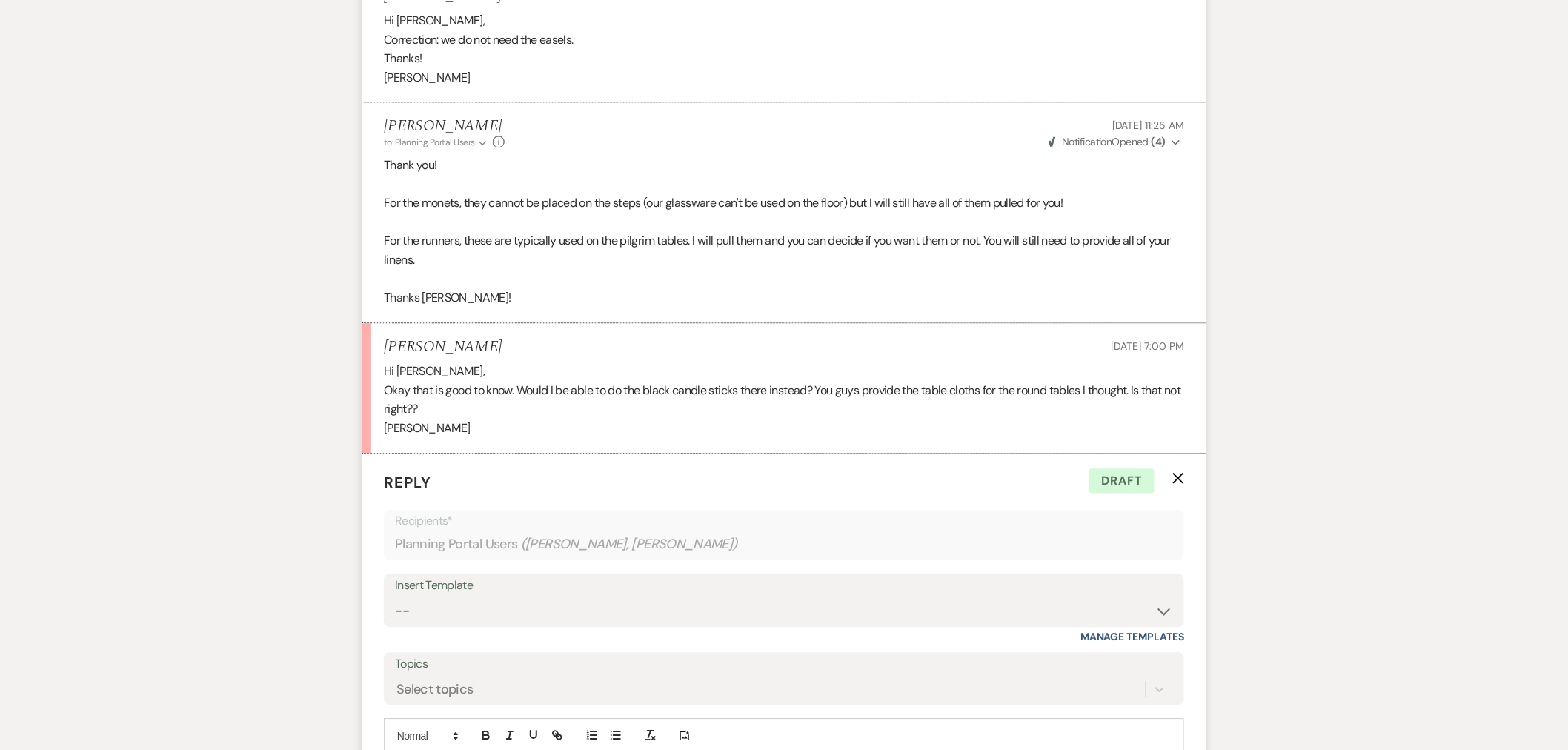
scroll to position [1812, 0]
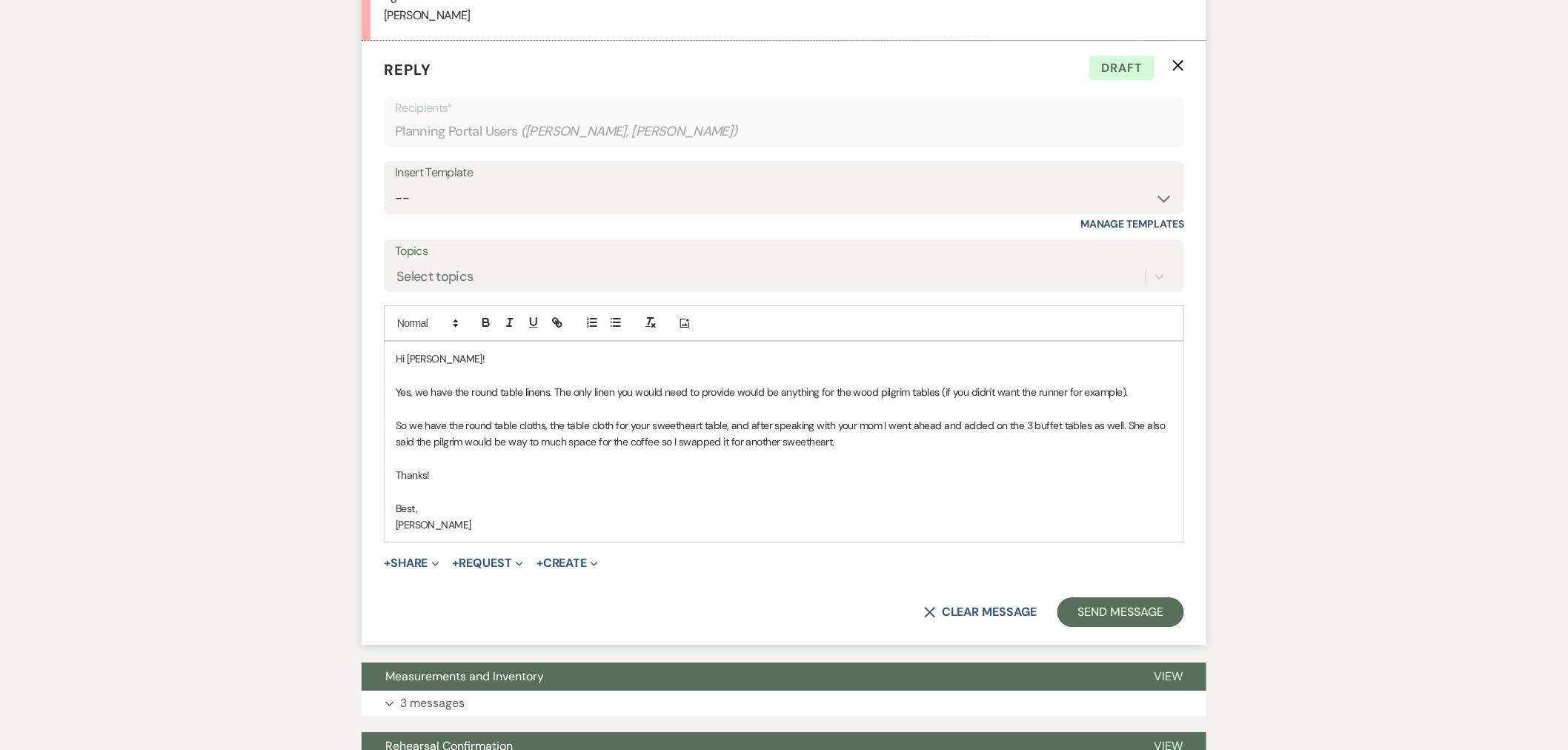
click at [396, 391] on p "Yes, we have the round table linens. The only linen you would need to provide w…" at bounding box center [784, 392] width 776 height 16
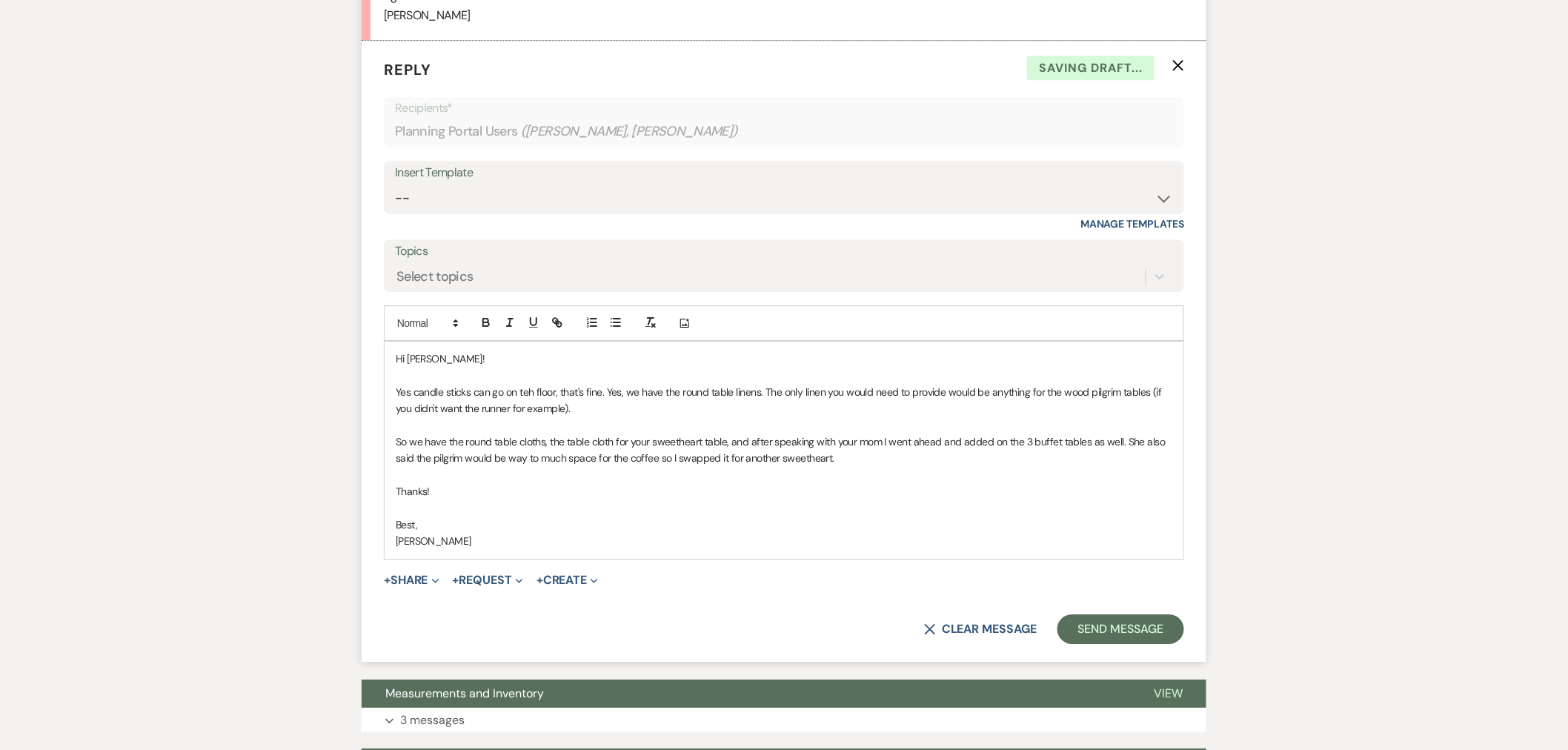
click at [411, 391] on p "Yes candle sticks can go on teh floor, that's fine. Yes, we have the round tabl…" at bounding box center [784, 401] width 776 height 34
click at [550, 391] on p "Yes, LED candle sticks can go on teh floor, that's fine. Yes, we have the round…" at bounding box center [784, 401] width 776 height 34
click at [628, 396] on p "Yes, LED candle sticks can go on the floor, that's fine. Yes, we have the round…" at bounding box center [784, 401] width 776 height 34
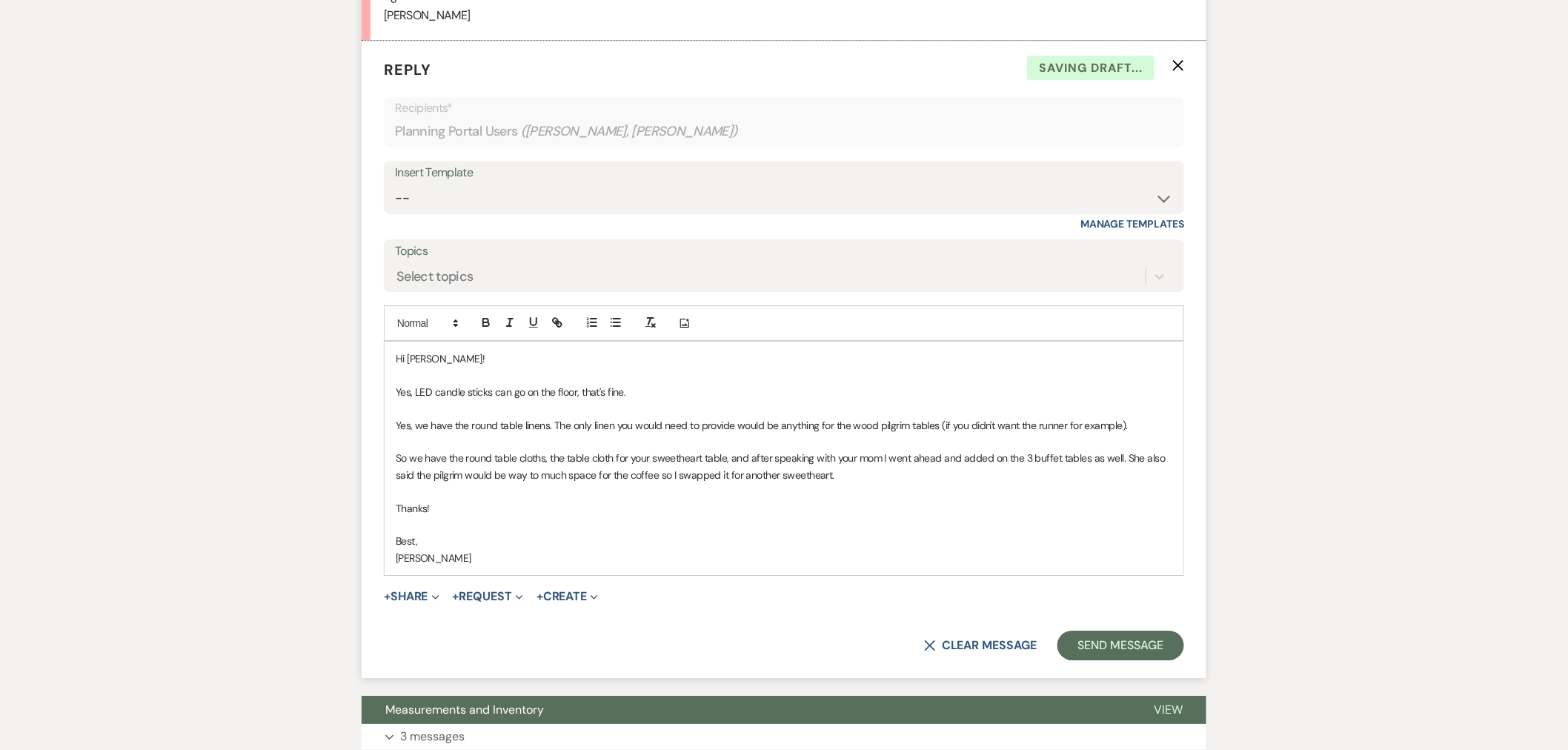
click at [630, 396] on p "Yes, LED candle sticks can go on the floor, that's fine." at bounding box center [784, 392] width 776 height 16
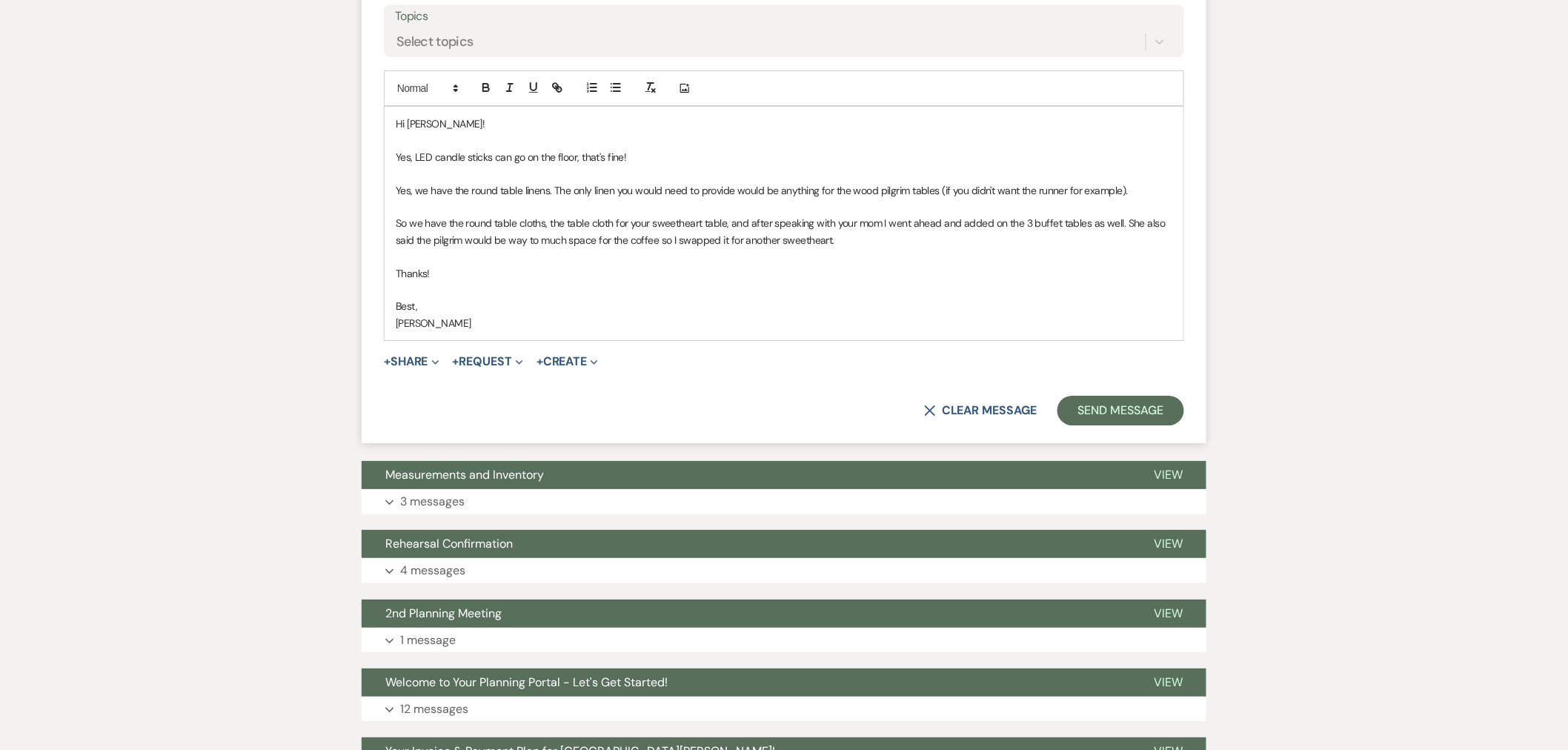
scroll to position [1894, 0]
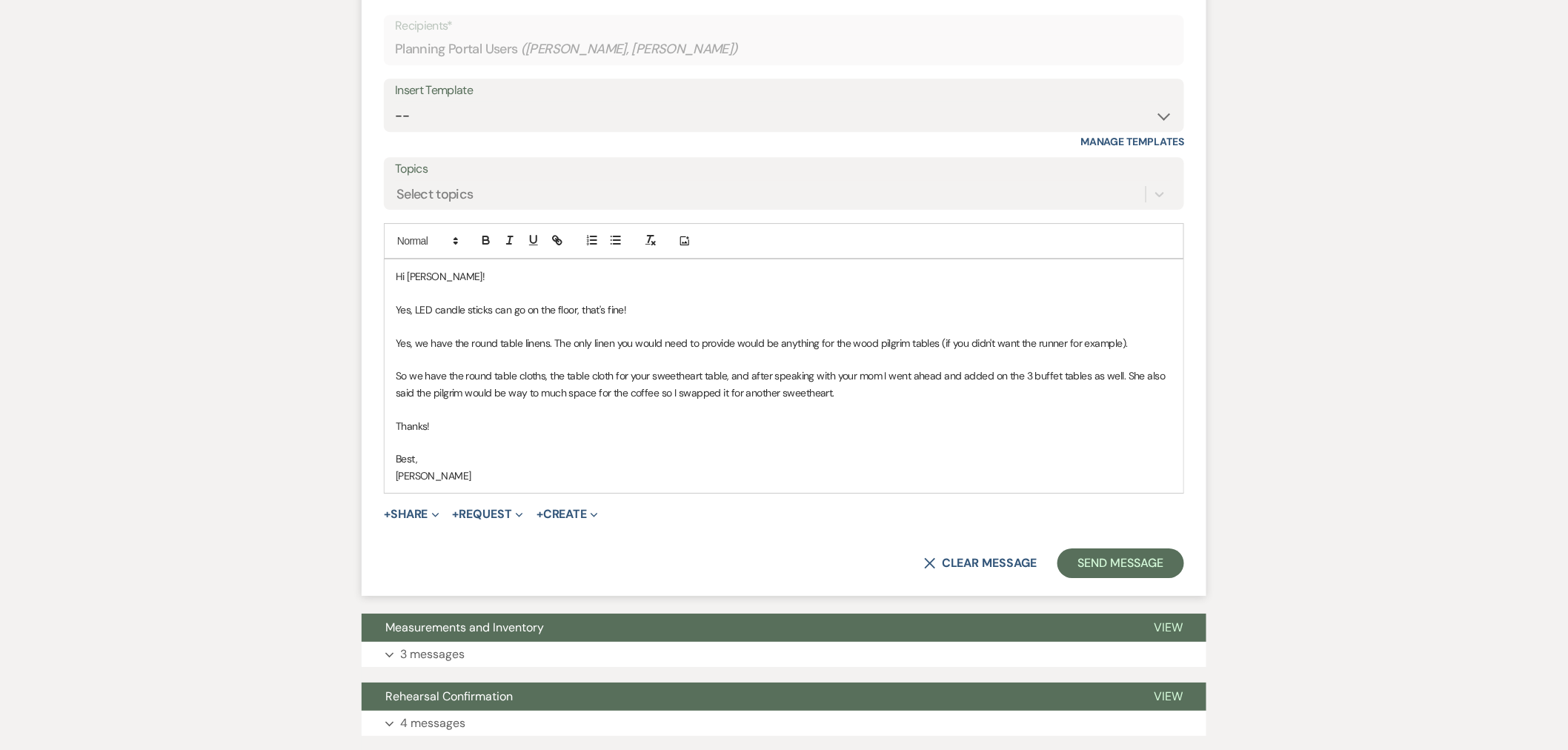
click at [1121, 344] on p "Yes, we have the round table linens. The only linen you would need to provide w…" at bounding box center [784, 343] width 776 height 16
click at [939, 343] on p "Yes, we have the round table linens. The only linen you would need to provide w…" at bounding box center [784, 343] width 776 height 16
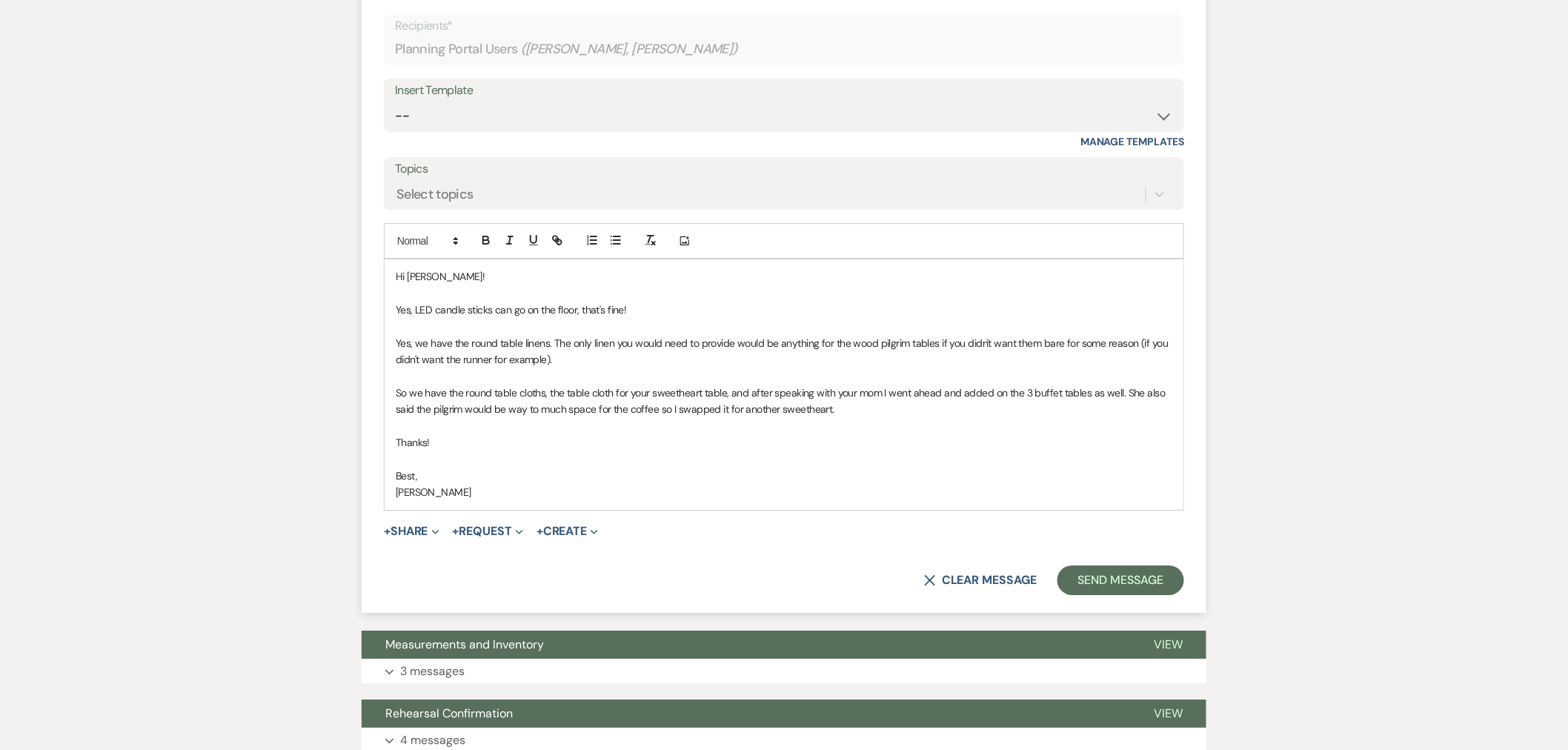
click at [566, 361] on p "Yes, we have the round table linens. The only linen you would need to provide w…" at bounding box center [784, 351] width 776 height 34
click at [1098, 575] on button "Send Message" at bounding box center [1121, 580] width 127 height 30
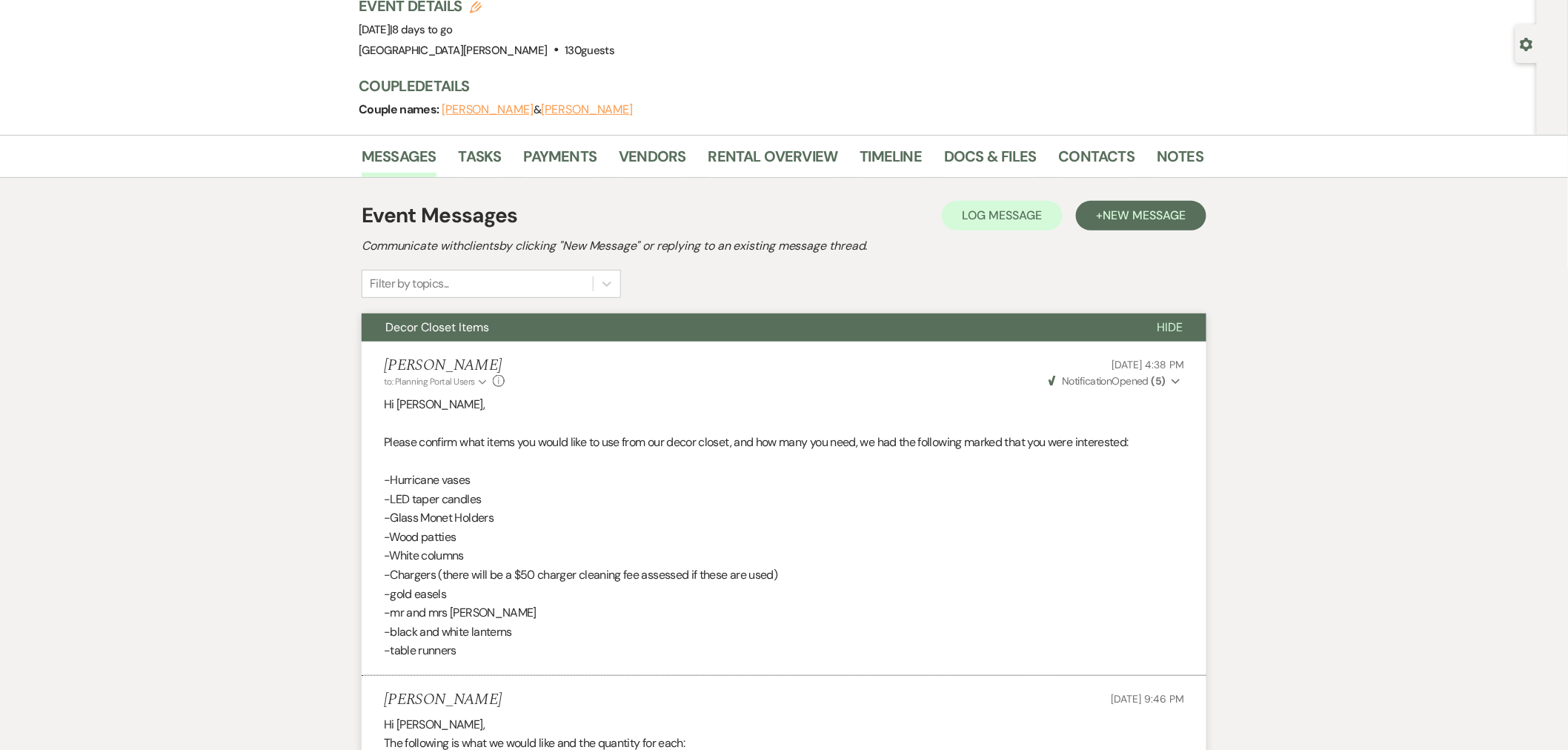
scroll to position [0, 0]
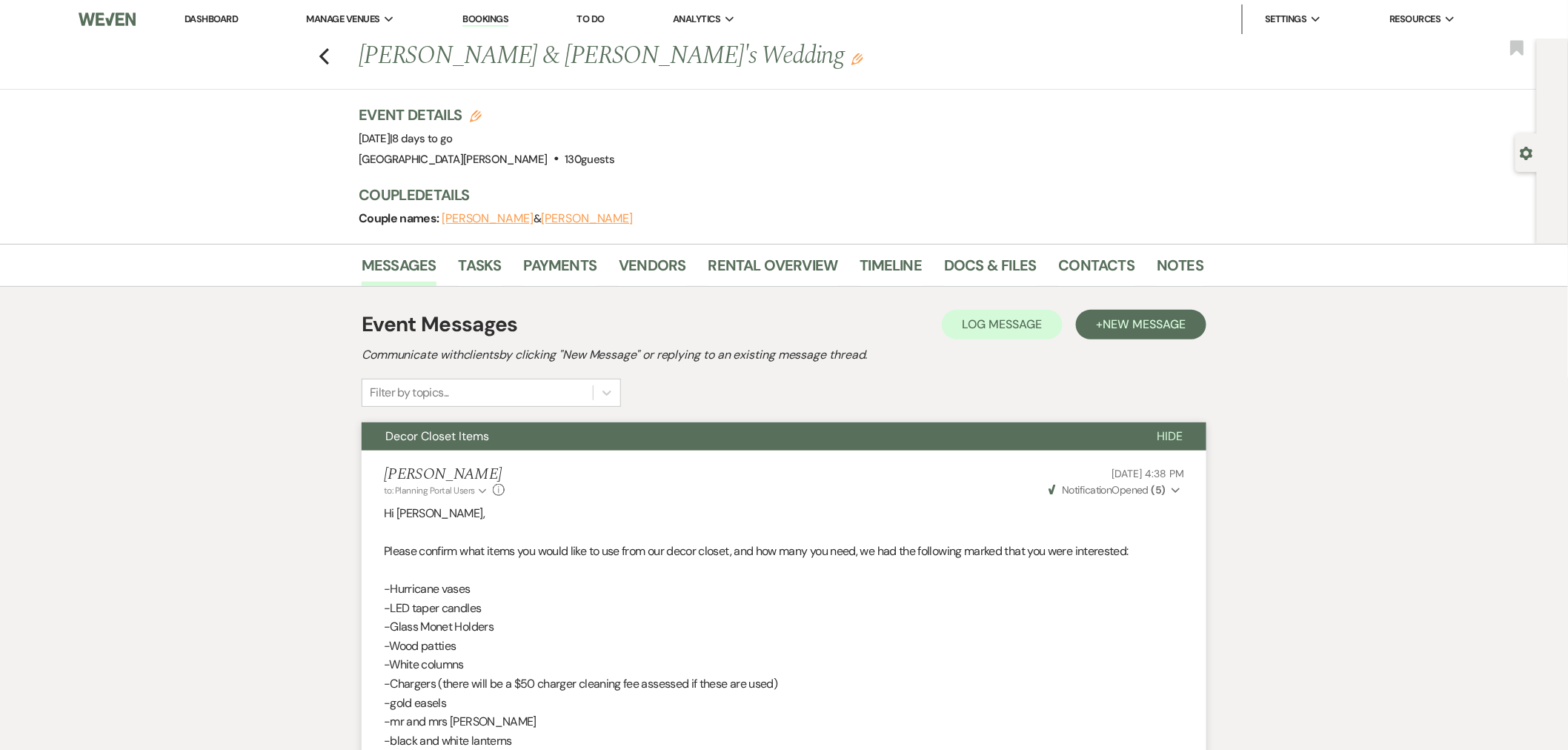
click at [232, 22] on link "Dashboard" at bounding box center [211, 19] width 54 height 13
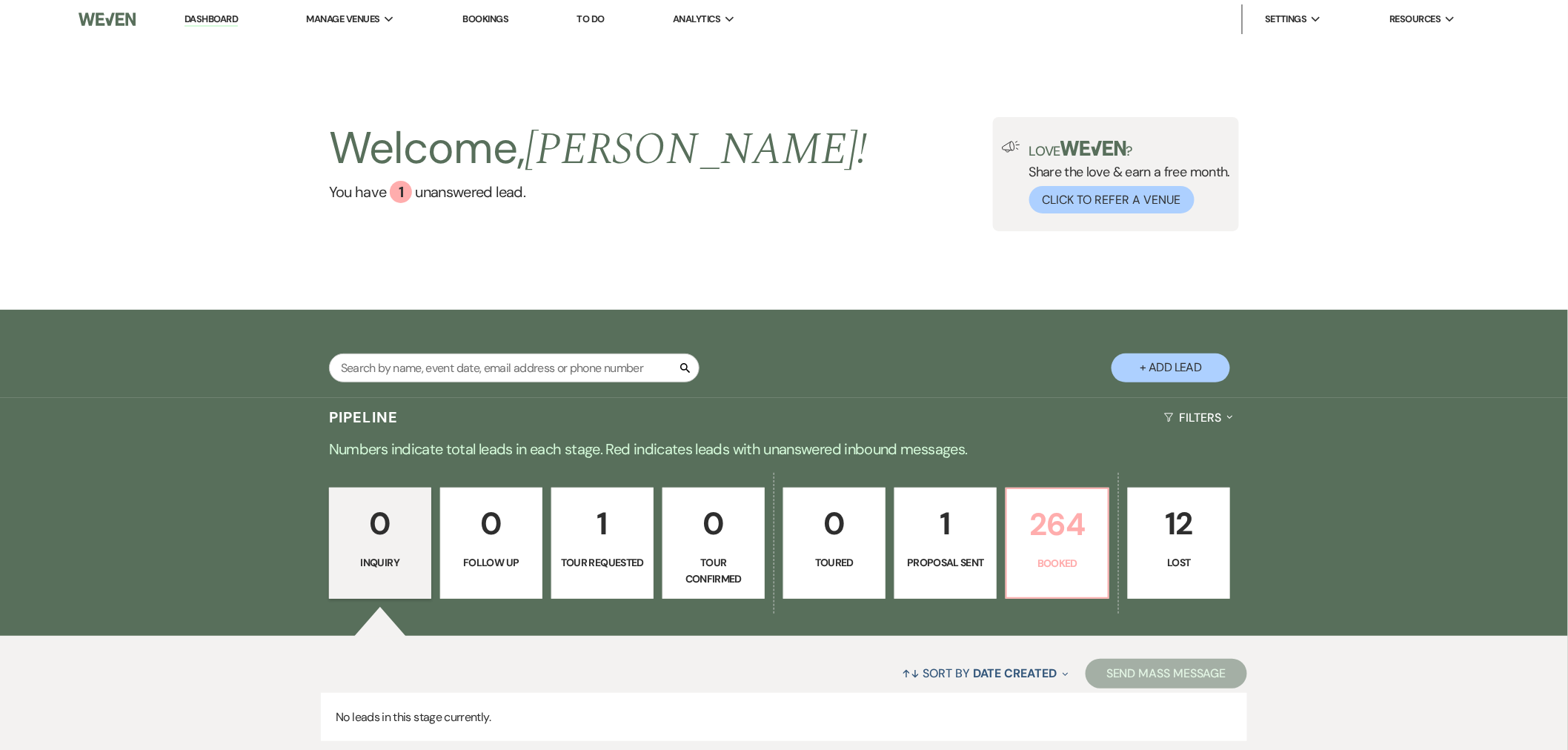
click at [1058, 522] on p "264" at bounding box center [1058, 524] width 83 height 50
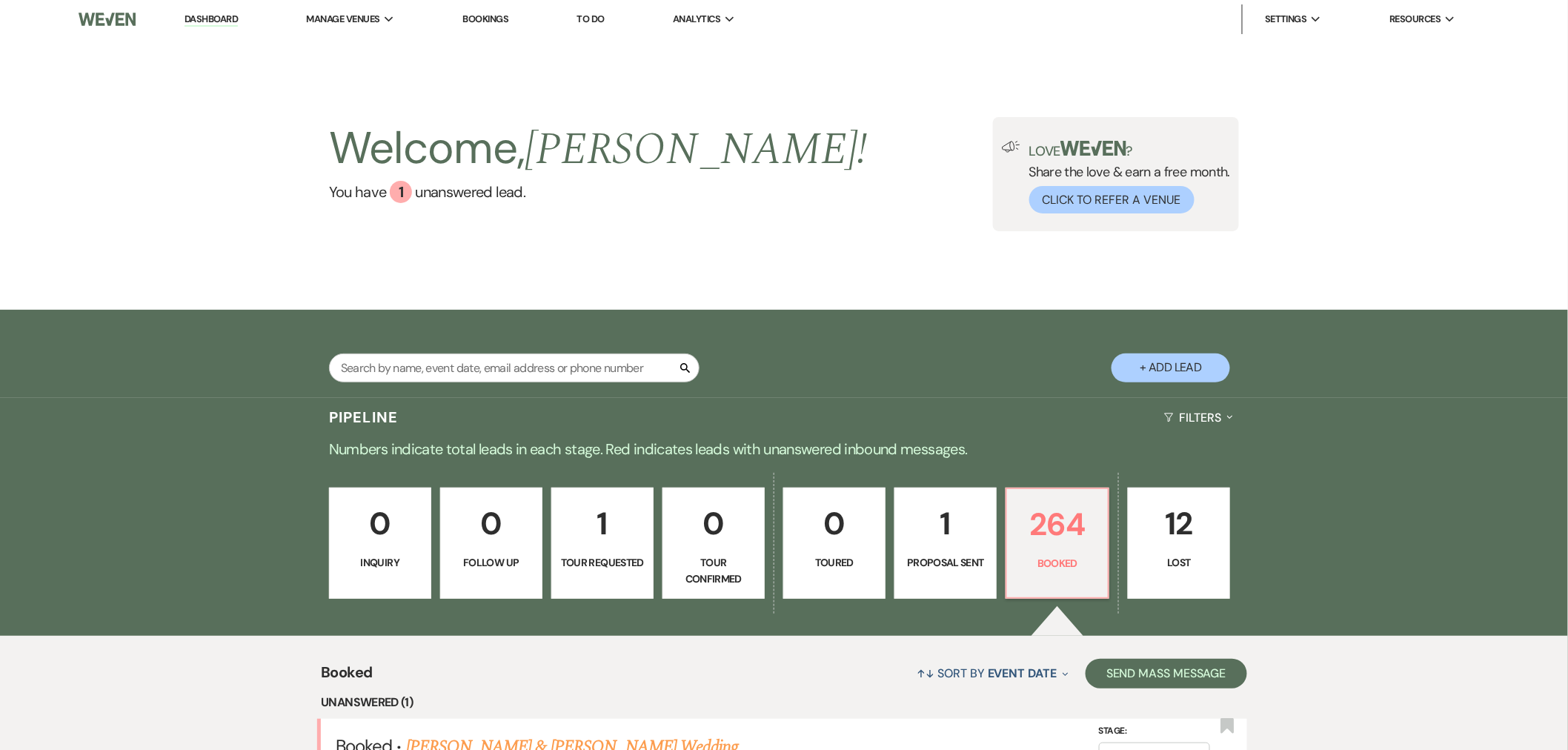
scroll to position [165, 0]
